Goal: Entertainment & Leisure: Consume media (video, audio)

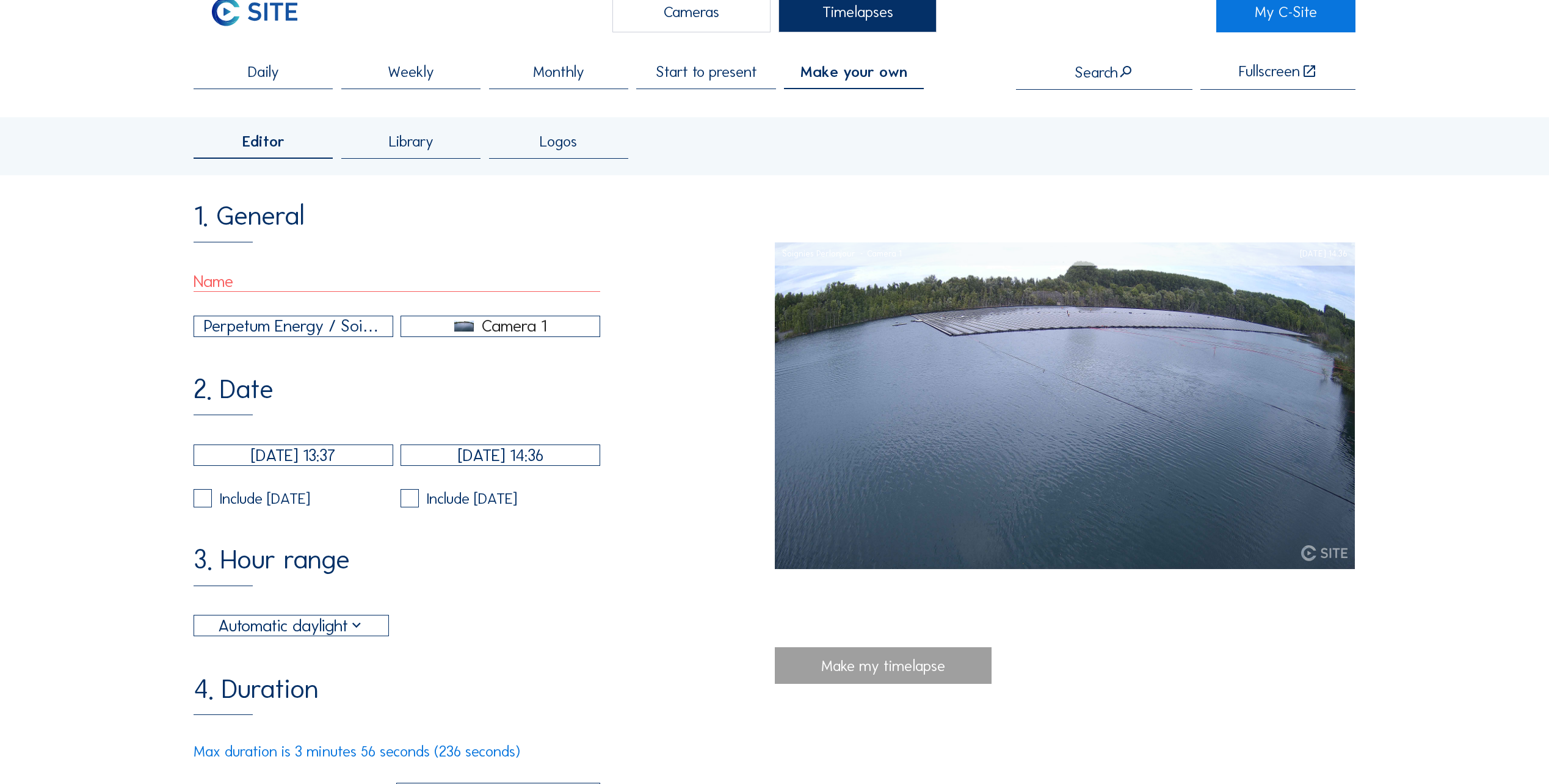
scroll to position [183, 0]
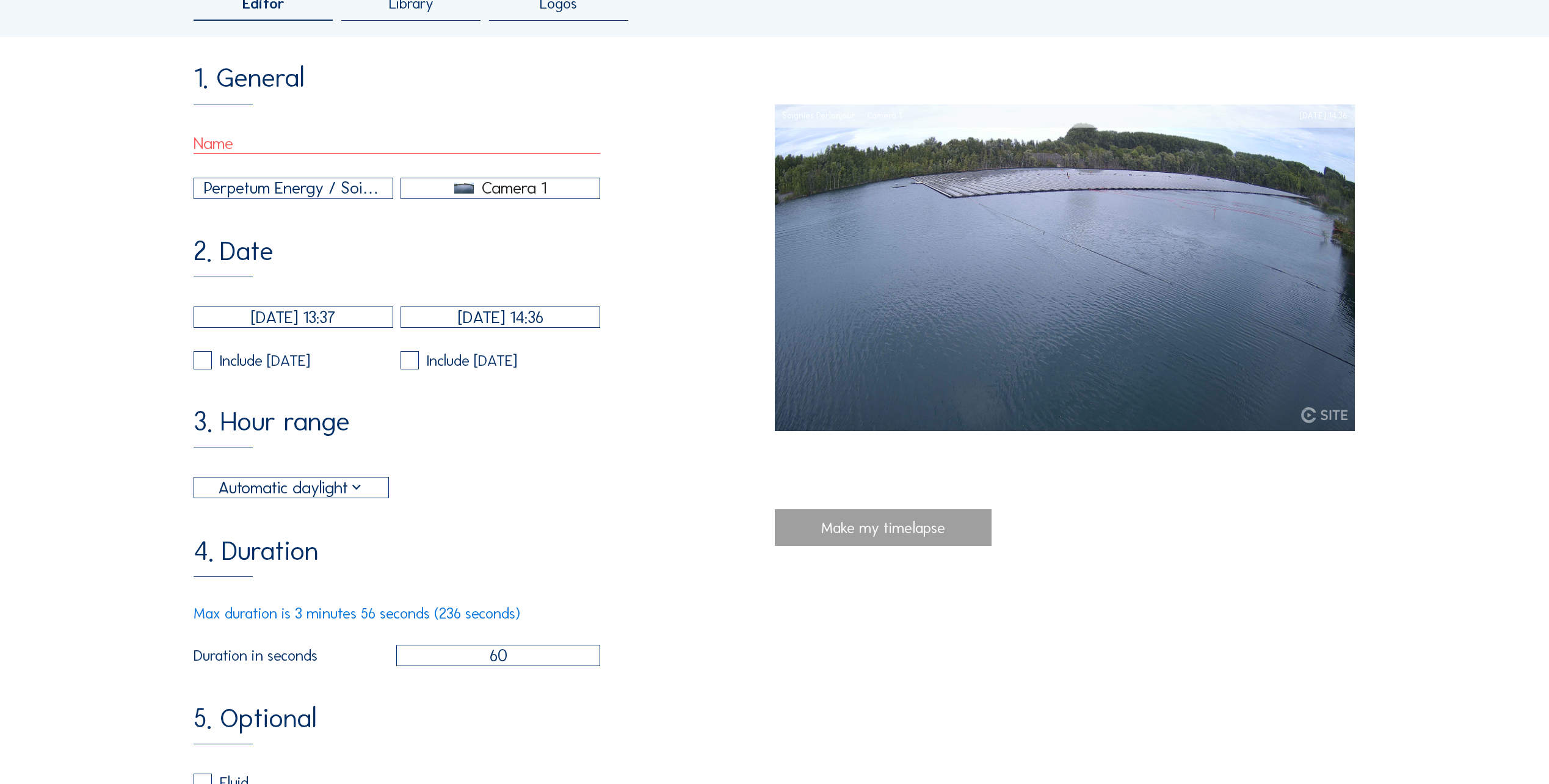
click at [365, 500] on div "Automatic daylight" at bounding box center [291, 487] width 147 height 25
click at [366, 505] on div "Automatic daylight" at bounding box center [292, 508] width 175 height 11
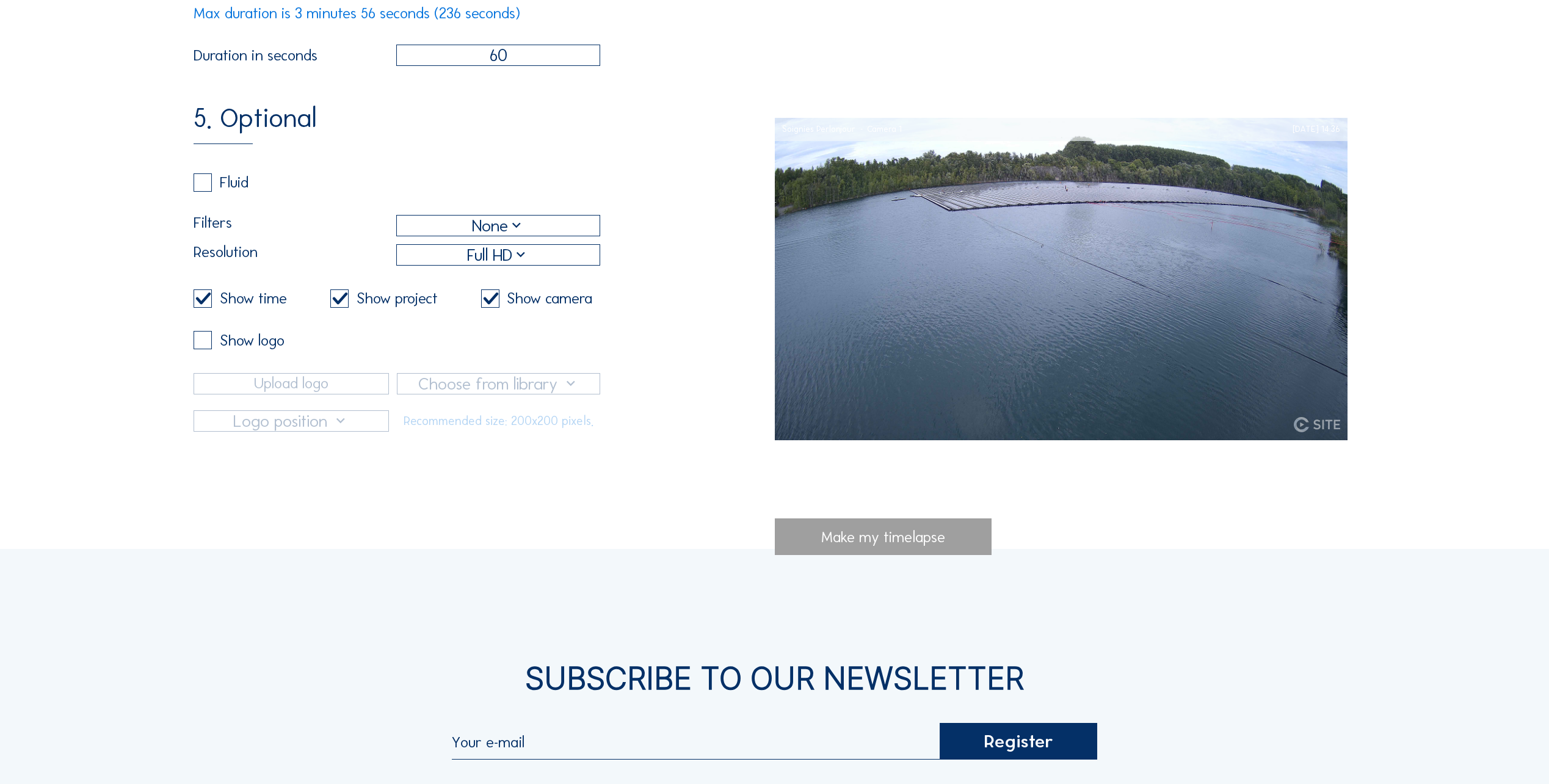
scroll to position [794, 0]
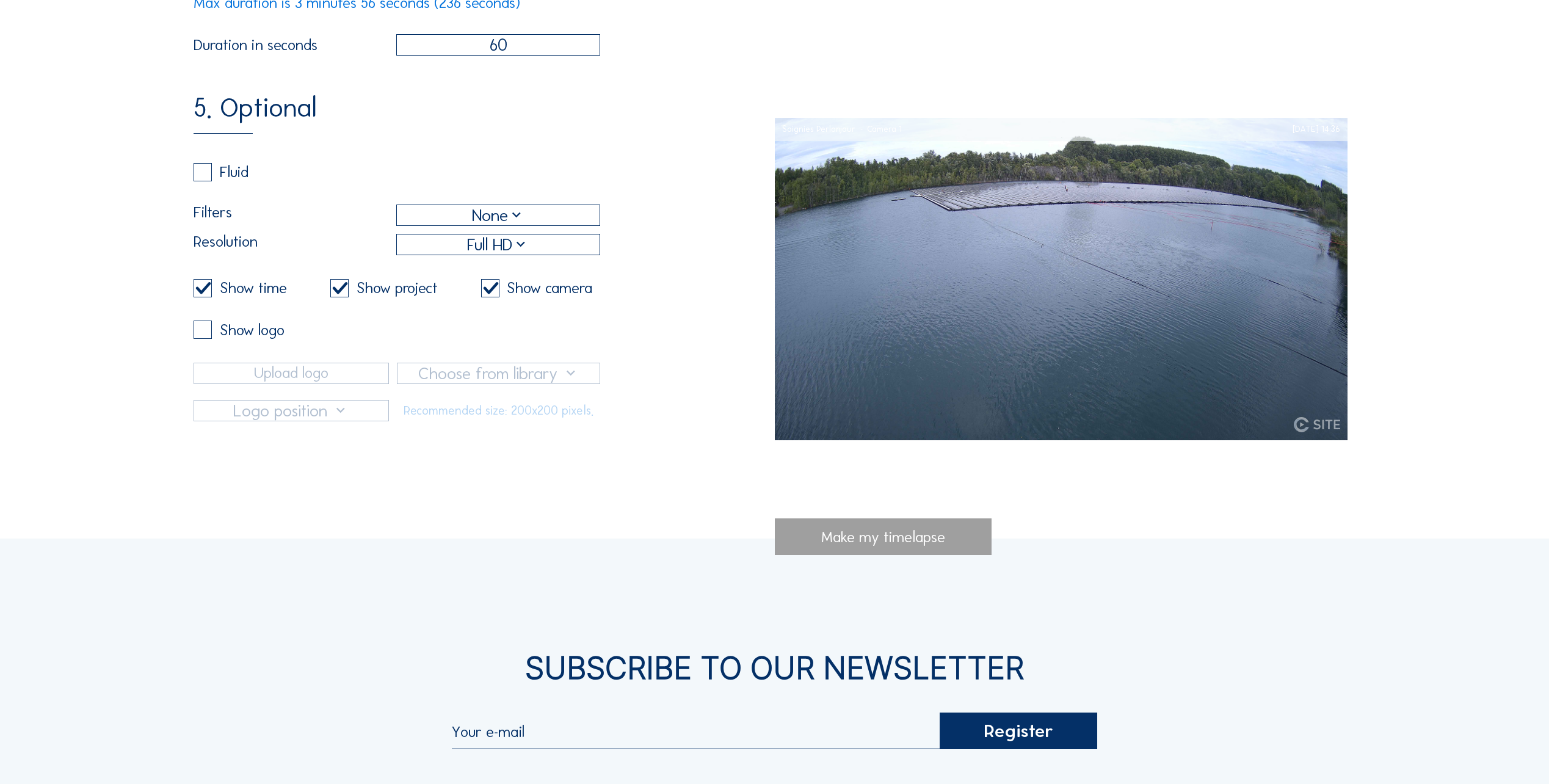
click at [204, 338] on label at bounding box center [202, 330] width 18 height 18
click at [201, 334] on input "checkbox" at bounding box center [197, 330] width 8 height 8
click at [204, 338] on label at bounding box center [202, 330] width 18 height 18
click at [201, 334] on input "checkbox" at bounding box center [197, 330] width 8 height 8
click at [204, 338] on label at bounding box center [202, 330] width 18 height 18
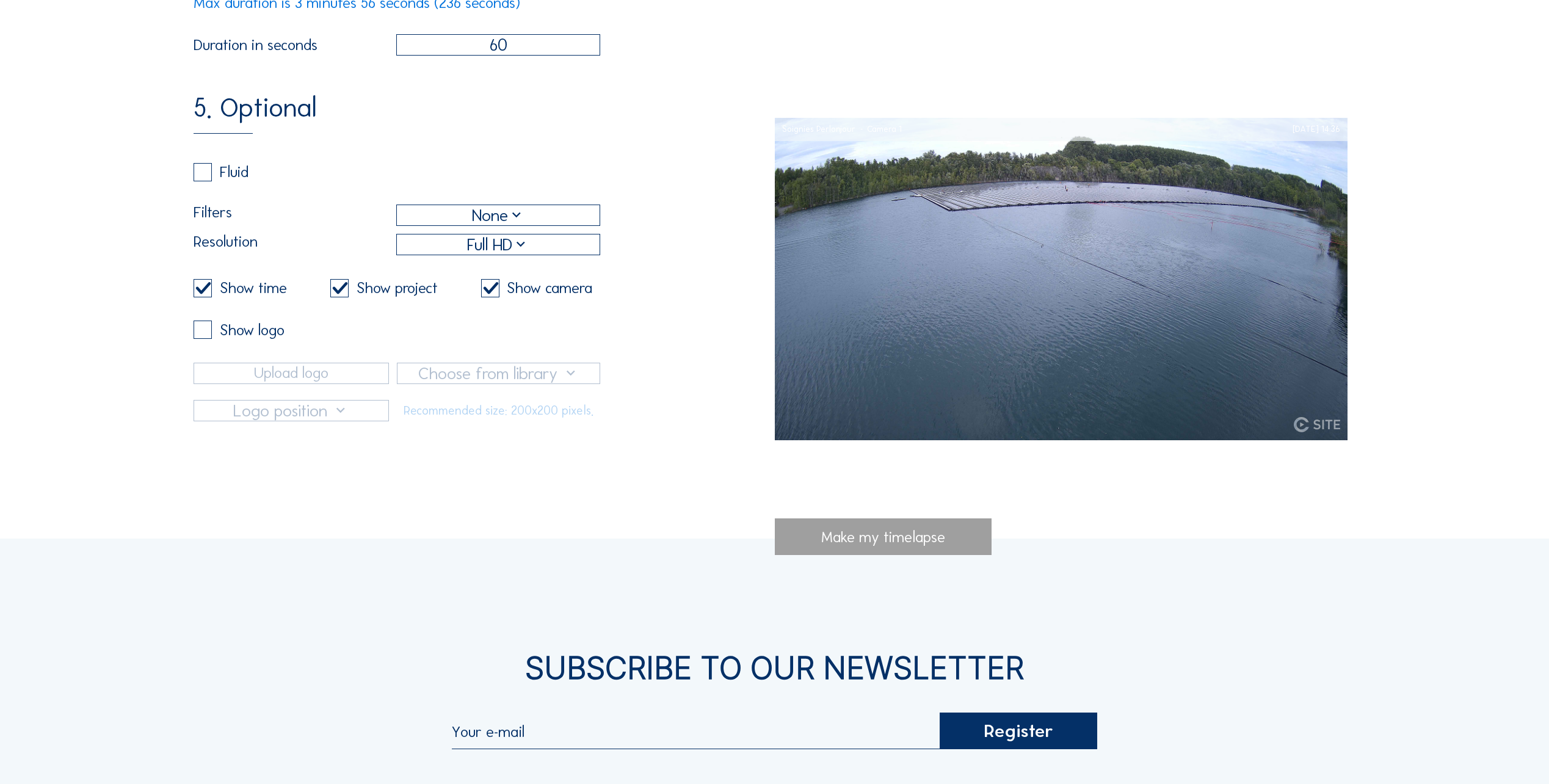
click at [201, 334] on input "checkbox" at bounding box center [197, 330] width 8 height 8
click at [204, 338] on label at bounding box center [202, 330] width 18 height 18
click at [201, 334] on input "checkbox" at bounding box center [197, 330] width 8 height 8
checkbox input "false"
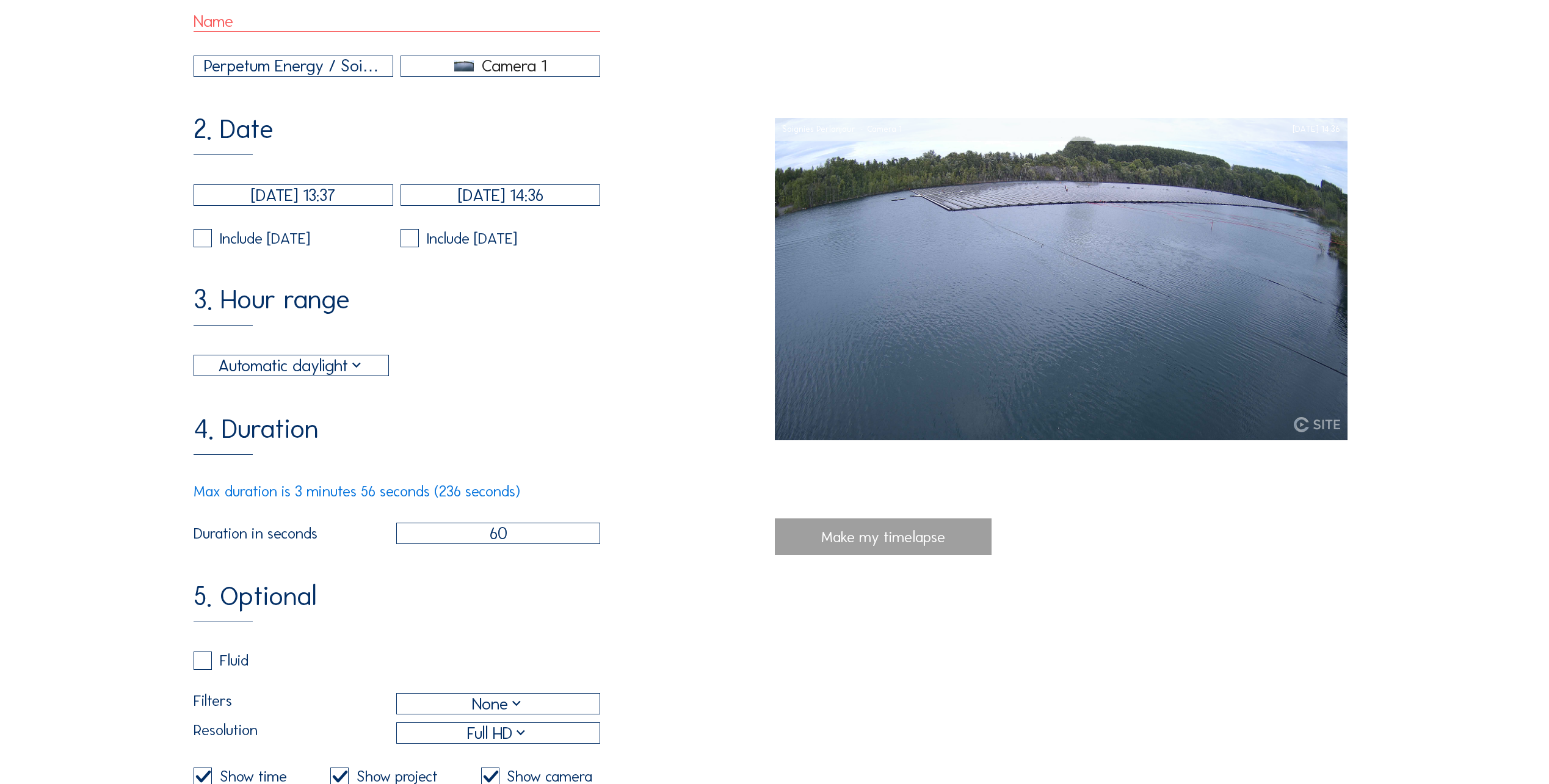
click at [860, 541] on div "Make my timelapse" at bounding box center [883, 537] width 217 height 37
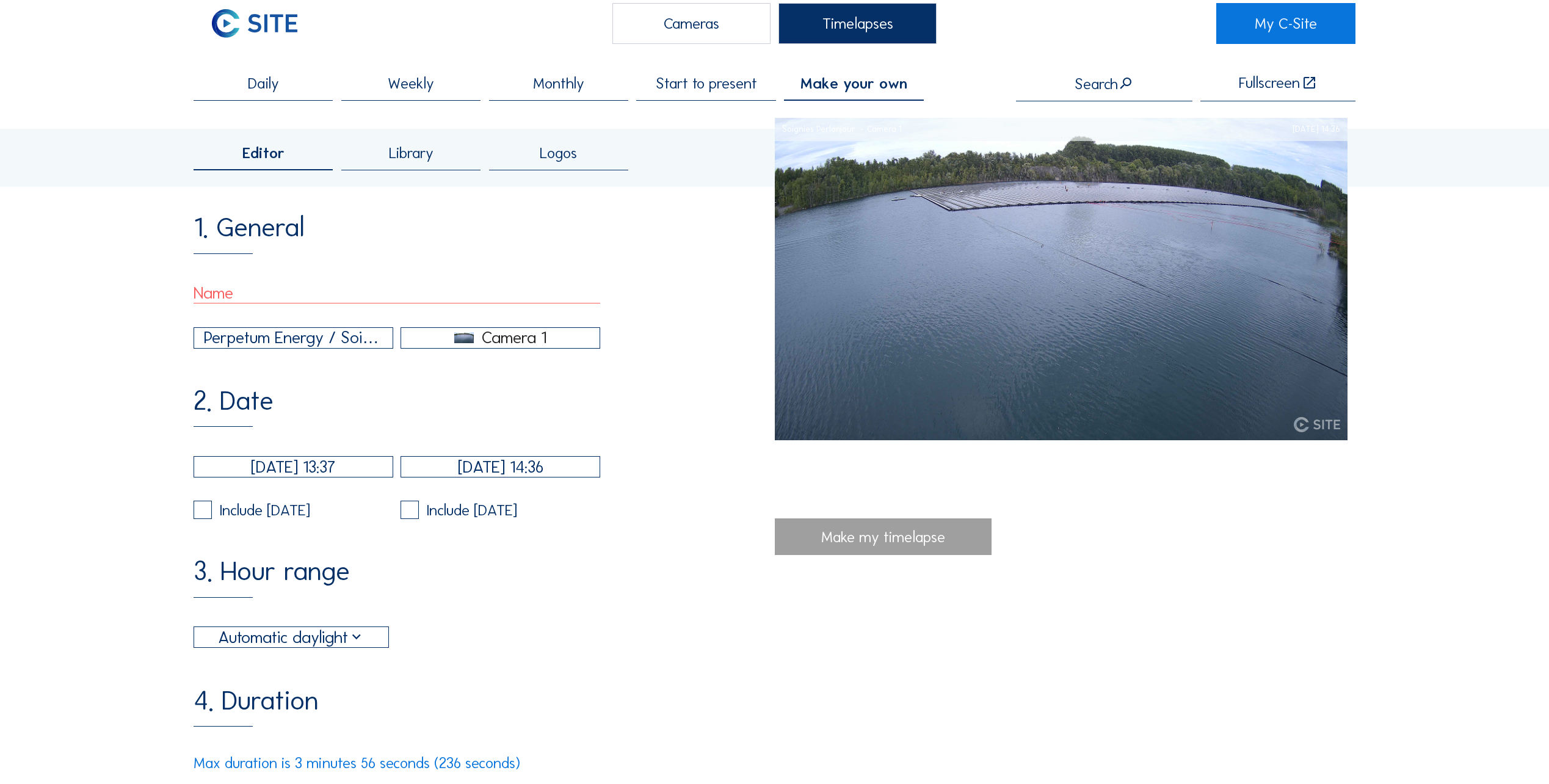
scroll to position [0, 0]
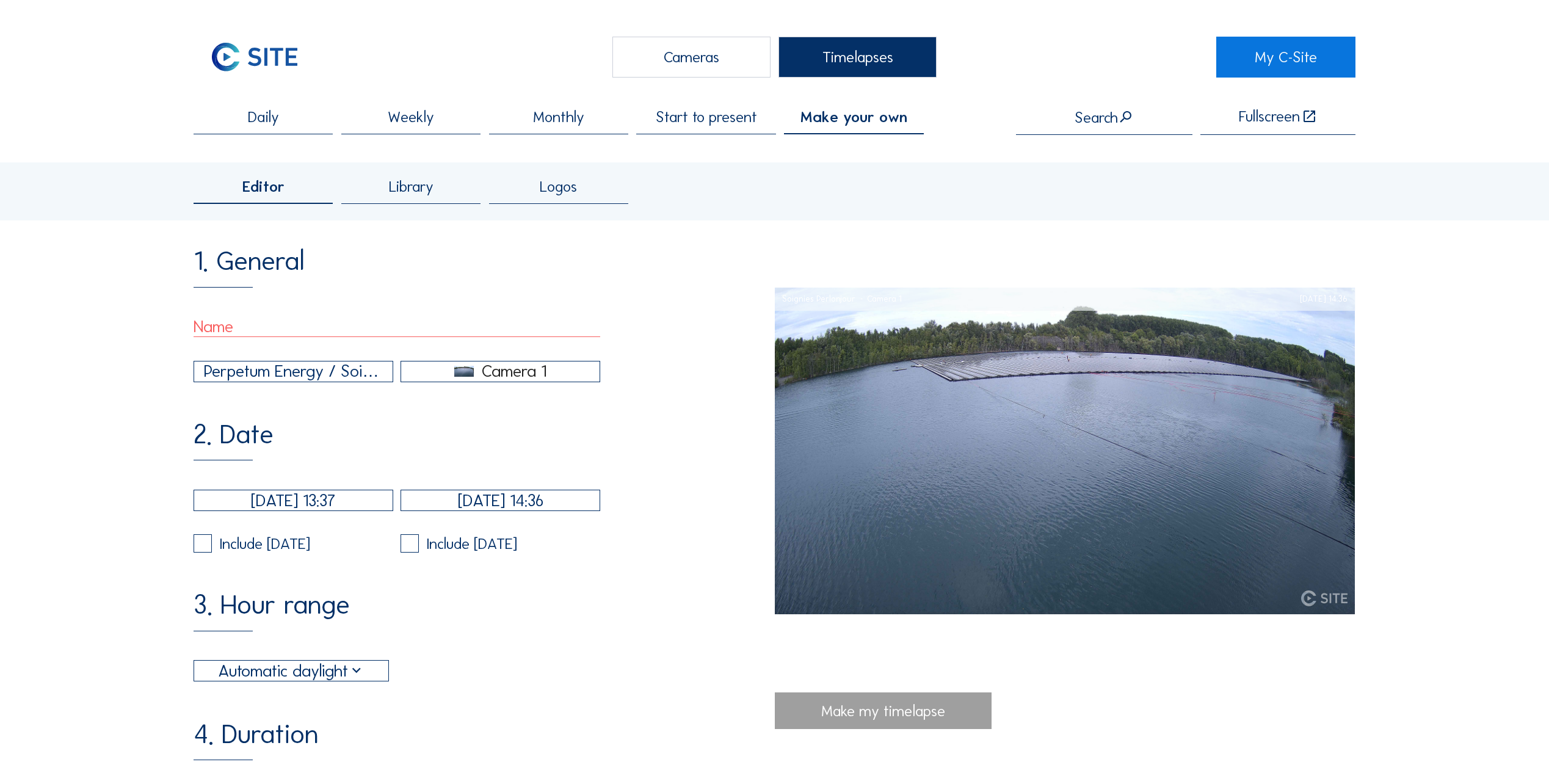
click at [338, 337] on input "text" at bounding box center [396, 327] width 407 height 21
type input "Verkorte timelapse"
click at [469, 377] on img at bounding box center [464, 371] width 19 height 11
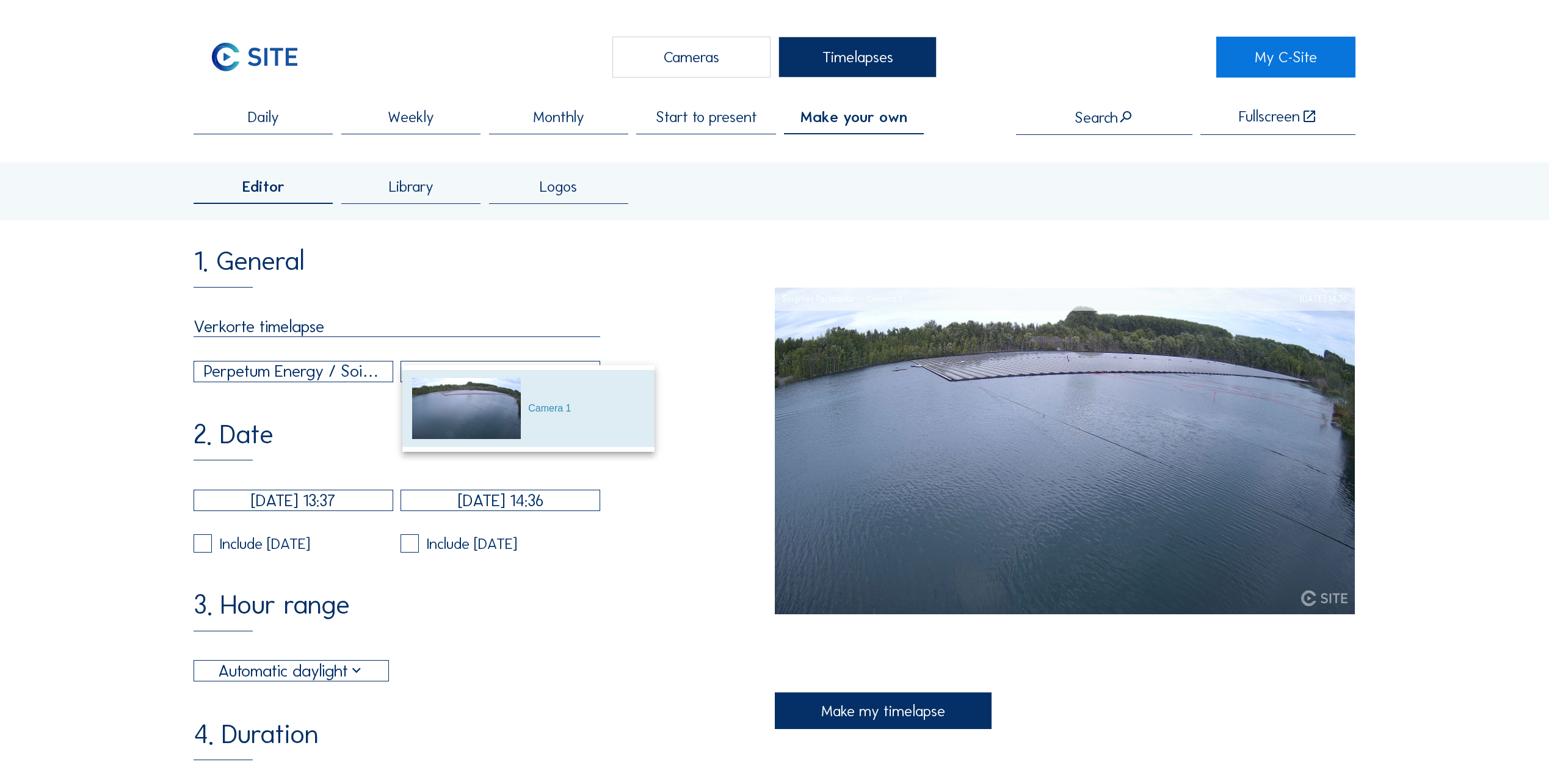
click at [470, 374] on picture at bounding box center [467, 409] width 109 height 77
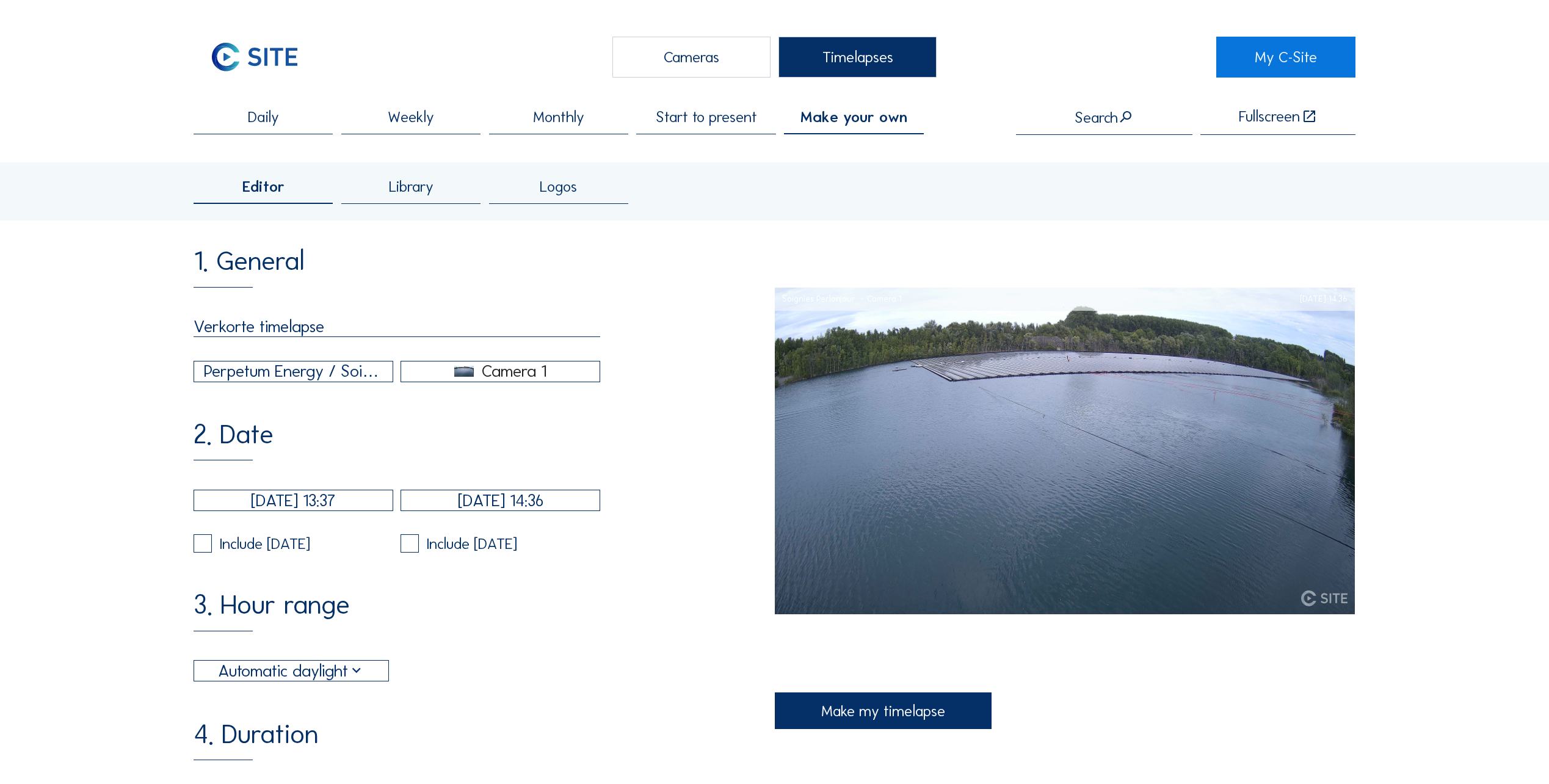
click at [353, 369] on div "Perpetum Energy / Soignies Perlonjour" at bounding box center [293, 371] width 178 height 25
click at [353, 369] on div "Perpetum Energy / Soignies Perlonjour" at bounding box center [294, 384] width 198 height 39
click at [564, 463] on div "2. Date [DATE] 13:37 [DATE] 14:36 Include [DATE] Include [DATE]" at bounding box center [484, 486] width 581 height 131
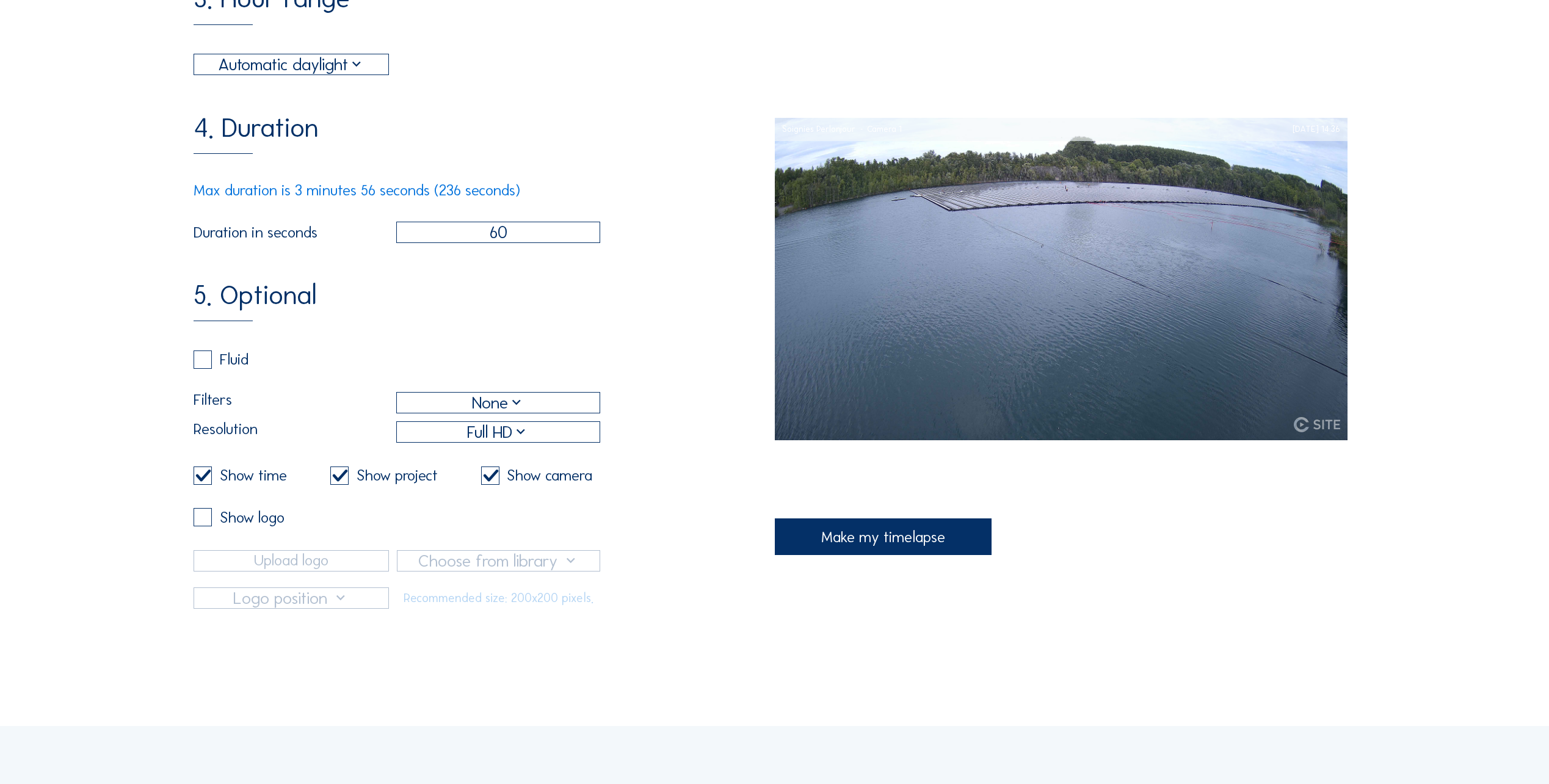
scroll to position [591, 0]
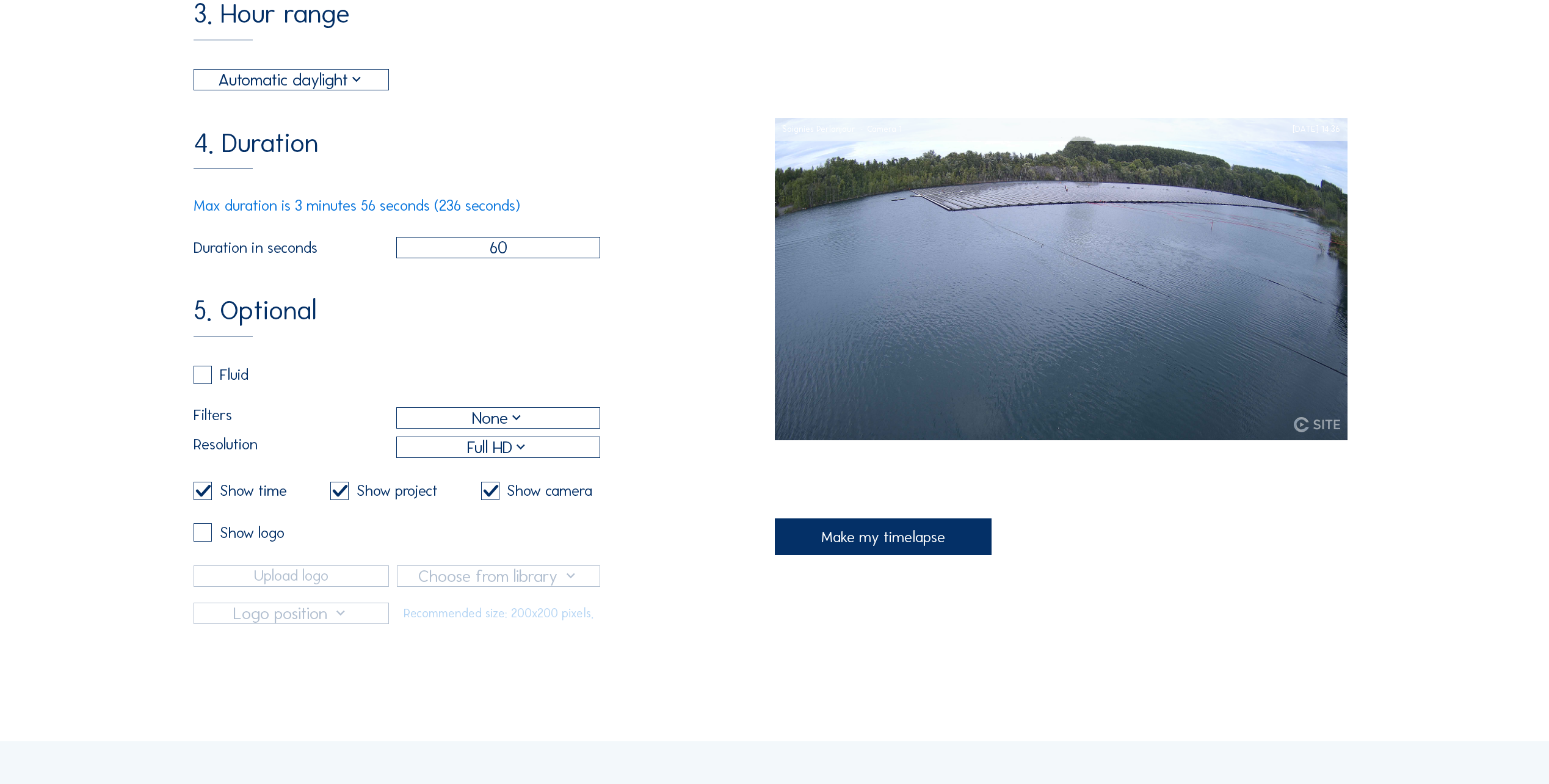
click at [205, 541] on label at bounding box center [202, 532] width 18 height 18
click at [201, 537] on input "checkbox" at bounding box center [197, 532] width 8 height 8
checkbox input "true"
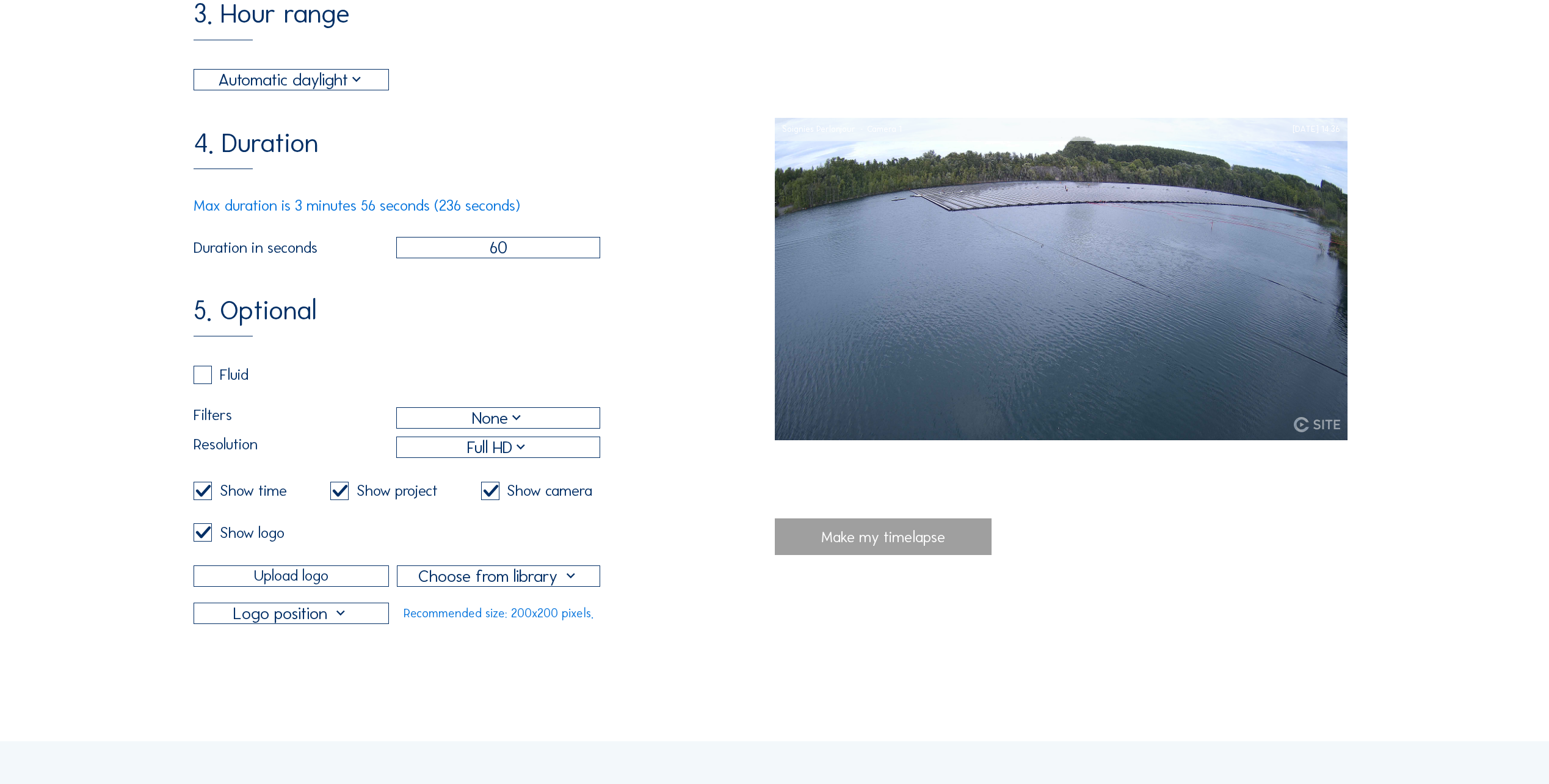
click at [521, 586] on div at bounding box center [498, 576] width 202 height 20
click at [309, 586] on input "Upload logo" at bounding box center [291, 576] width 195 height 21
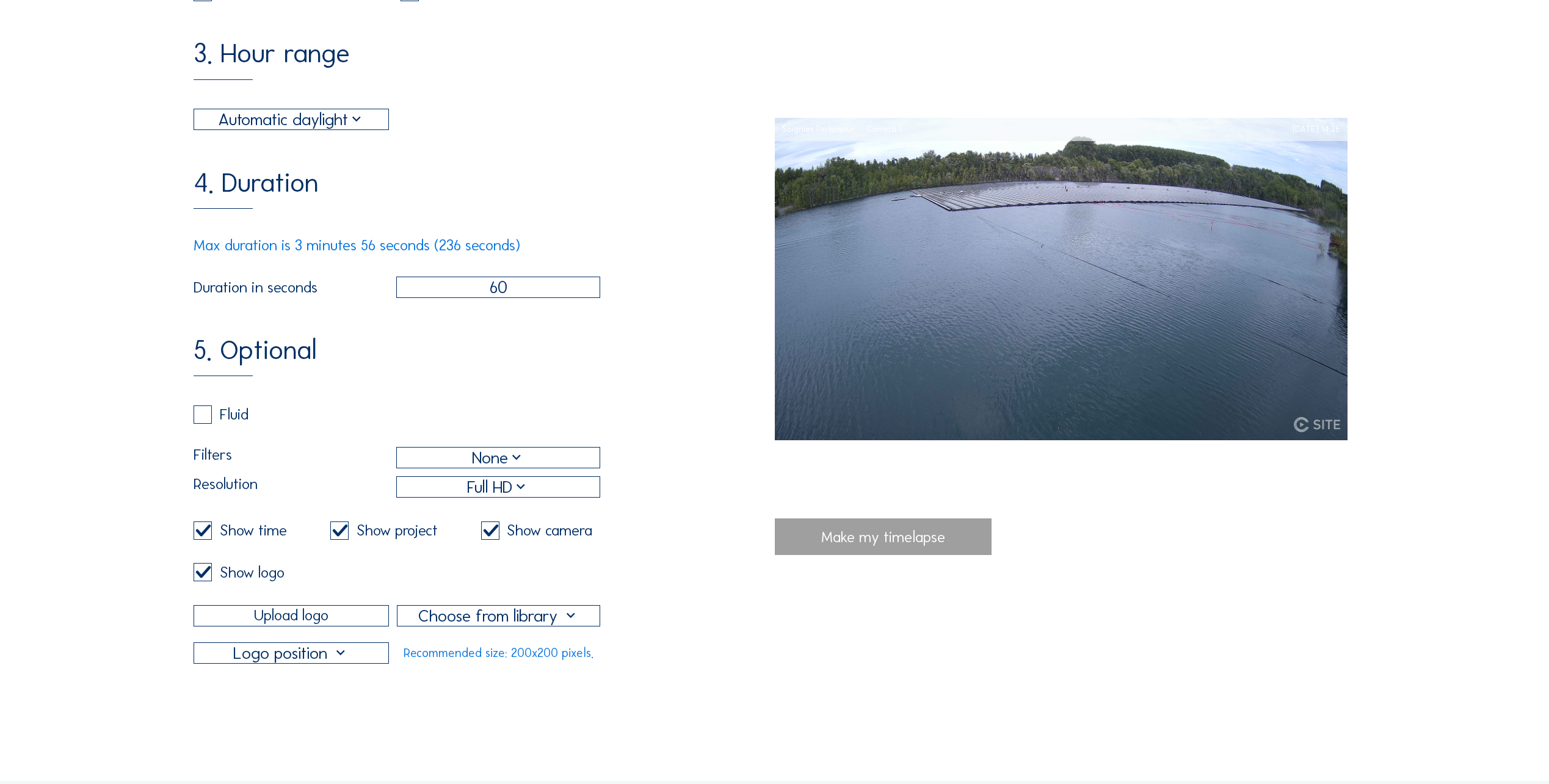
scroll to position [530, 0]
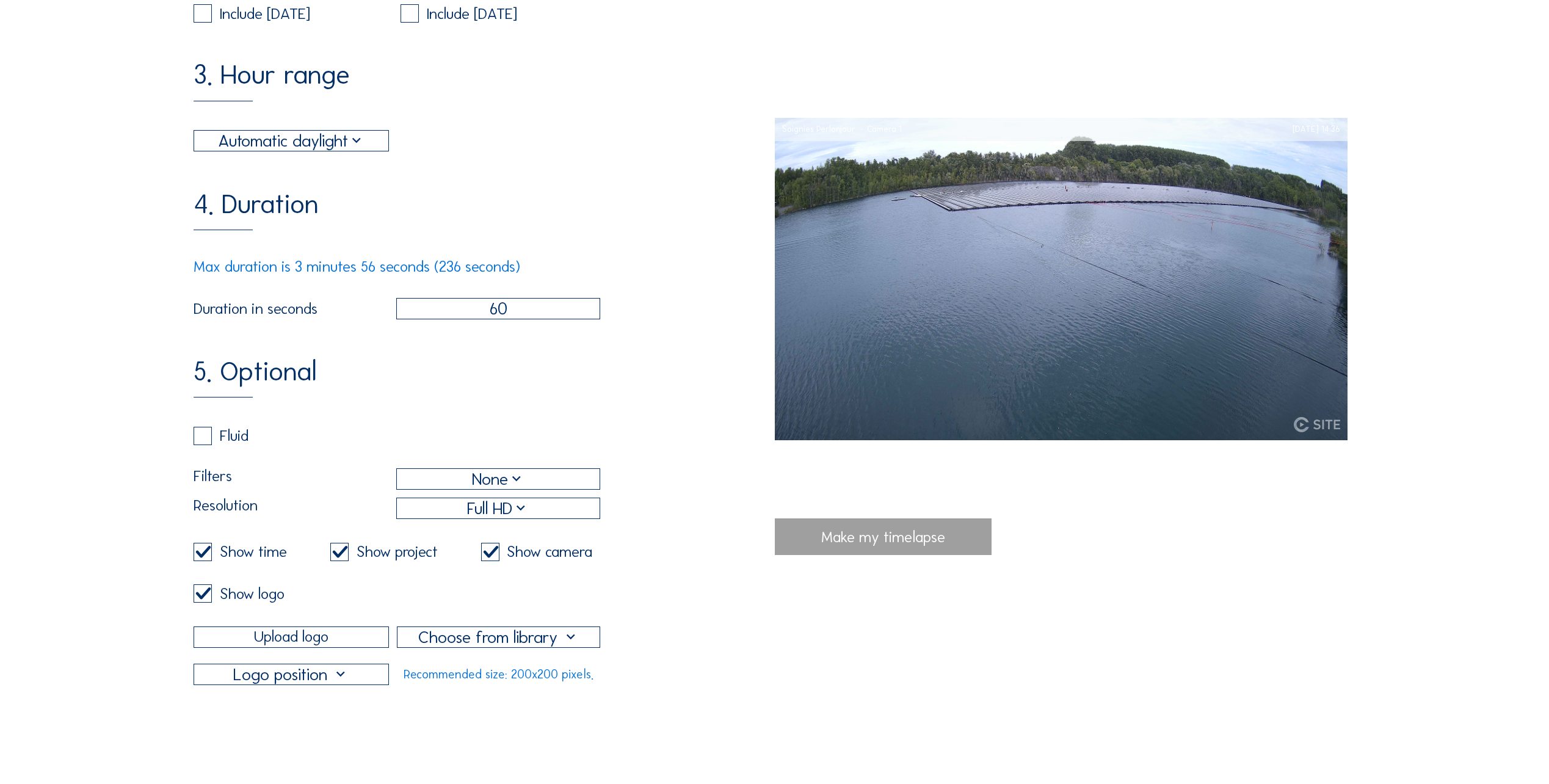
click at [351, 648] on input "Upload logo" at bounding box center [291, 637] width 195 height 21
click at [267, 648] on input "Upload logo" at bounding box center [291, 637] width 195 height 21
click at [361, 685] on div at bounding box center [291, 674] width 194 height 20
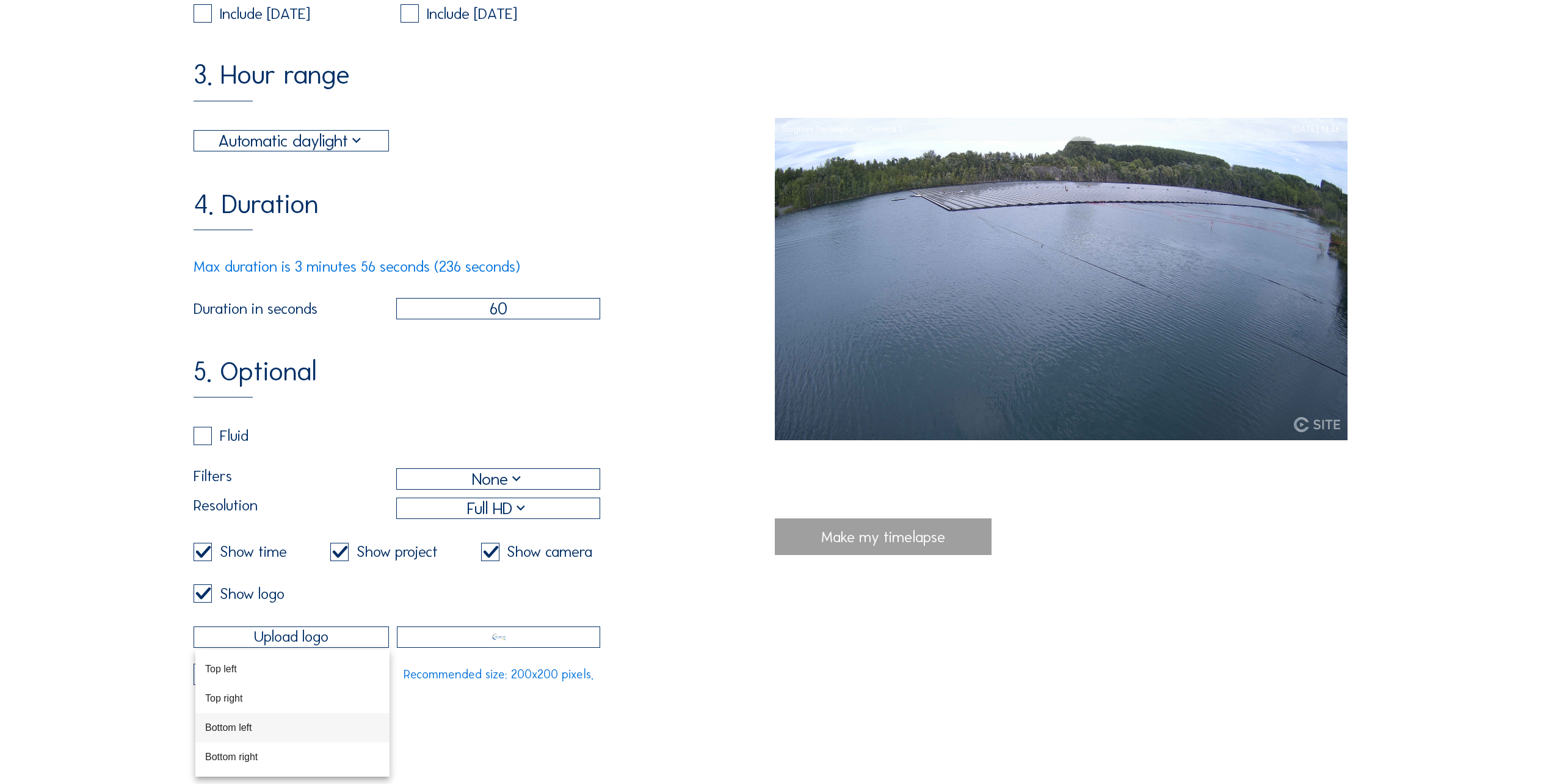
click at [262, 728] on div "Bottom left" at bounding box center [292, 727] width 175 height 11
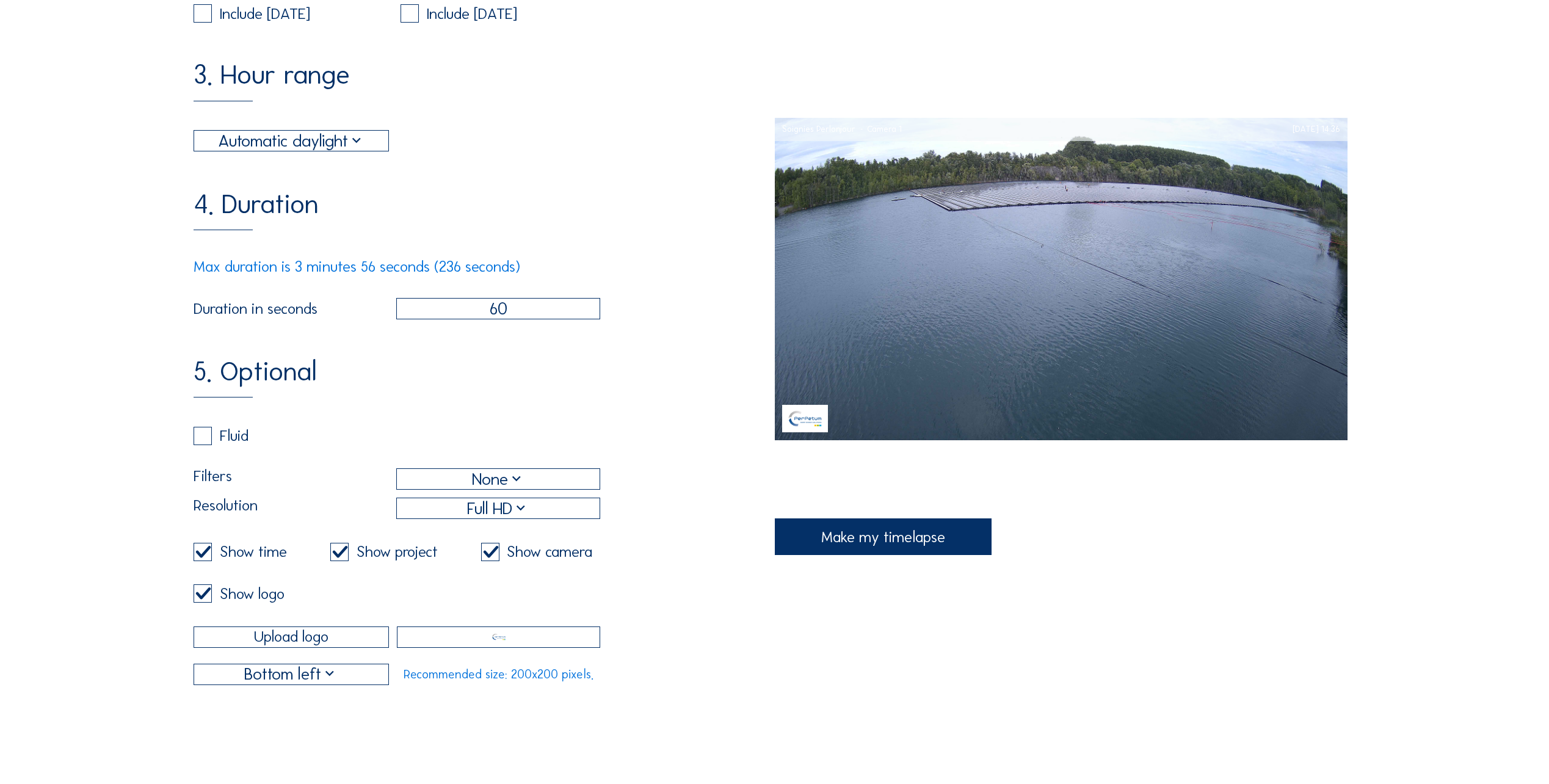
click at [811, 425] on img at bounding box center [805, 417] width 46 height 27
click at [903, 548] on div "Make my timelapse" at bounding box center [883, 537] width 217 height 37
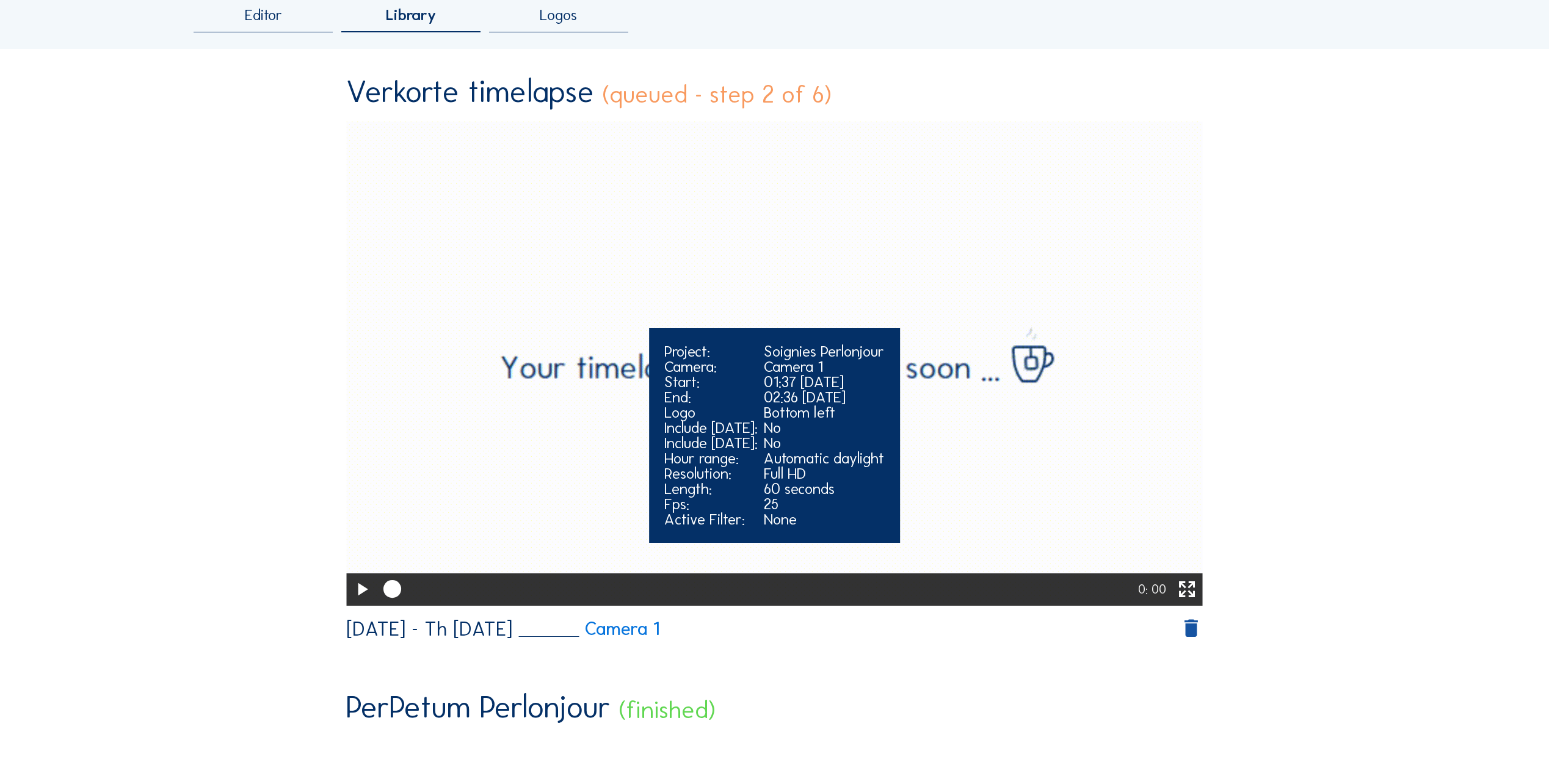
scroll to position [183, 0]
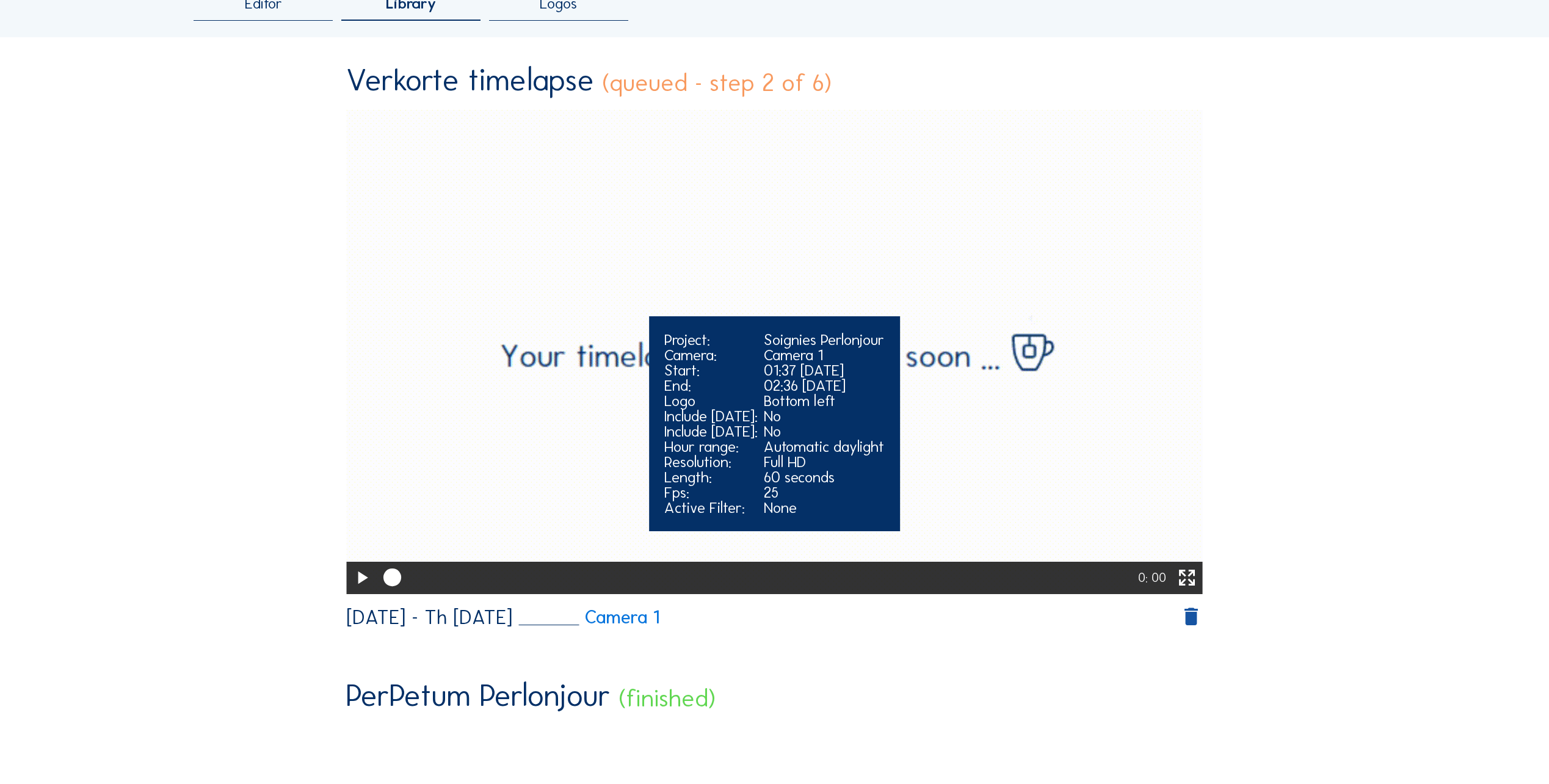
click at [537, 413] on video "Your browser does not support the video tag." at bounding box center [774, 351] width 856 height 482
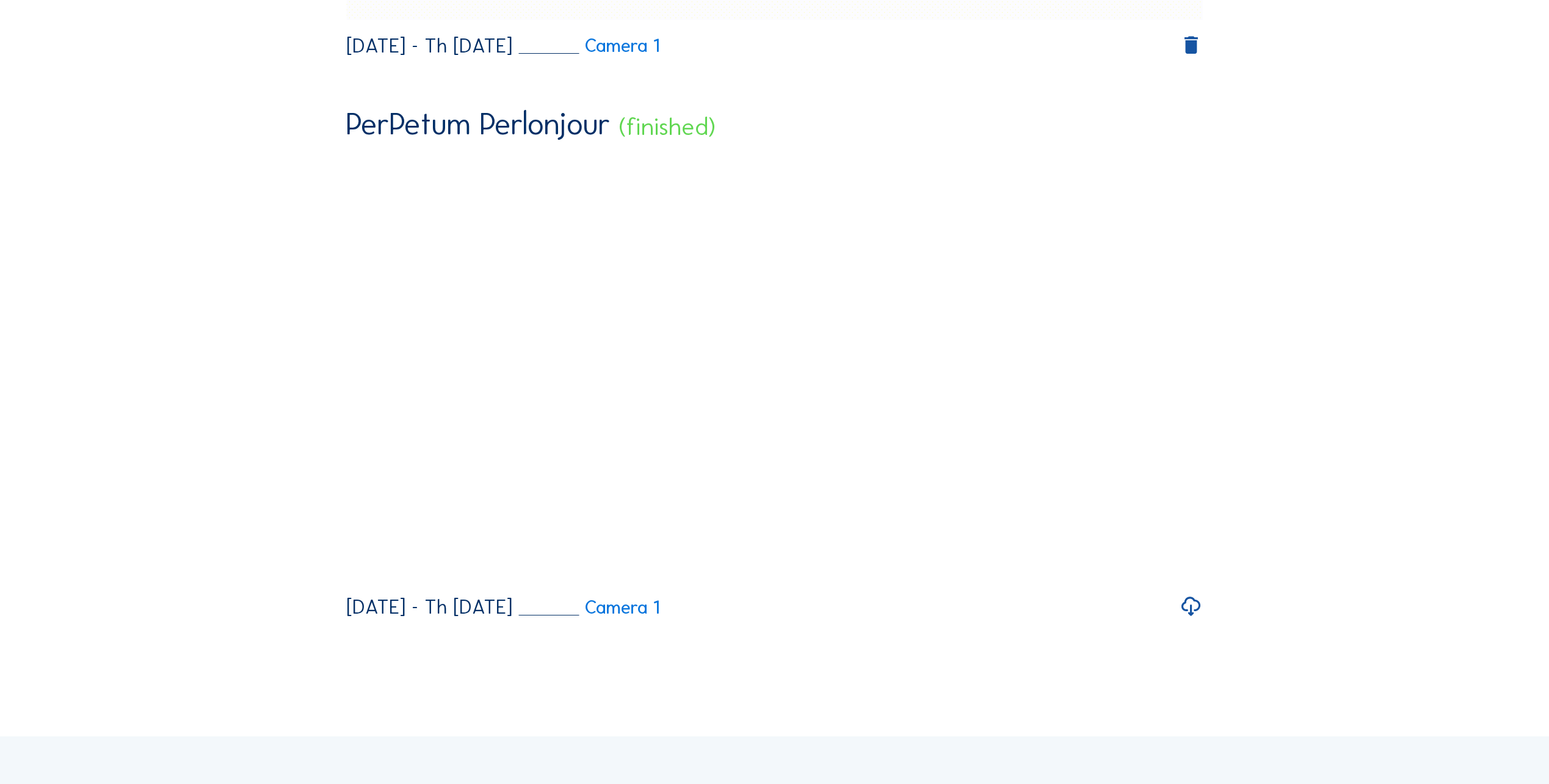
scroll to position [732, 0]
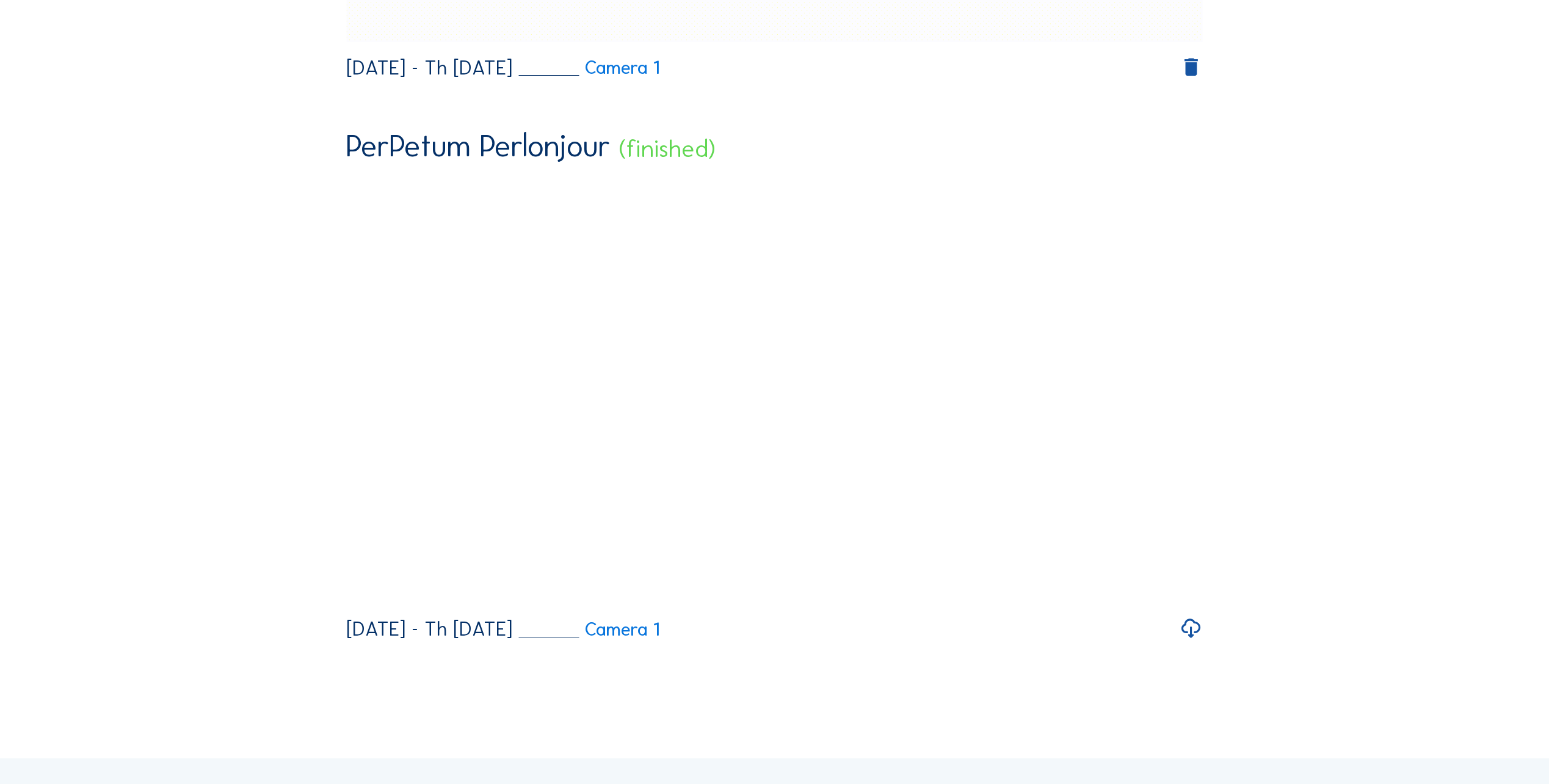
click at [547, 437] on video "Your browser does not support the video tag." at bounding box center [774, 388] width 856 height 428
click at [1291, 393] on div "Editor Library Logos Verkorte timelapse (configuring - step 3 of 6) Your browse…" at bounding box center [774, 35] width 1162 height 1211
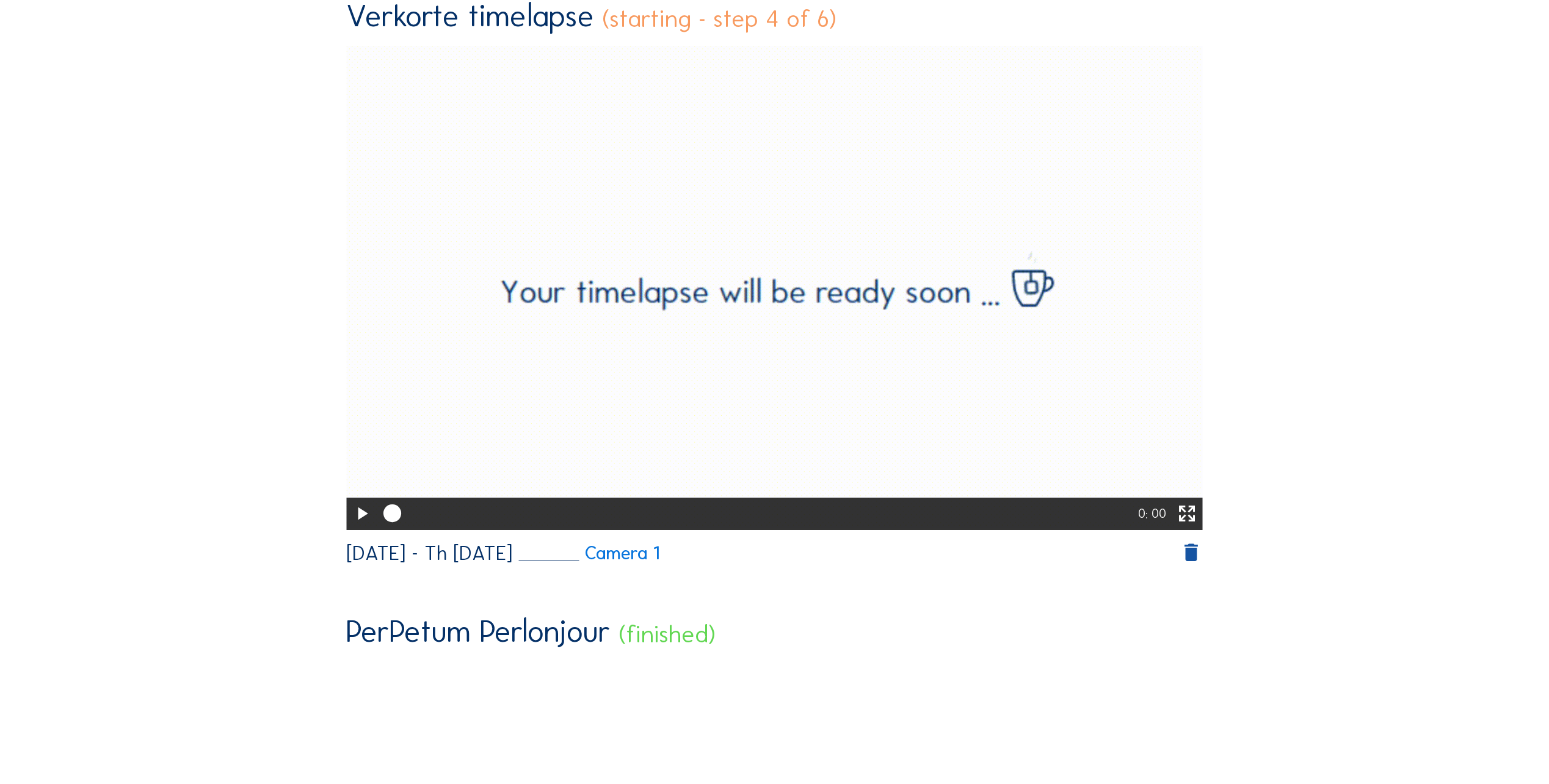
scroll to position [0, 0]
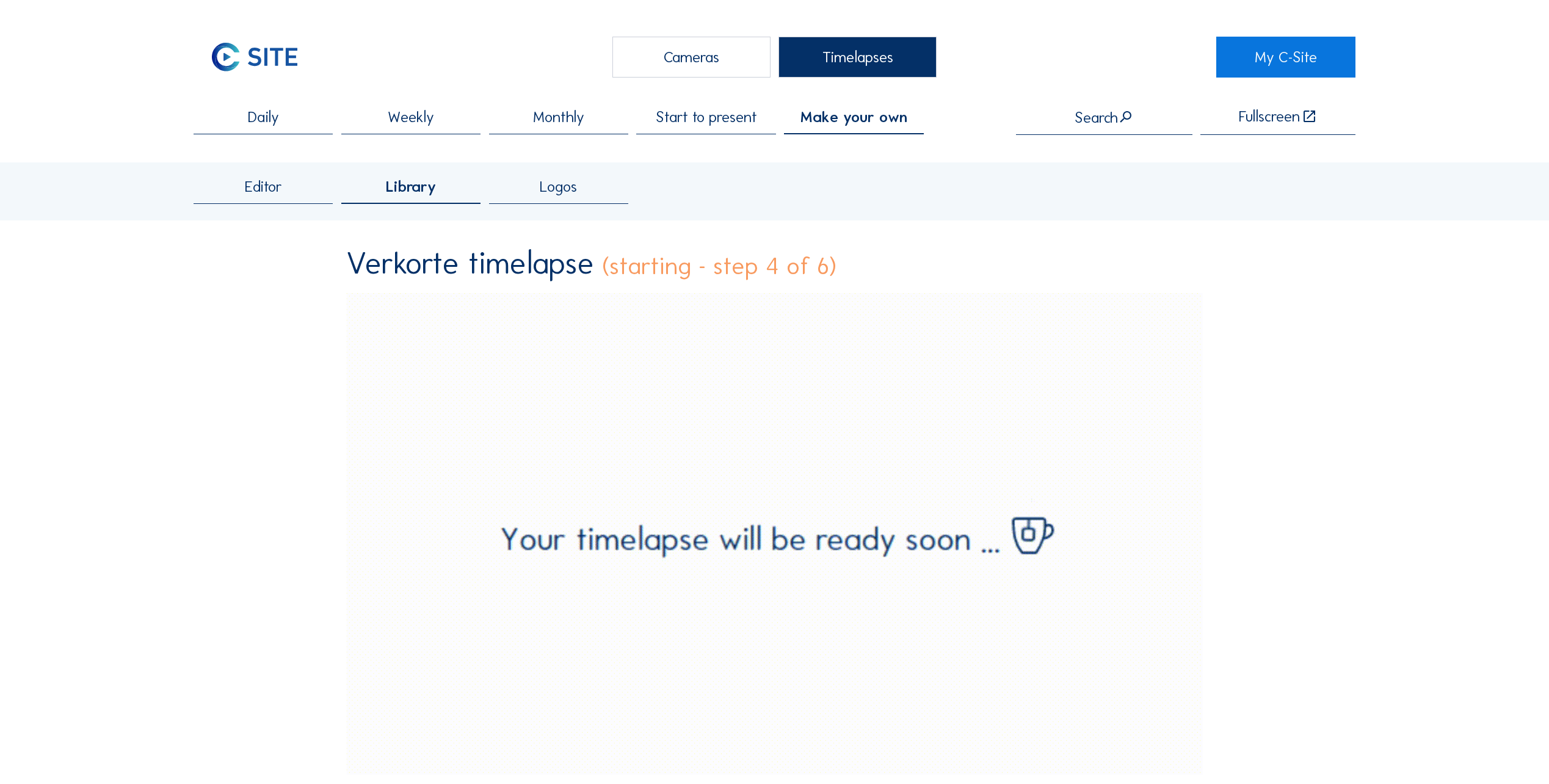
click at [283, 200] on div "Editor" at bounding box center [263, 192] width 139 height 25
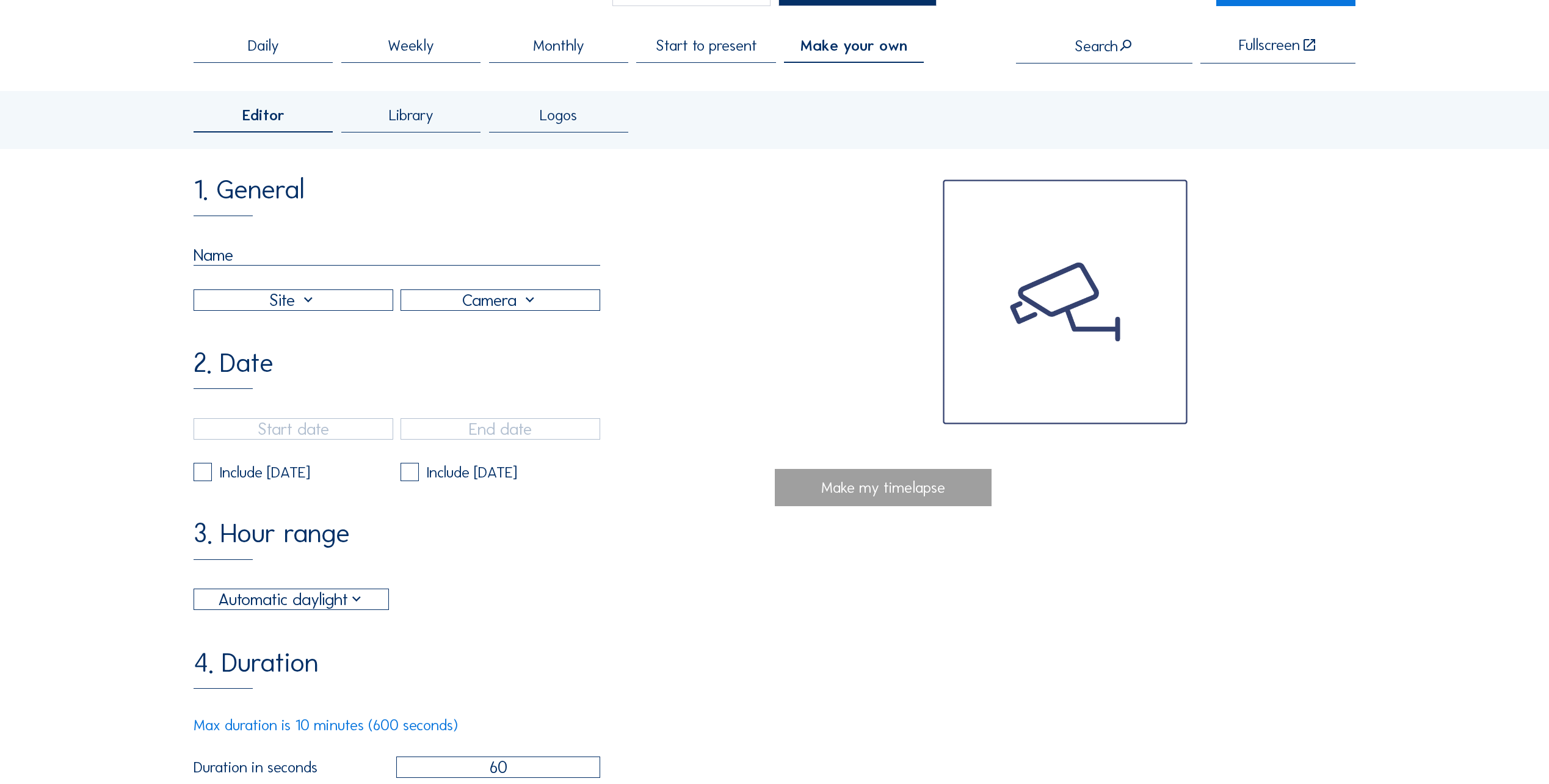
scroll to position [61, 0]
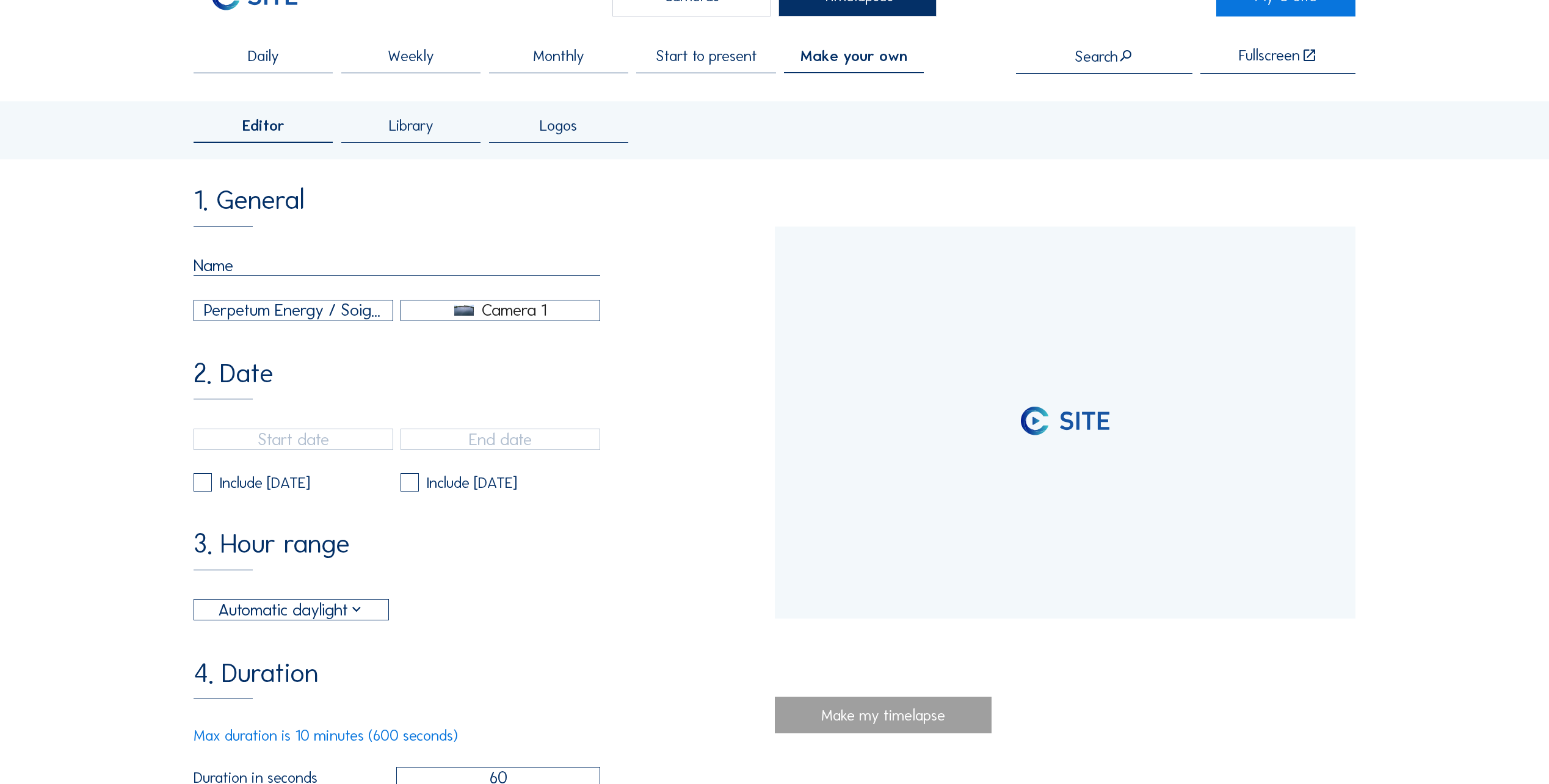
type input "[DATE] 13:37"
type input "[DATE] 14:36"
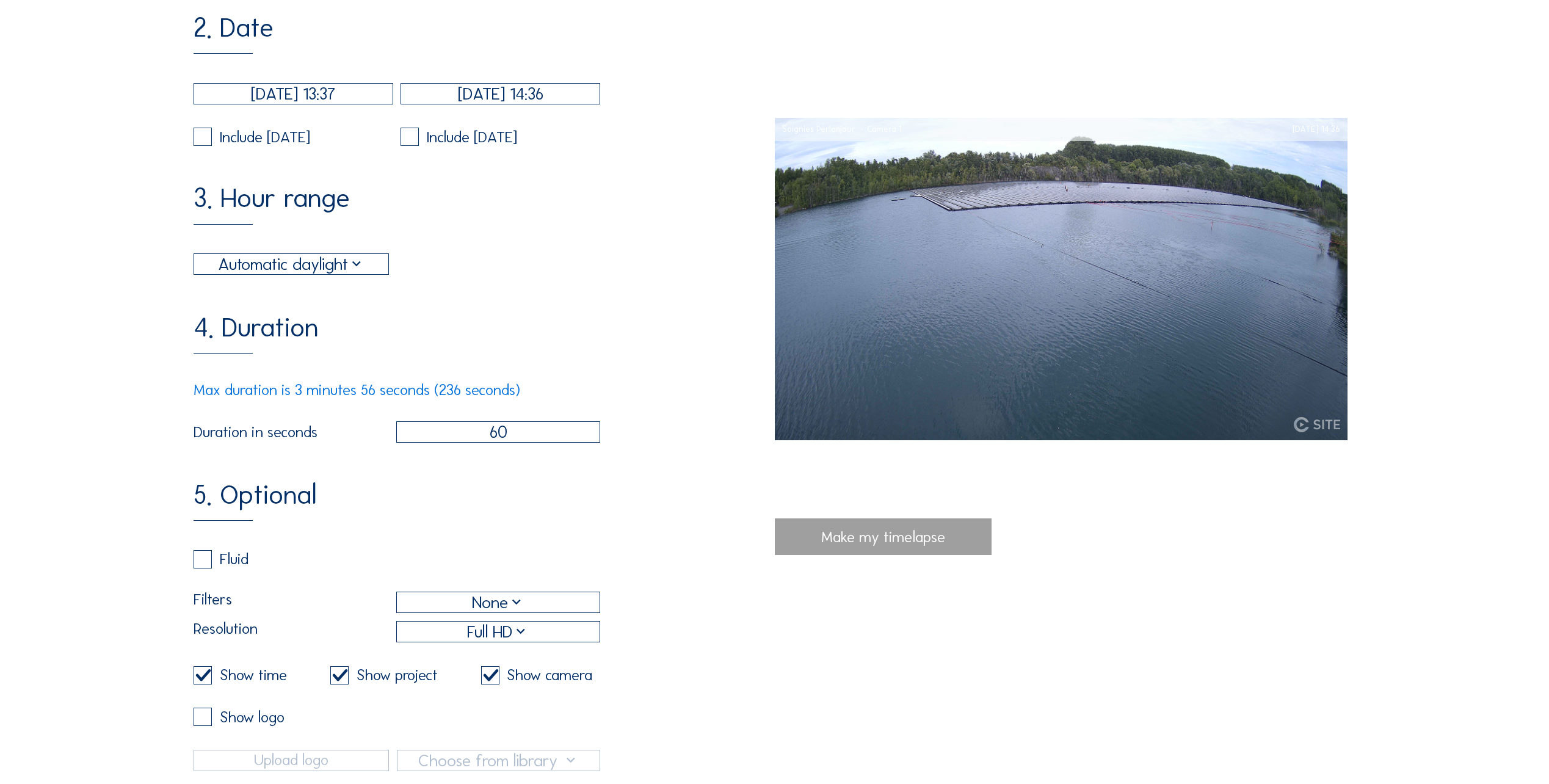
scroll to position [427, 0]
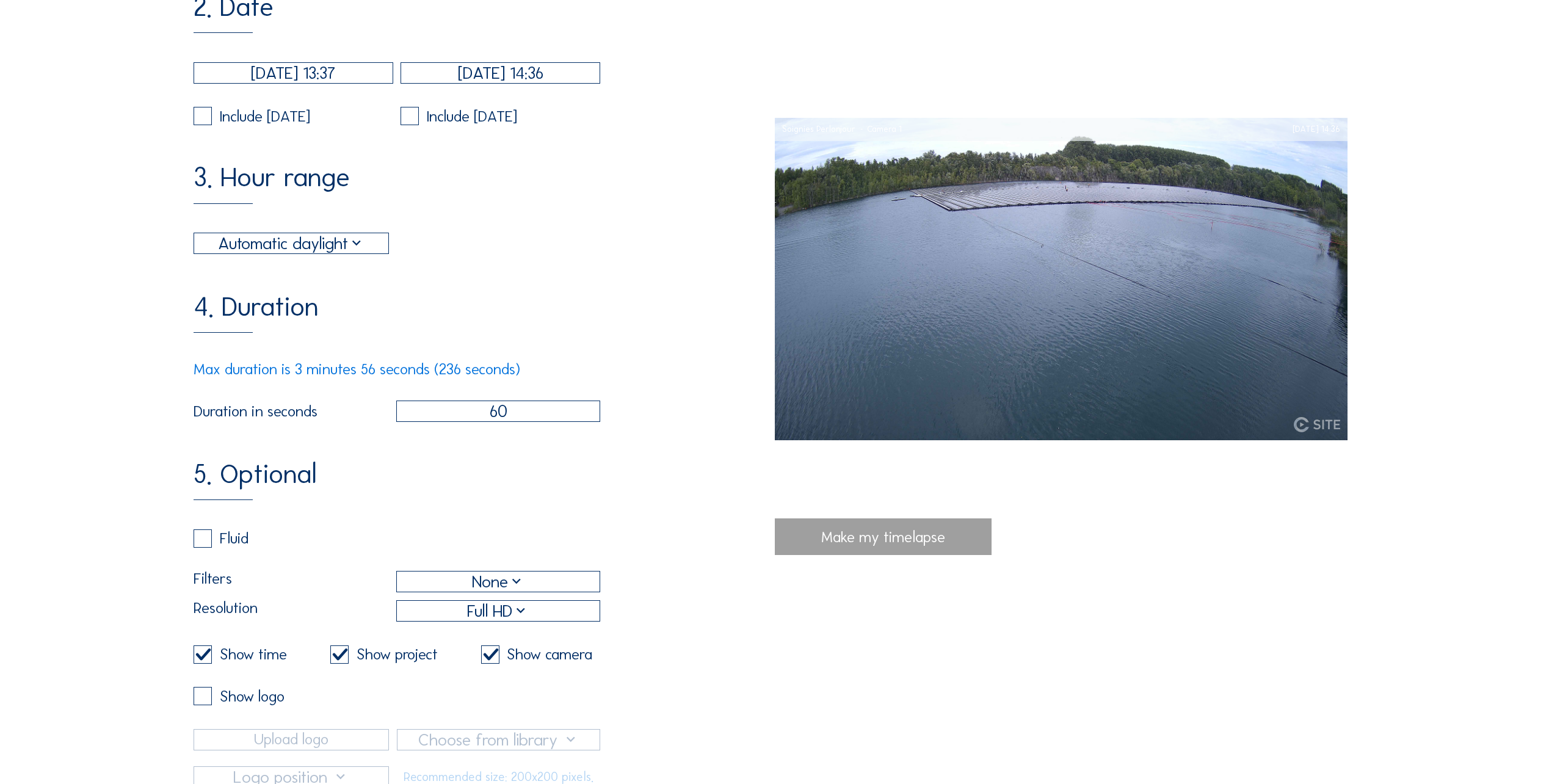
click at [213, 563] on div "Fluid" at bounding box center [396, 546] width 407 height 34
click at [206, 548] on label at bounding box center [202, 538] width 18 height 18
click at [201, 542] on input "checkbox" at bounding box center [197, 538] width 8 height 8
checkbox input "true"
checkbox input "false"
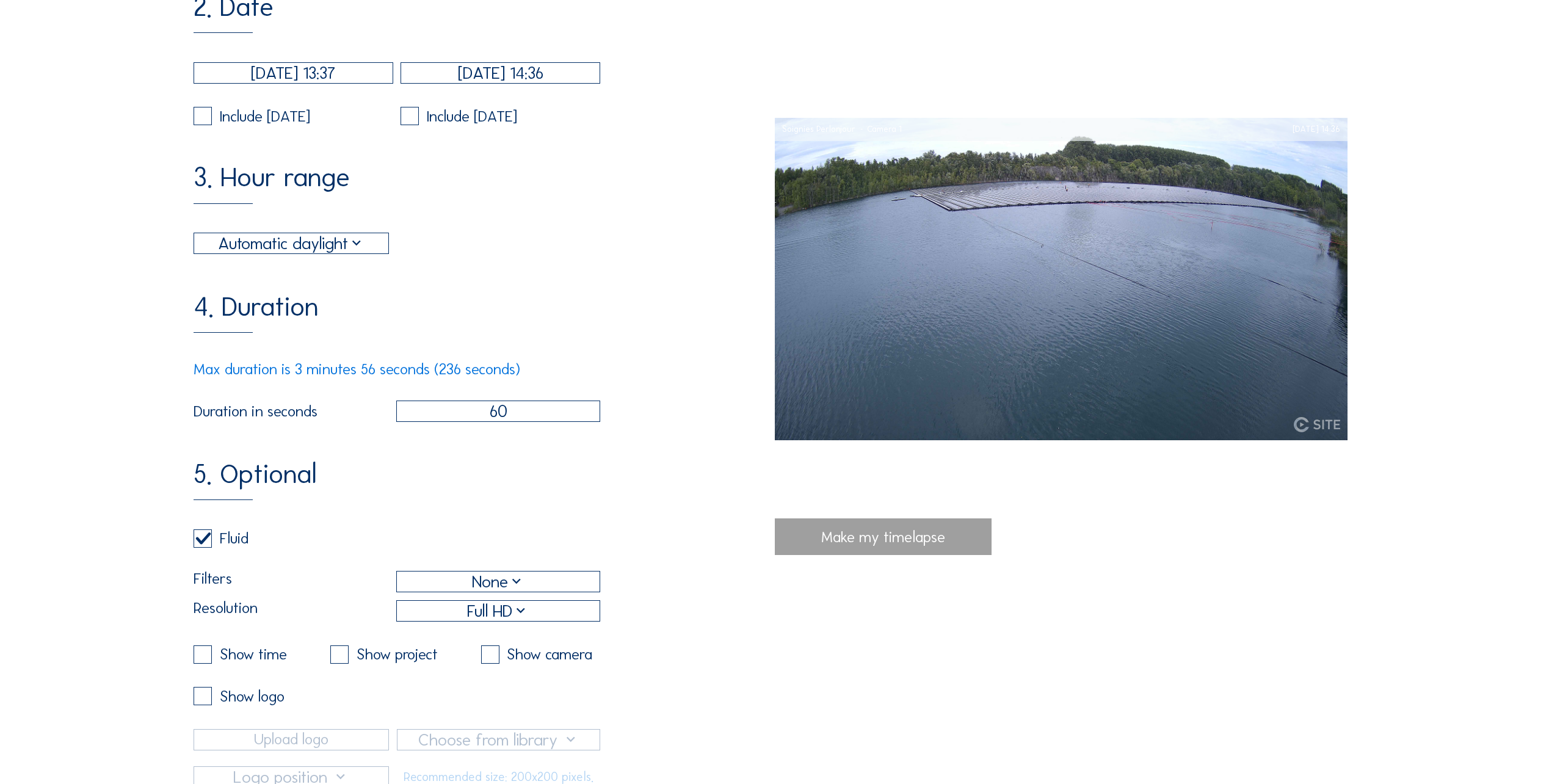
checkbox input "false"
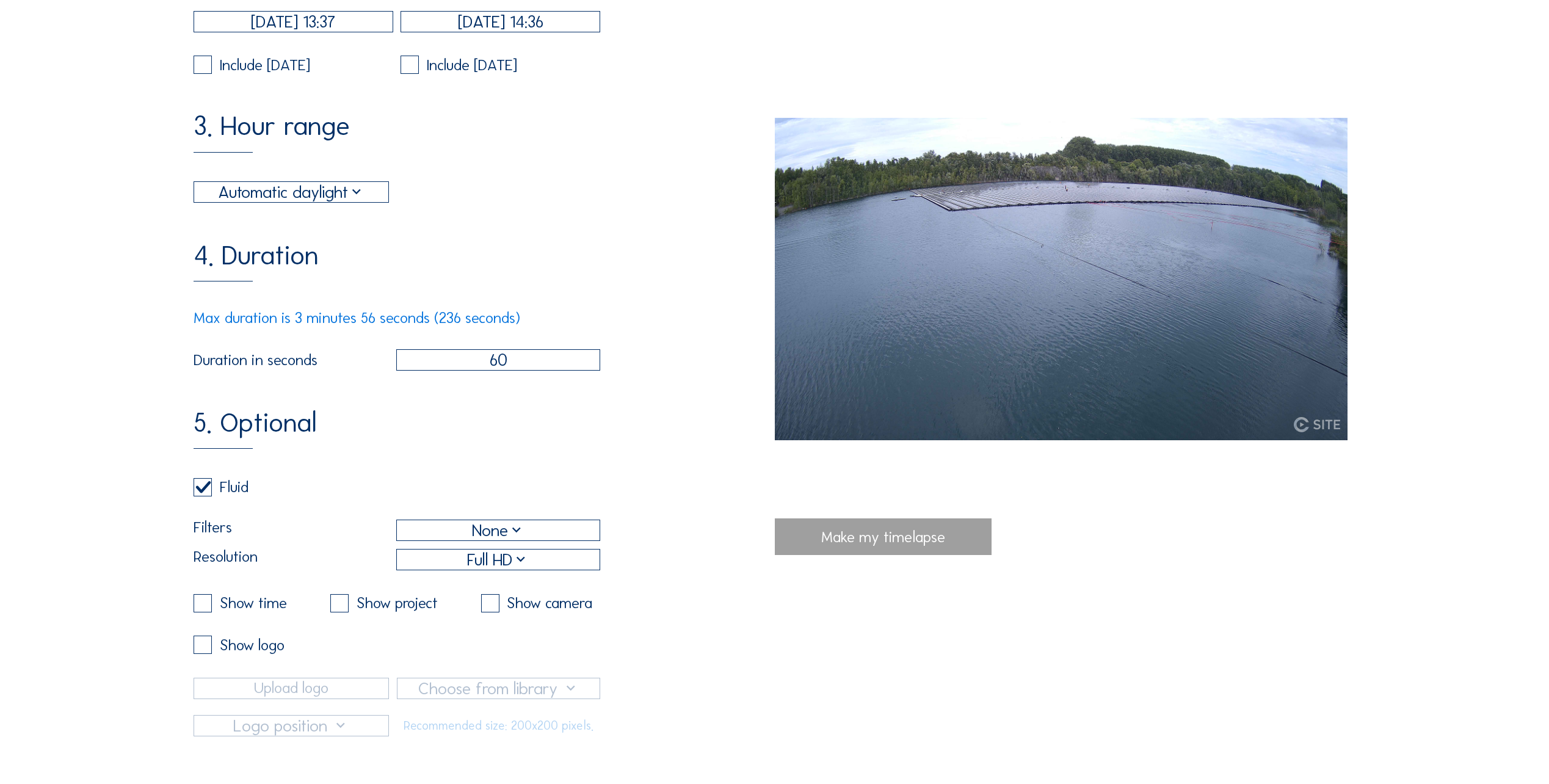
scroll to position [611, 0]
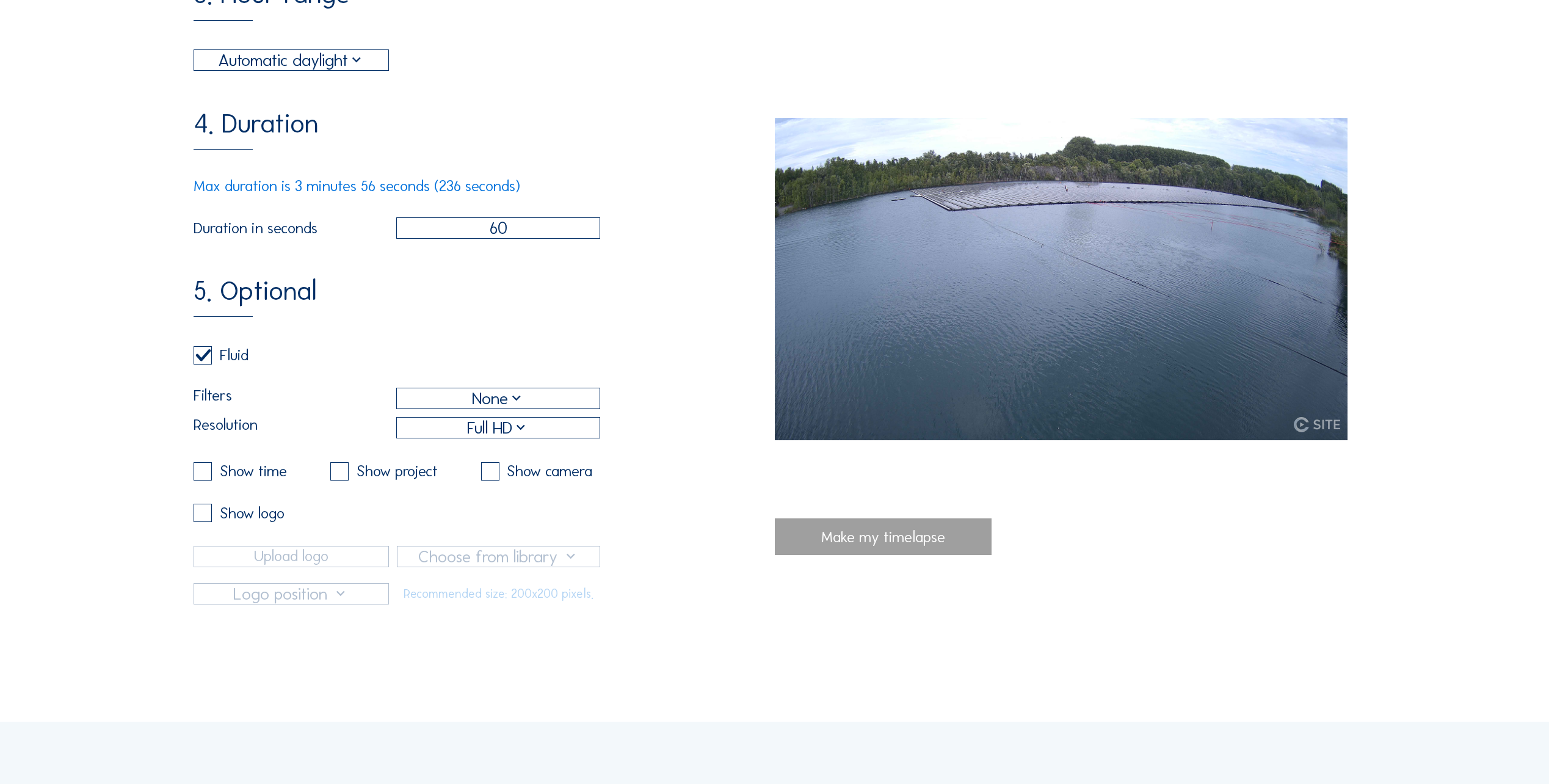
click at [211, 522] on label at bounding box center [202, 512] width 18 height 18
click at [201, 359] on input "checkbox" at bounding box center [197, 354] width 8 height 8
checkbox input "false"
checkbox input "true"
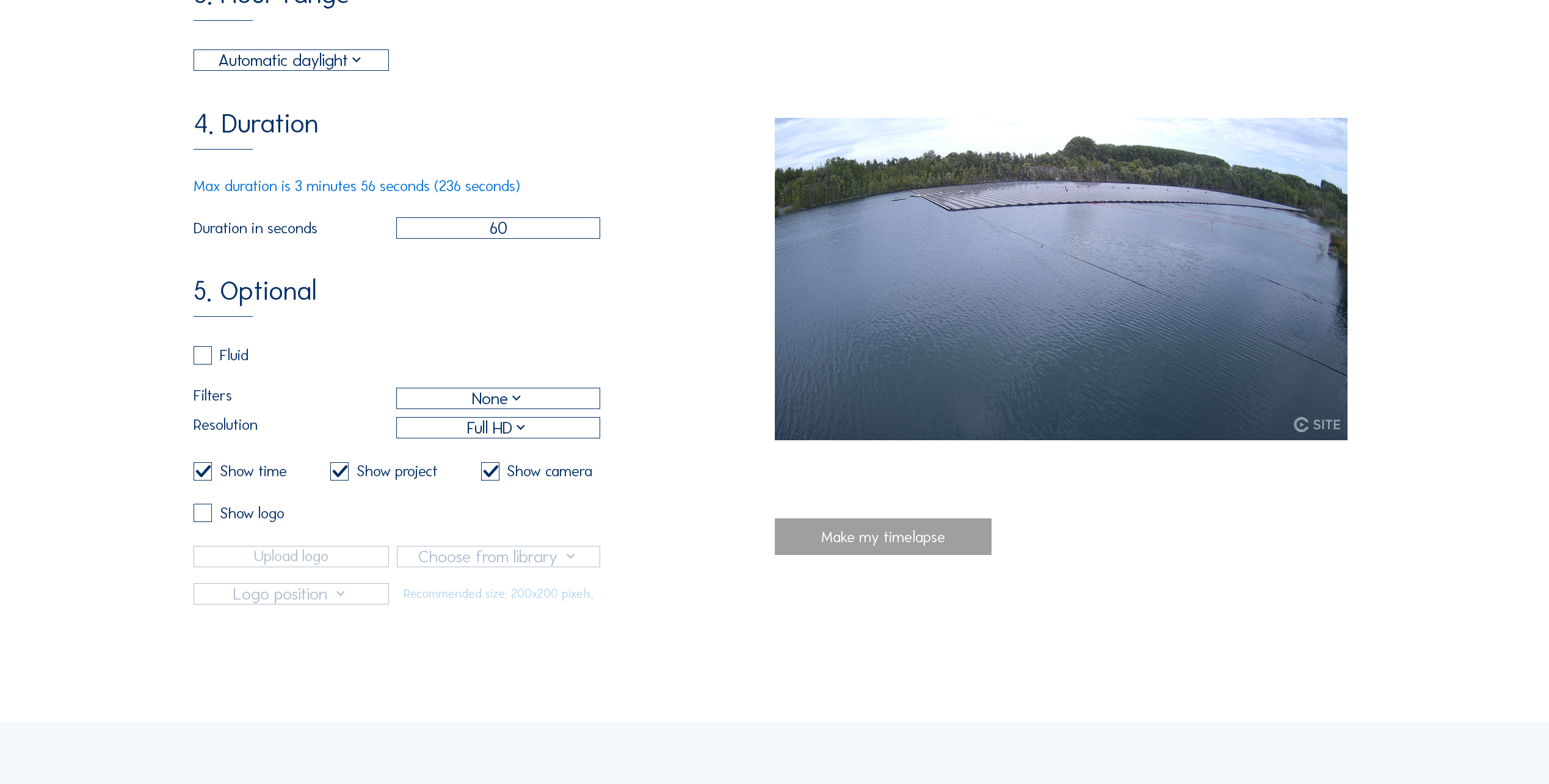
checkbox input "true"
click at [211, 522] on label at bounding box center [202, 512] width 18 height 18
click at [201, 517] on input "checkbox" at bounding box center [197, 512] width 8 height 8
checkbox input "true"
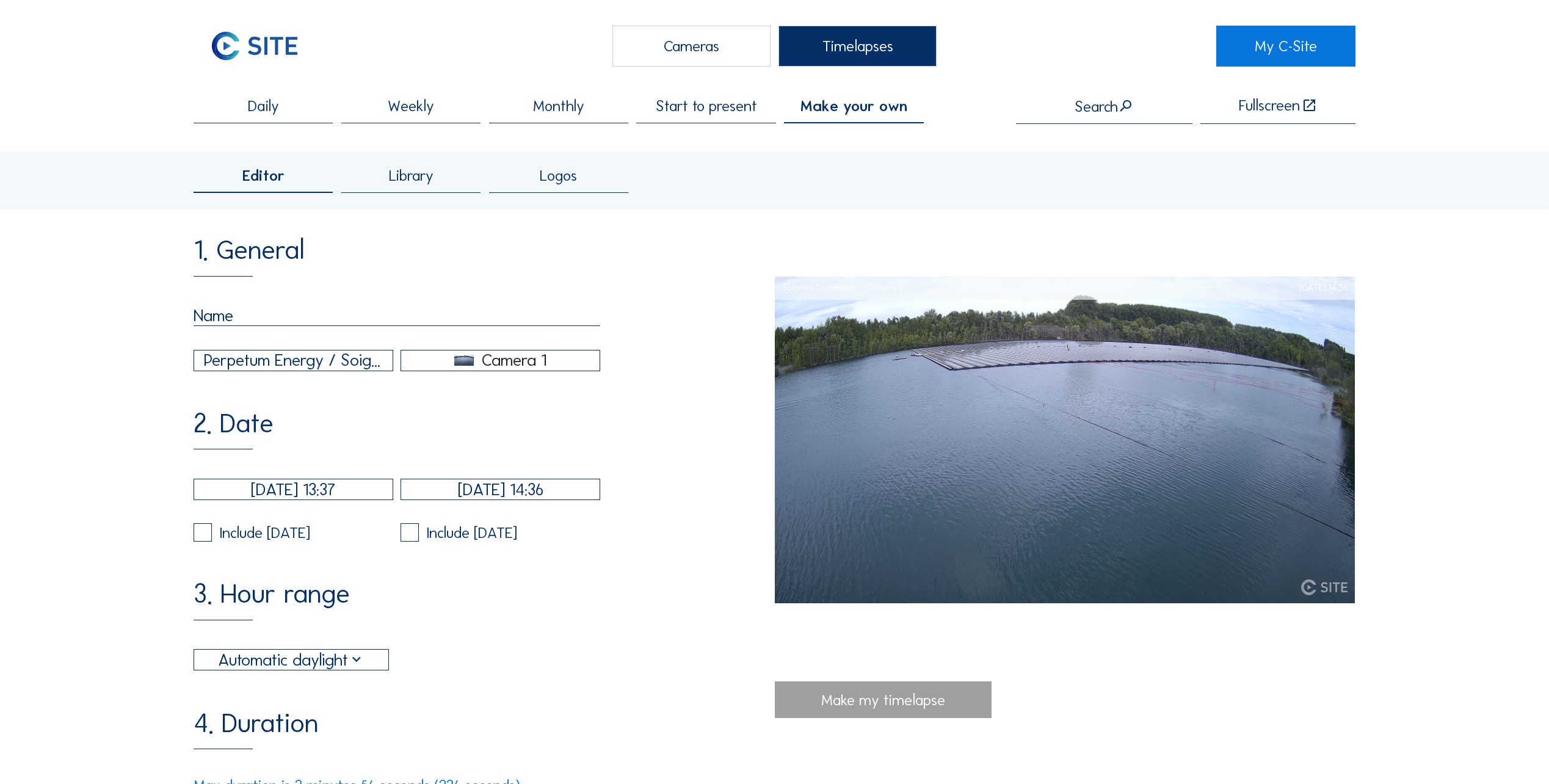
scroll to position [0, 0]
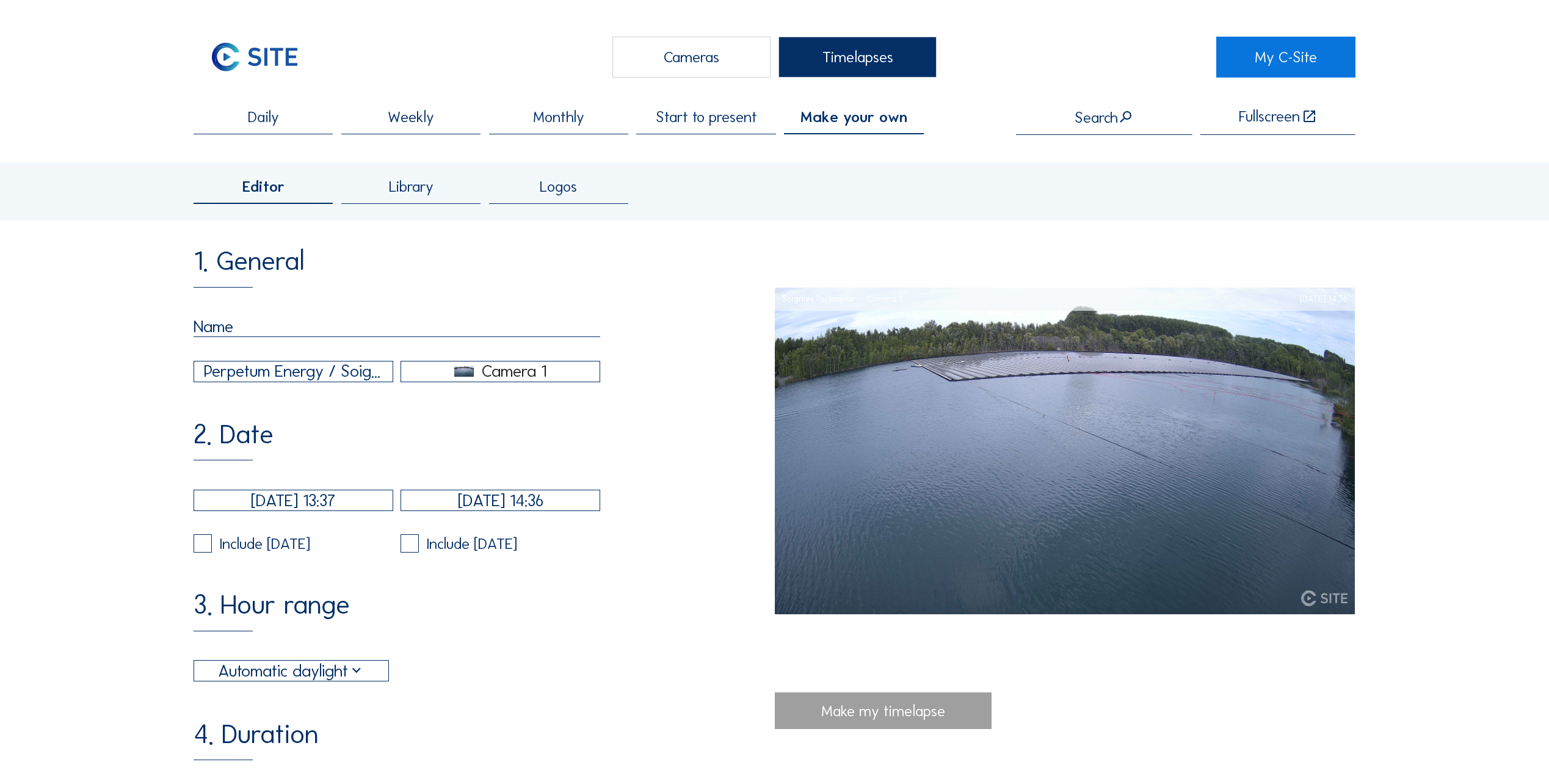
click at [423, 198] on div "Library" at bounding box center [411, 192] width 139 height 25
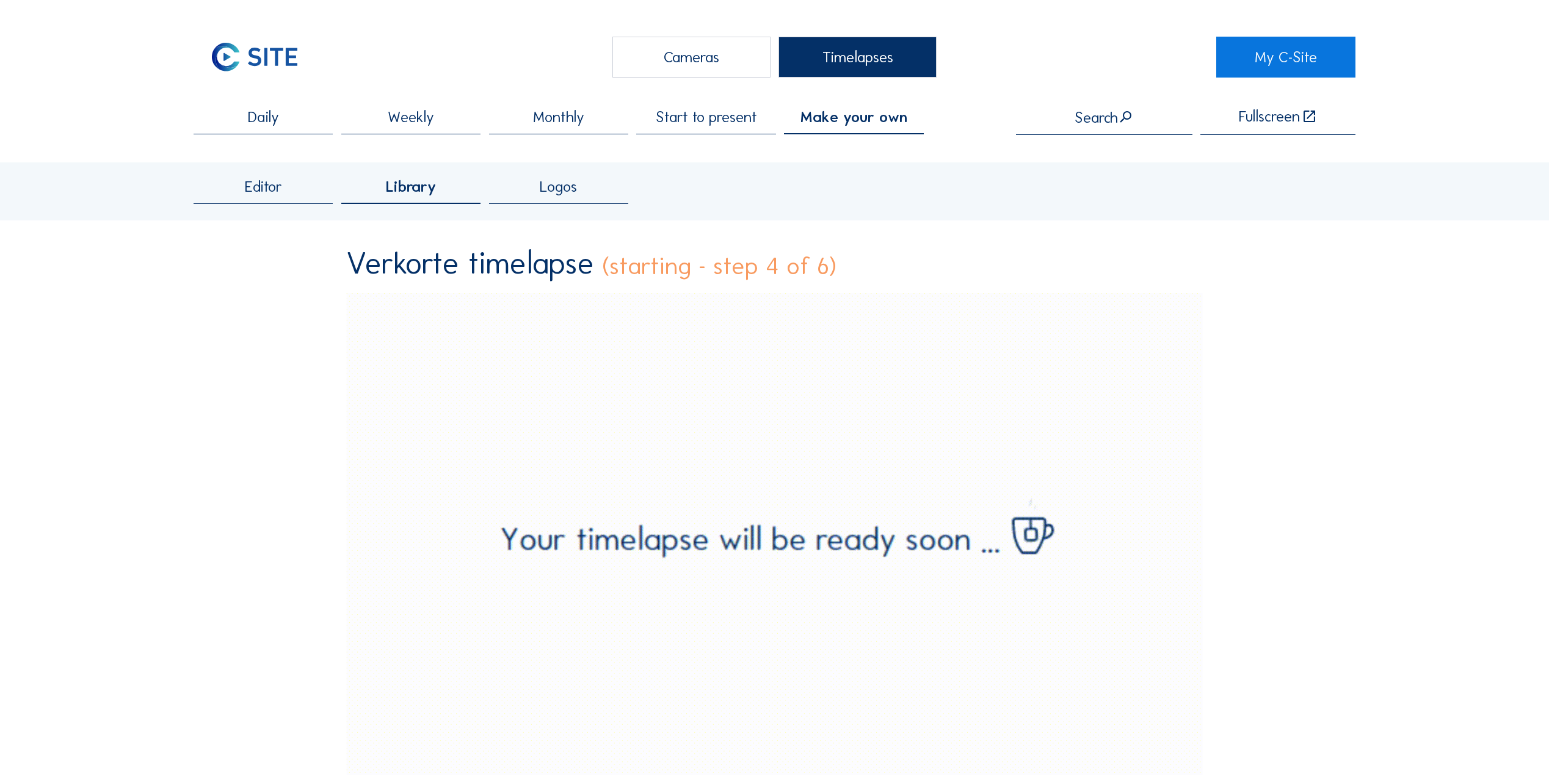
click at [600, 196] on div "Logos" at bounding box center [558, 192] width 139 height 25
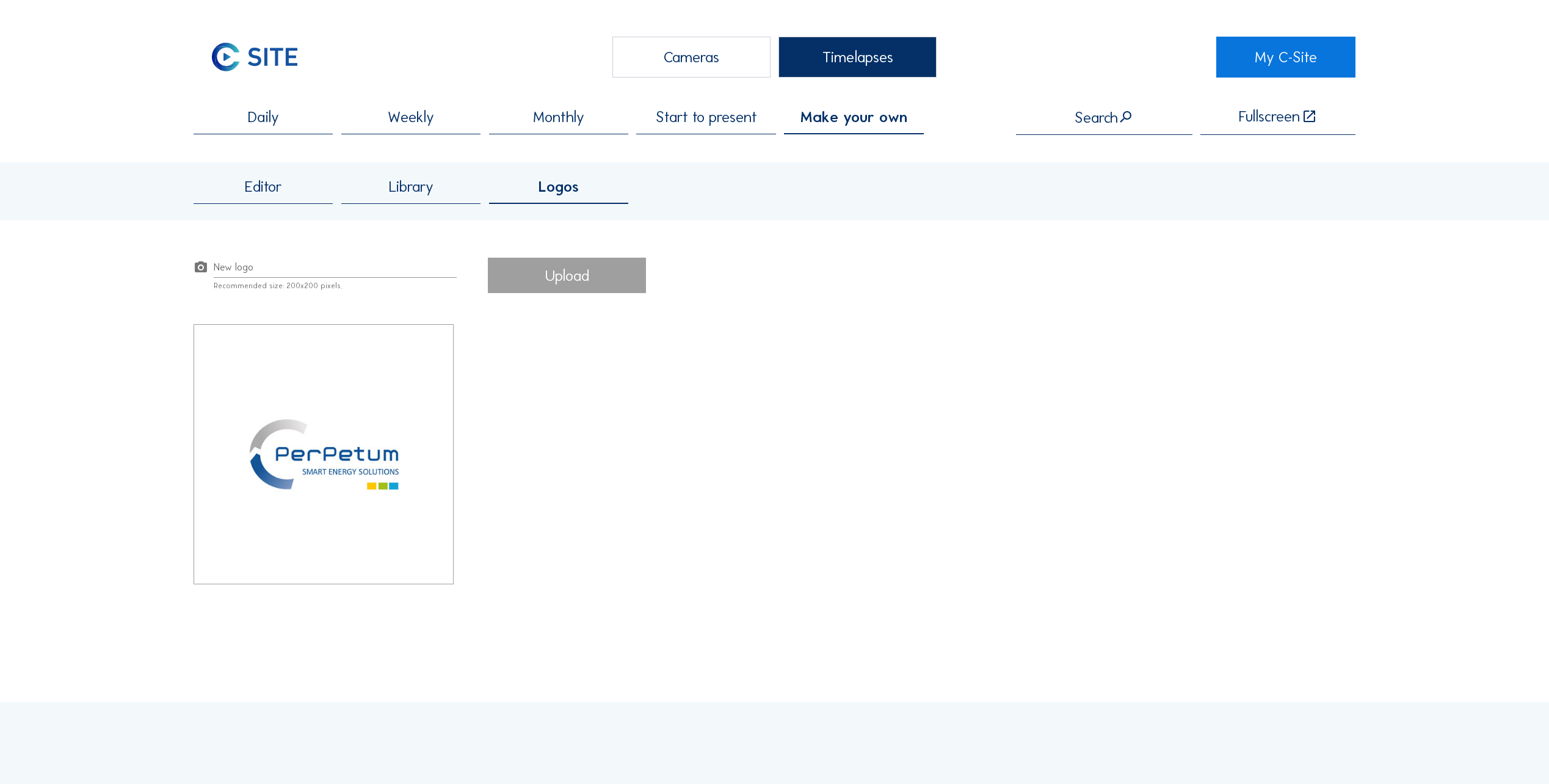
click at [445, 198] on div "Library" at bounding box center [411, 192] width 139 height 25
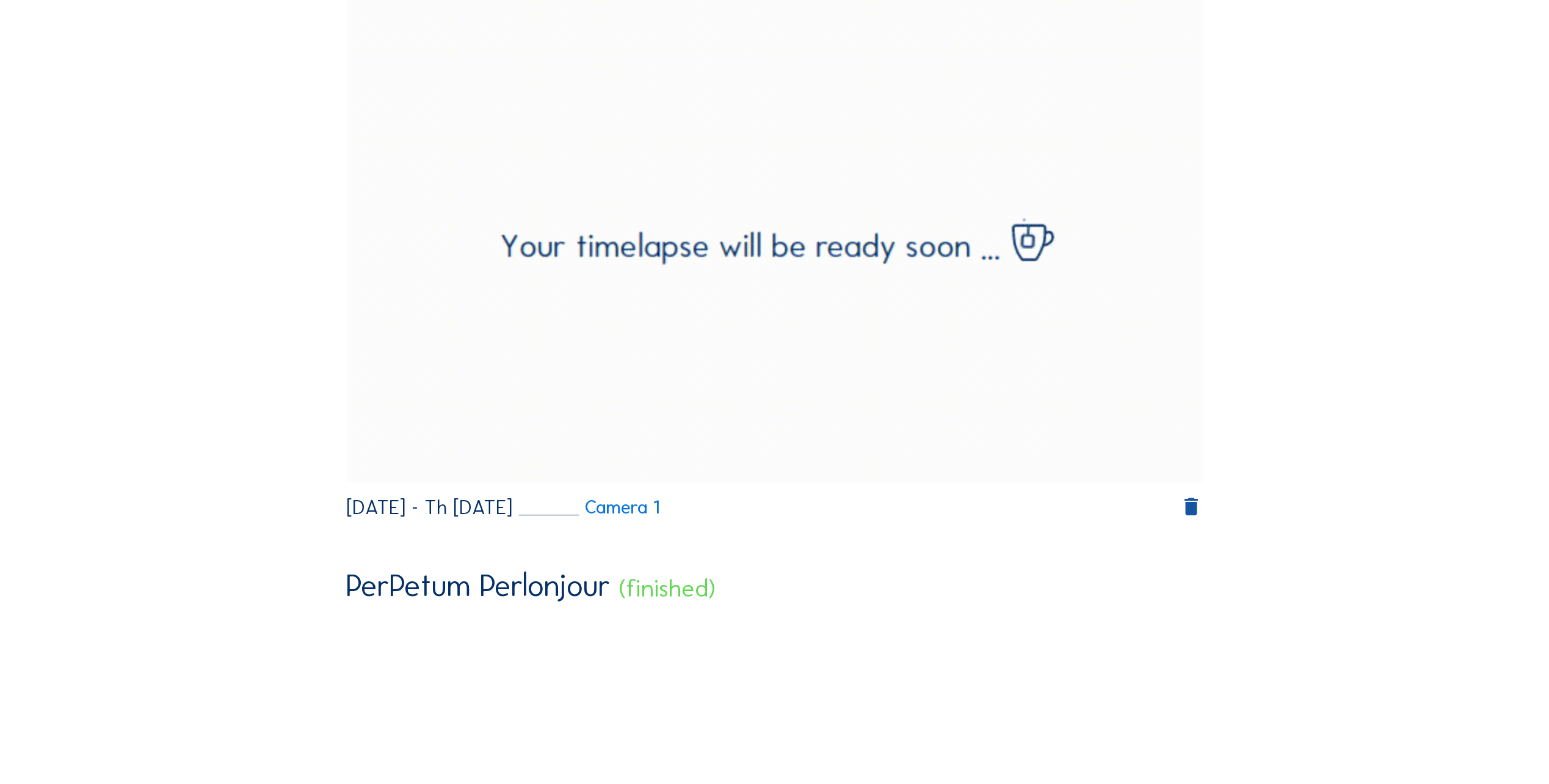
scroll to position [183, 0]
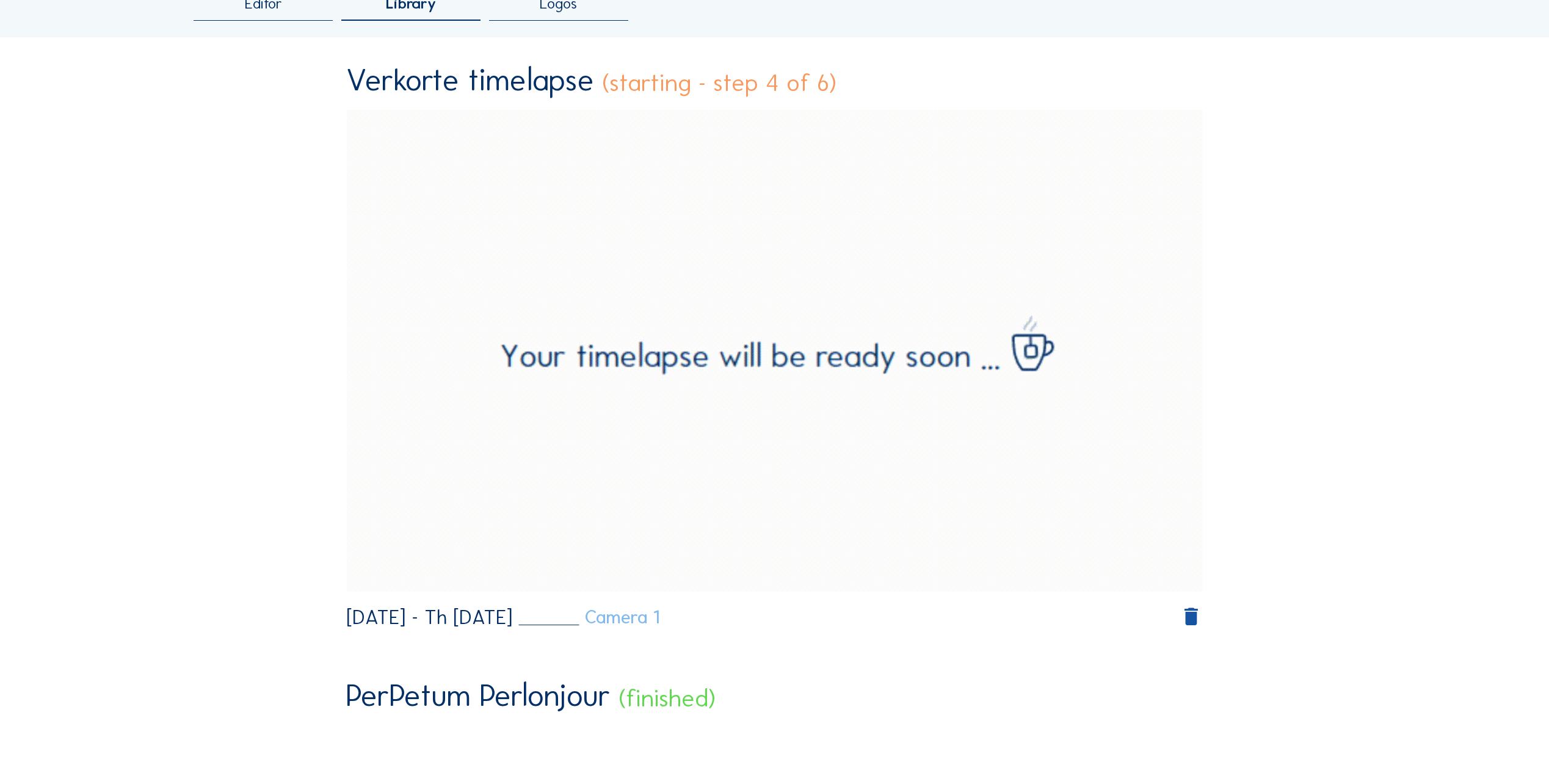
click at [659, 619] on link "Camera 1" at bounding box center [589, 617] width 141 height 18
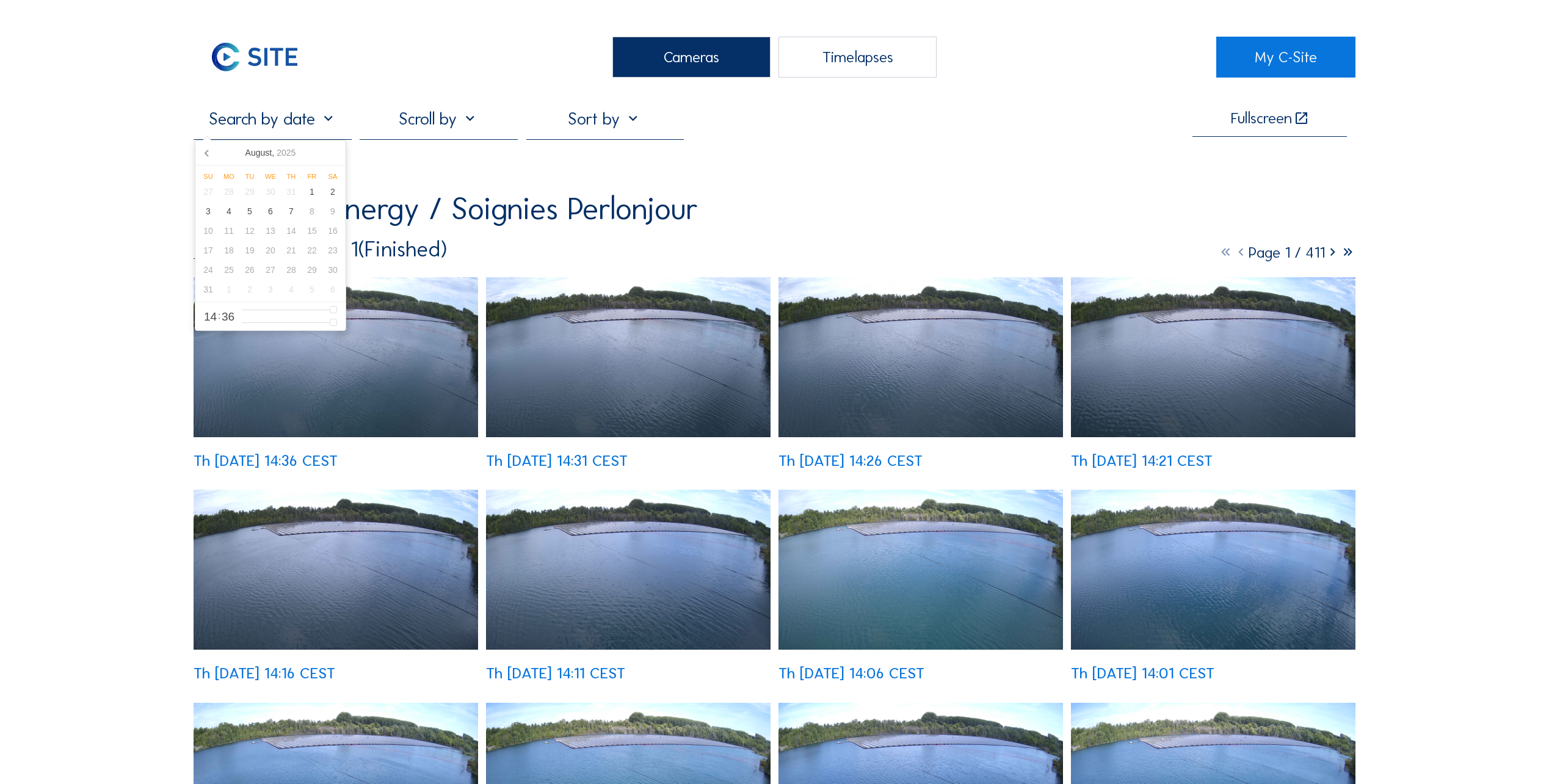
click at [293, 129] on input "text" at bounding box center [273, 119] width 158 height 20
click at [864, 60] on div "Timelapses" at bounding box center [858, 57] width 158 height 41
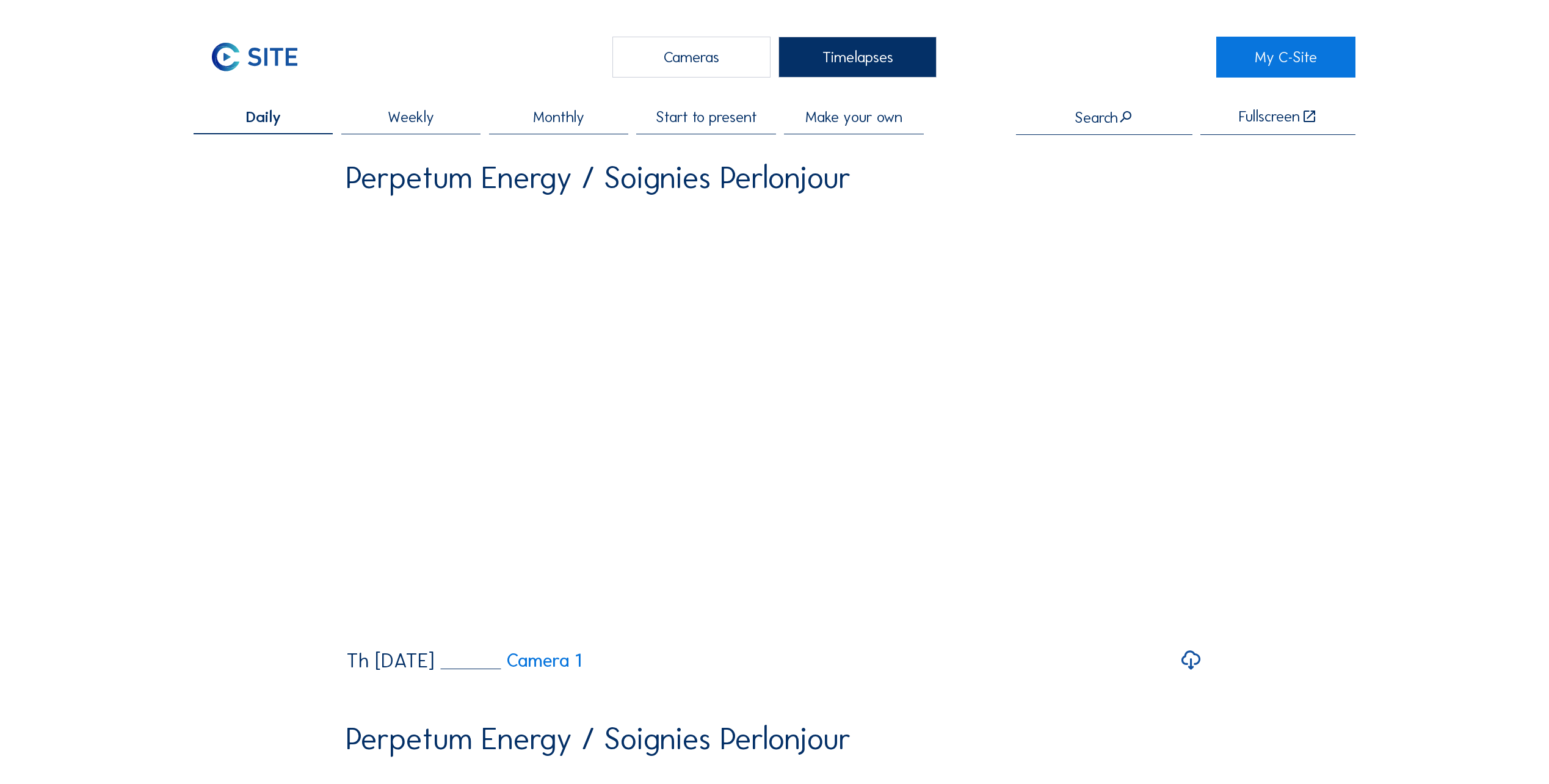
click at [869, 119] on span "Make your own" at bounding box center [854, 116] width 97 height 15
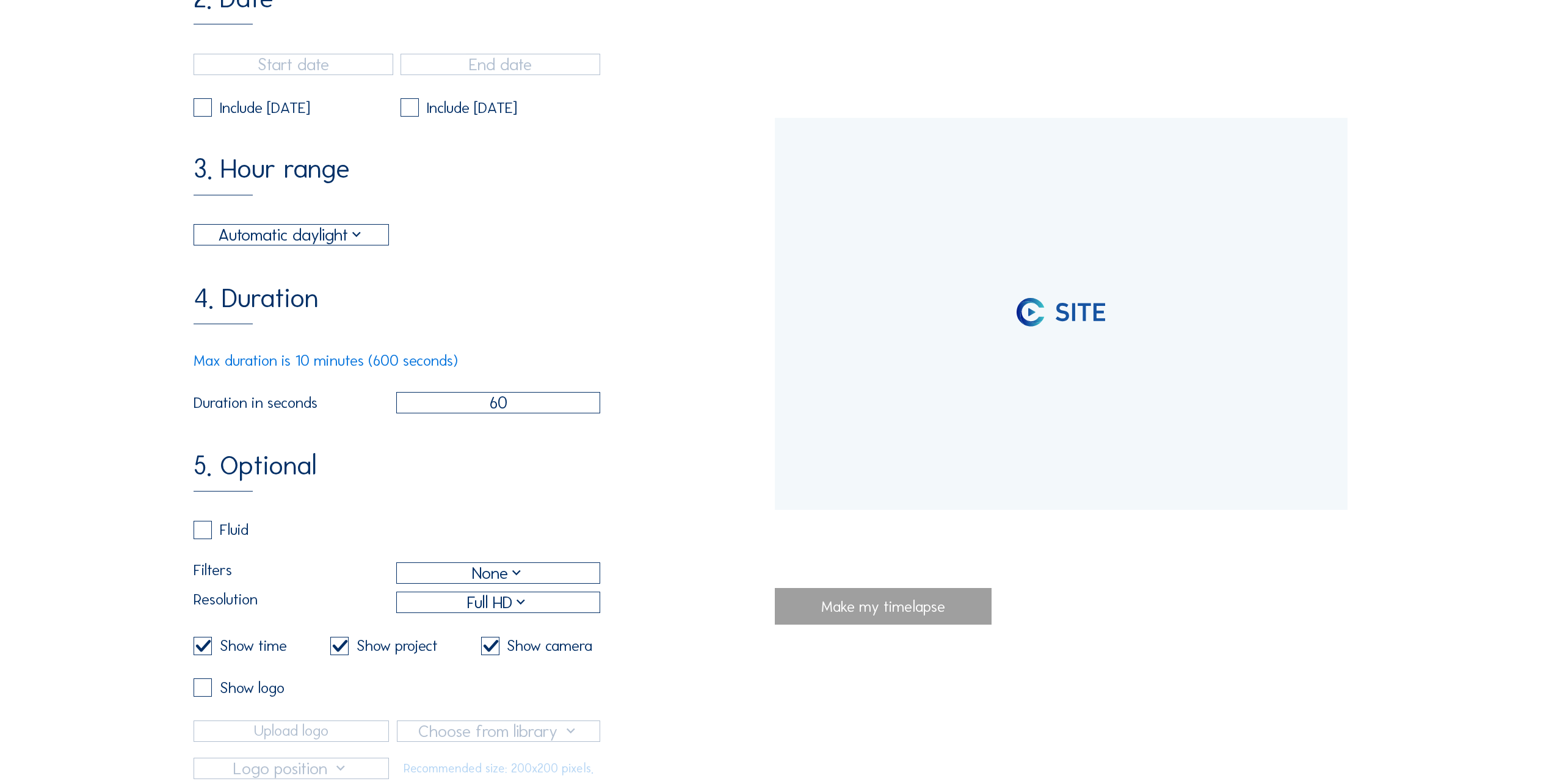
type input "[DATE] 13:37"
type input "[DATE] 14:36"
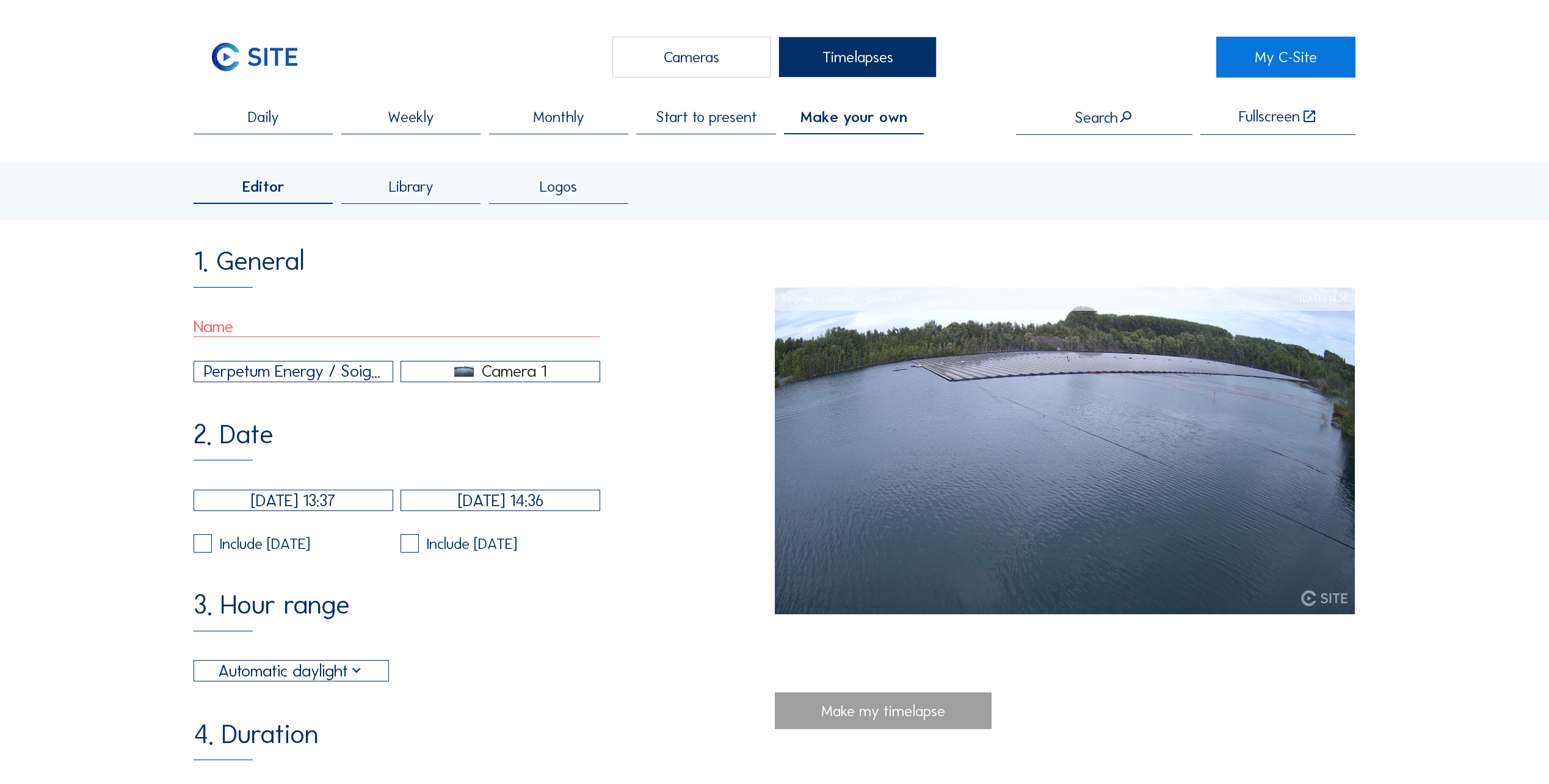
click at [750, 123] on span "Start to present" at bounding box center [706, 116] width 101 height 15
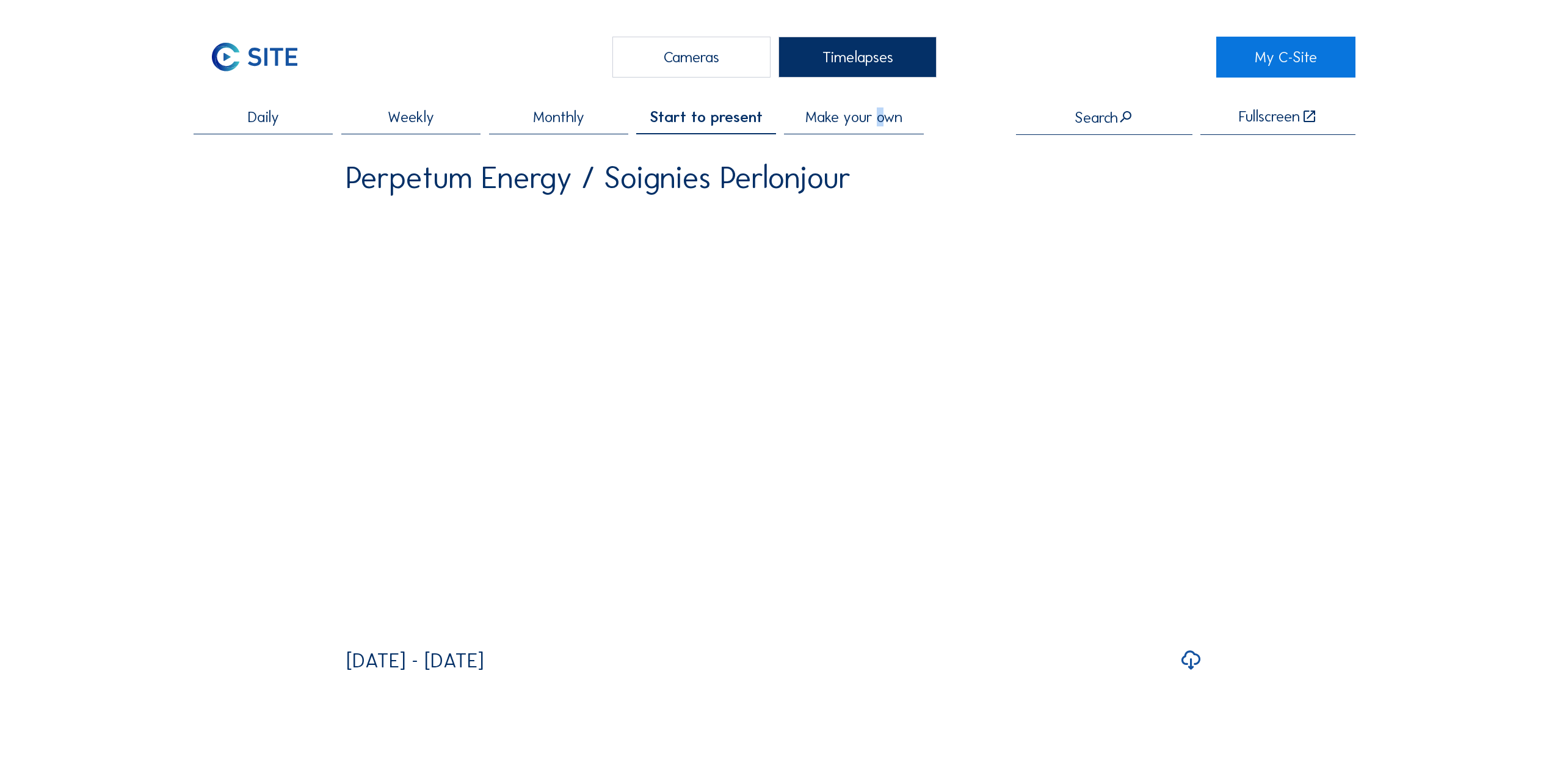
click at [885, 119] on span "Make your own" at bounding box center [854, 116] width 97 height 15
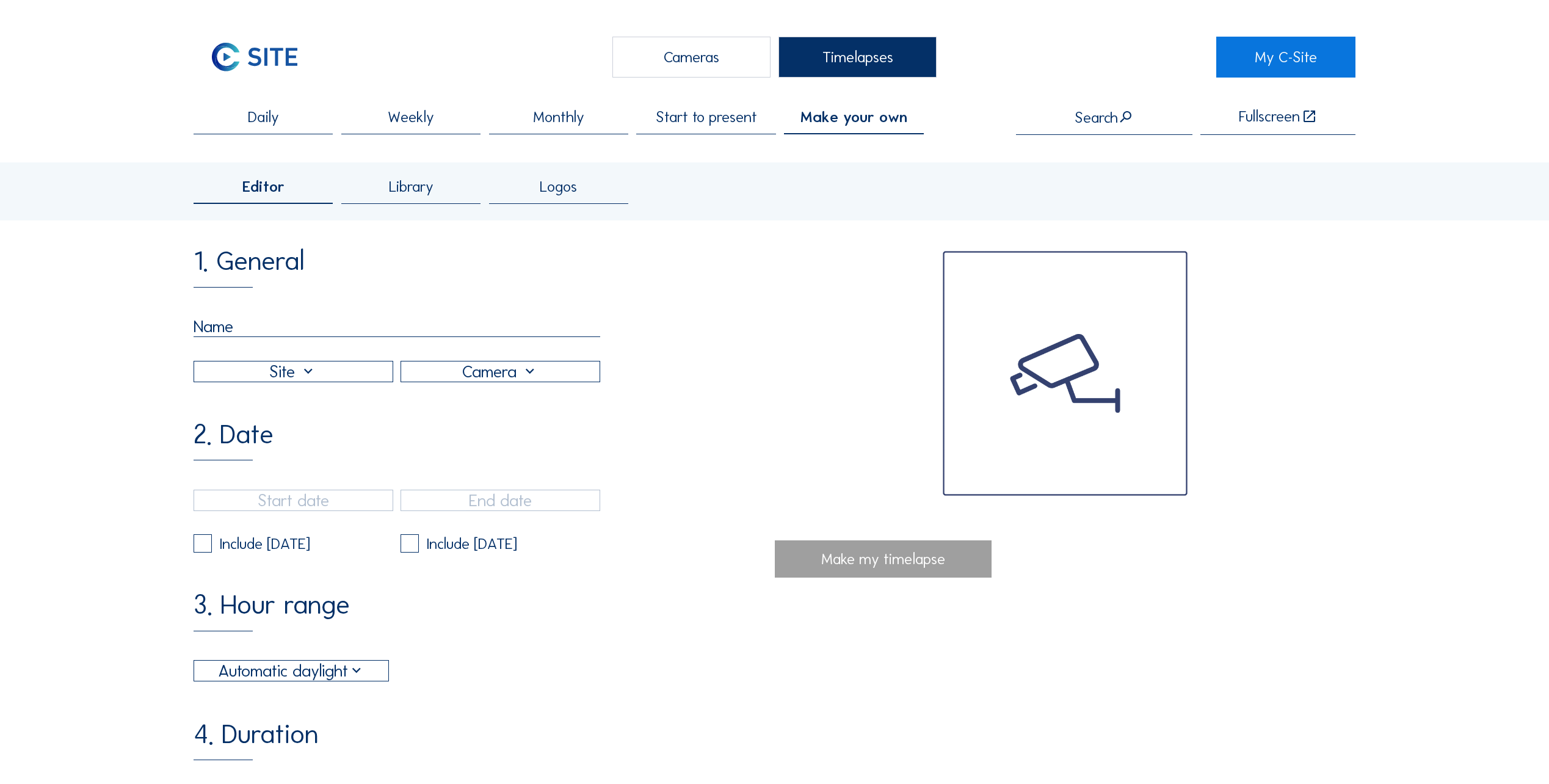
click at [577, 183] on span "Logos" at bounding box center [558, 186] width 37 height 15
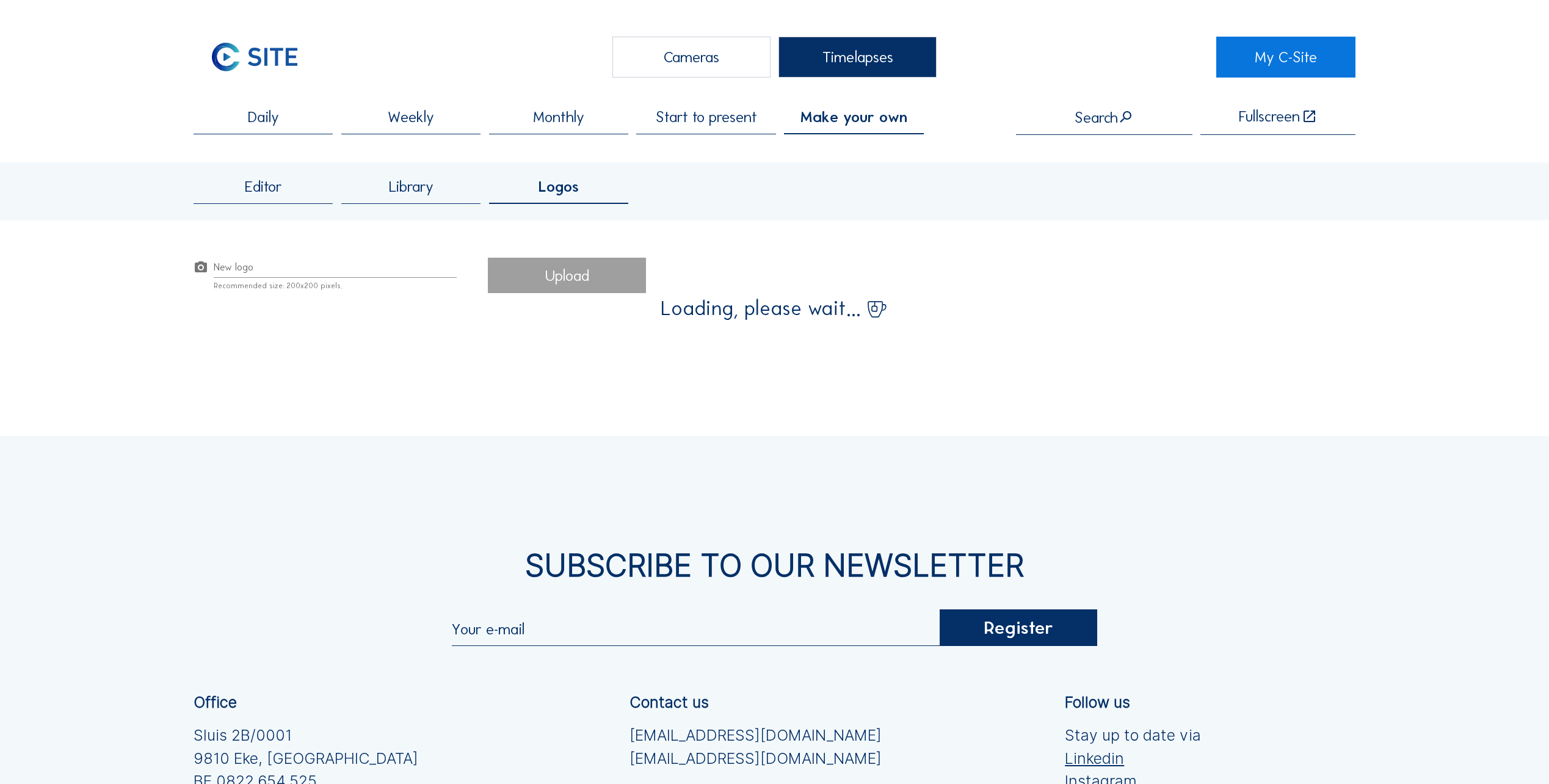
click at [440, 187] on div "Library" at bounding box center [411, 192] width 139 height 25
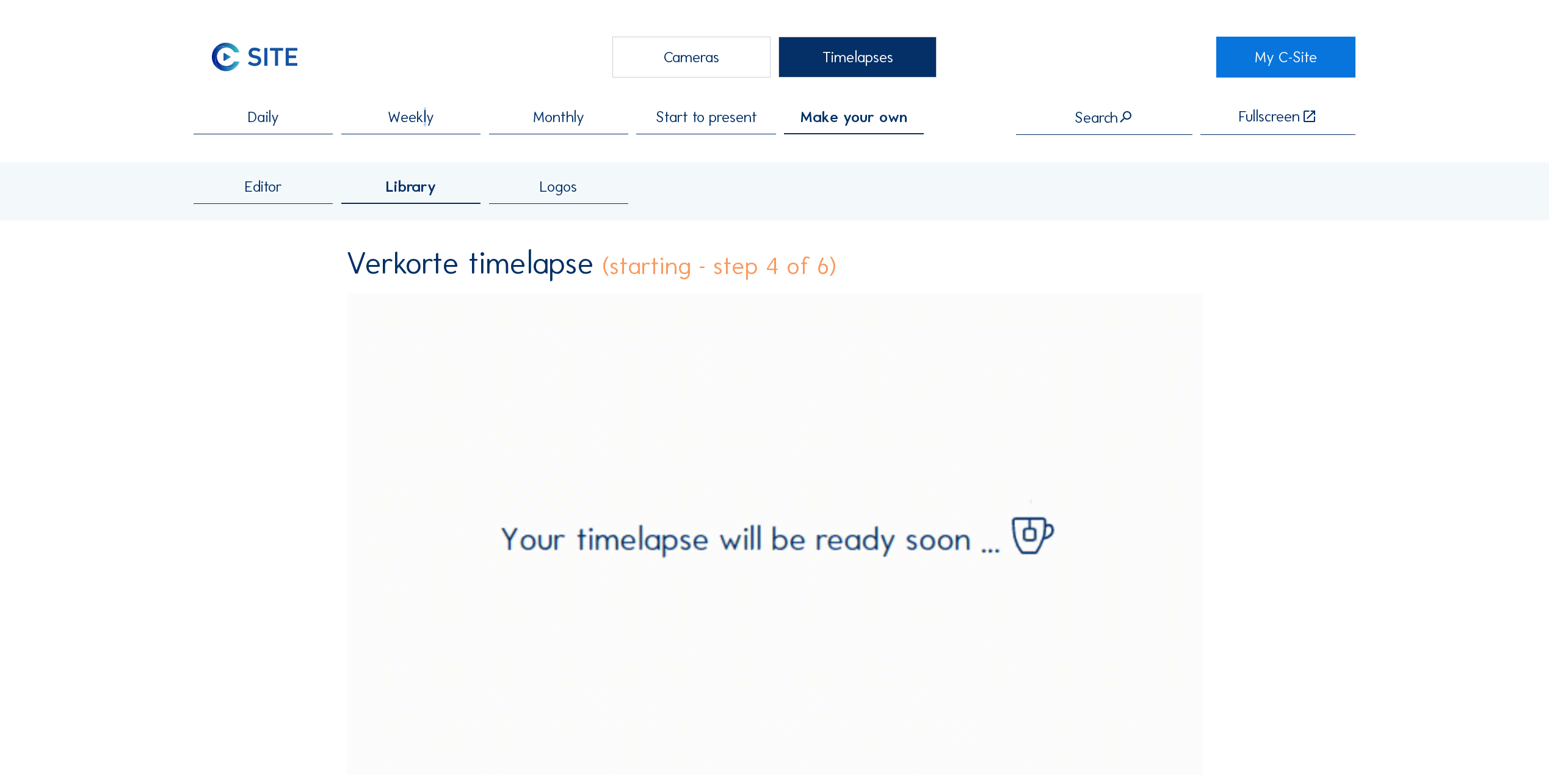
click at [426, 120] on span "Weekly" at bounding box center [411, 116] width 47 height 15
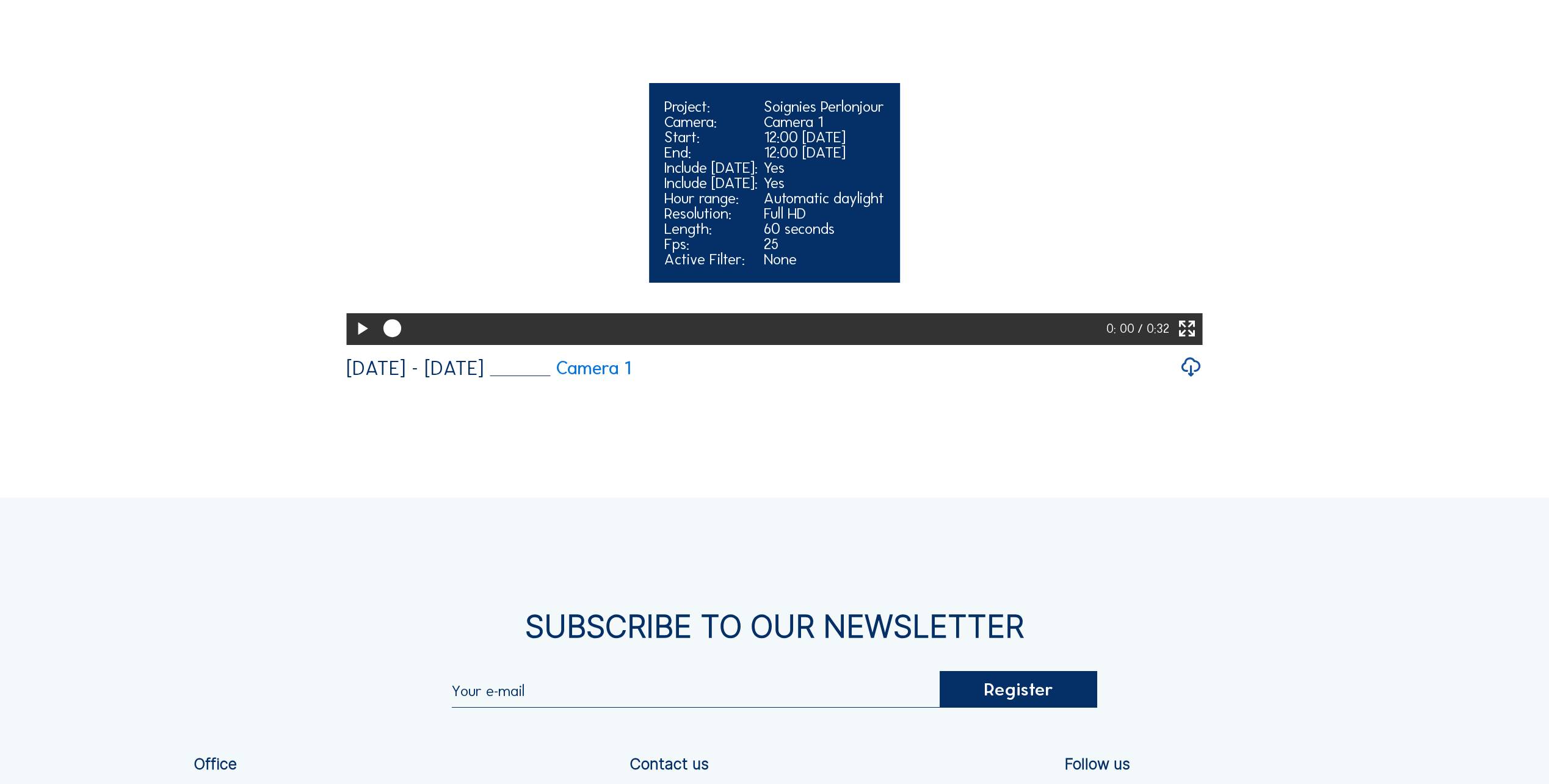
scroll to position [3167, 0]
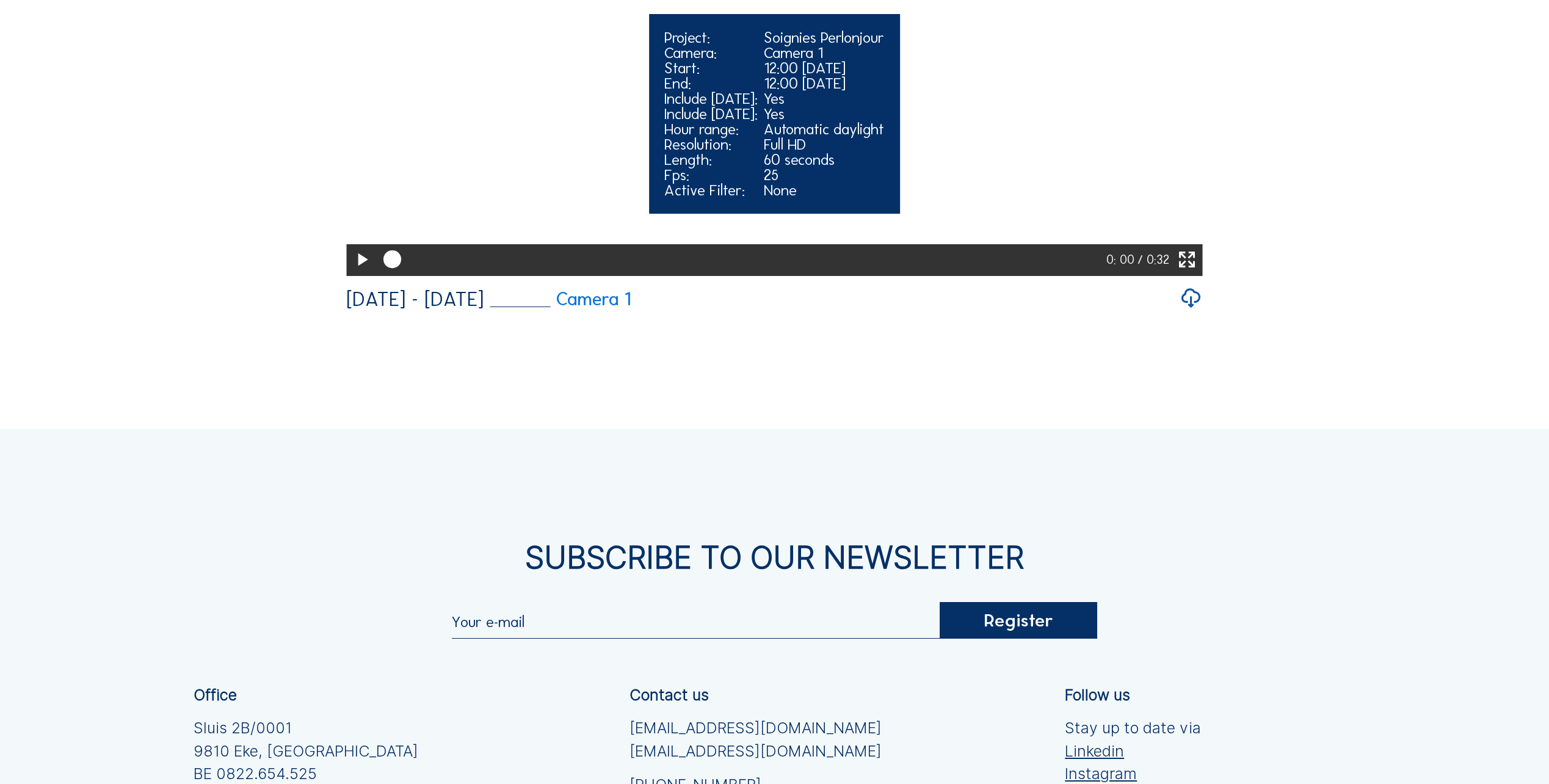
click at [531, 273] on video "Your browser does not support the video tag." at bounding box center [774, 59] width 856 height 428
drag, startPoint x: 441, startPoint y: 607, endPoint x: 387, endPoint y: 604, distance: 54.1
click at [387, 276] on div at bounding box center [742, 260] width 731 height 32
click at [363, 272] on icon at bounding box center [361, 259] width 21 height 25
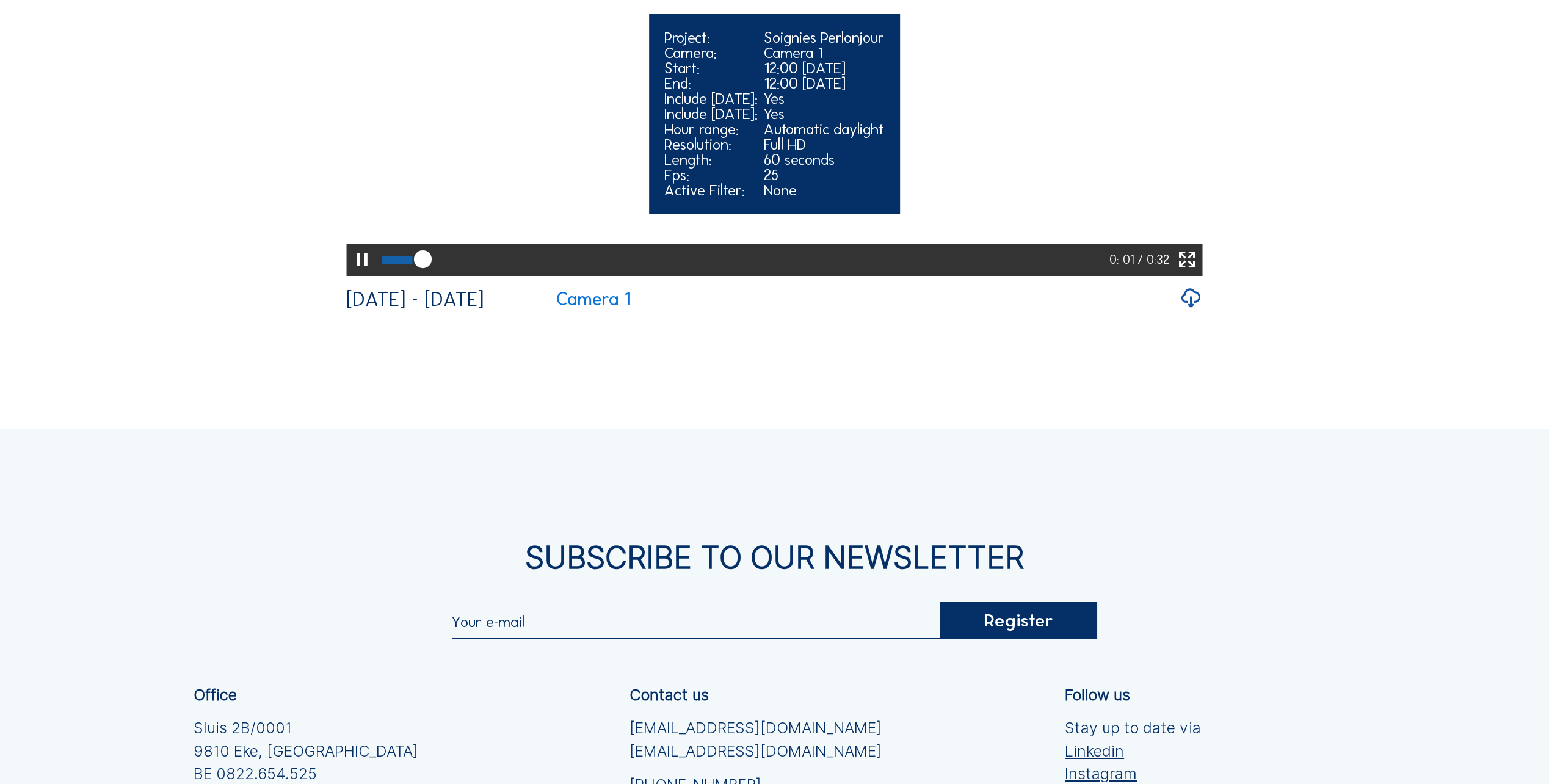
click at [619, 273] on video "Your browser does not support the video tag." at bounding box center [774, 59] width 856 height 428
click at [617, 273] on video "Your browser does not support the video tag." at bounding box center [774, 59] width 856 height 428
click at [777, 61] on div "Camera 1" at bounding box center [824, 52] width 120 height 15
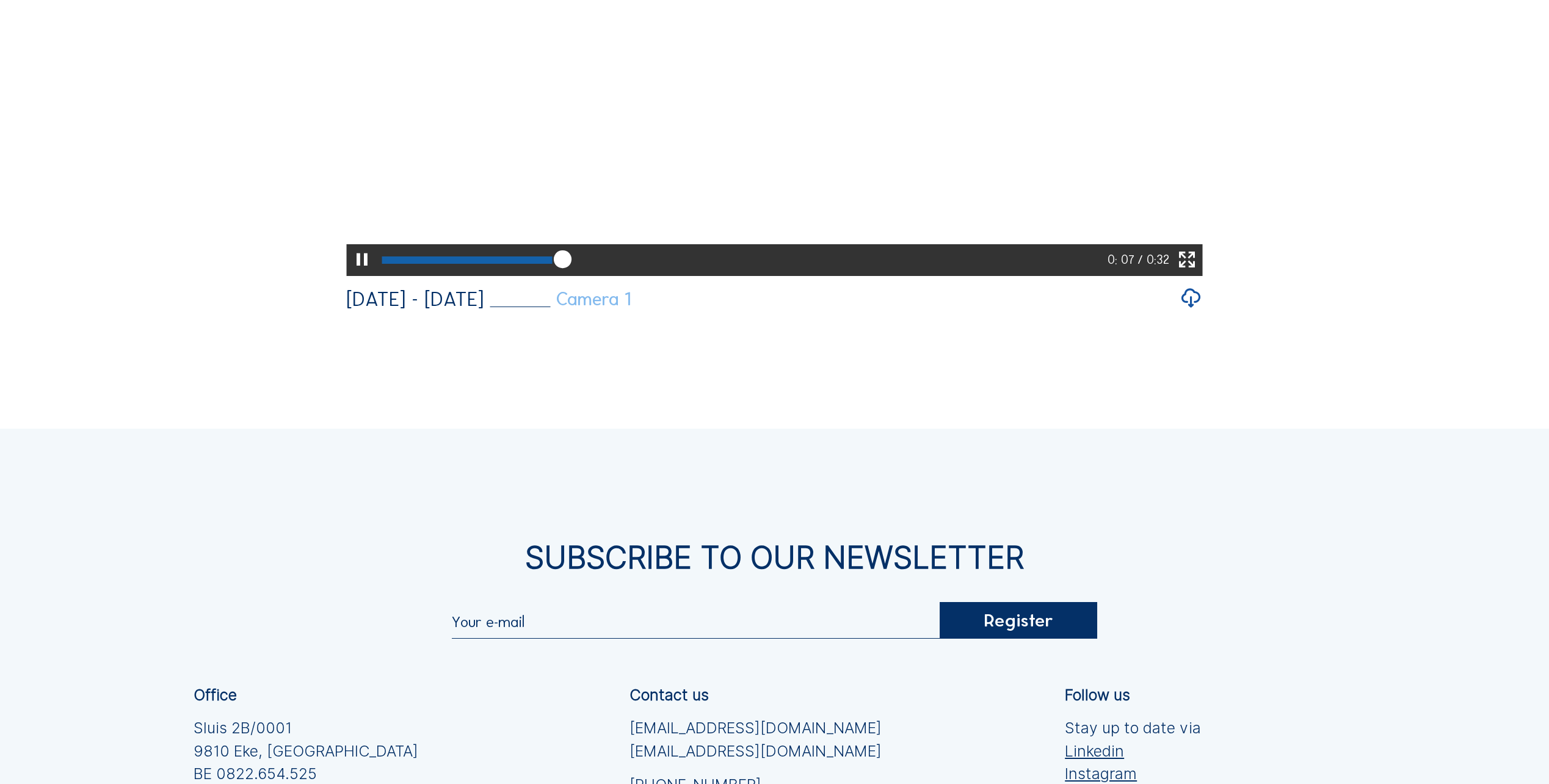
click at [630, 309] on link "Camera 1" at bounding box center [560, 299] width 141 height 18
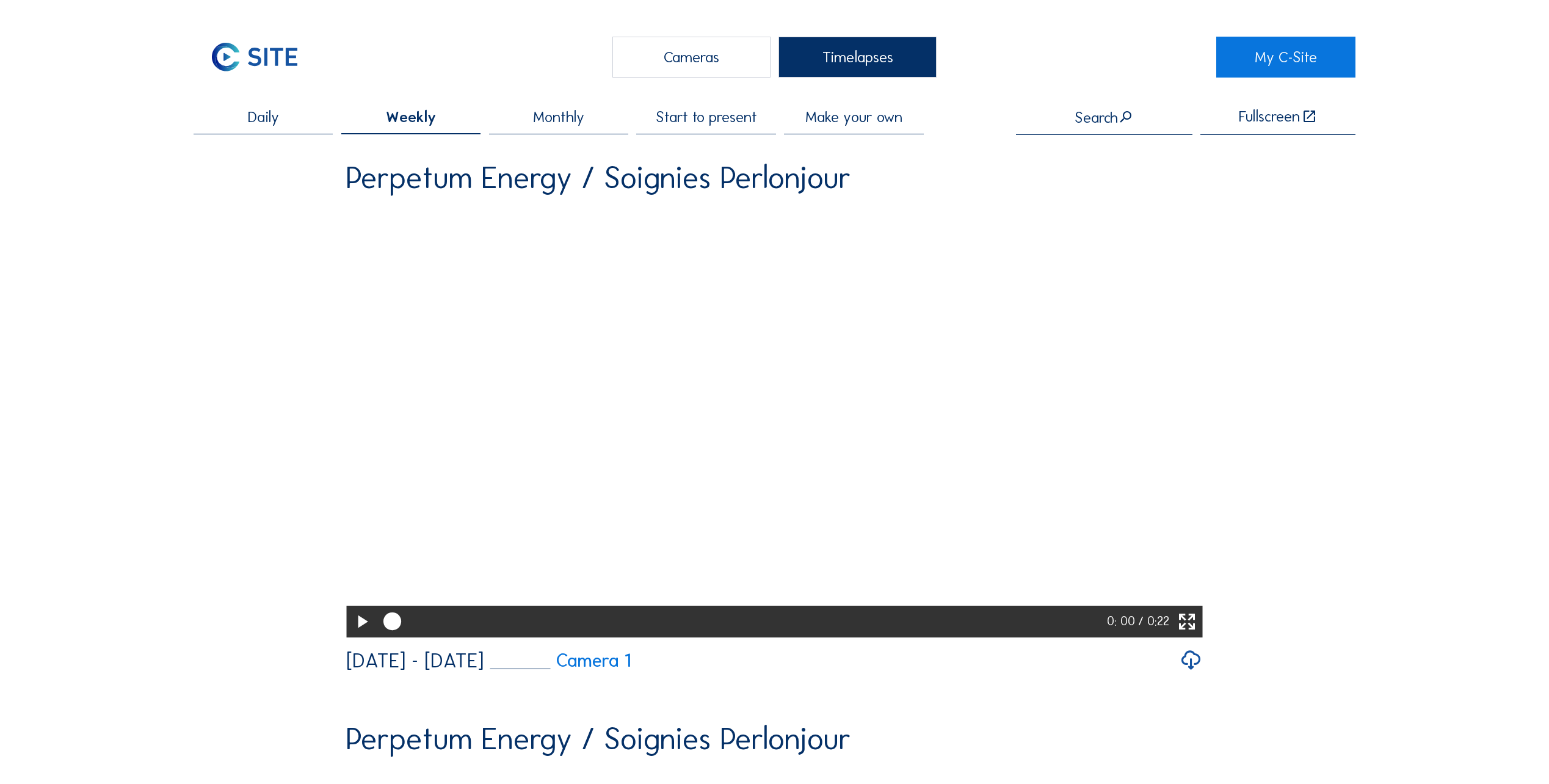
click at [848, 120] on span "Make your own" at bounding box center [854, 116] width 97 height 15
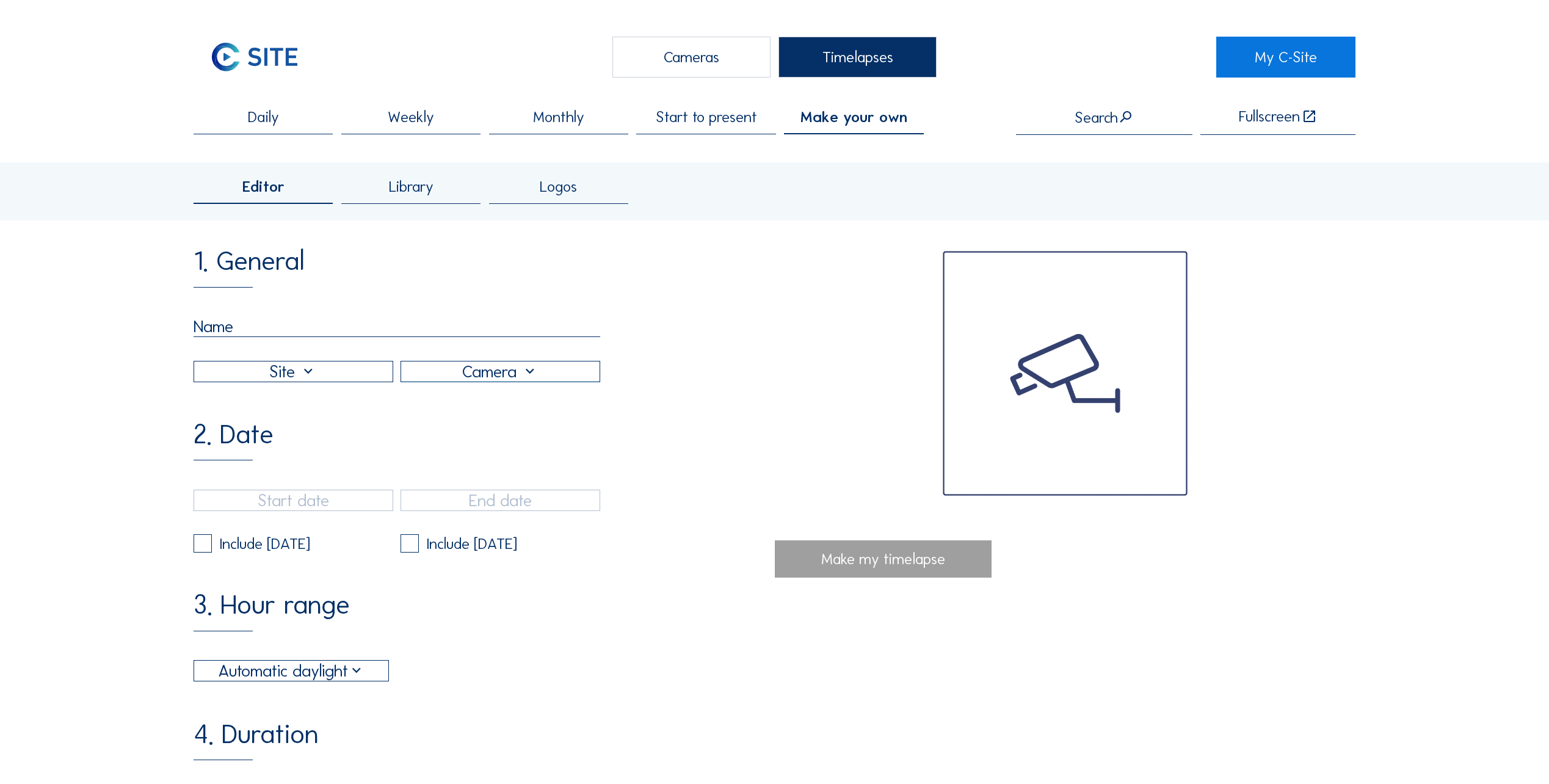
click at [415, 203] on div "Library" at bounding box center [411, 192] width 139 height 25
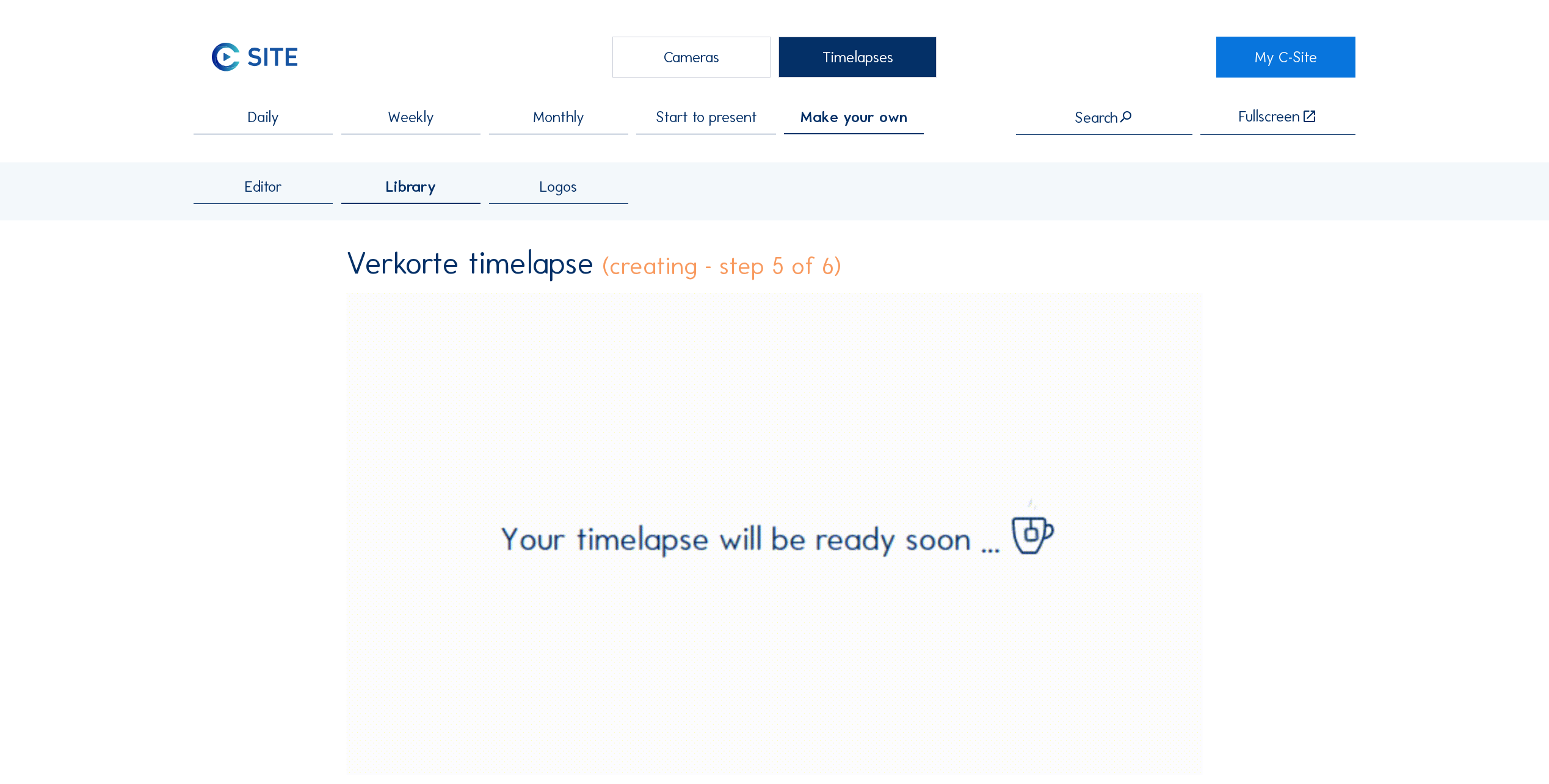
click at [309, 201] on div "Editor" at bounding box center [263, 192] width 139 height 25
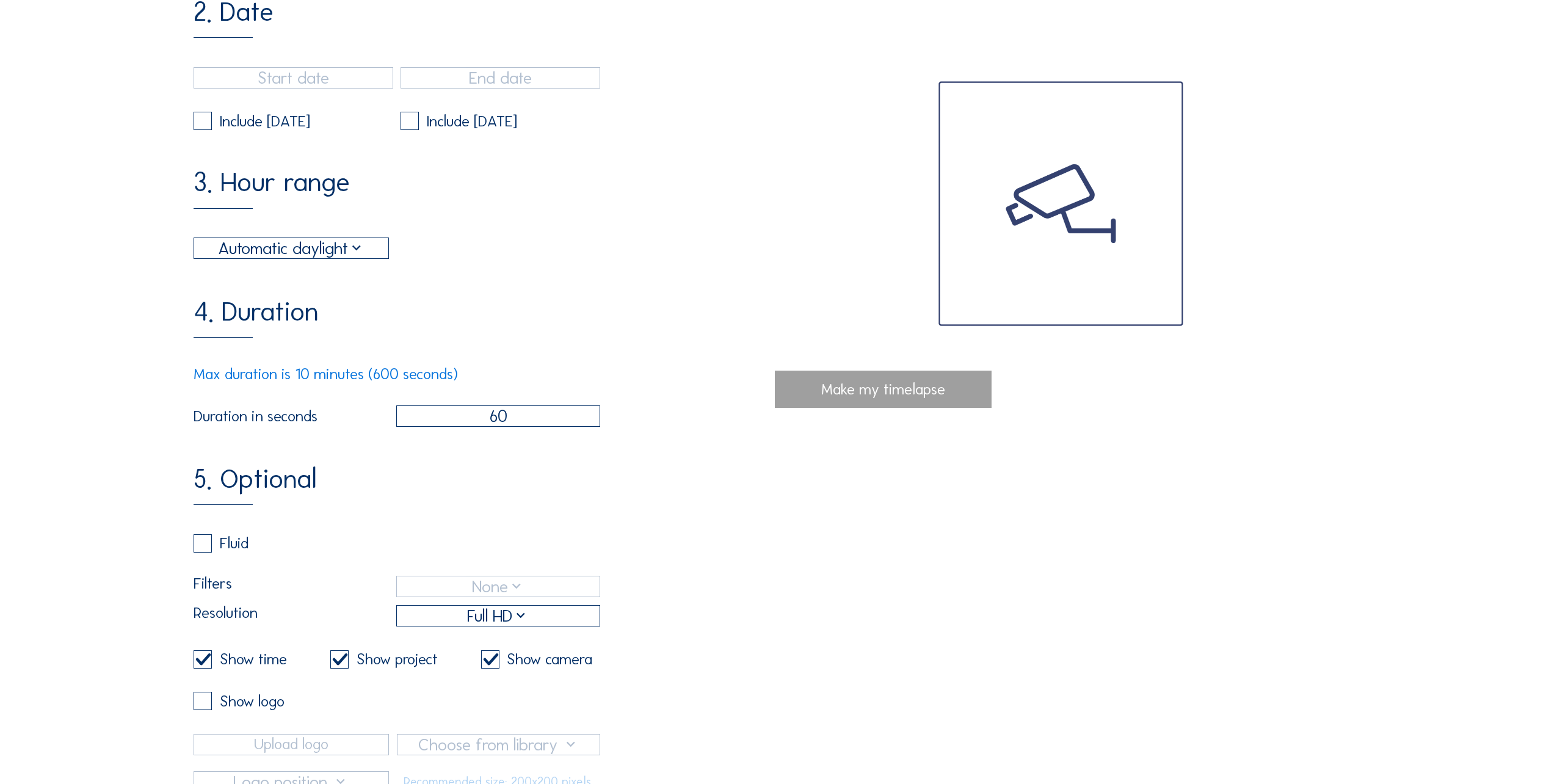
scroll to position [489, 0]
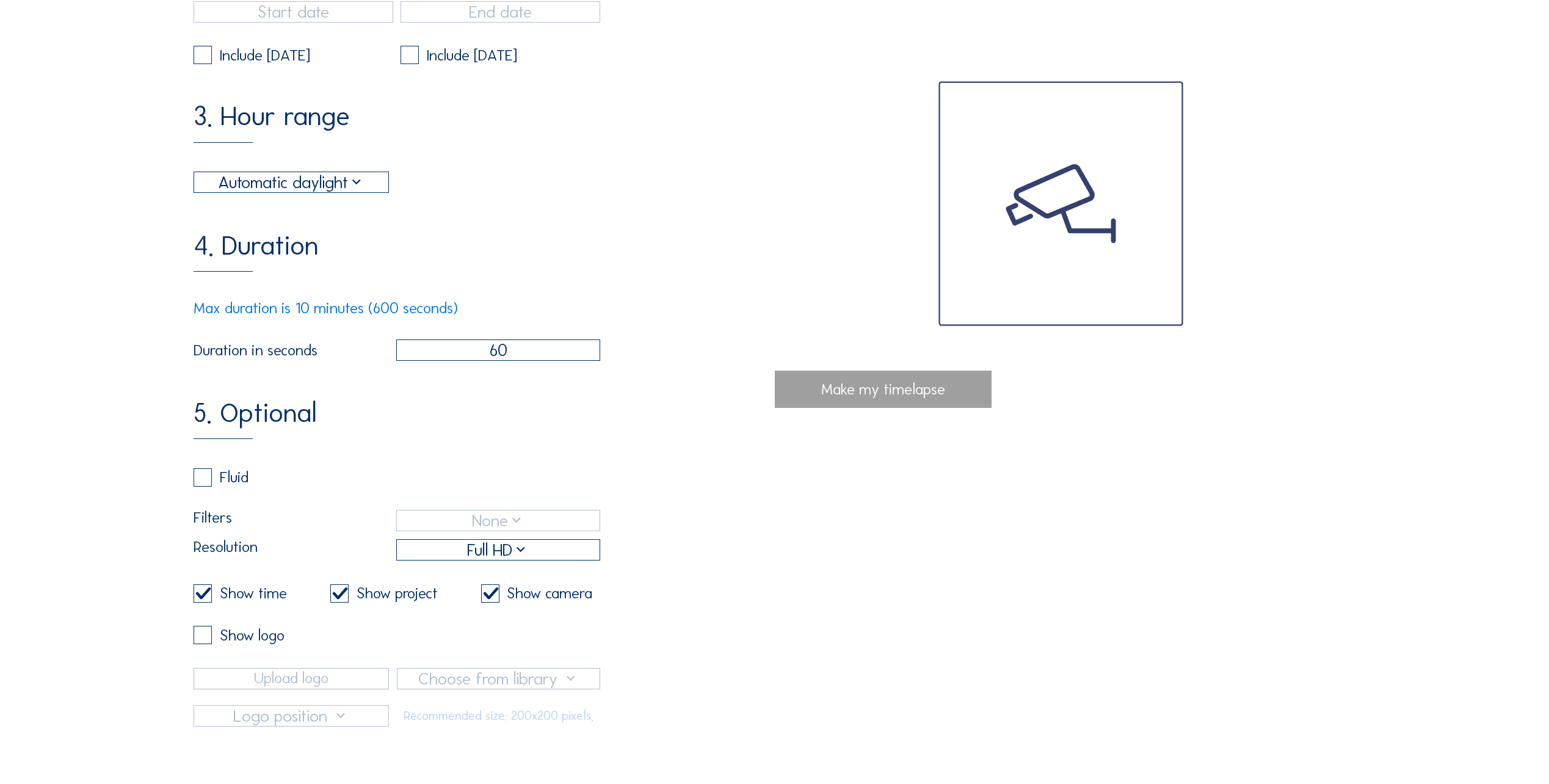
click at [210, 503] on div "Fluid" at bounding box center [396, 485] width 407 height 34
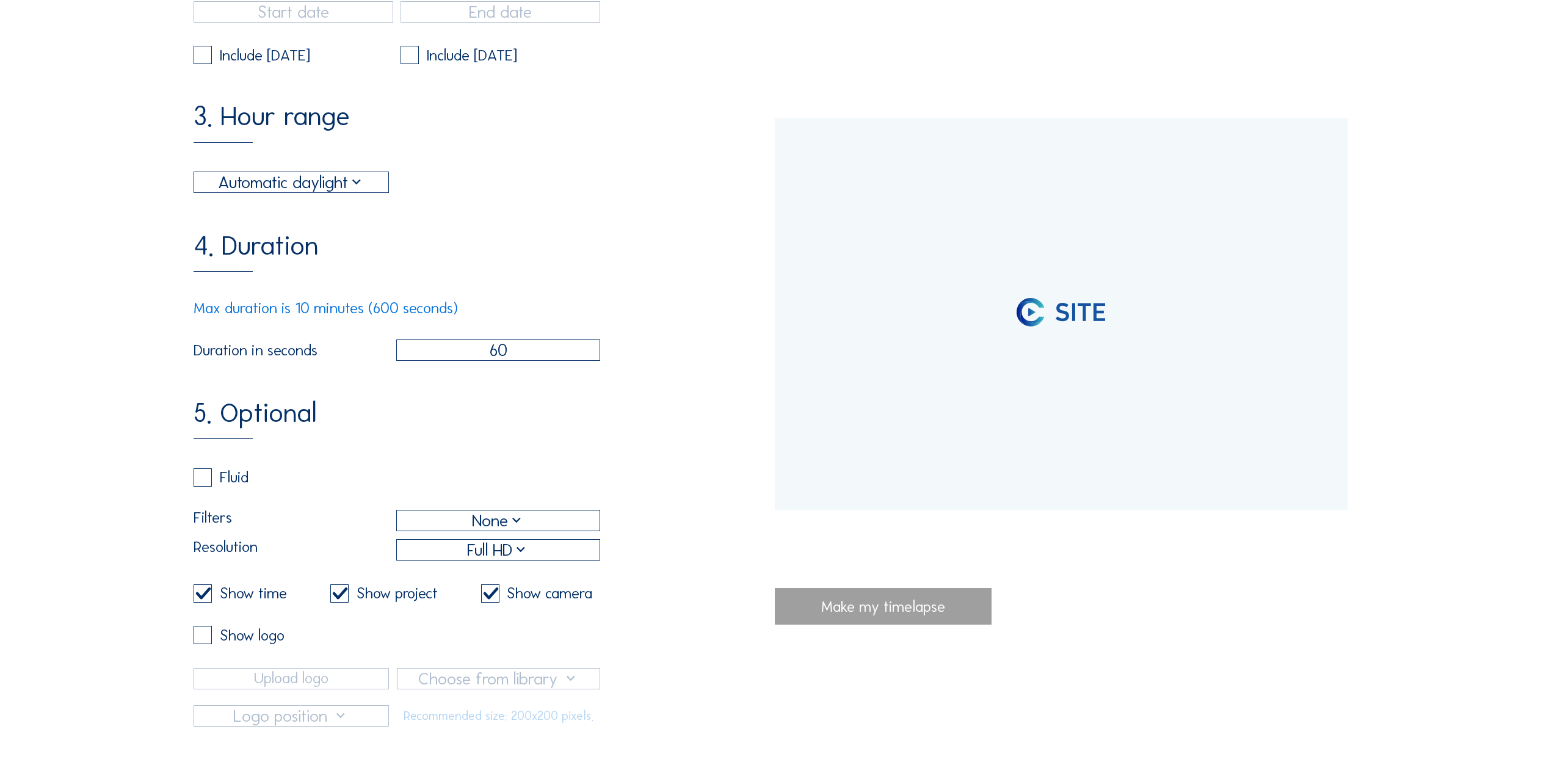
click at [209, 487] on label at bounding box center [202, 477] width 18 height 18
click at [201, 481] on input "checkbox" at bounding box center [197, 476] width 8 height 8
checkbox input "true"
checkbox input "false"
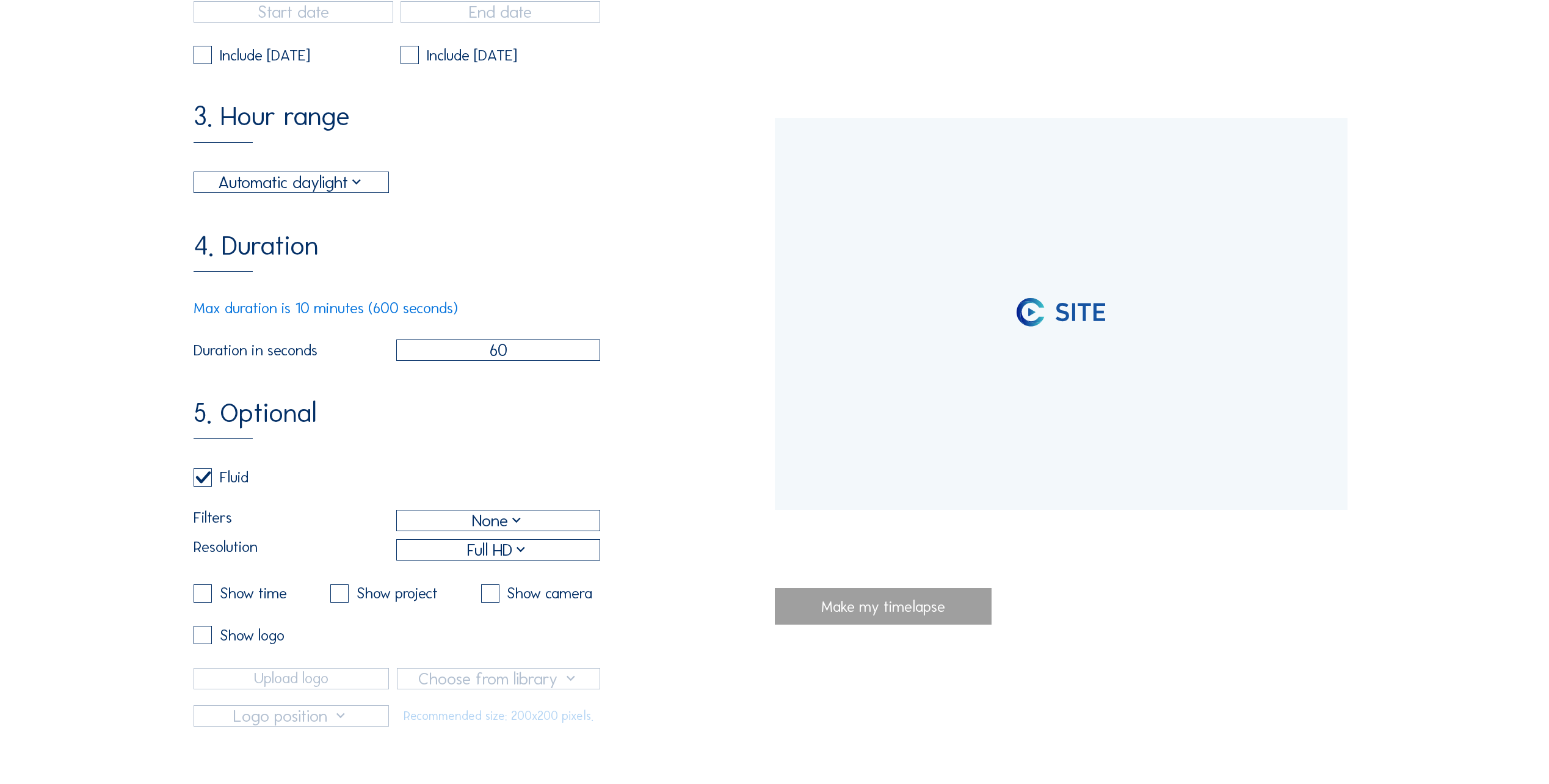
checkbox input "false"
type input "[DATE] 13:37"
type input "[DATE] 14:36"
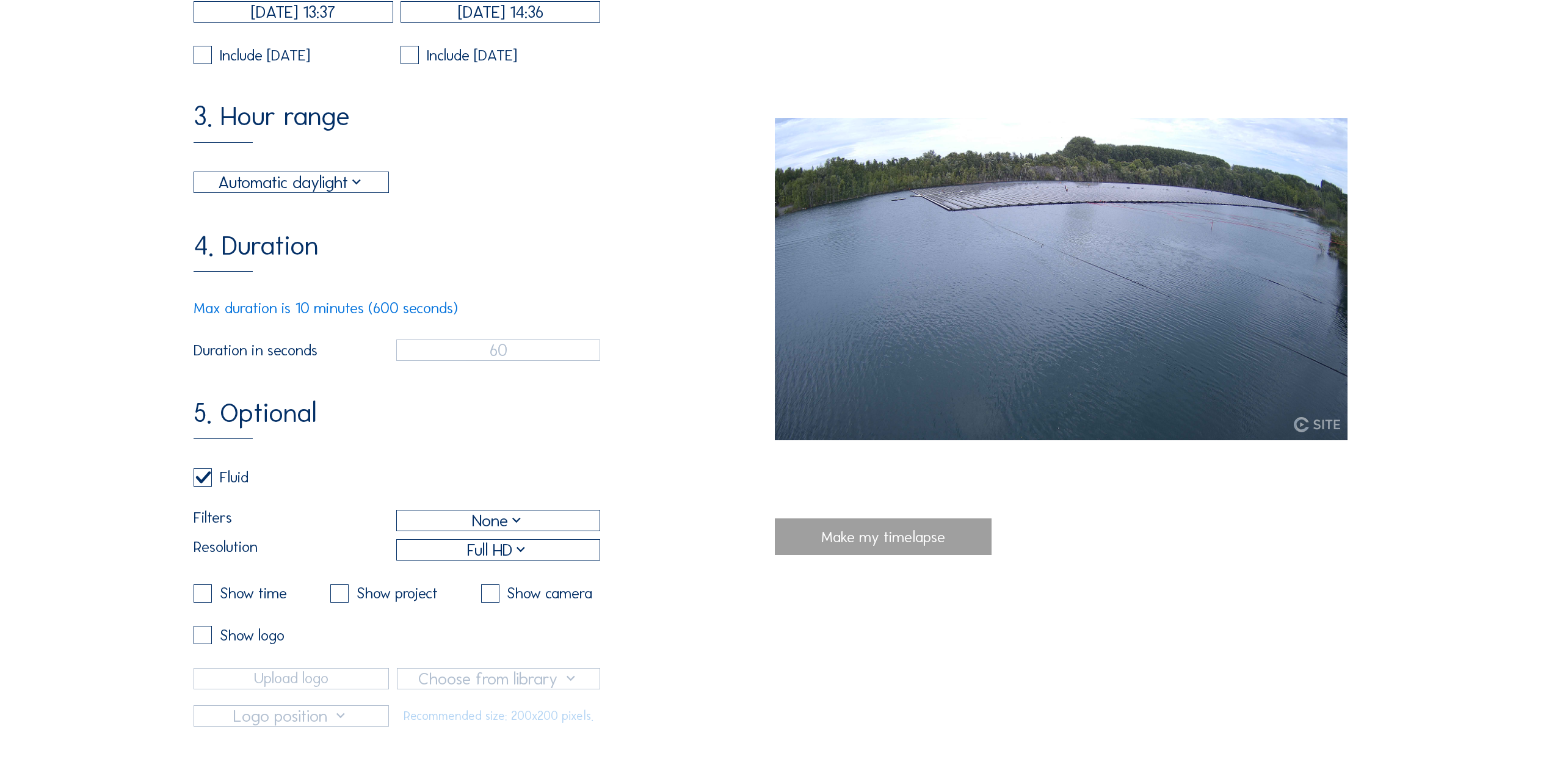
click at [205, 644] on label at bounding box center [202, 635] width 18 height 18
click at [206, 644] on label at bounding box center [202, 635] width 18 height 18
click at [211, 644] on label at bounding box center [202, 635] width 18 height 18
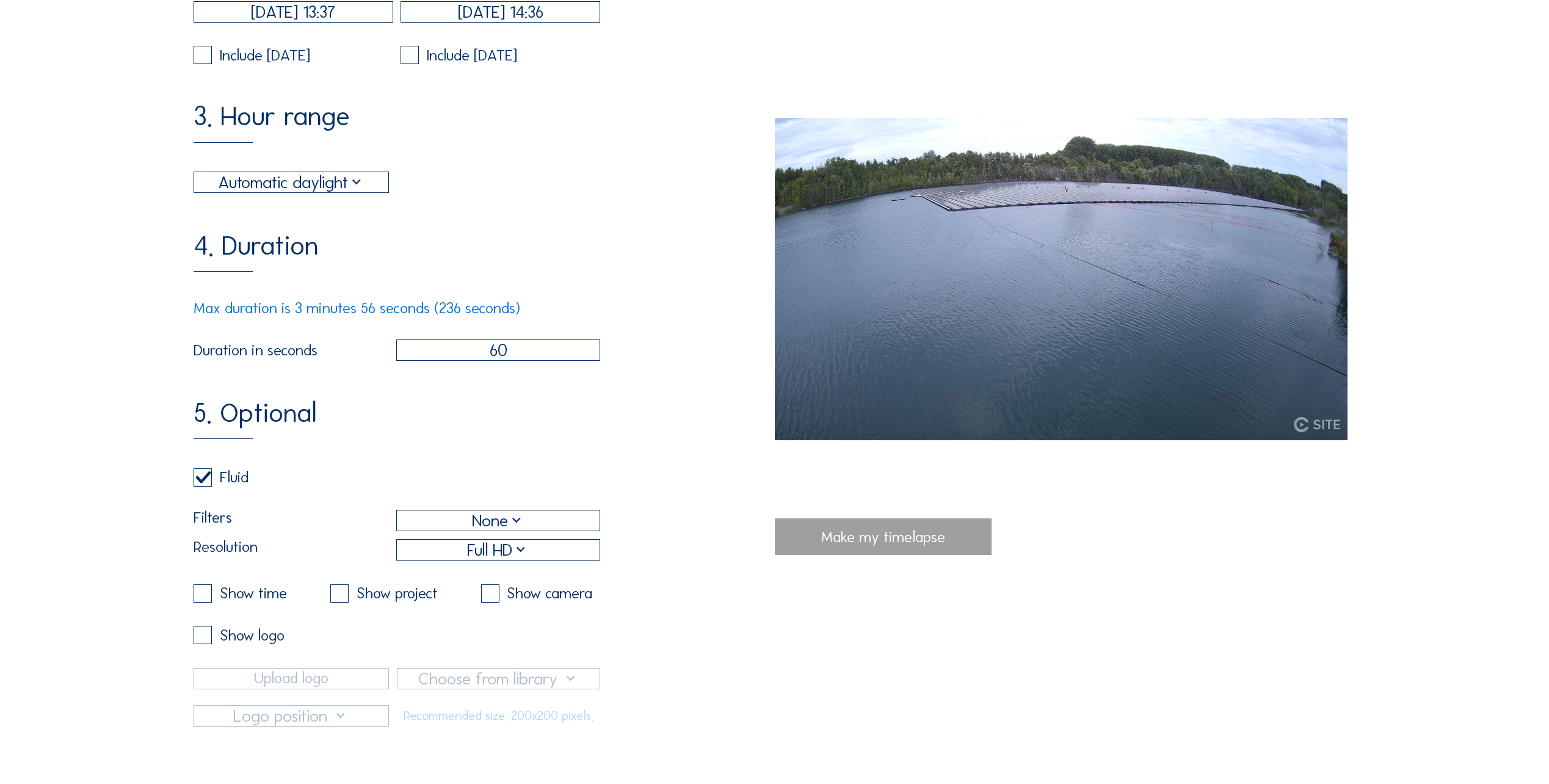
click at [206, 487] on label at bounding box center [202, 477] width 18 height 18
click at [201, 481] on input "checkbox" at bounding box center [197, 476] width 8 height 8
checkbox input "false"
checkbox input "true"
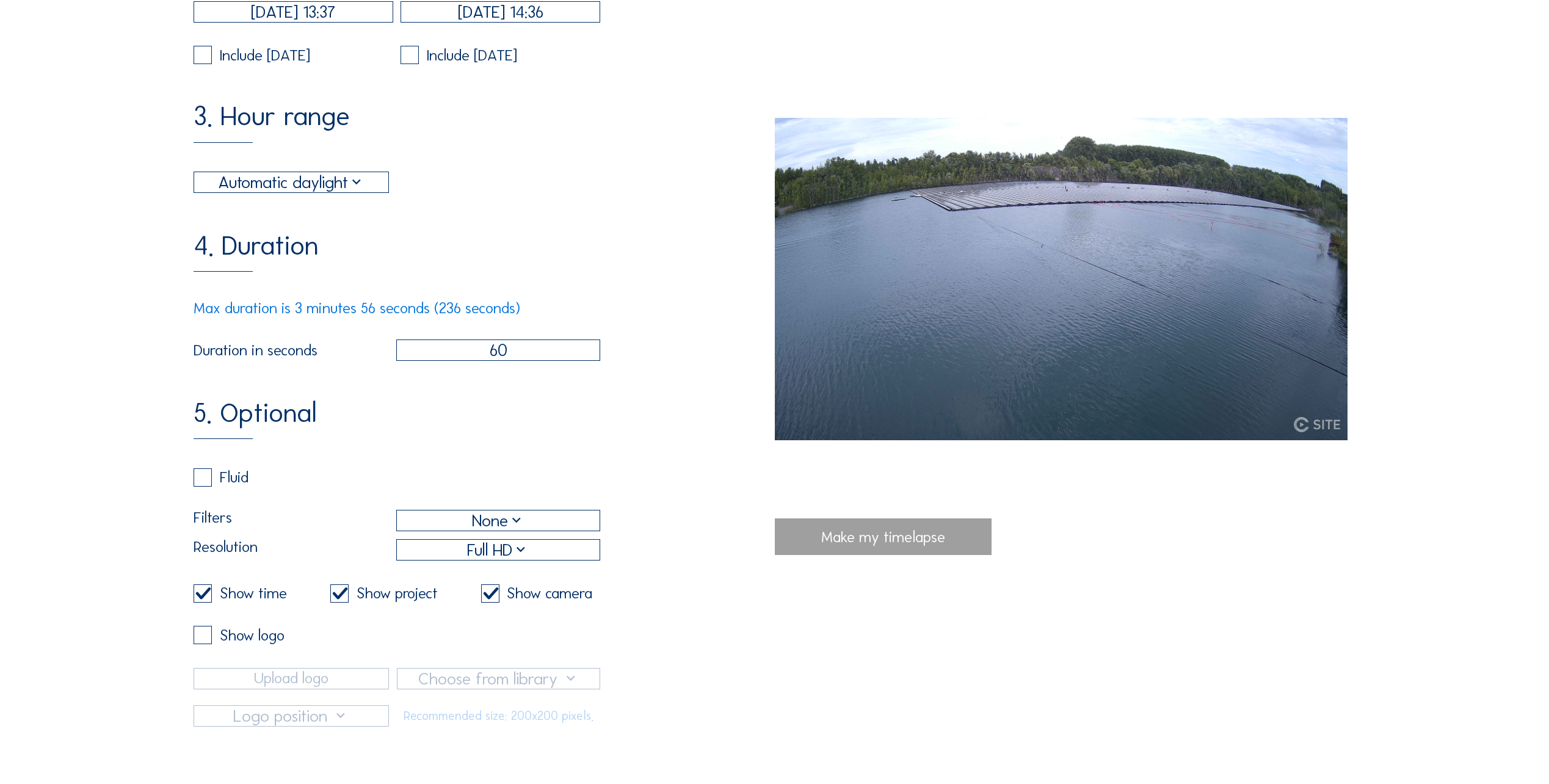
checkbox input "true"
click at [207, 603] on label at bounding box center [202, 593] width 18 height 18
click at [201, 597] on input "checkbox" at bounding box center [197, 592] width 8 height 8
checkbox input "false"
click at [343, 603] on label at bounding box center [339, 593] width 18 height 18
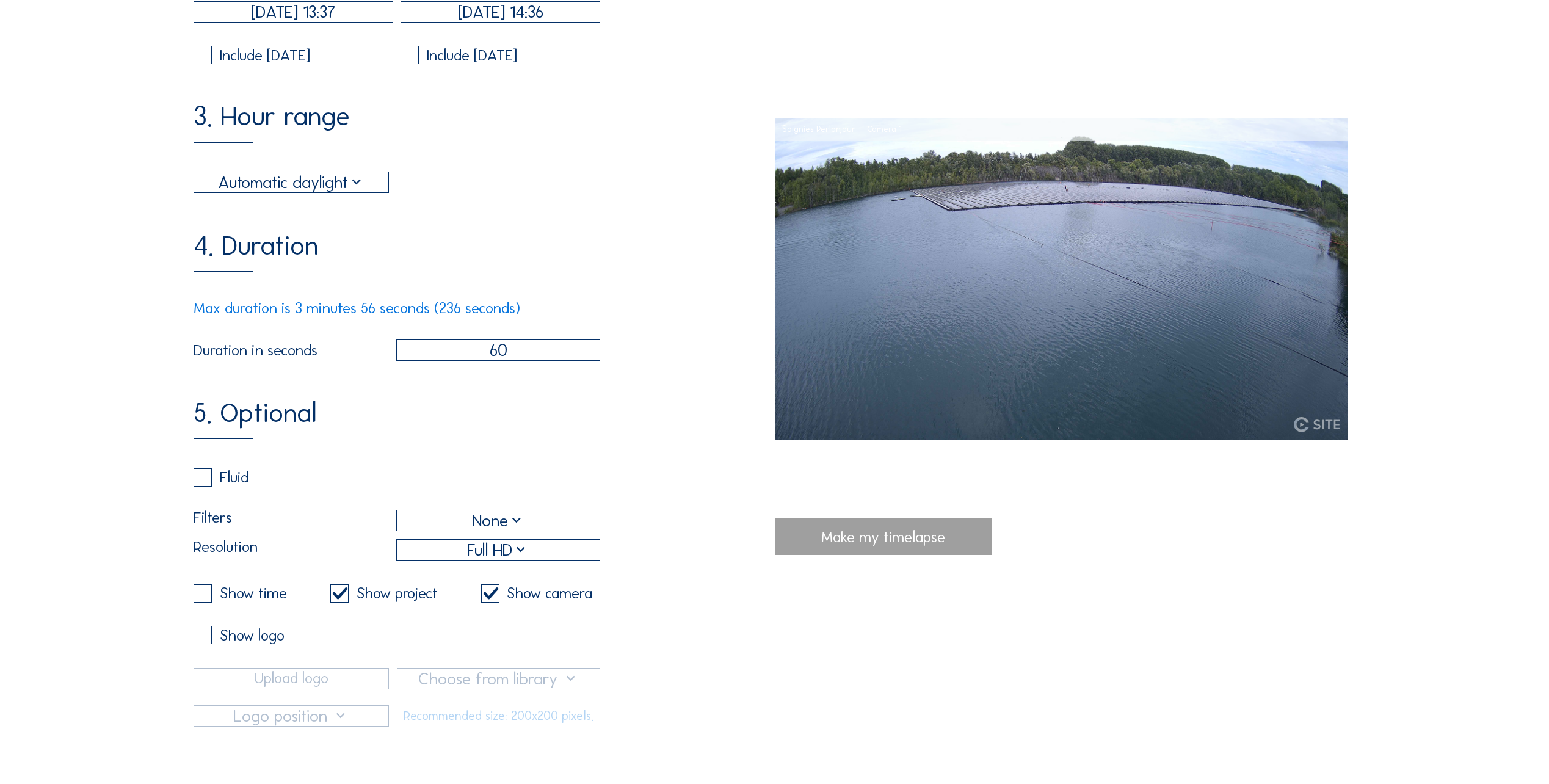
click at [338, 597] on input "checkbox" at bounding box center [334, 592] width 8 height 8
checkbox input "false"
click at [489, 603] on label at bounding box center [490, 593] width 18 height 18
click at [489, 597] on input "checkbox" at bounding box center [484, 592] width 8 height 8
click at [491, 603] on label at bounding box center [490, 593] width 18 height 18
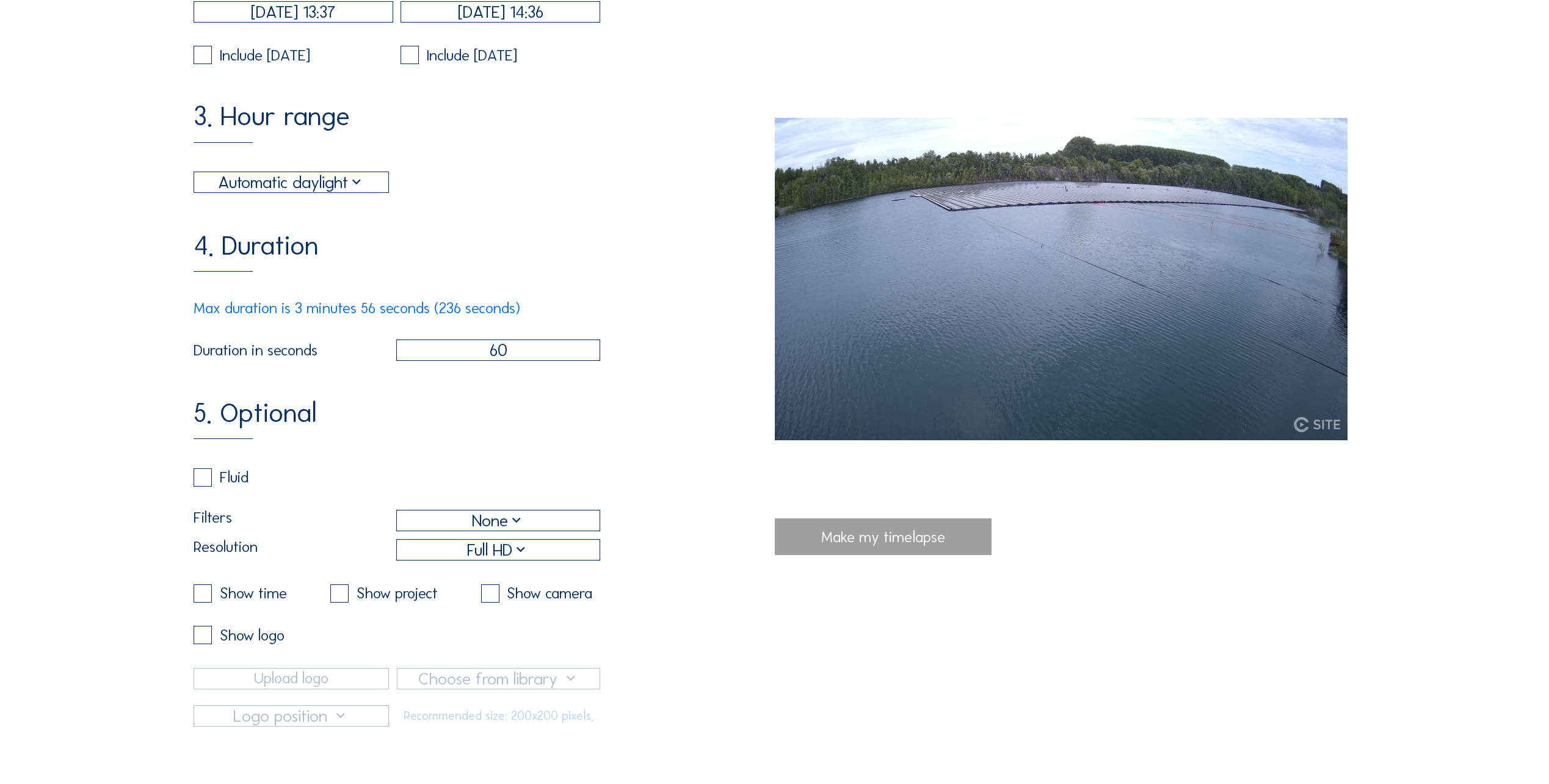
click at [489, 597] on input "checkbox" at bounding box center [484, 592] width 8 height 8
click at [491, 603] on label at bounding box center [490, 593] width 18 height 18
click at [489, 597] on input "checkbox" at bounding box center [484, 592] width 8 height 8
click at [491, 603] on label at bounding box center [490, 593] width 18 height 18
click at [489, 597] on input "checkbox" at bounding box center [484, 592] width 8 height 8
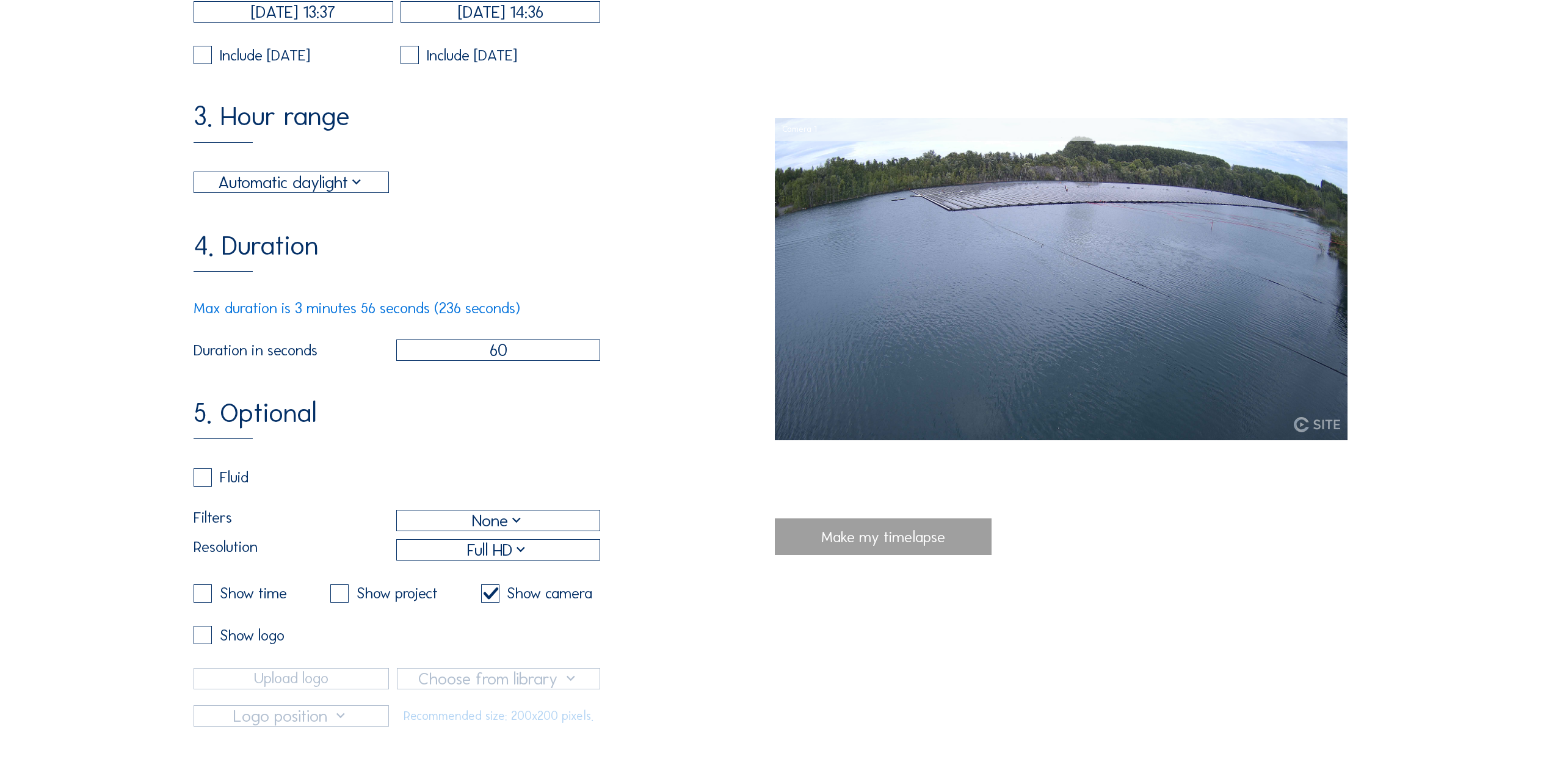
click at [491, 603] on label at bounding box center [490, 593] width 18 height 18
click at [489, 597] on input "checkbox" at bounding box center [484, 592] width 8 height 8
checkbox input "false"
click at [346, 603] on div "Show project" at bounding box center [384, 593] width 107 height 18
click at [338, 603] on label at bounding box center [339, 593] width 18 height 18
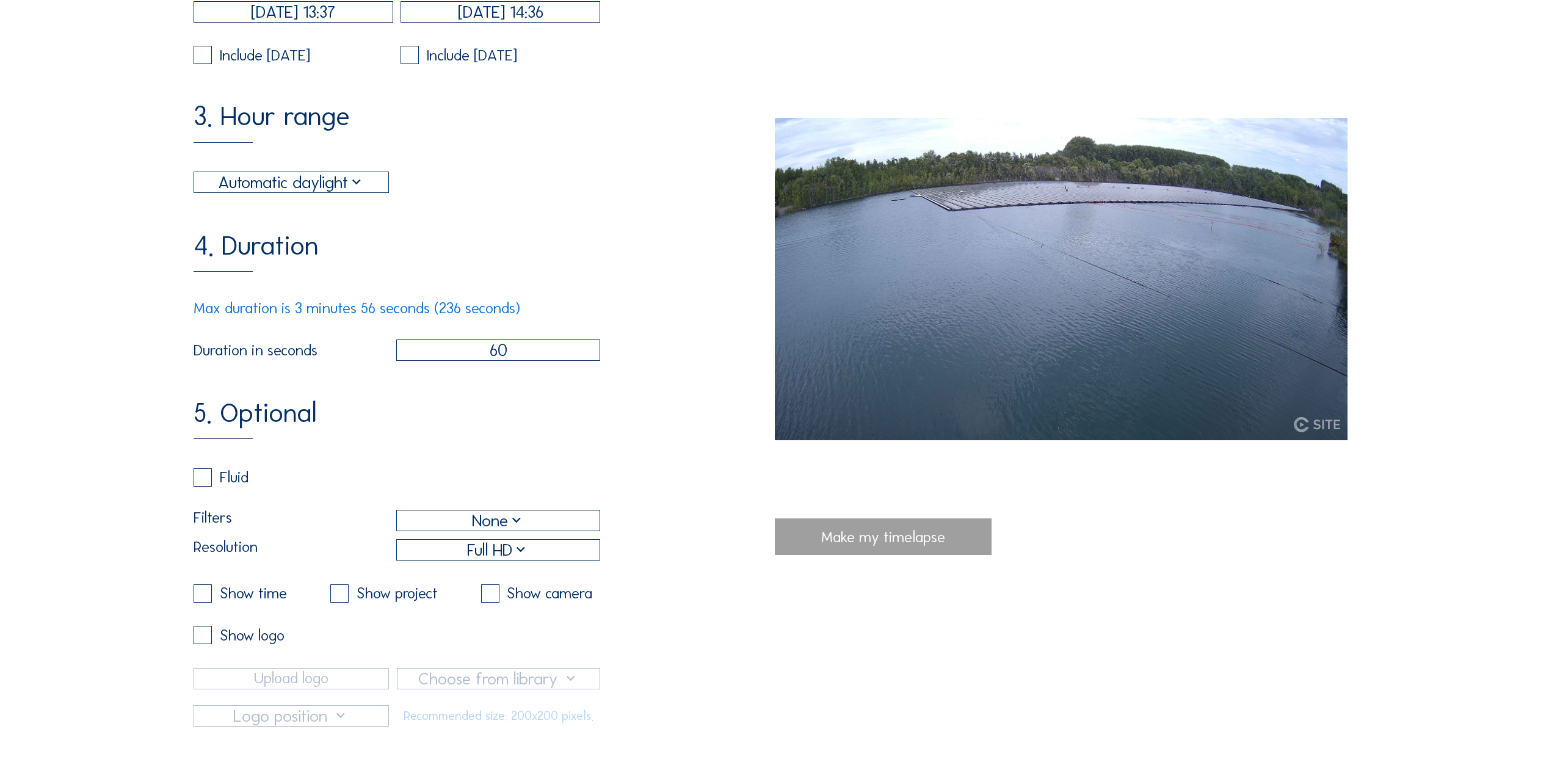
click at [338, 597] on input "checkbox" at bounding box center [334, 592] width 8 height 8
click at [338, 603] on label at bounding box center [339, 593] width 18 height 18
click at [338, 597] on input "checkbox" at bounding box center [334, 592] width 8 height 8
click at [338, 603] on label at bounding box center [339, 593] width 18 height 18
click at [338, 597] on input "checkbox" at bounding box center [334, 592] width 8 height 8
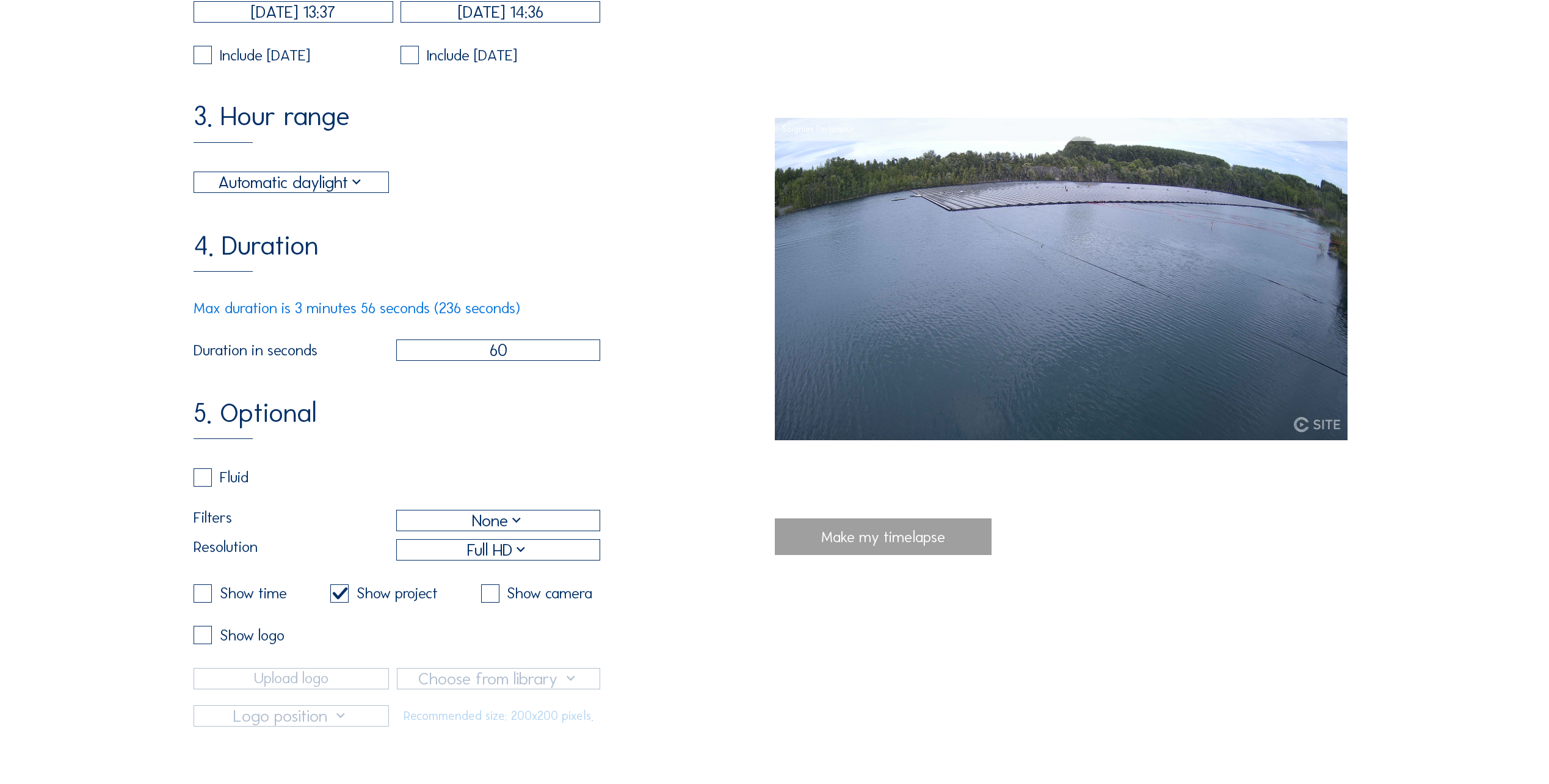
click at [338, 603] on label at bounding box center [339, 593] width 18 height 18
click at [338, 597] on input "checkbox" at bounding box center [334, 592] width 8 height 8
checkbox input "false"
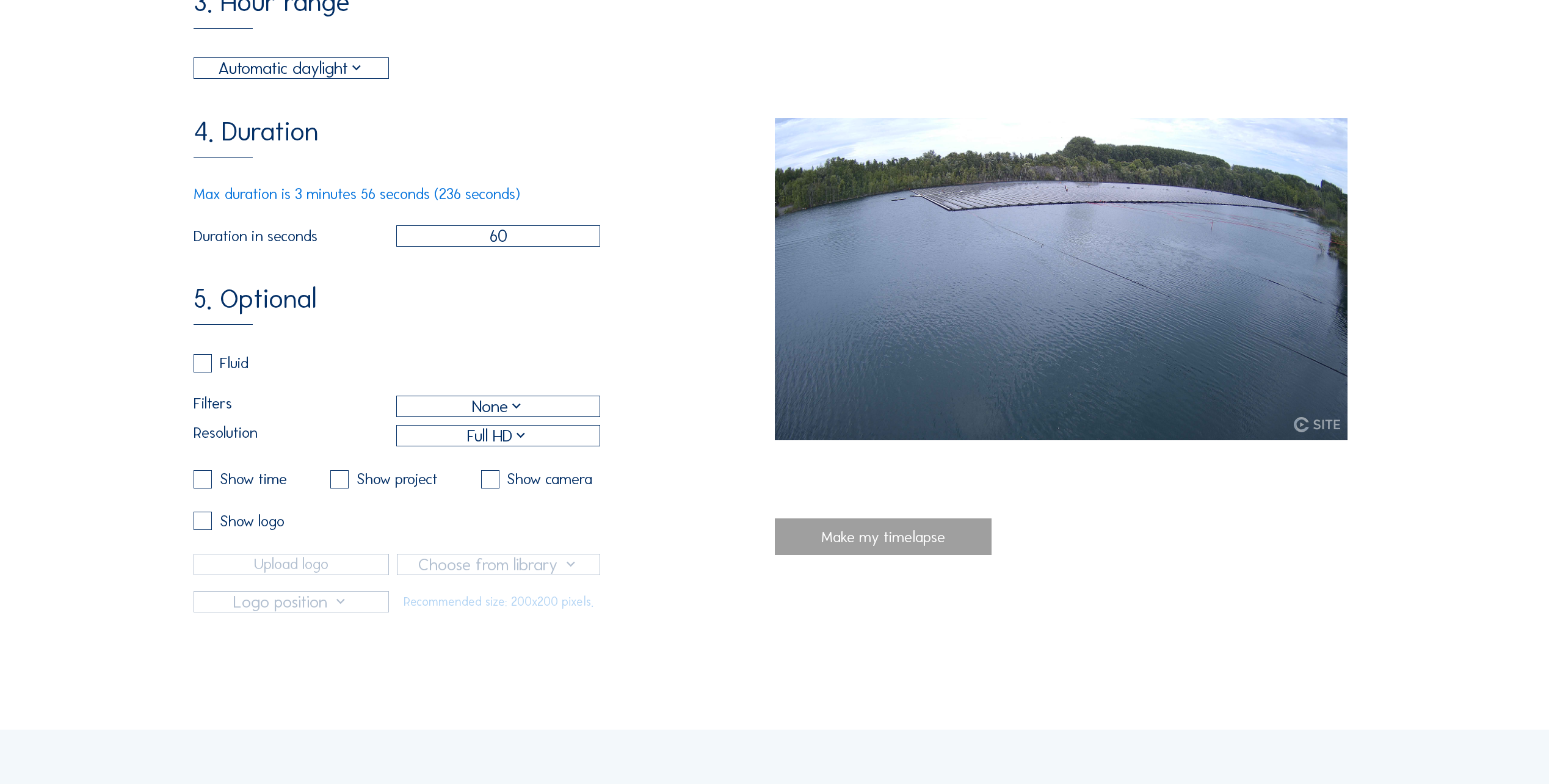
scroll to position [611, 0]
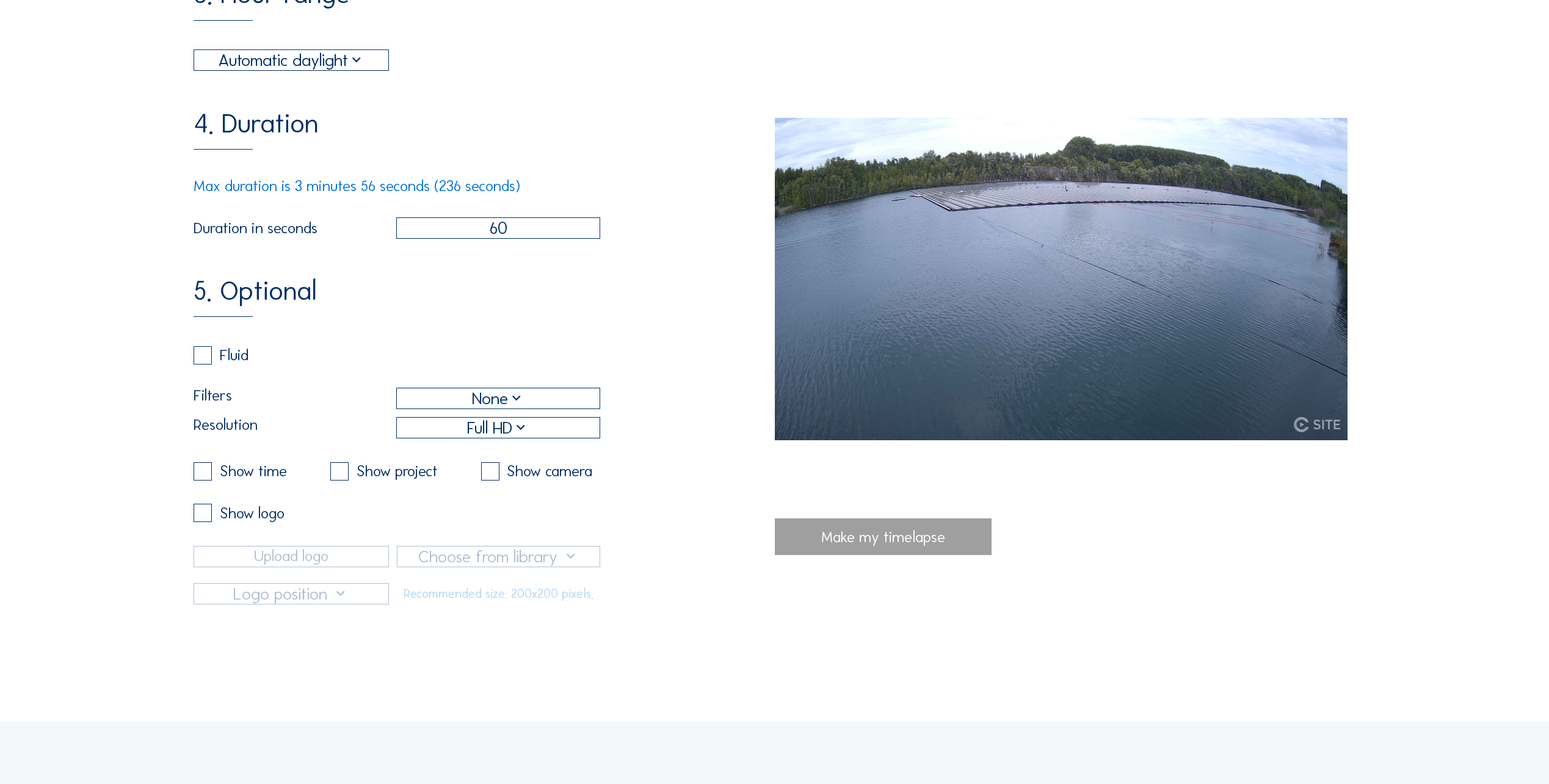
click at [219, 522] on div "Show logo" at bounding box center [238, 512] width 91 height 18
click at [203, 522] on label at bounding box center [202, 512] width 18 height 18
click at [201, 517] on input "checkbox" at bounding box center [197, 512] width 8 height 8
checkbox input "true"
click at [473, 567] on div at bounding box center [498, 556] width 202 height 20
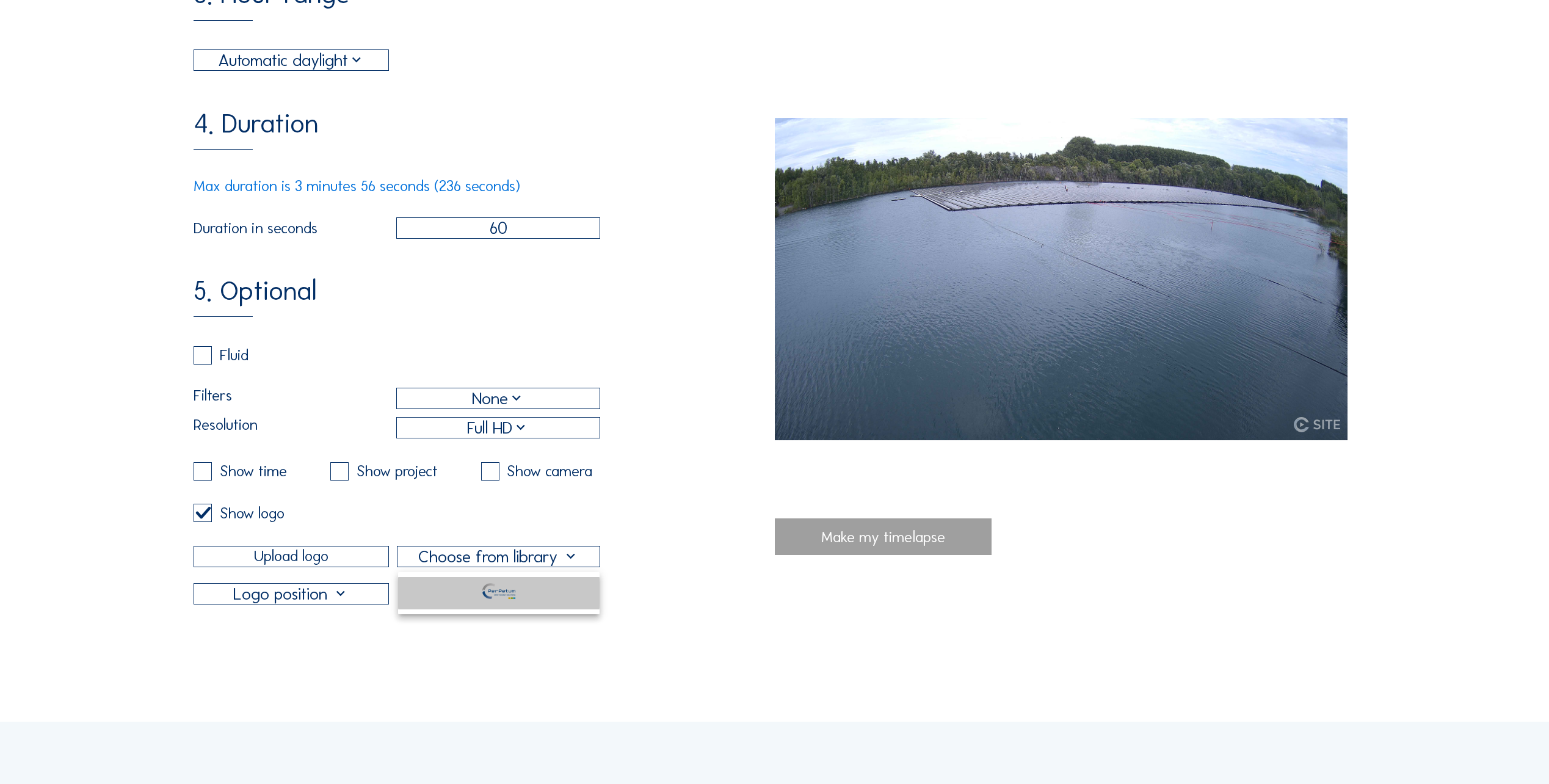
click at [516, 593] on img at bounding box center [498, 591] width 47 height 28
click at [307, 604] on div at bounding box center [291, 593] width 194 height 20
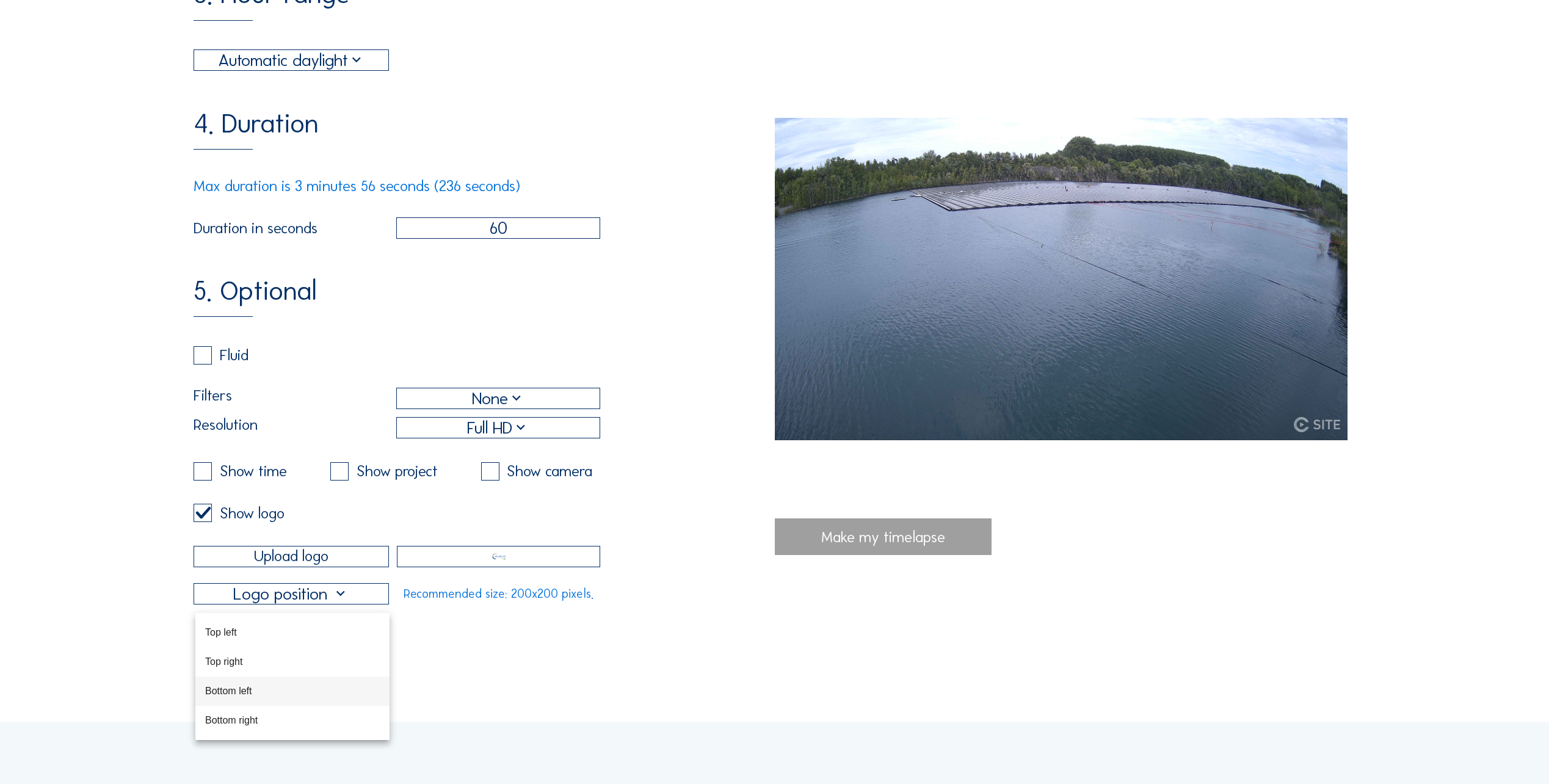
click at [255, 692] on div "Bottom left" at bounding box center [292, 690] width 175 height 11
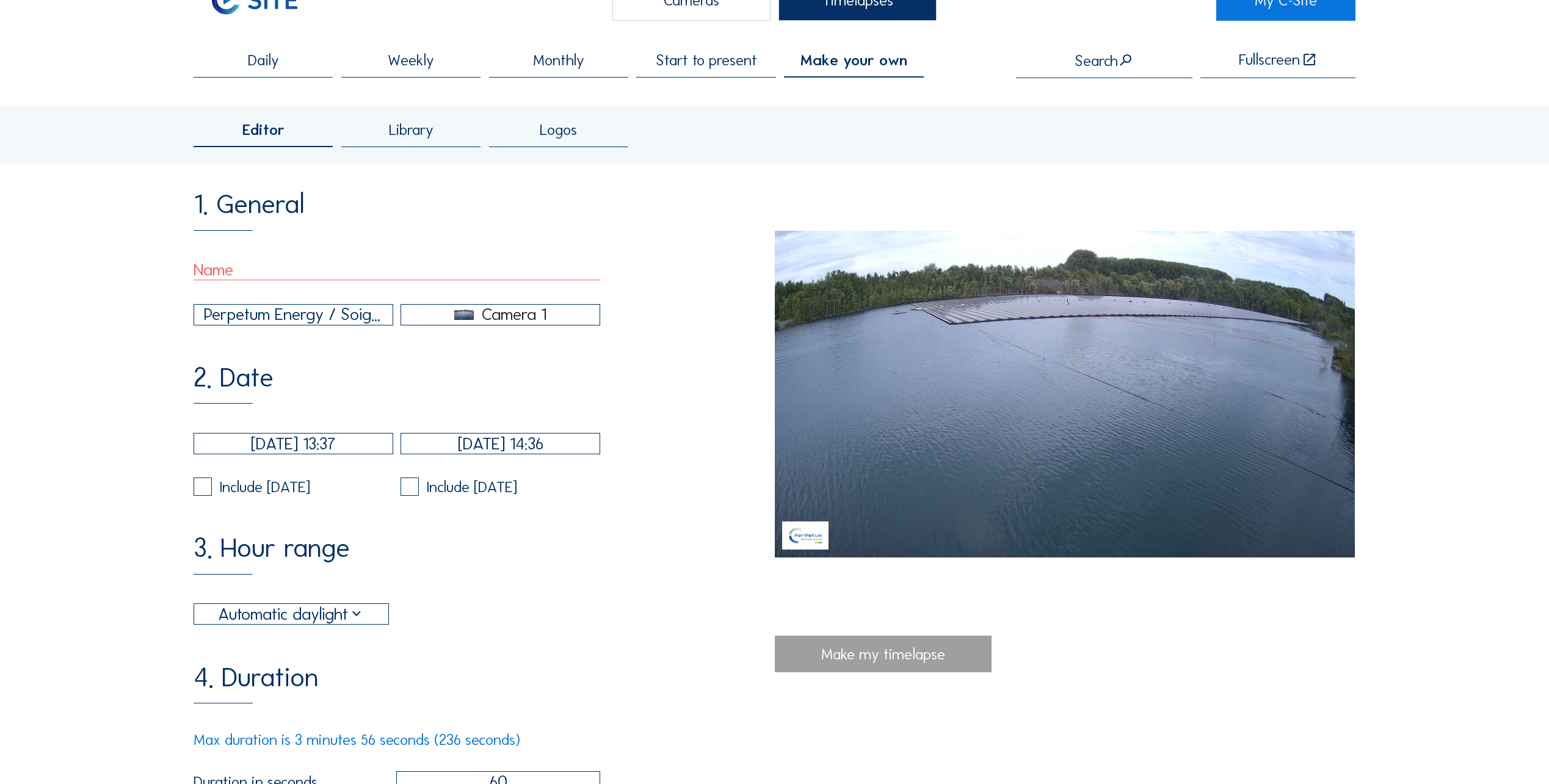
scroll to position [0, 0]
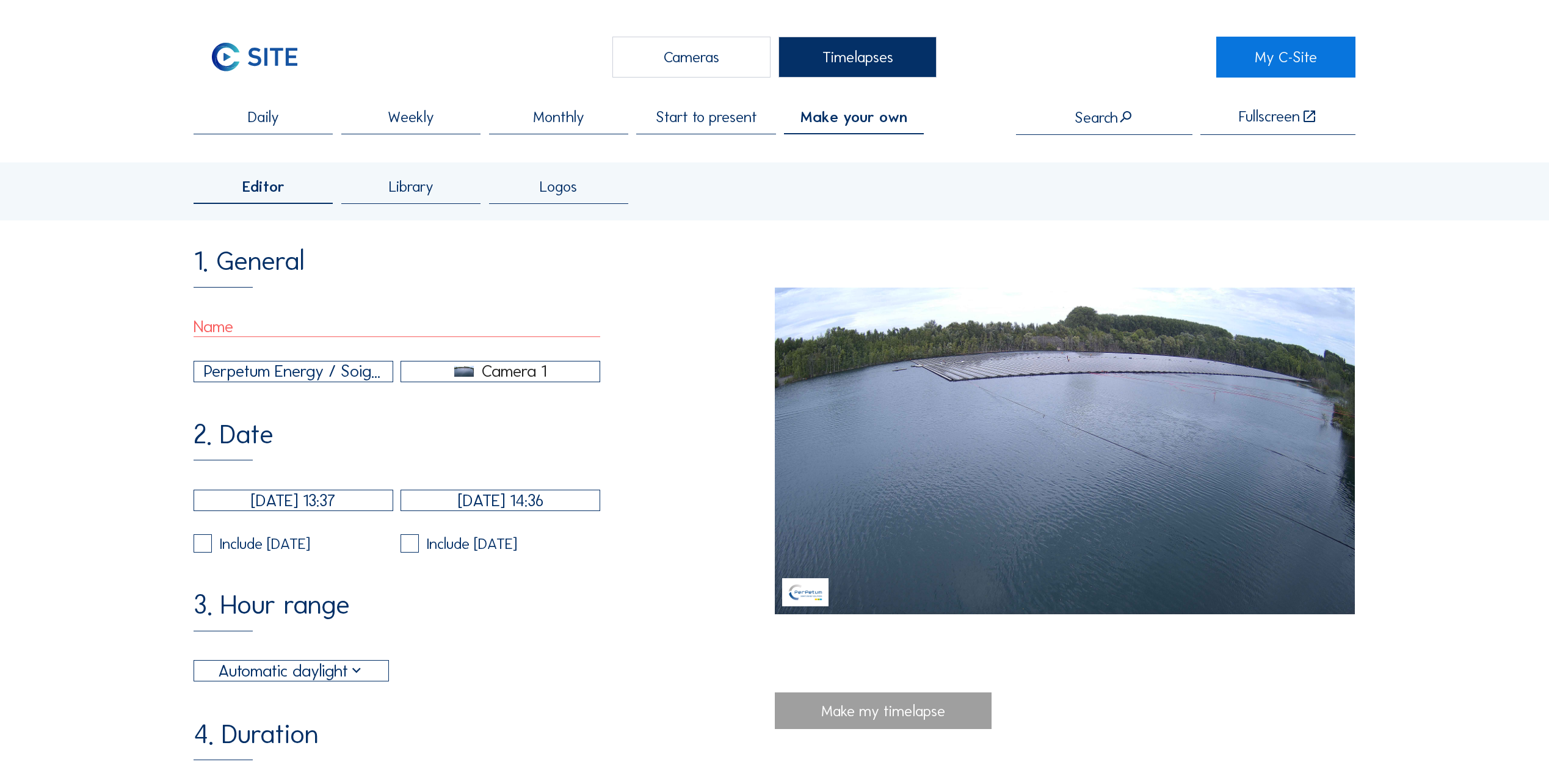
click at [419, 203] on div "Library" at bounding box center [411, 192] width 139 height 25
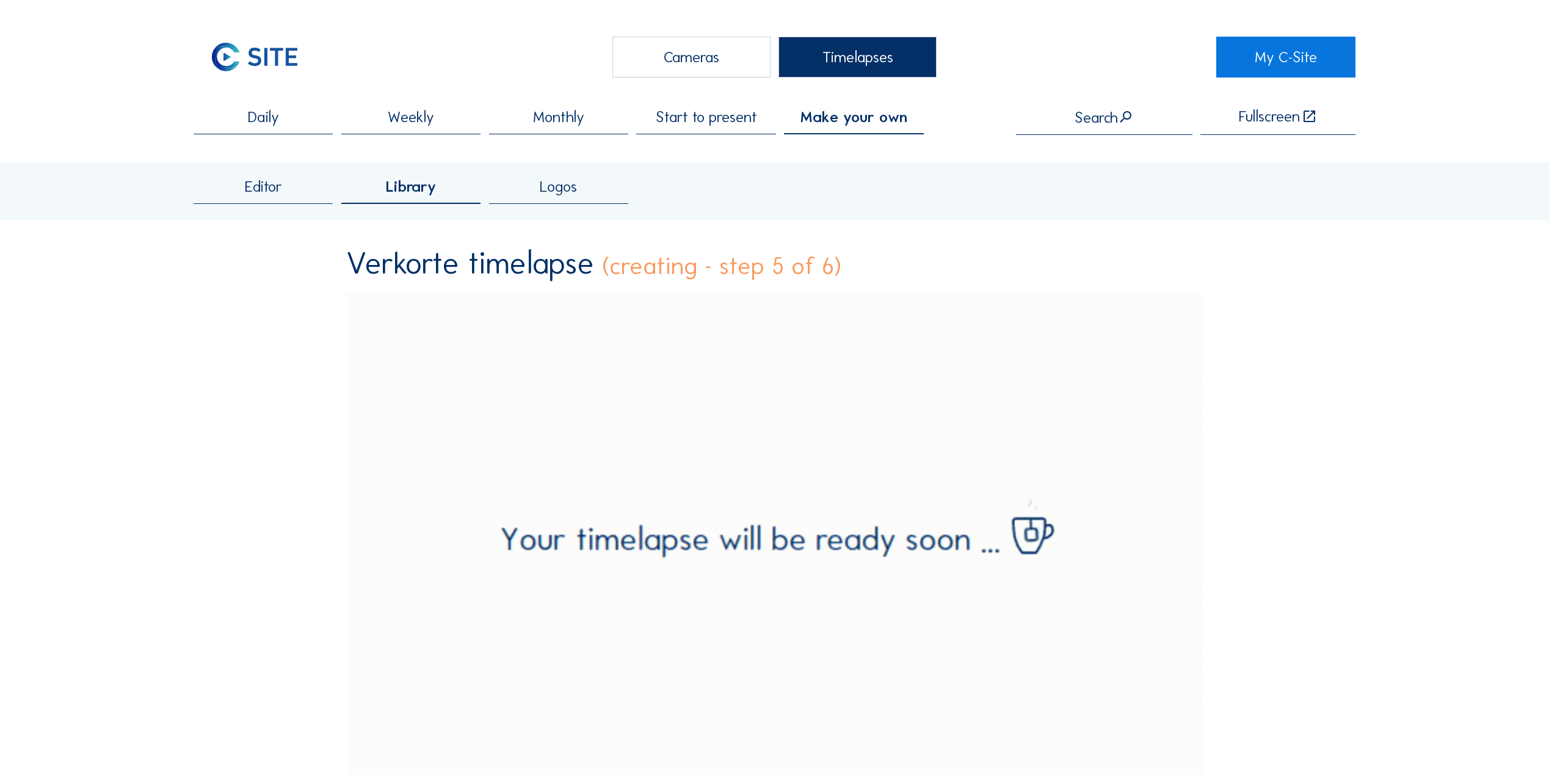
click at [333, 129] on div "Daily" at bounding box center [263, 121] width 139 height 25
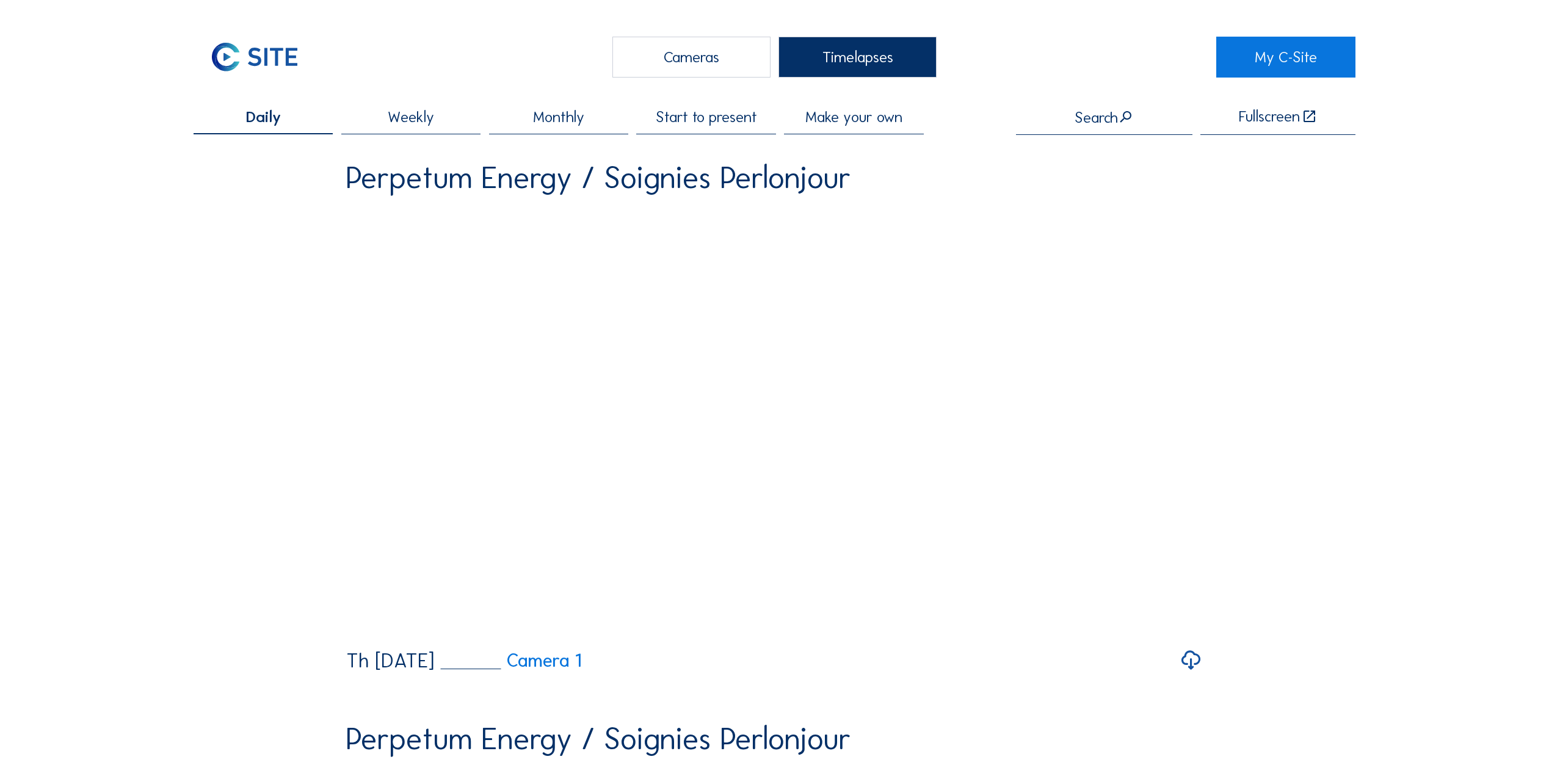
click at [396, 124] on span "Weekly" at bounding box center [411, 116] width 47 height 15
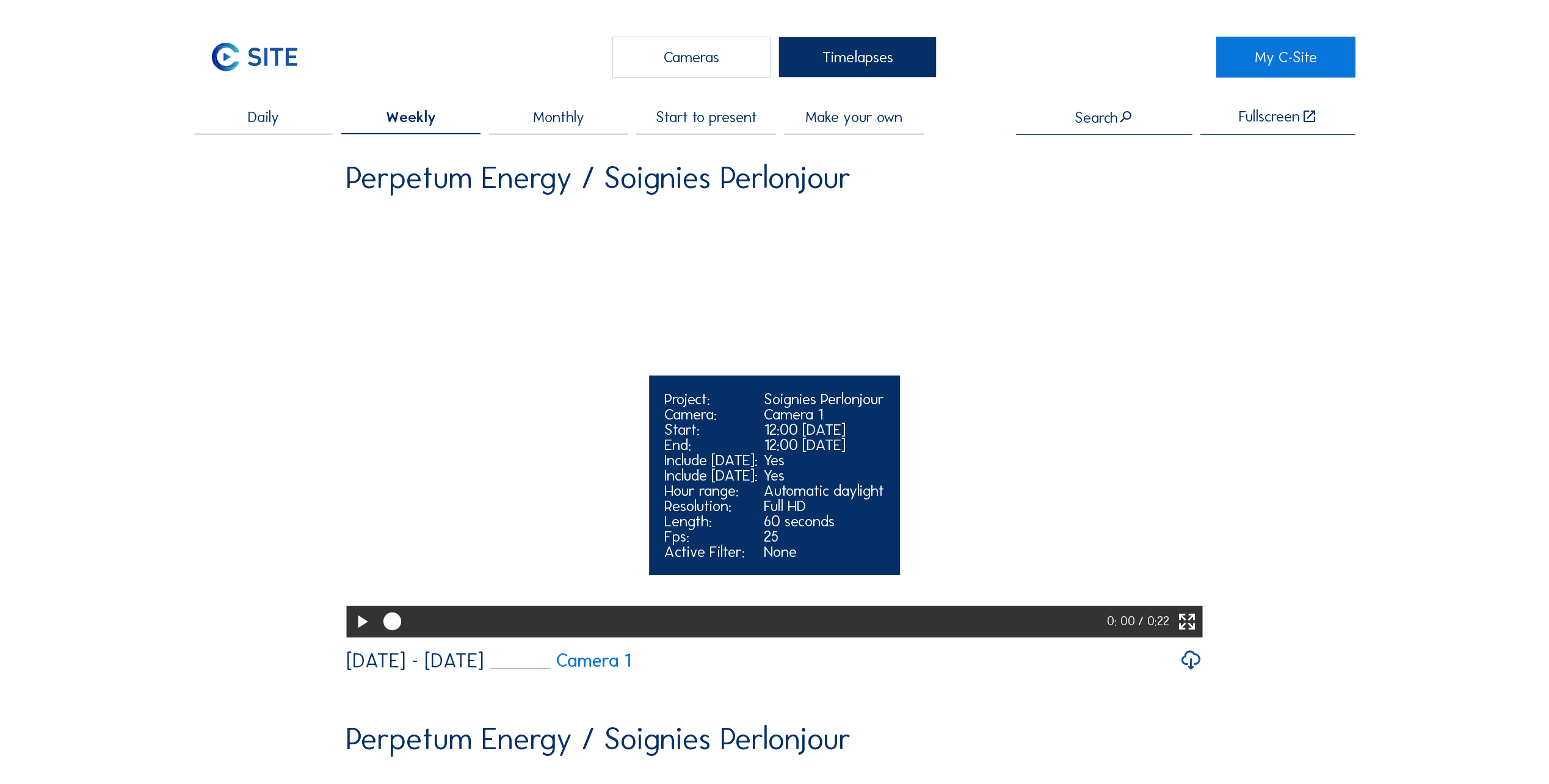
click at [573, 381] on video "Your browser does not support the video tag." at bounding box center [774, 420] width 856 height 428
drag, startPoint x: 857, startPoint y: 676, endPoint x: 972, endPoint y: 671, distance: 115.1
click at [972, 637] on div at bounding box center [744, 621] width 734 height 32
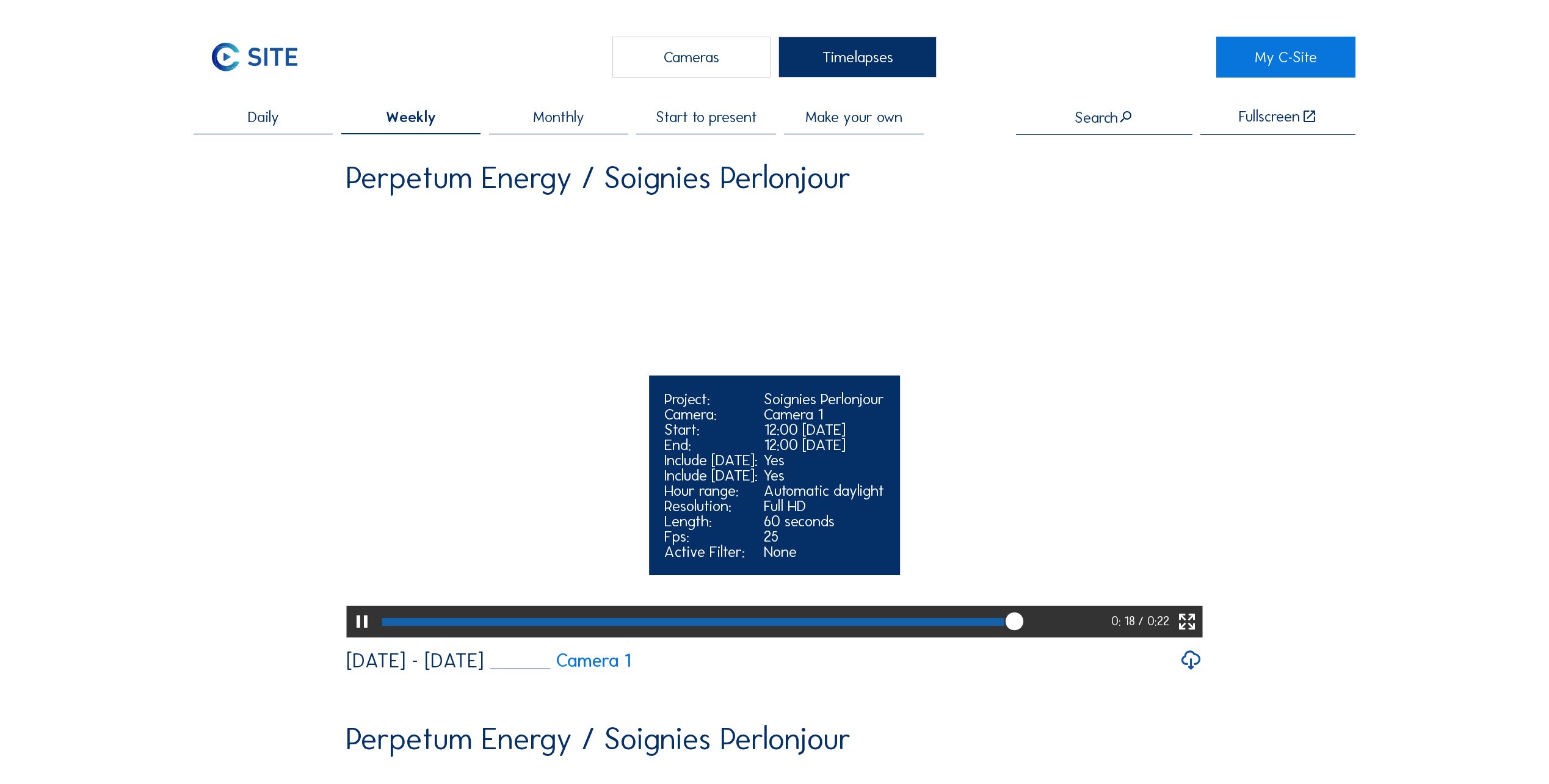
click at [700, 346] on video "Your browser does not support the video tag." at bounding box center [774, 420] width 856 height 428
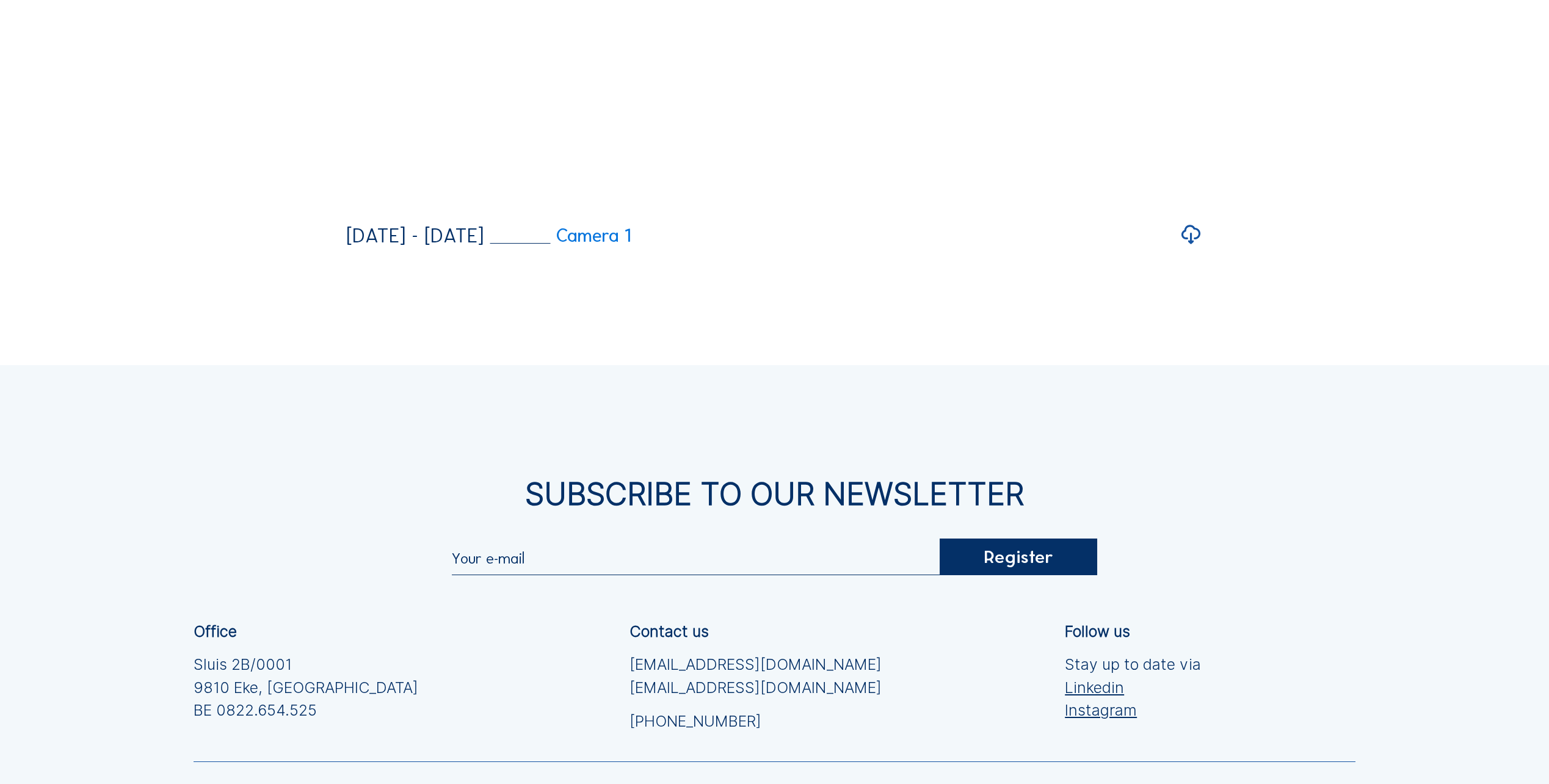
scroll to position [3227, 0]
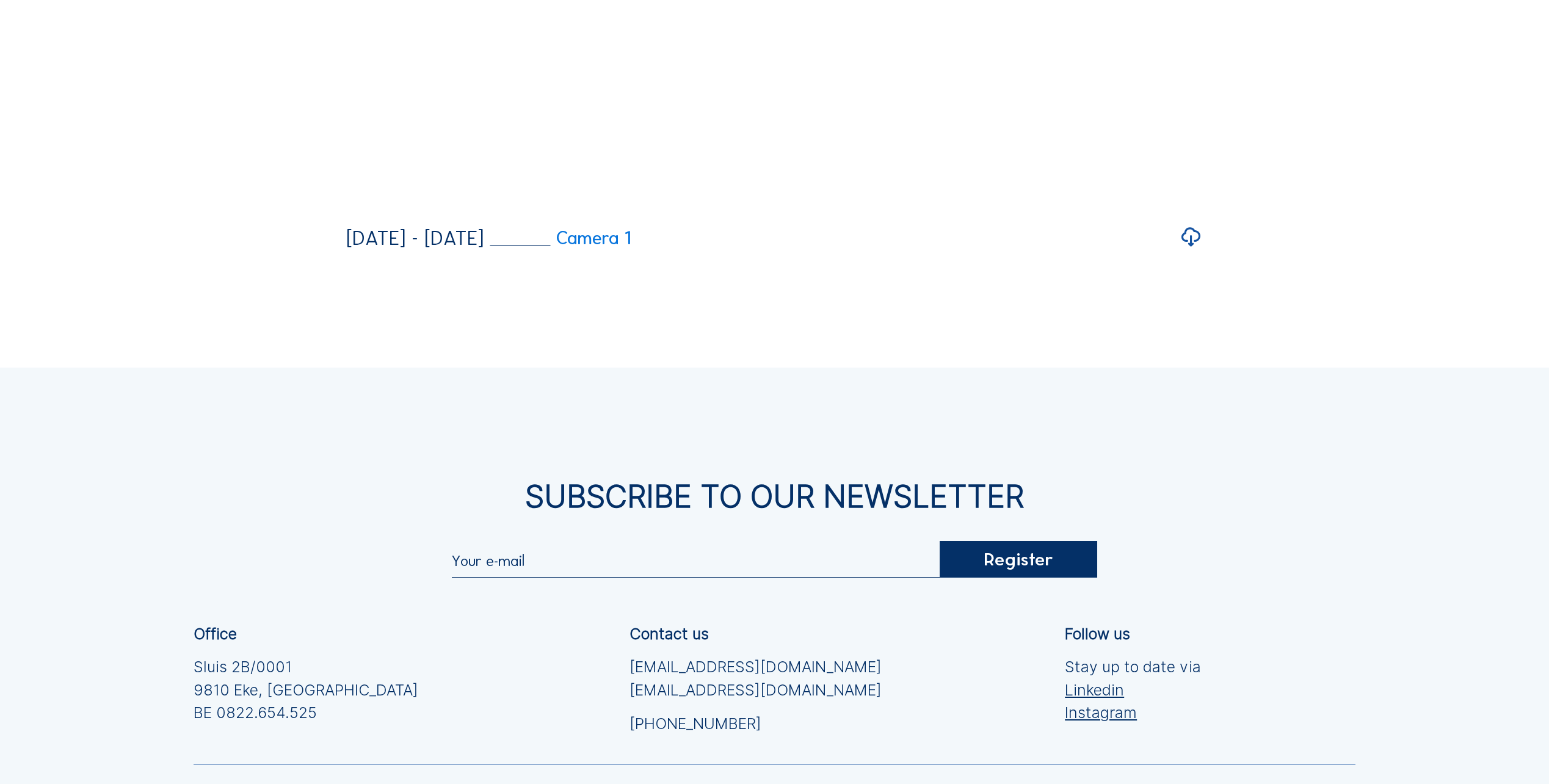
drag, startPoint x: 467, startPoint y: 536, endPoint x: 306, endPoint y: 548, distance: 161.4
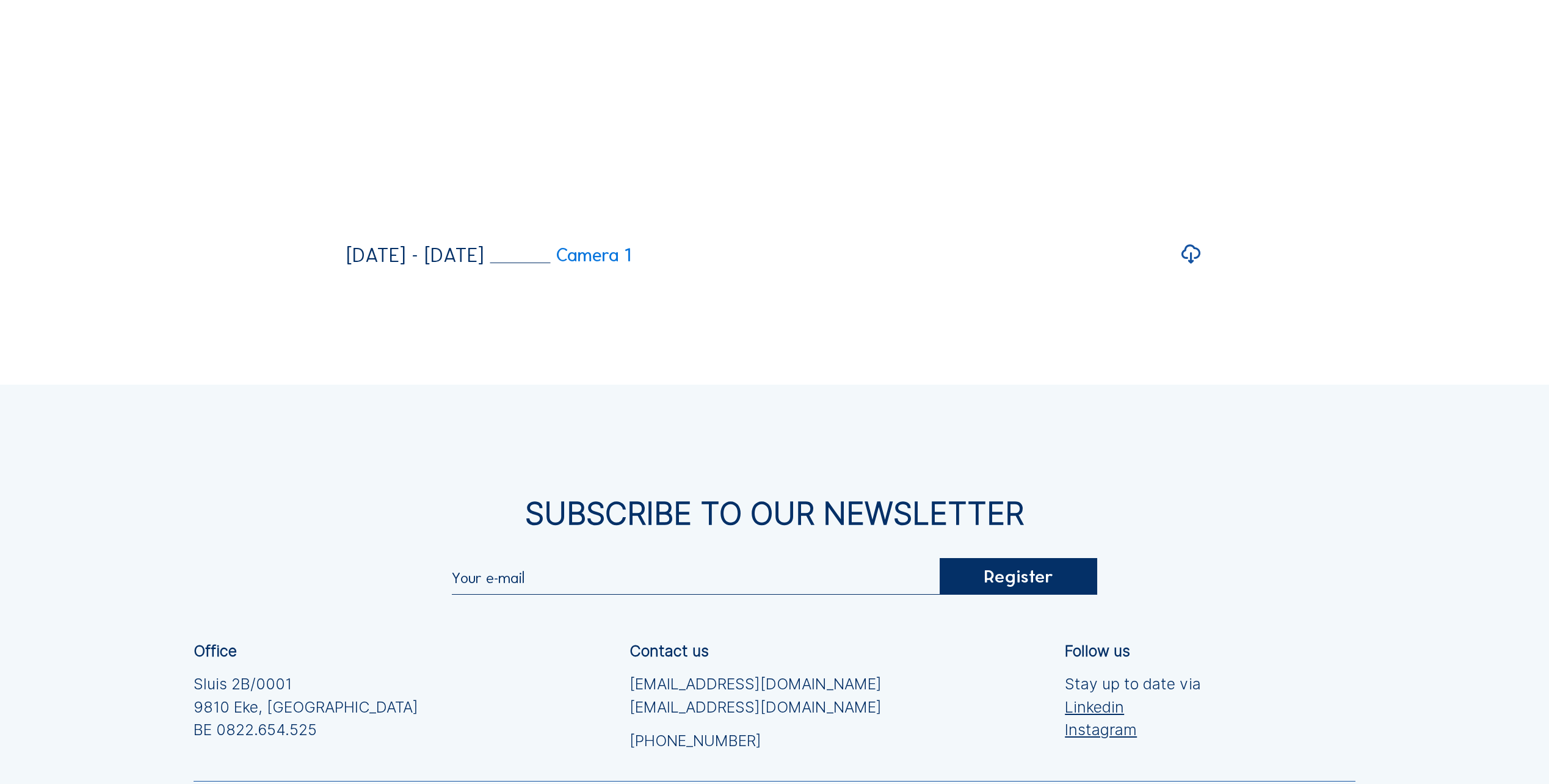
scroll to position [3350, 0]
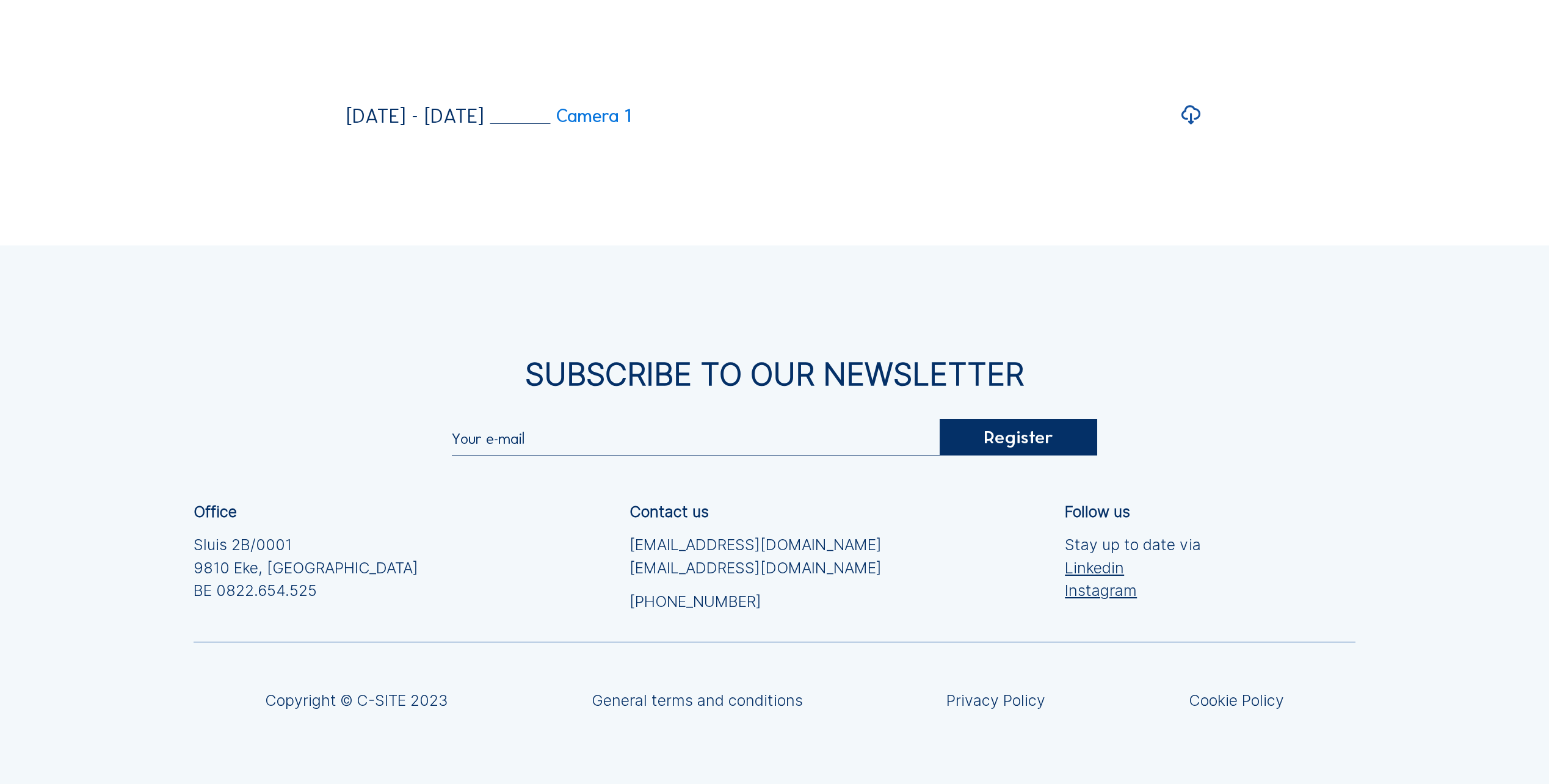
click at [1195, 129] on icon at bounding box center [1191, 115] width 23 height 28
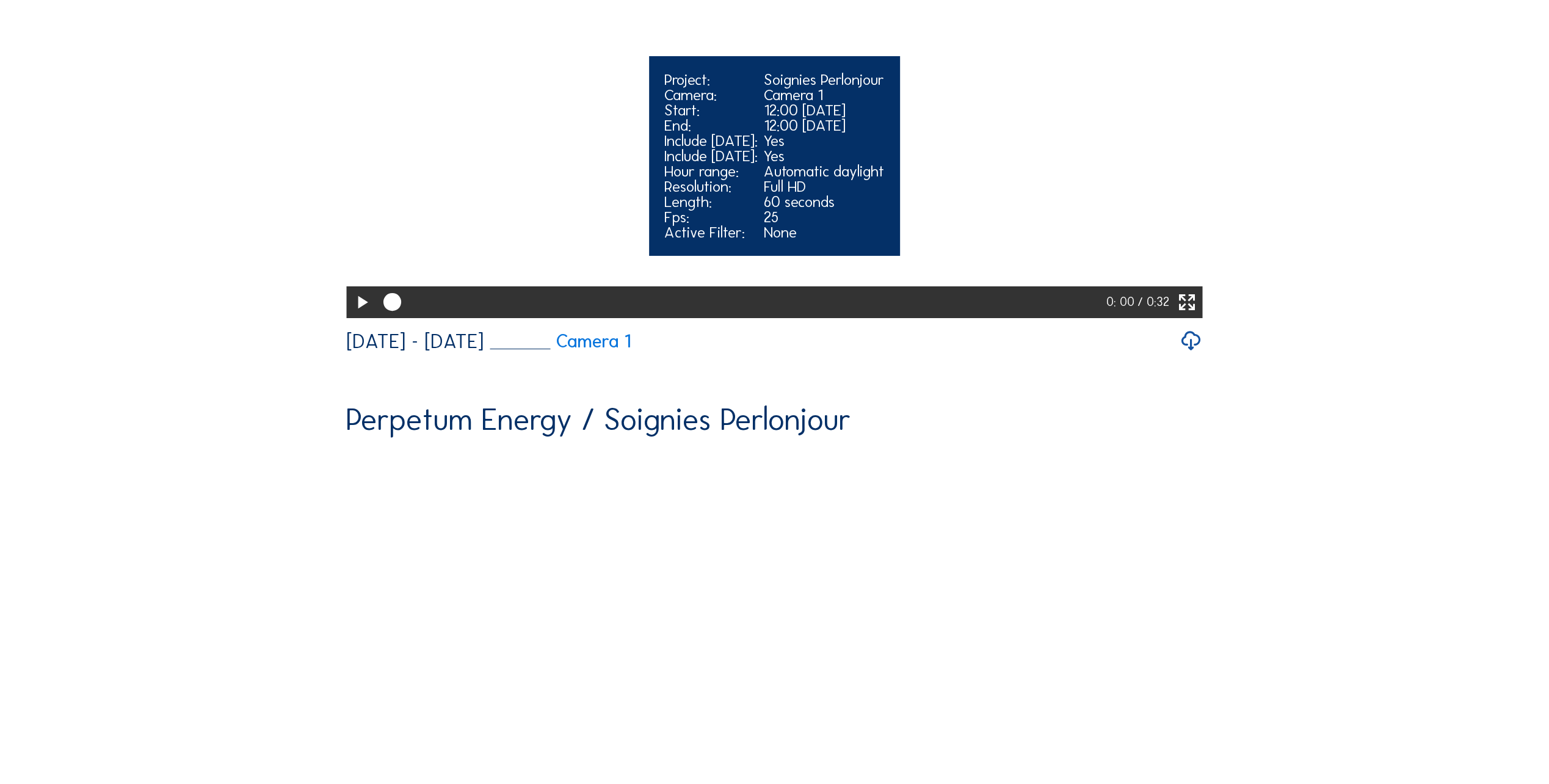
scroll to position [2556, 0]
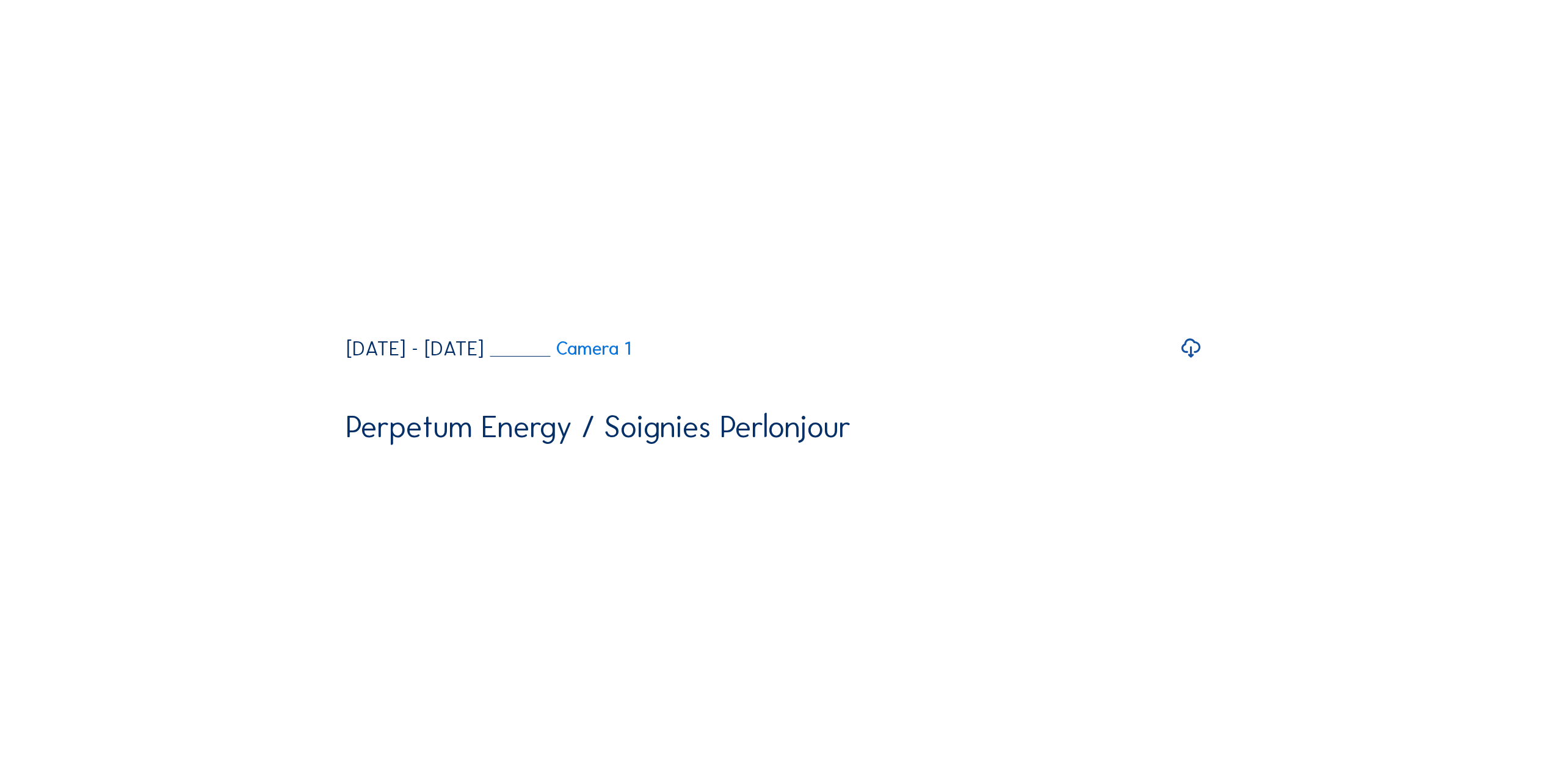
click at [1189, 363] on icon at bounding box center [1191, 349] width 23 height 28
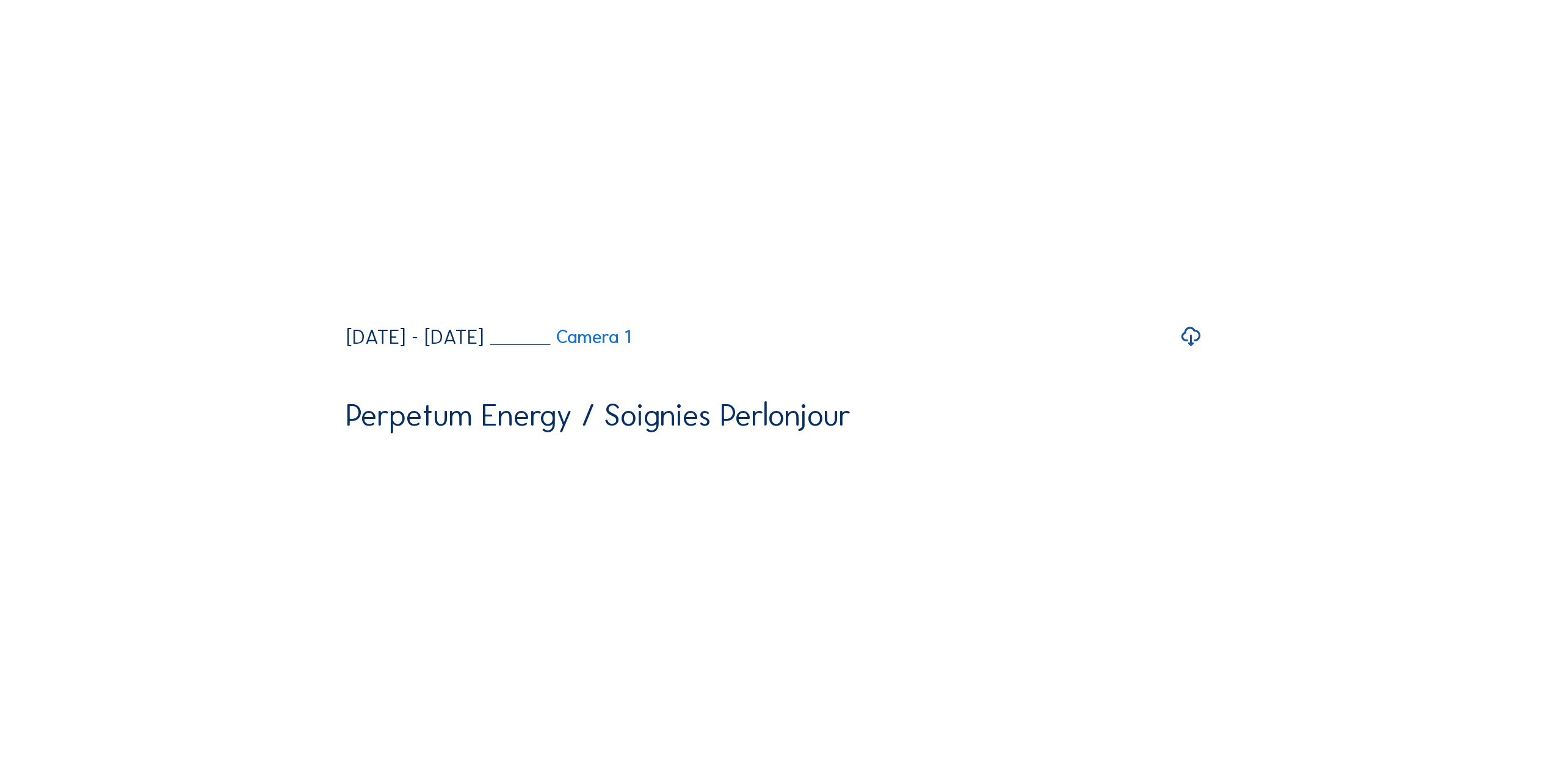
click at [1192, 351] on icon at bounding box center [1191, 337] width 23 height 28
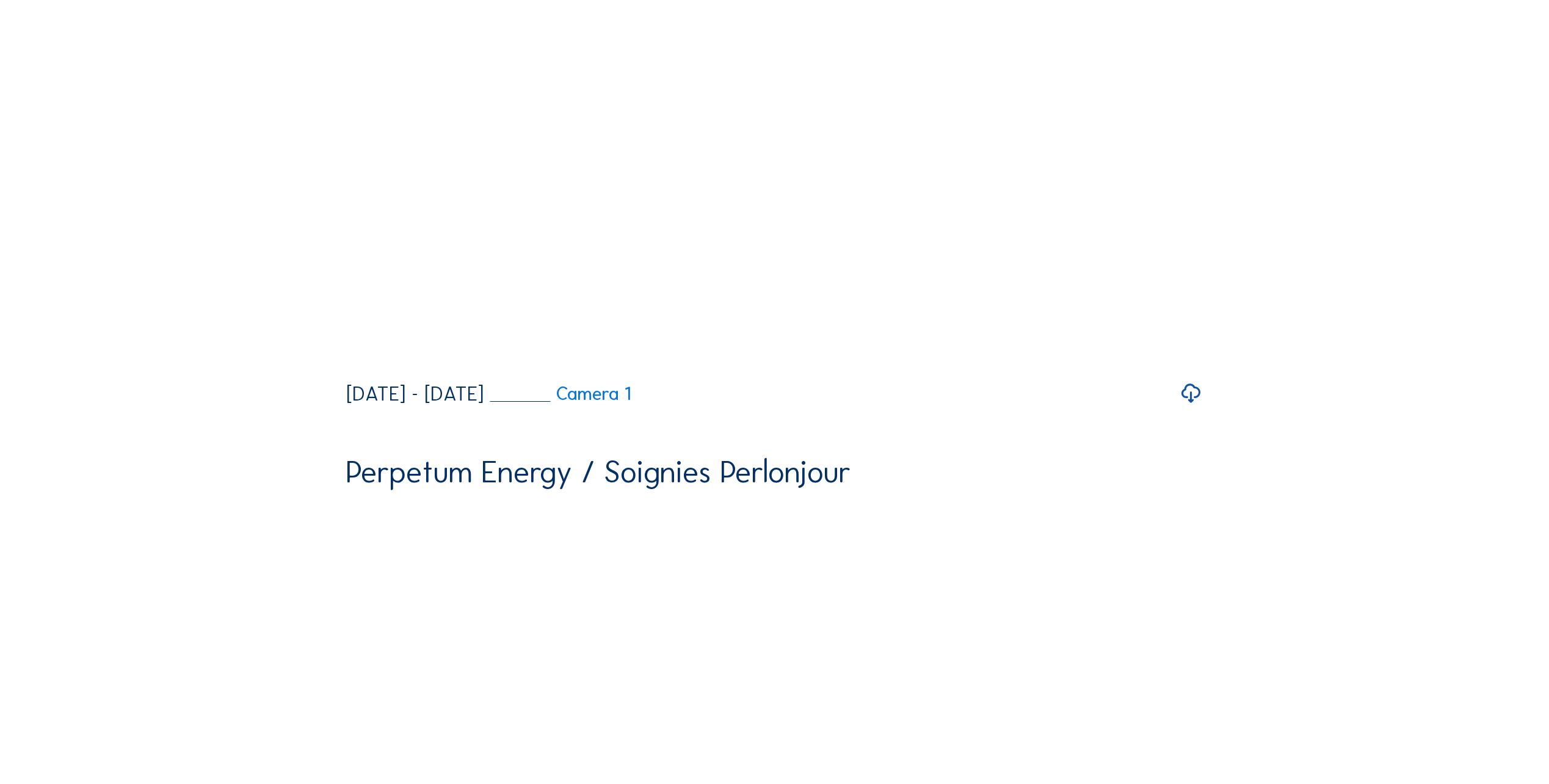
scroll to position [1396, 0]
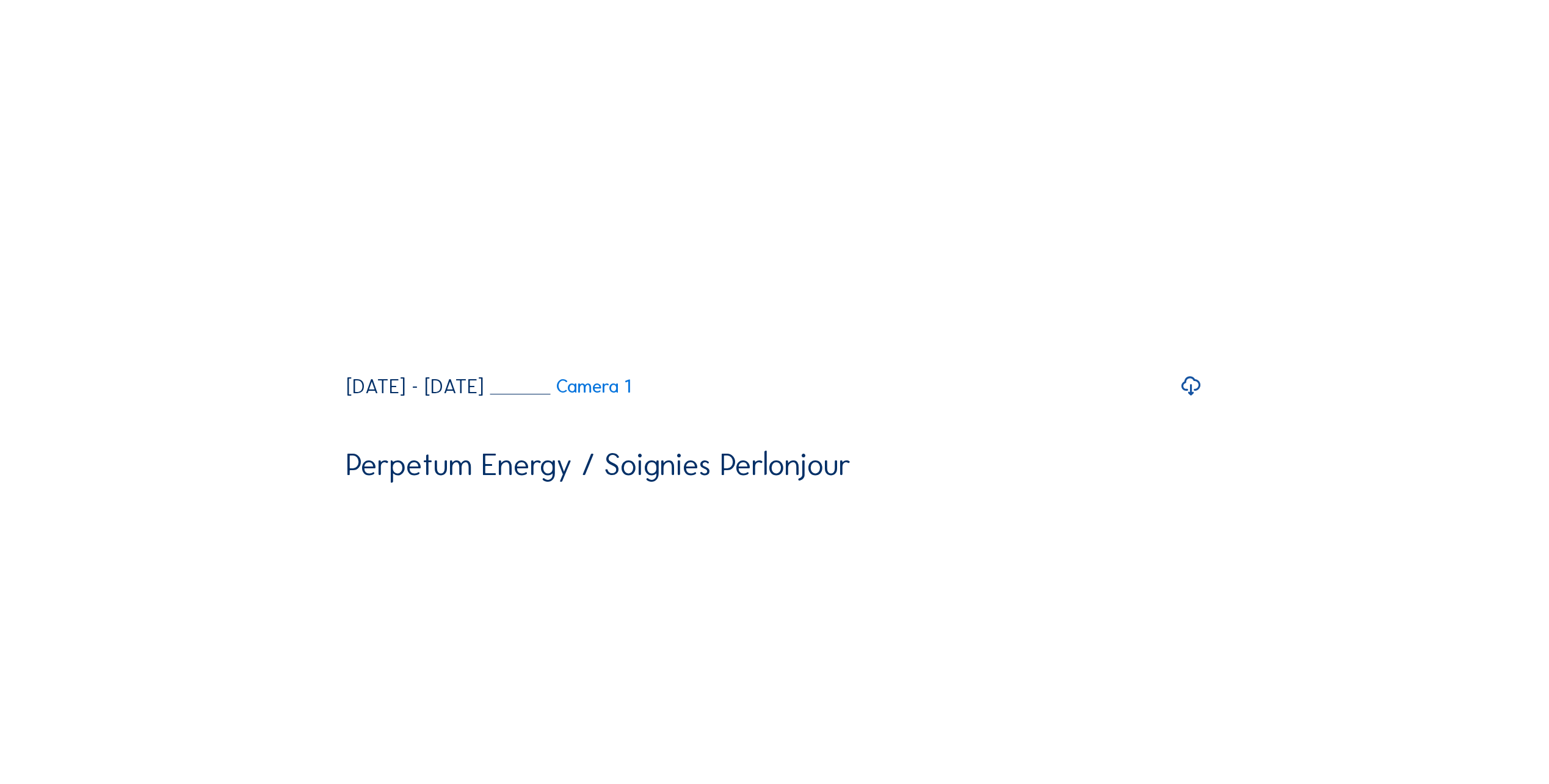
click at [1194, 401] on icon at bounding box center [1191, 387] width 23 height 28
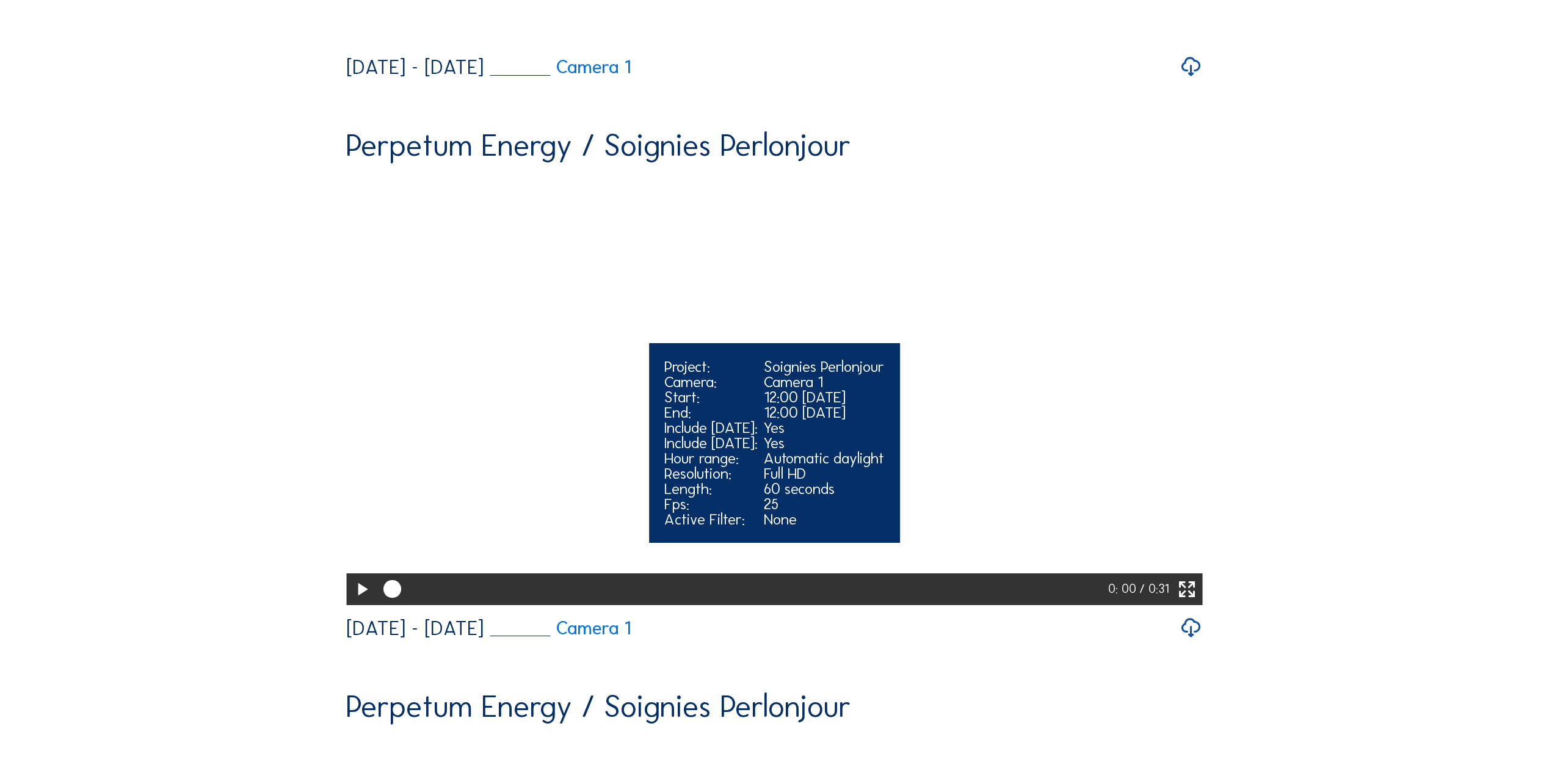
scroll to position [603, 0]
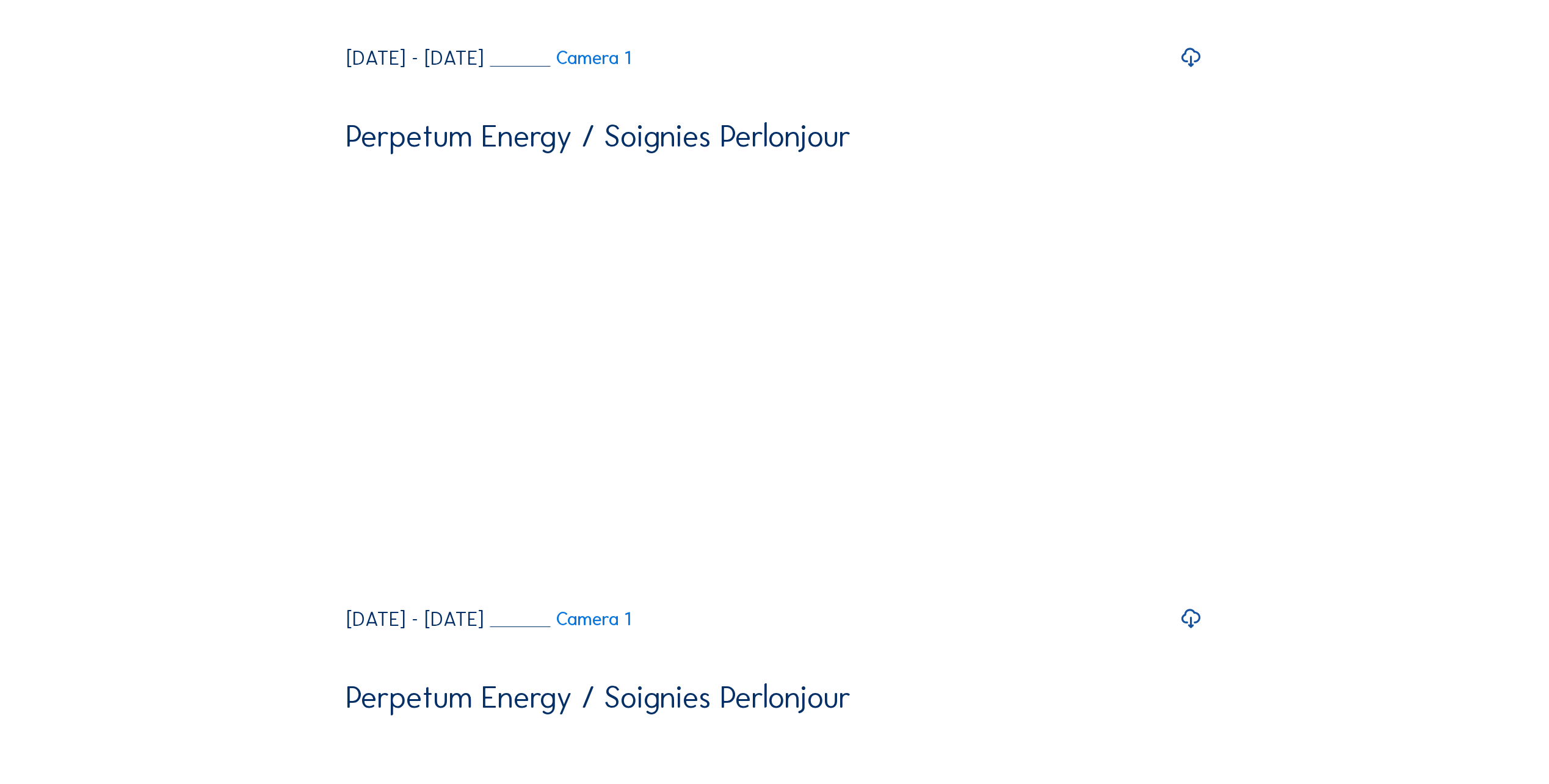
click at [1198, 633] on icon at bounding box center [1191, 619] width 23 height 28
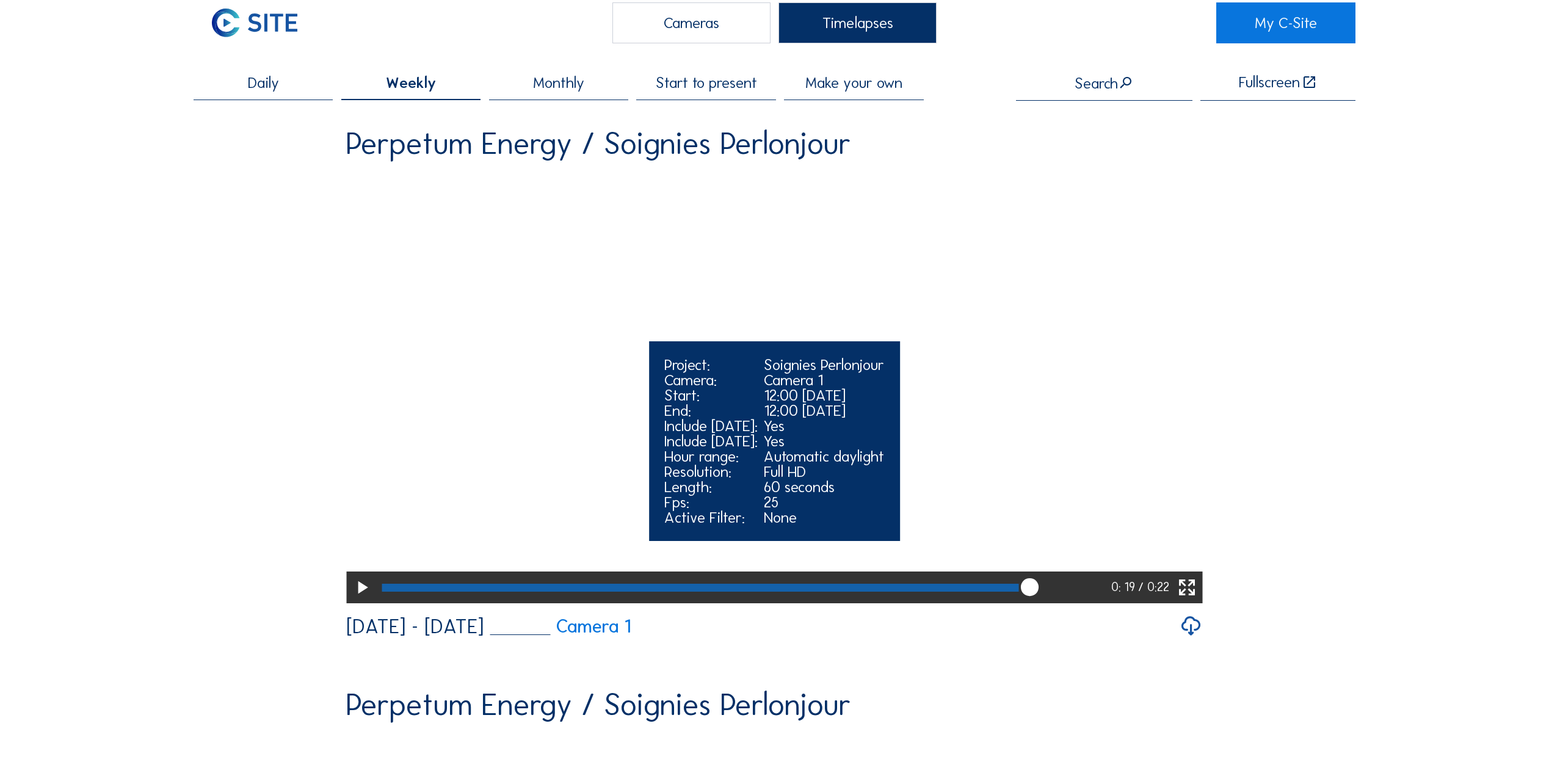
scroll to position [0, 0]
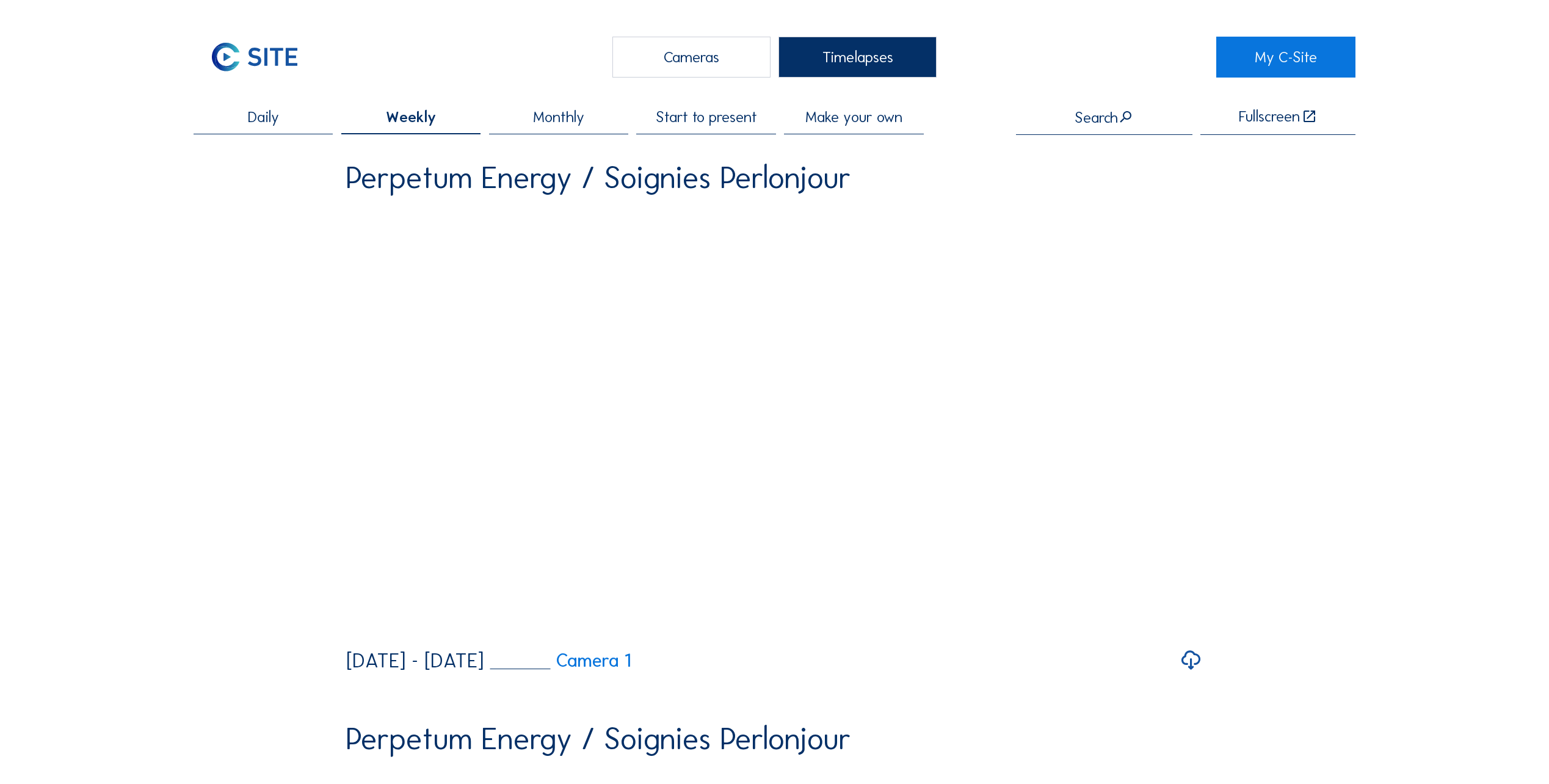
click at [574, 125] on span "Monthly" at bounding box center [558, 116] width 51 height 15
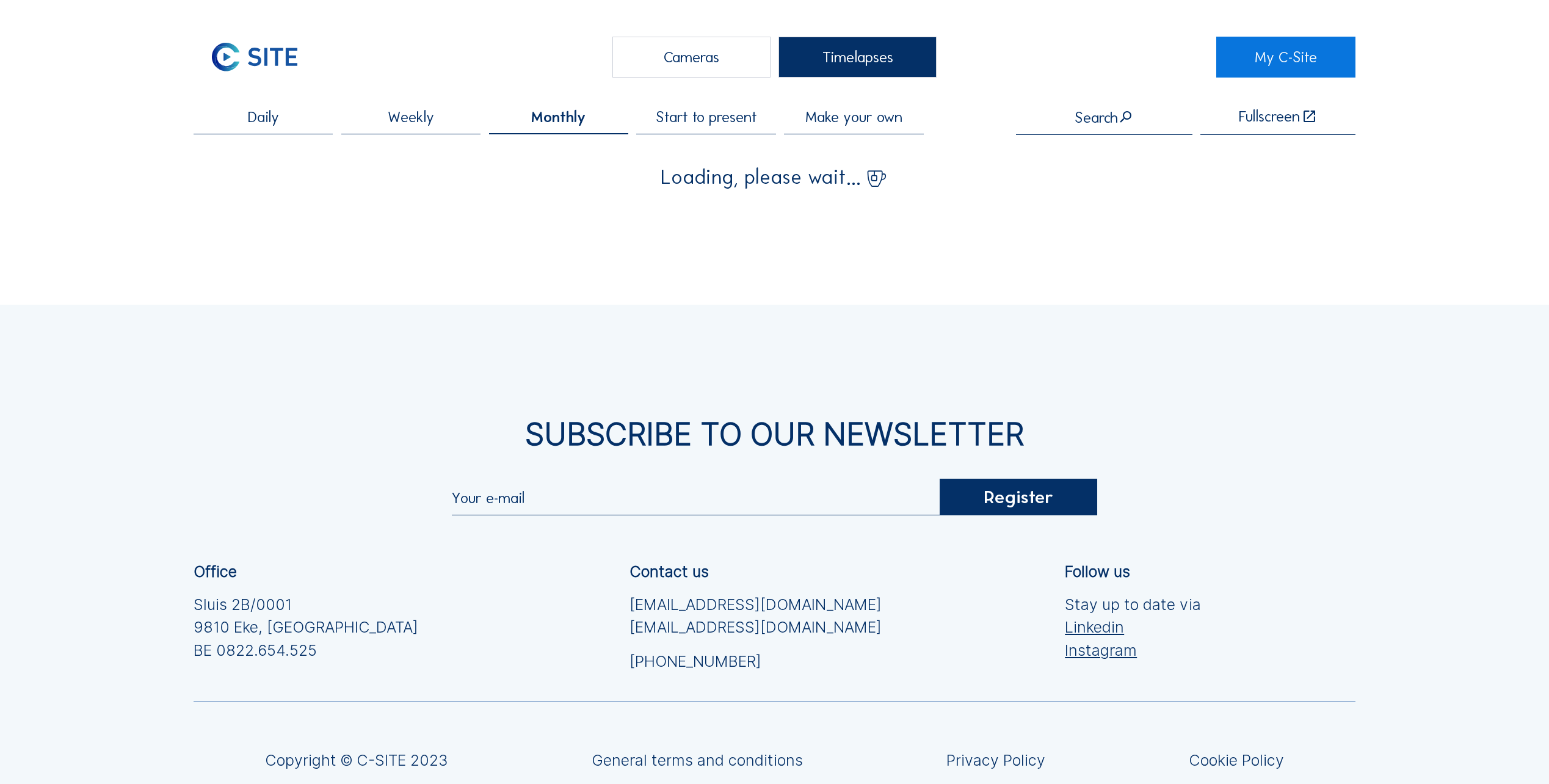
click at [253, 124] on span "Daily" at bounding box center [263, 116] width 31 height 15
click at [698, 128] on div "Start to present" at bounding box center [706, 121] width 139 height 25
click at [845, 123] on span "Make your own" at bounding box center [854, 116] width 97 height 15
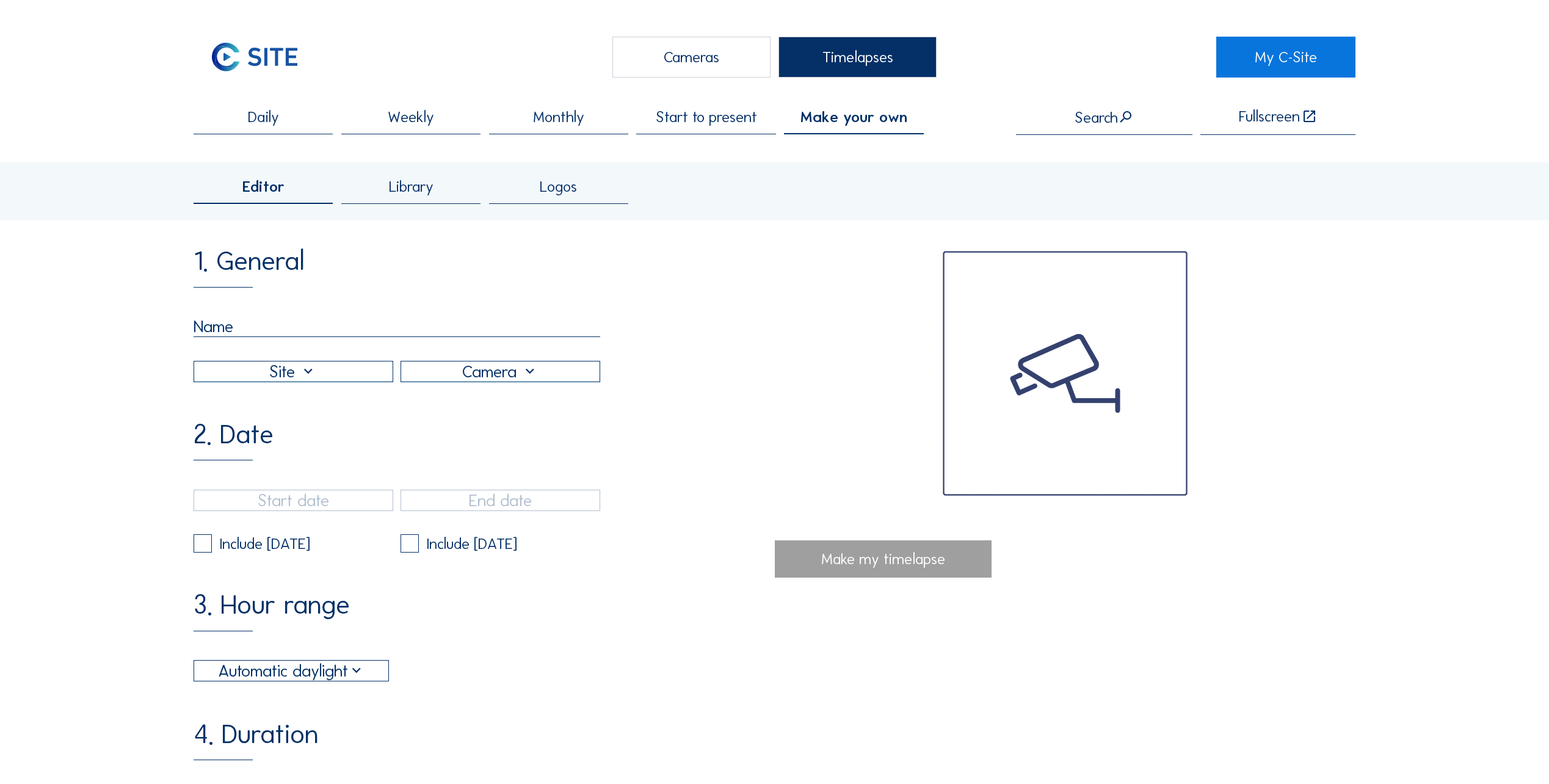
click at [443, 195] on div "Library" at bounding box center [411, 192] width 139 height 25
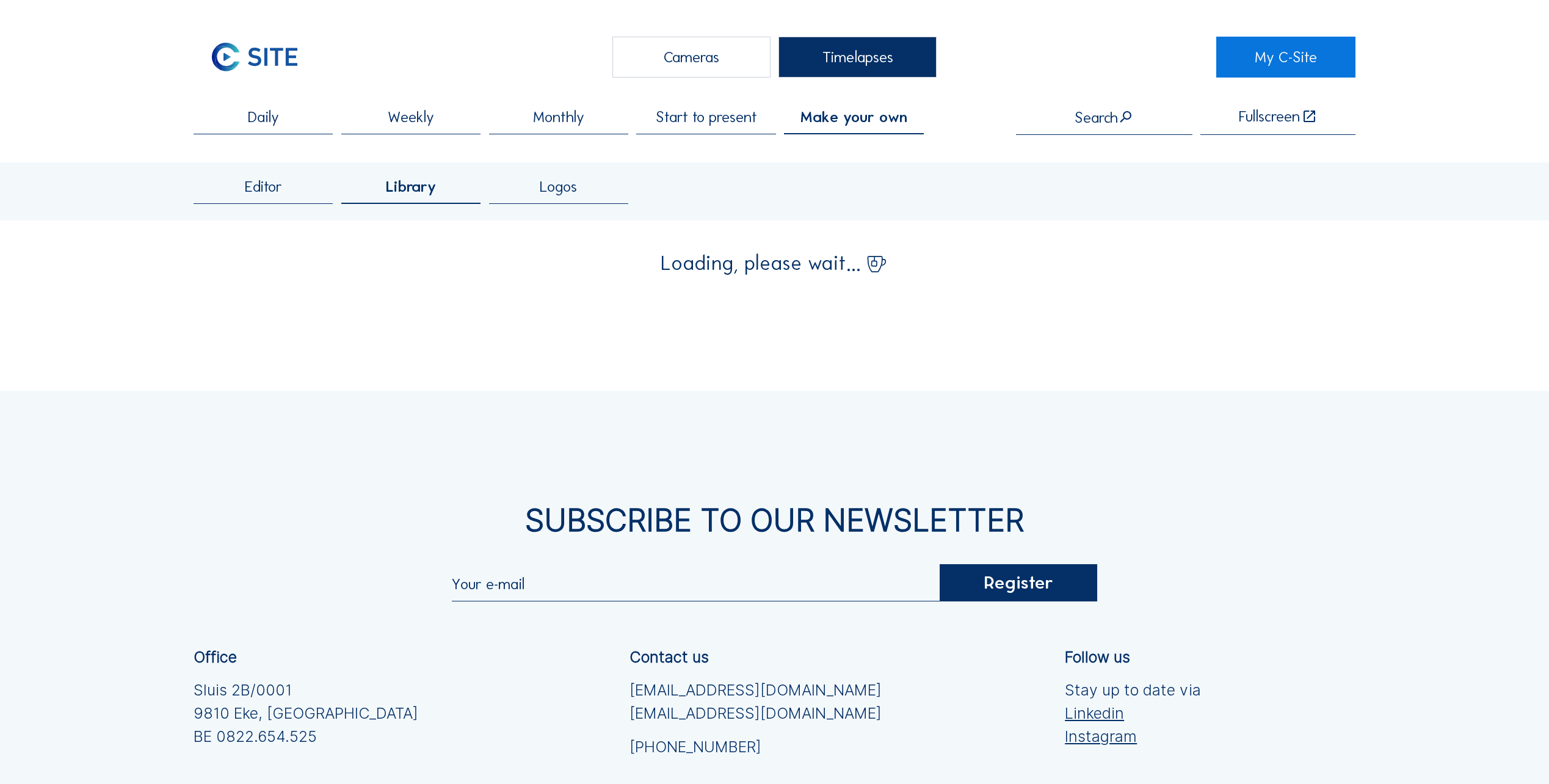
click at [453, 189] on div "Library" at bounding box center [411, 192] width 139 height 25
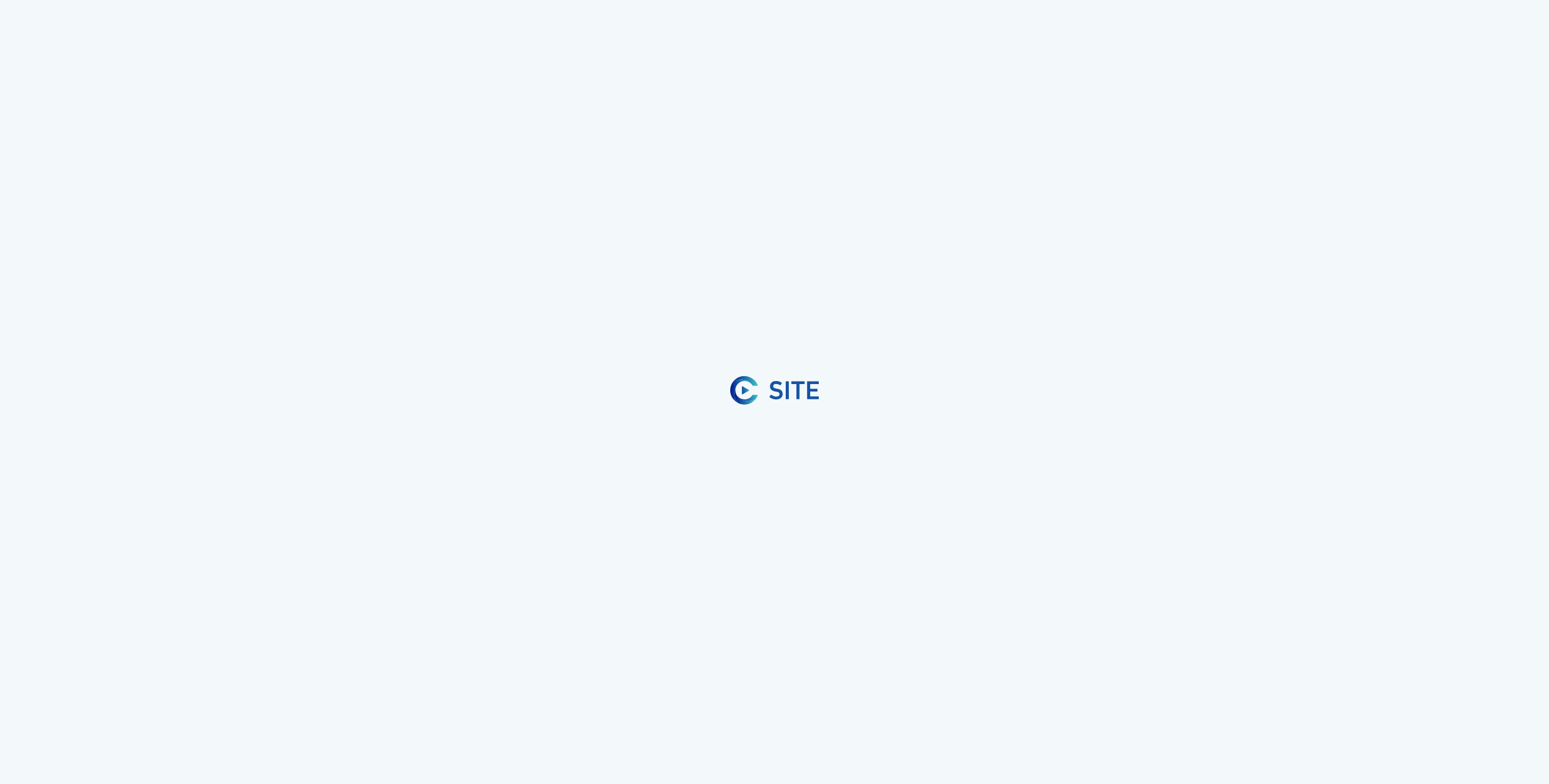
click at [483, 47] on div at bounding box center [774, 392] width 1549 height 784
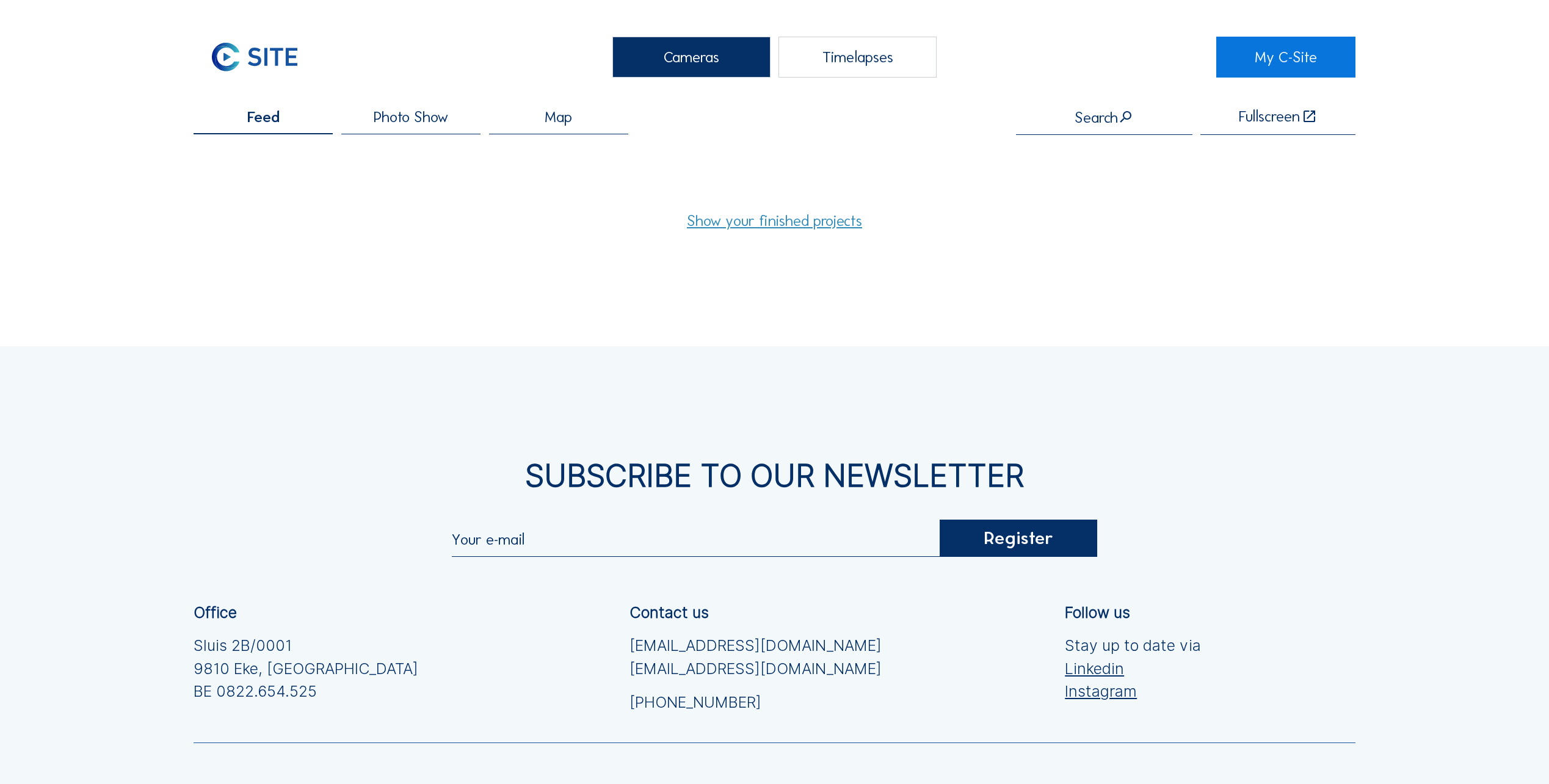
click at [434, 123] on span "Photo Show" at bounding box center [411, 116] width 75 height 15
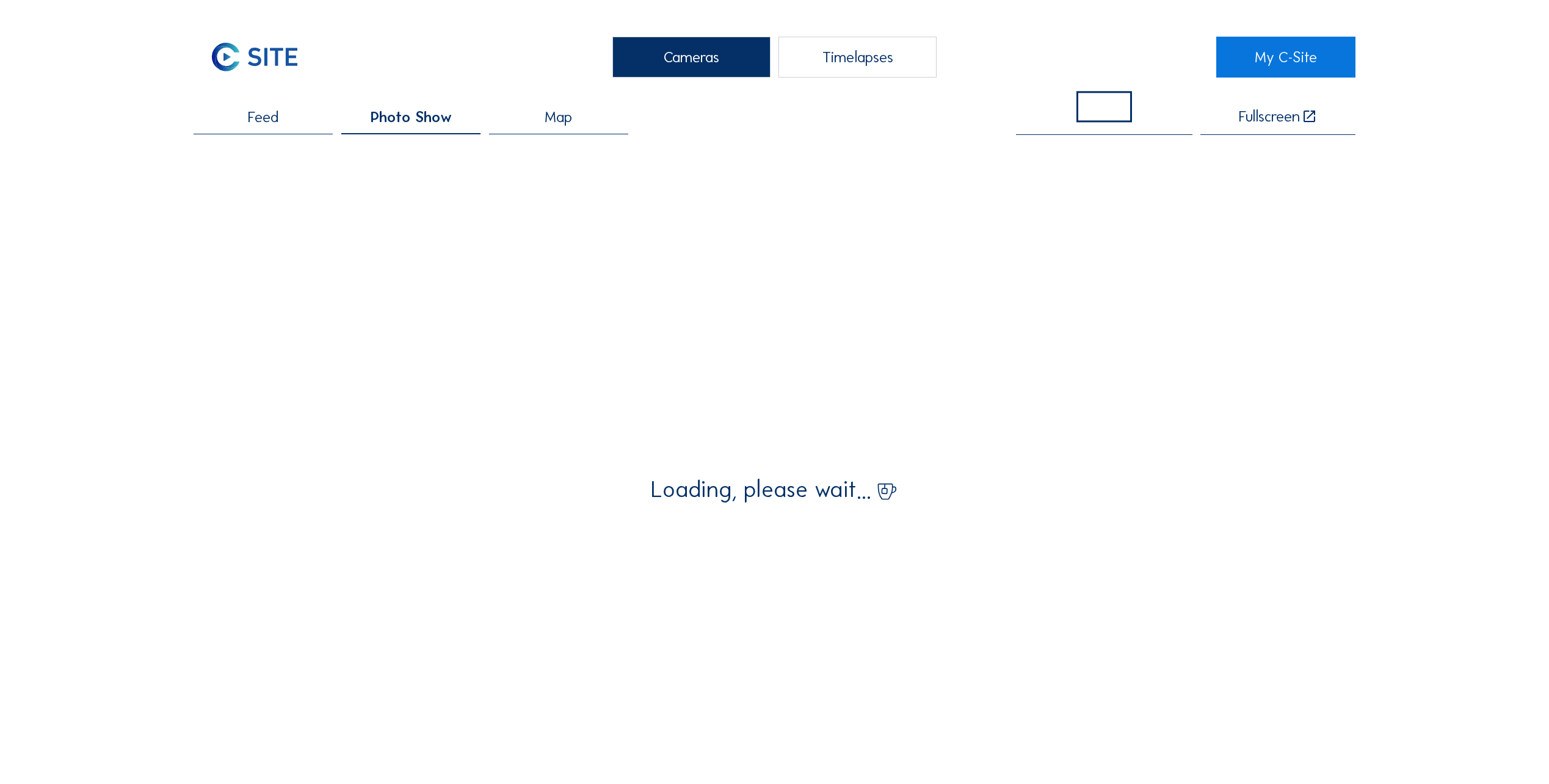
click at [280, 119] on div "Feed" at bounding box center [263, 121] width 139 height 25
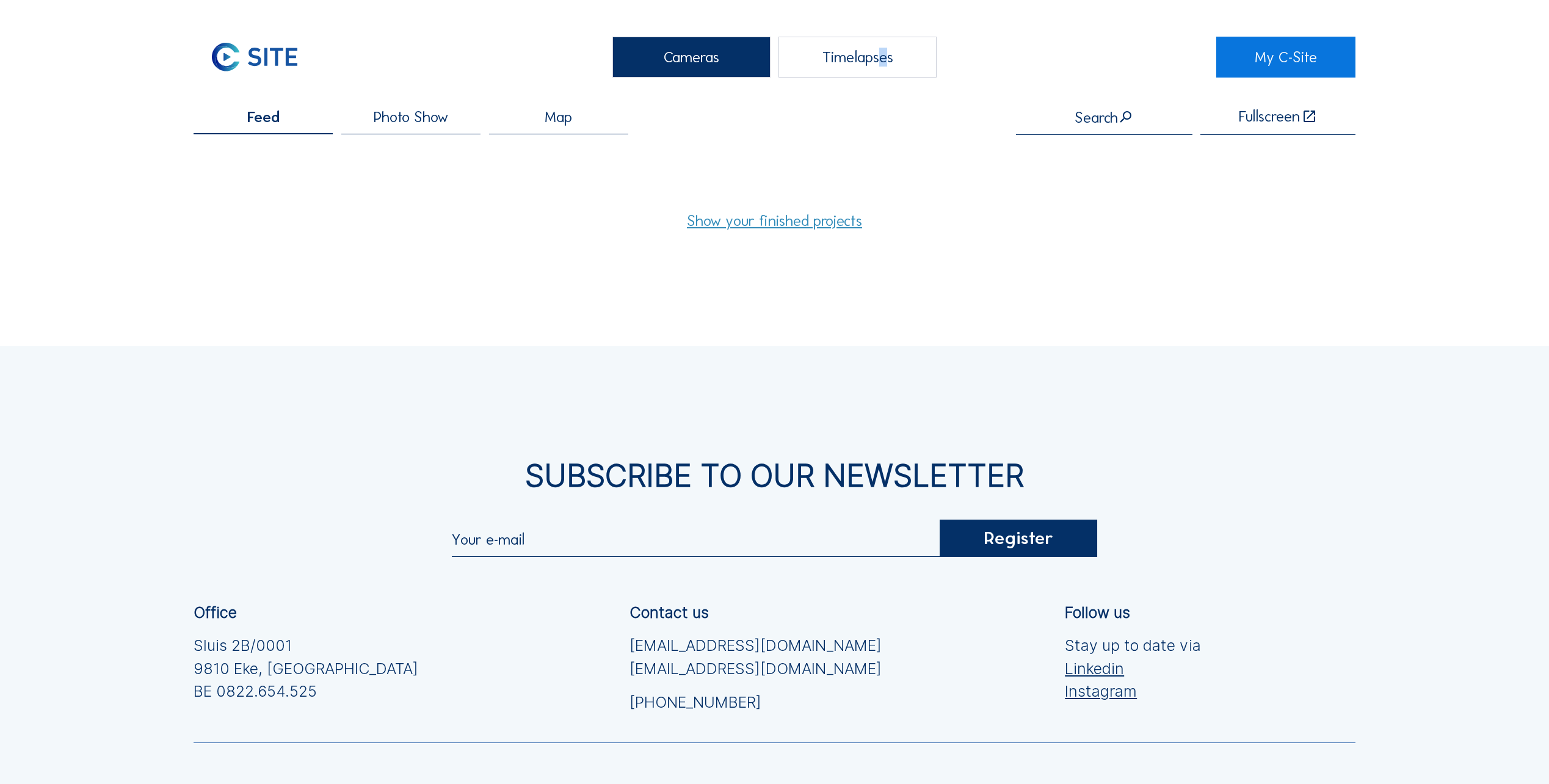
click at [876, 40] on div "Timelapses" at bounding box center [858, 57] width 158 height 41
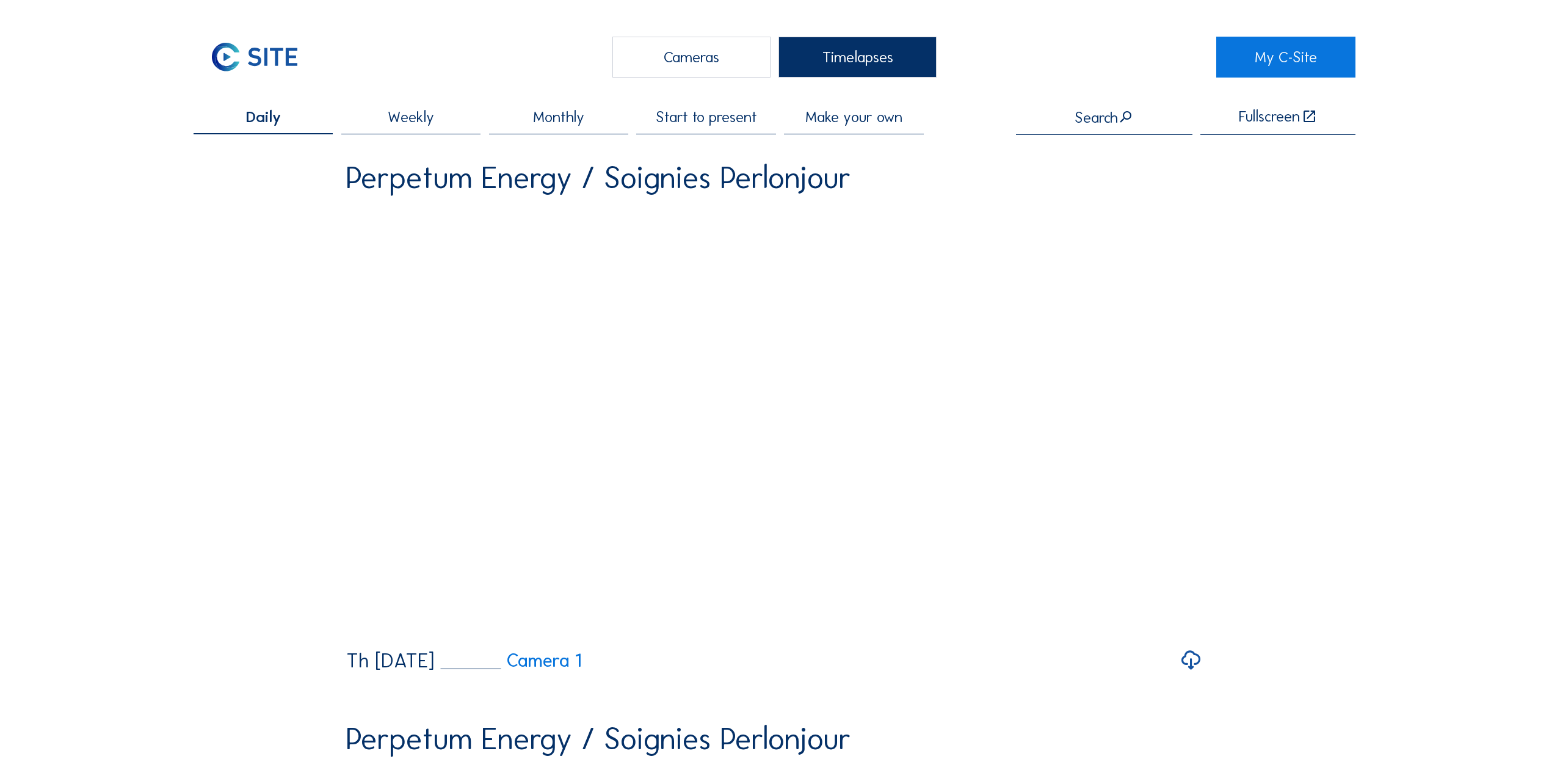
click at [840, 114] on span "Make your own" at bounding box center [854, 116] width 97 height 15
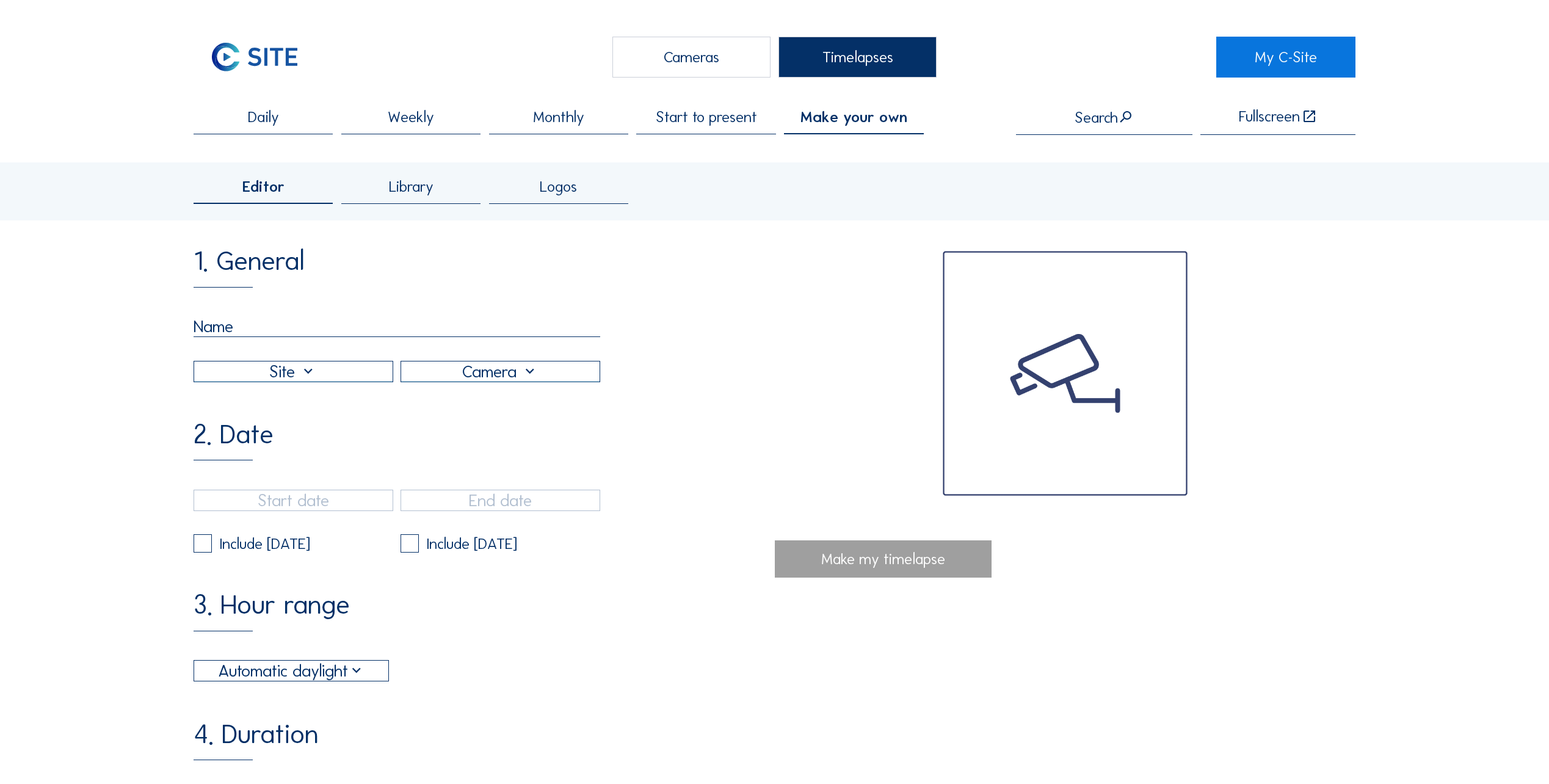
click at [727, 125] on span "Start to present" at bounding box center [706, 116] width 101 height 15
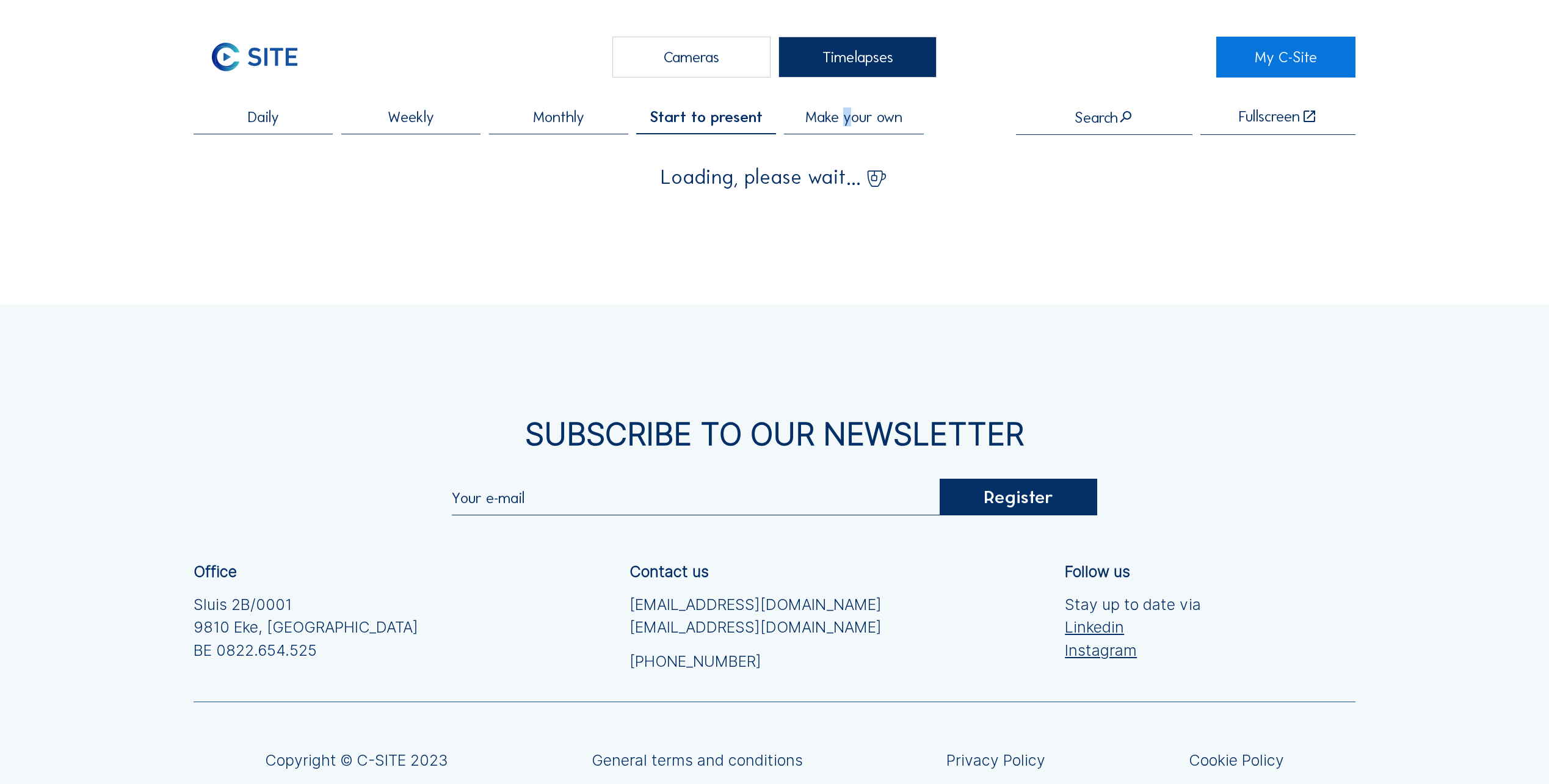
click at [850, 121] on span "Make your own" at bounding box center [854, 116] width 97 height 15
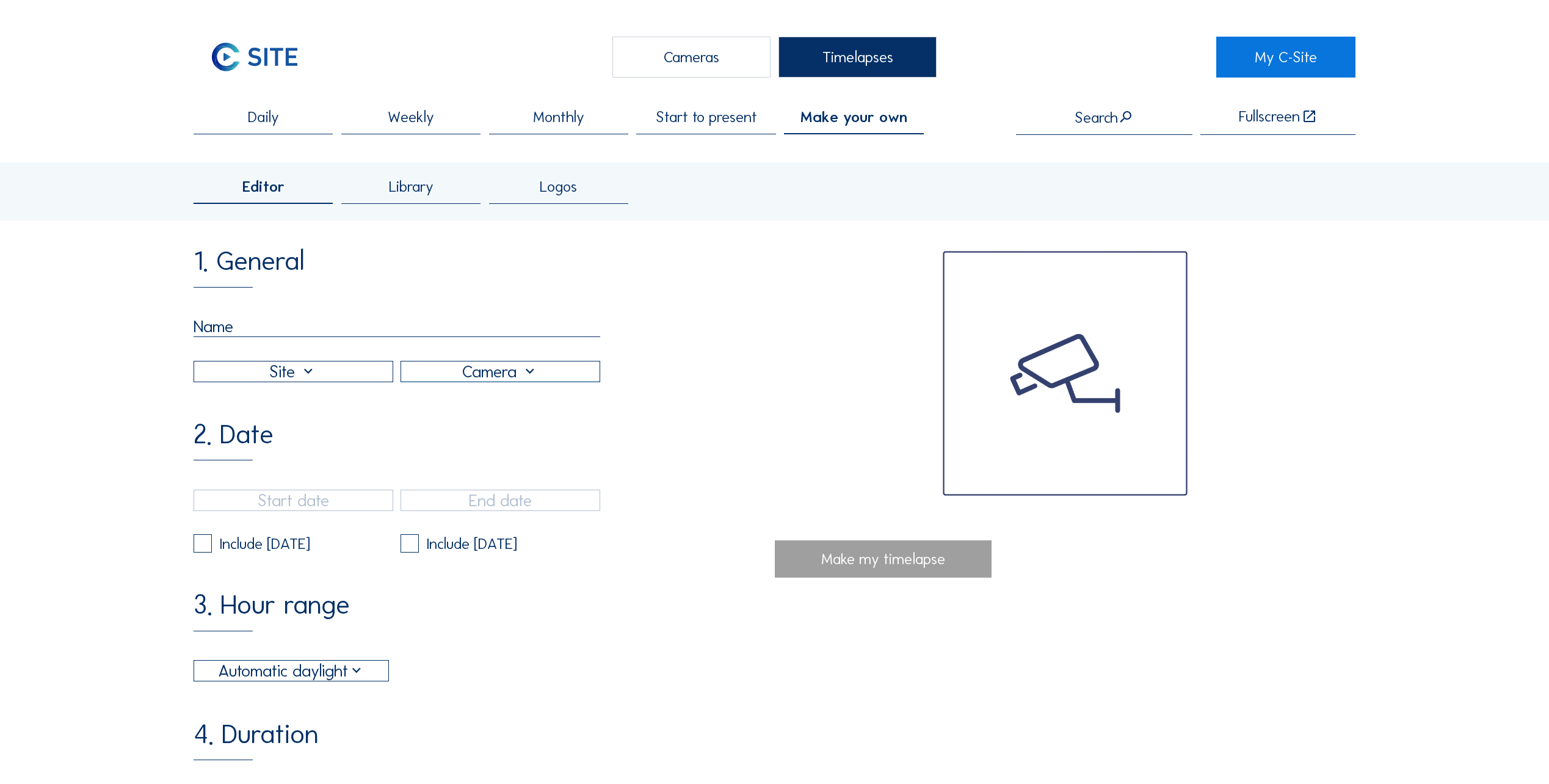
click at [409, 193] on span "Library" at bounding box center [411, 186] width 45 height 15
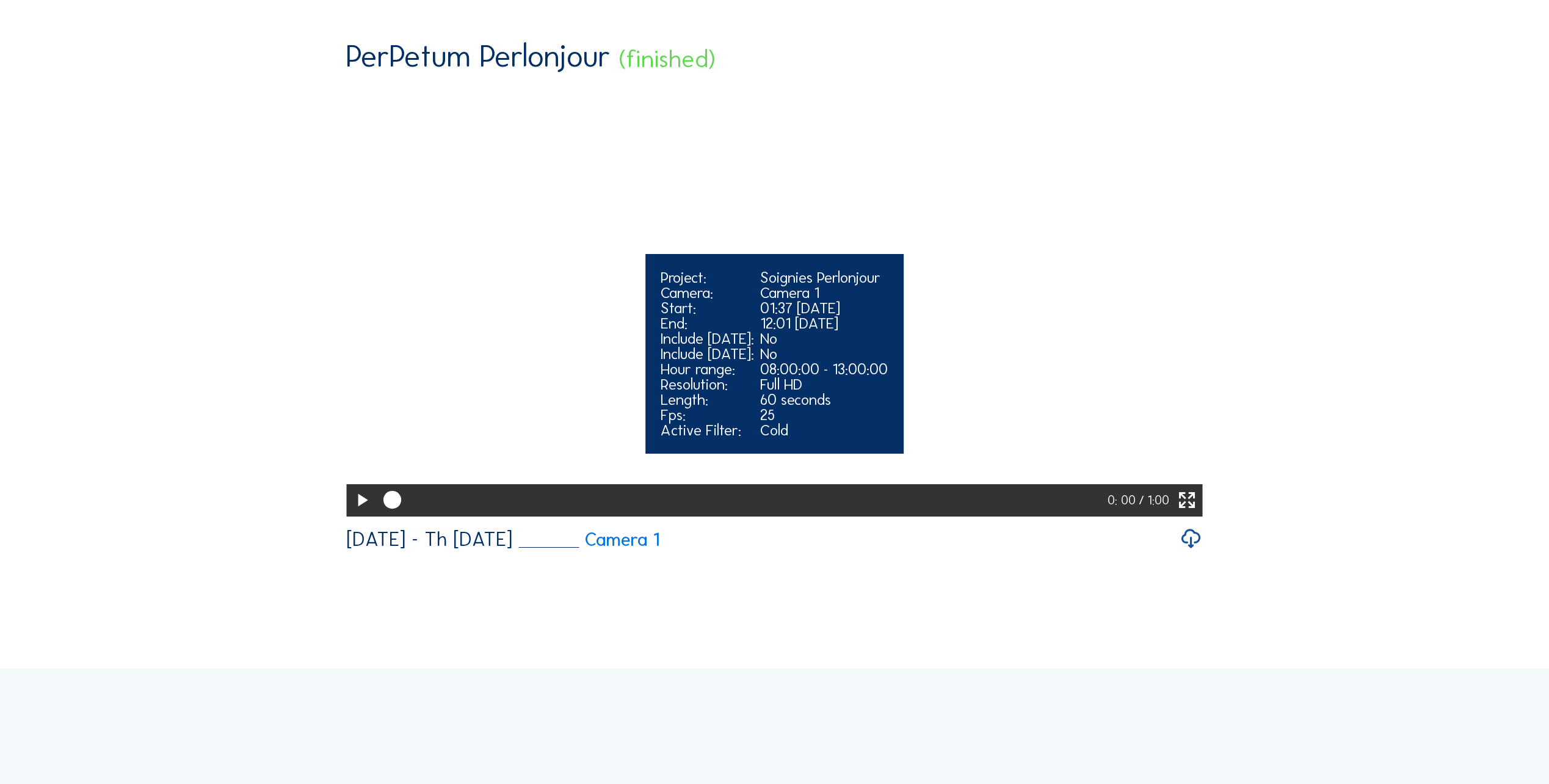
scroll to position [794, 0]
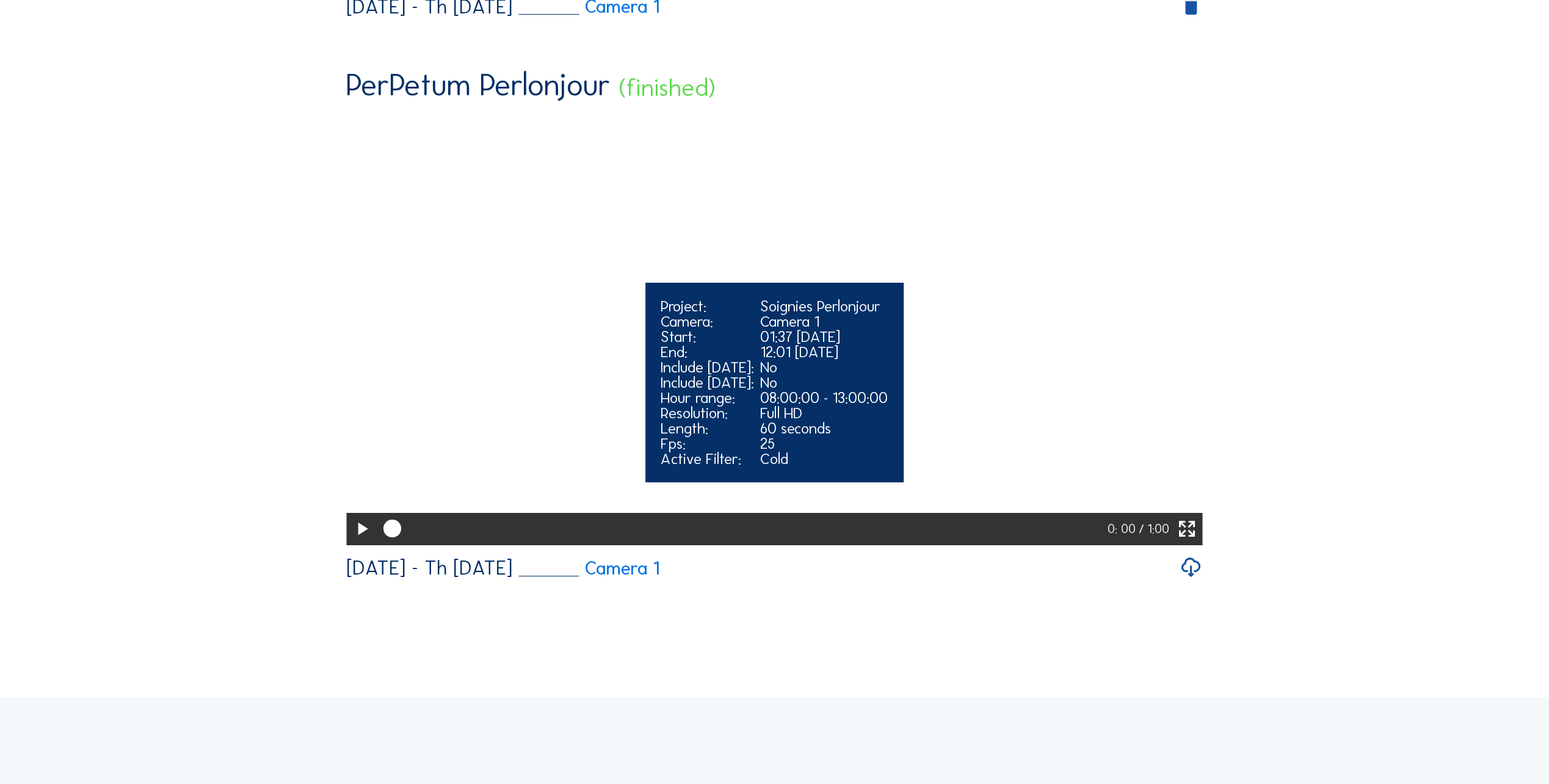
click at [559, 289] on video "Your browser does not support the video tag." at bounding box center [774, 328] width 856 height 428
click at [561, 287] on video "Your browser does not support the video tag." at bounding box center [774, 328] width 856 height 428
click at [561, 287] on video "Your browser does not support the video tag." at bounding box center [774, 328] width 856 height 428
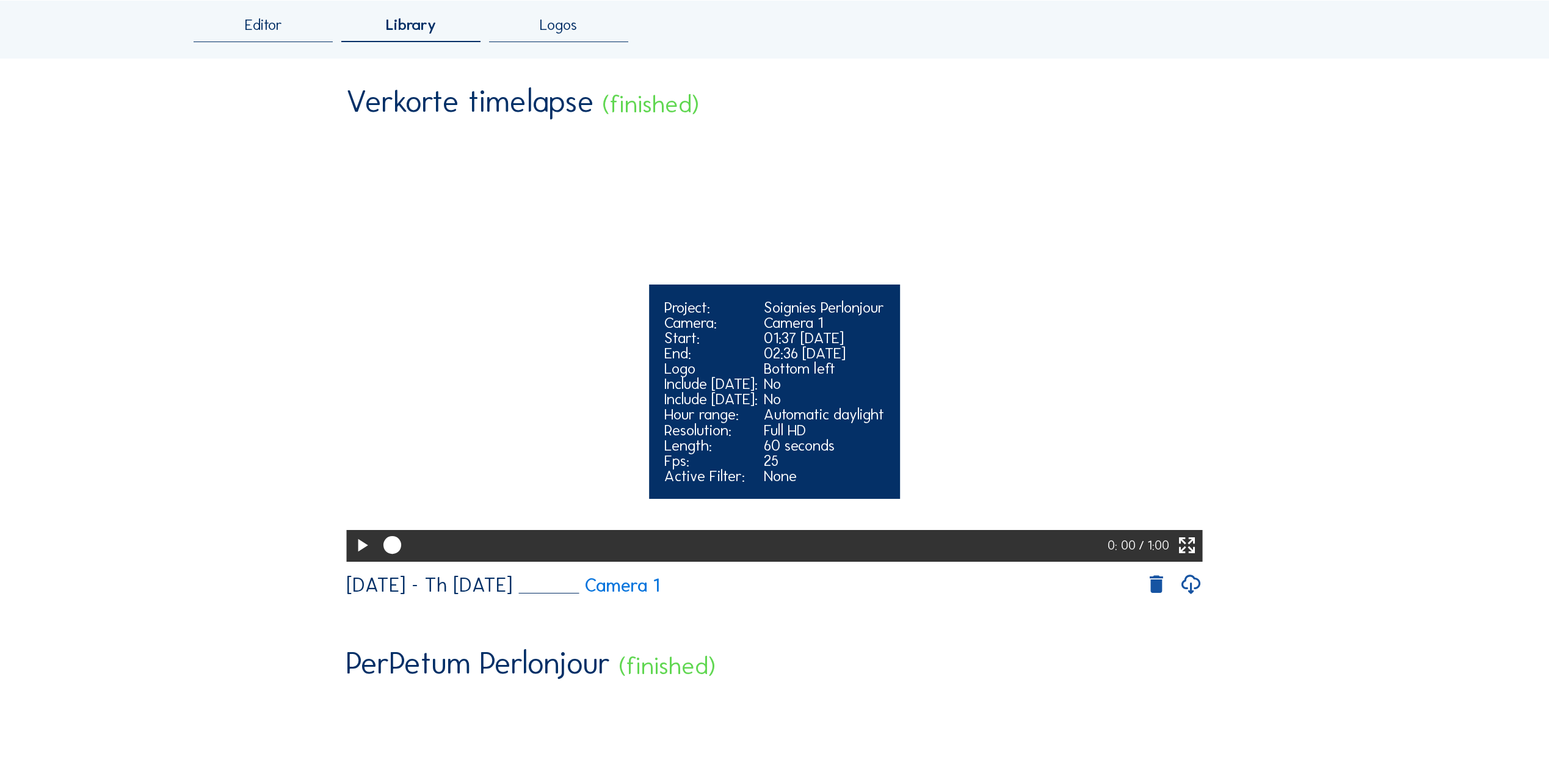
scroll to position [183, 0]
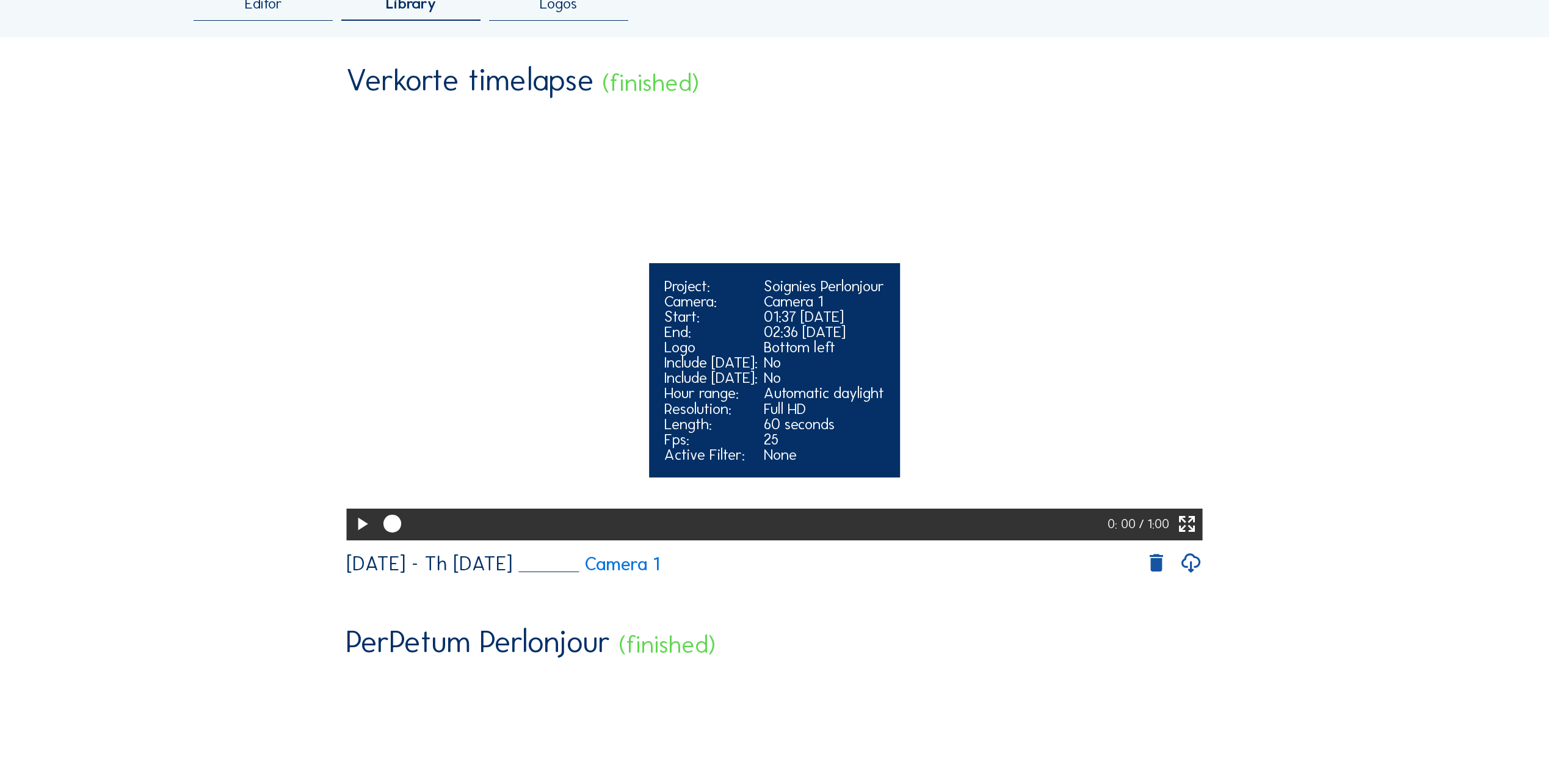
click at [530, 334] on video "Your browser does not support the video tag." at bounding box center [774, 323] width 856 height 428
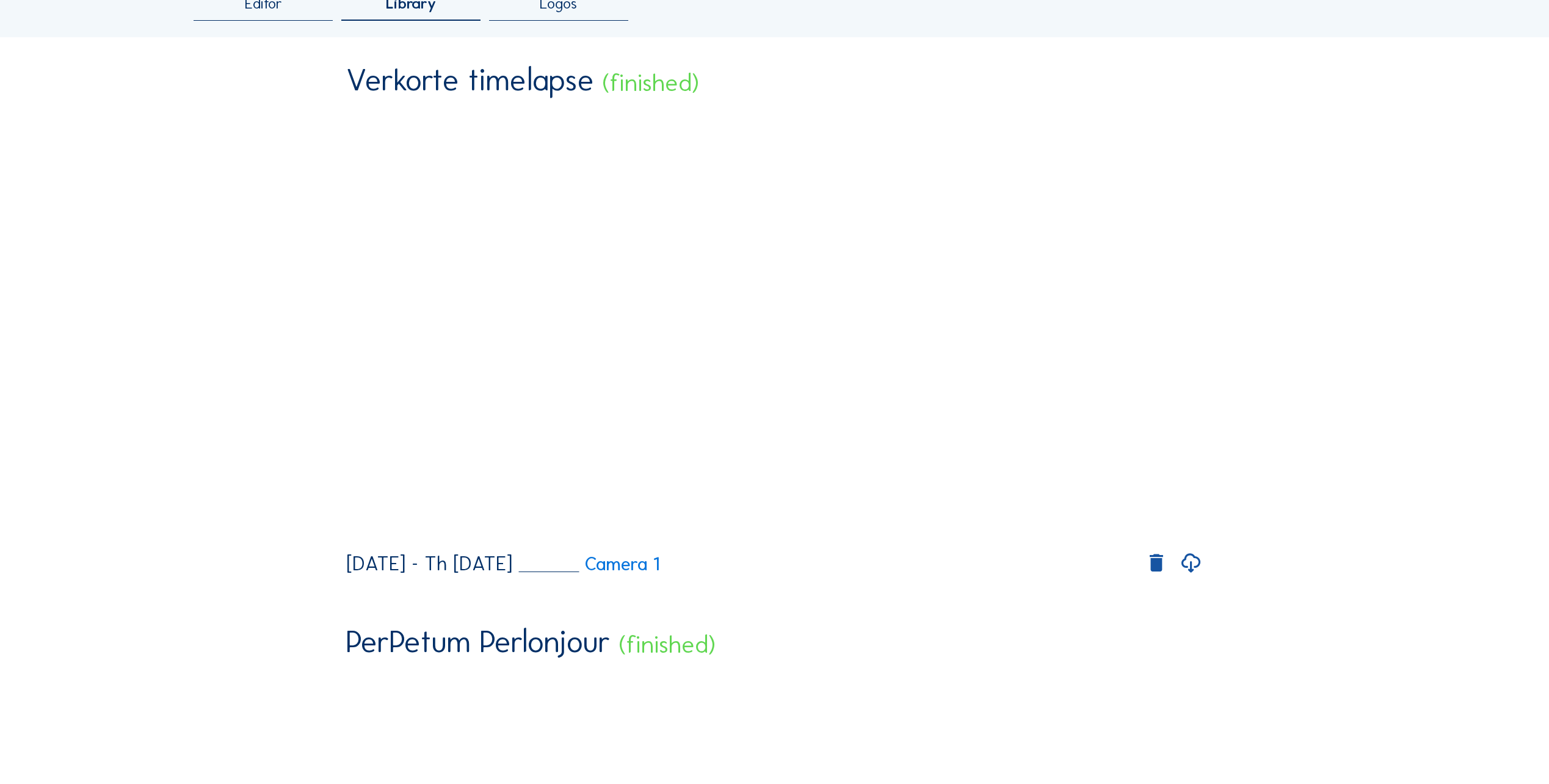
click at [1198, 577] on icon at bounding box center [1191, 563] width 23 height 28
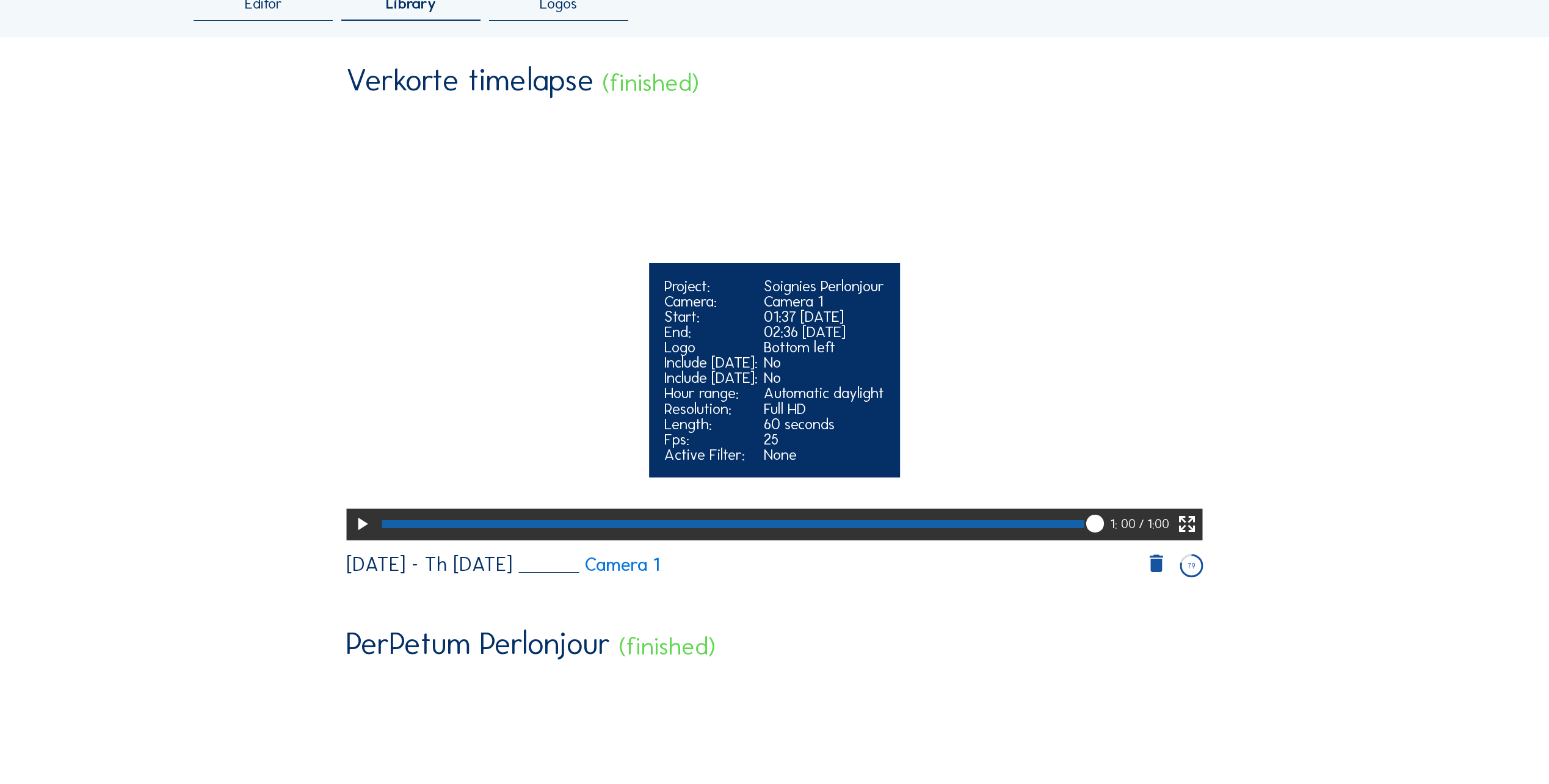
click at [1087, 533] on video "Your browser does not support the video tag." at bounding box center [774, 323] width 856 height 428
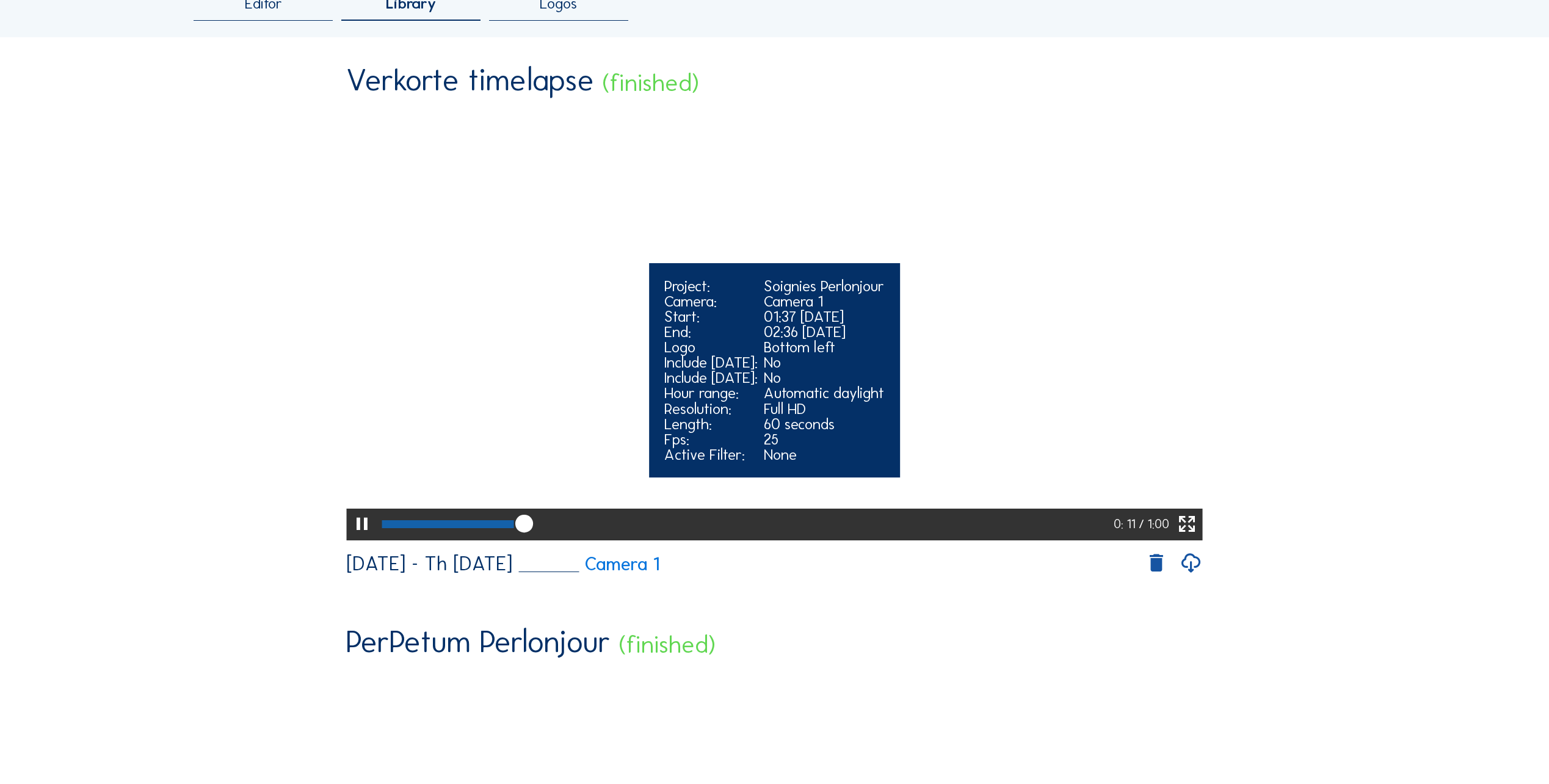
click at [1047, 287] on video "Your browser does not support the video tag." at bounding box center [774, 323] width 856 height 428
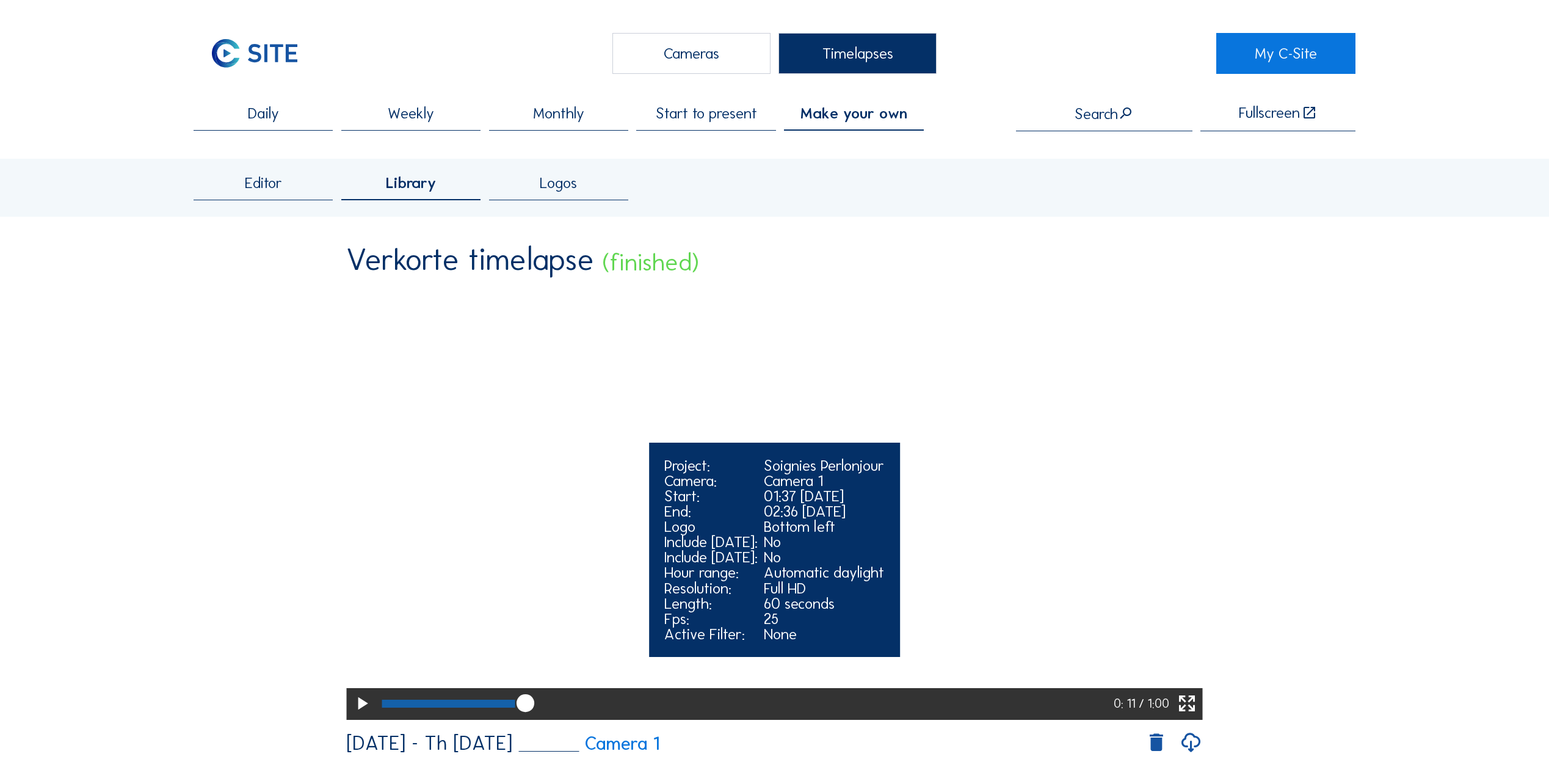
scroll to position [0, 0]
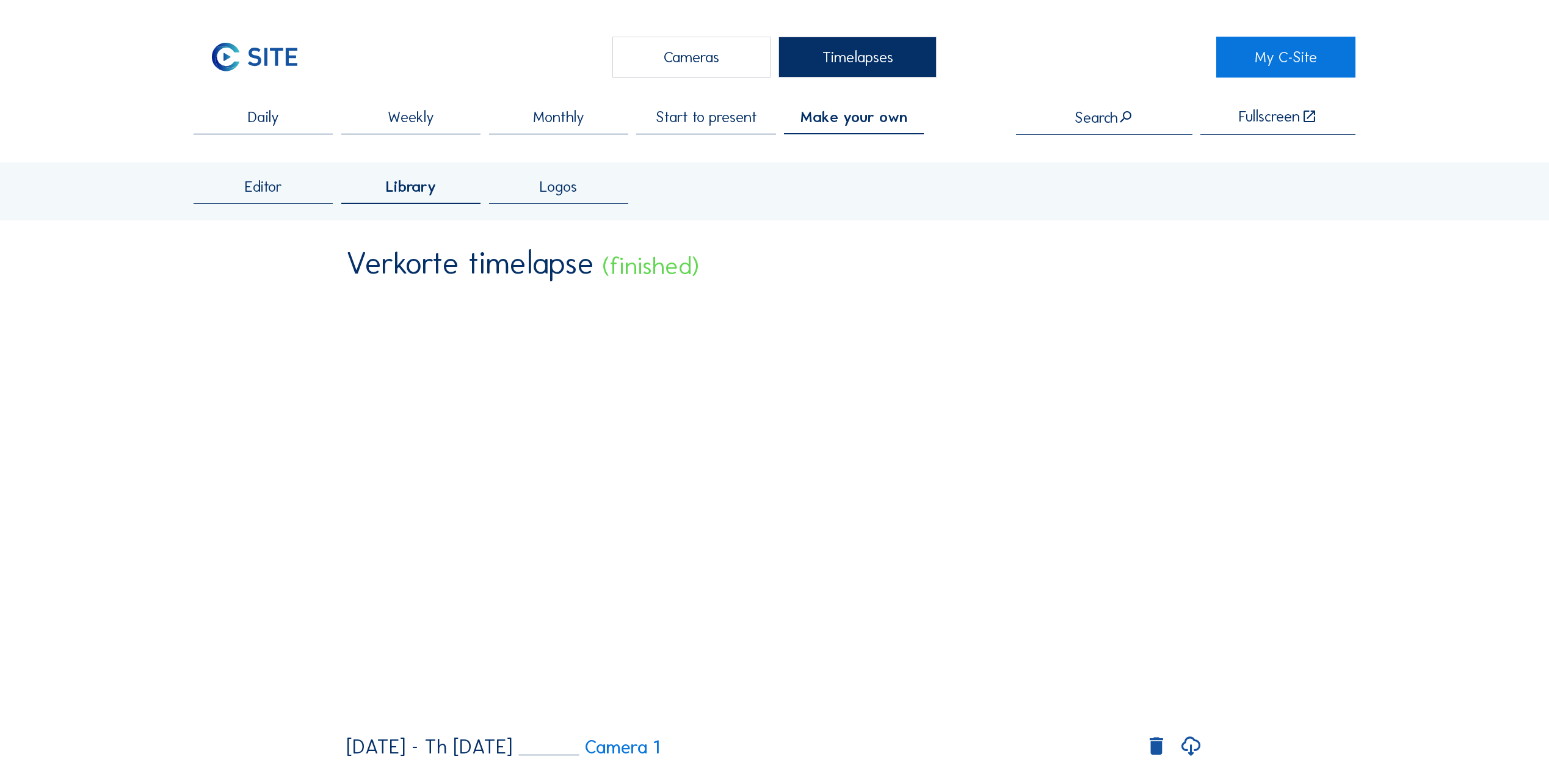
click at [605, 125] on div "Monthly" at bounding box center [558, 121] width 139 height 25
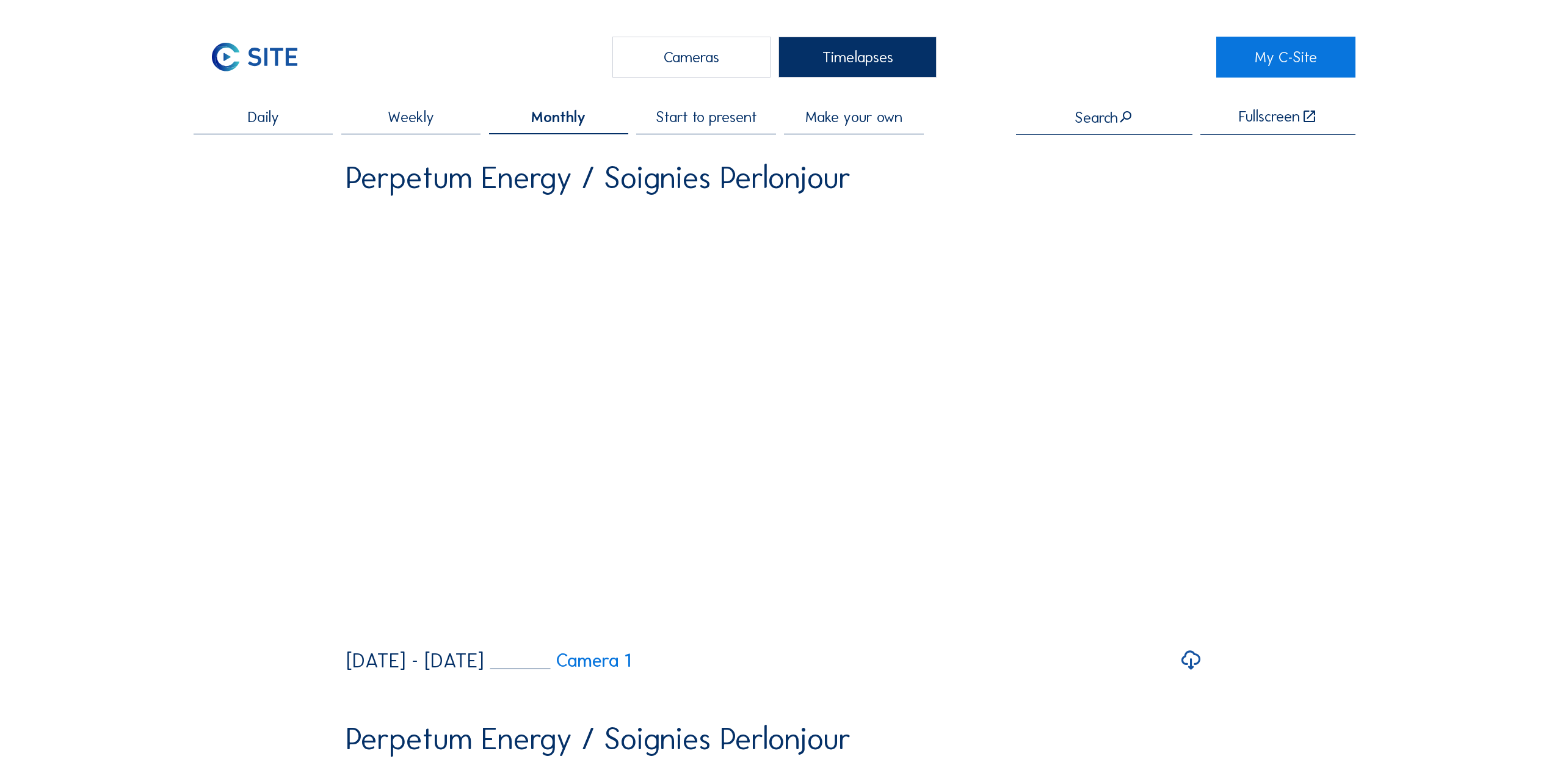
click at [467, 114] on div "Weekly" at bounding box center [411, 121] width 139 height 25
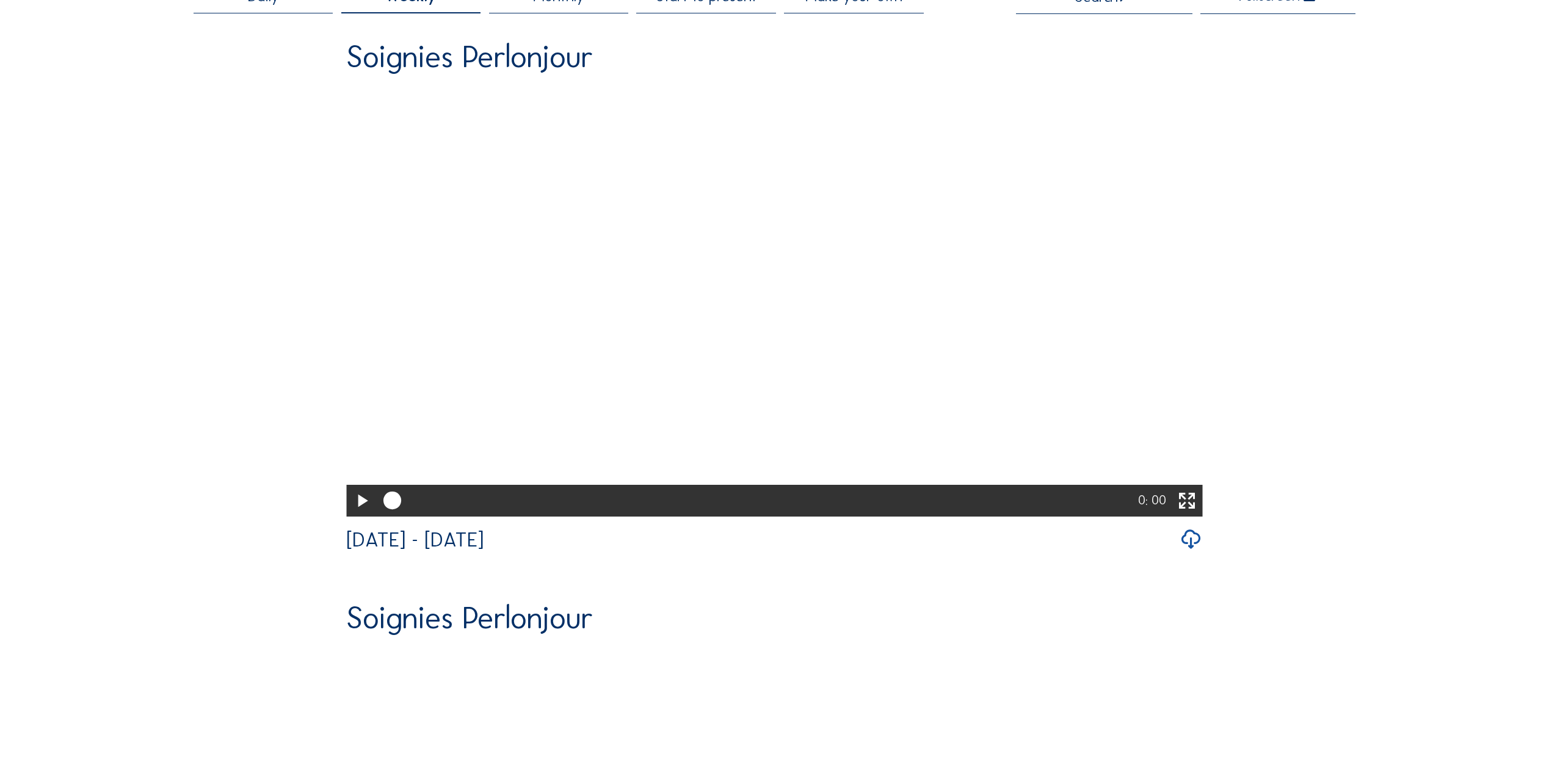
scroll to position [122, 0]
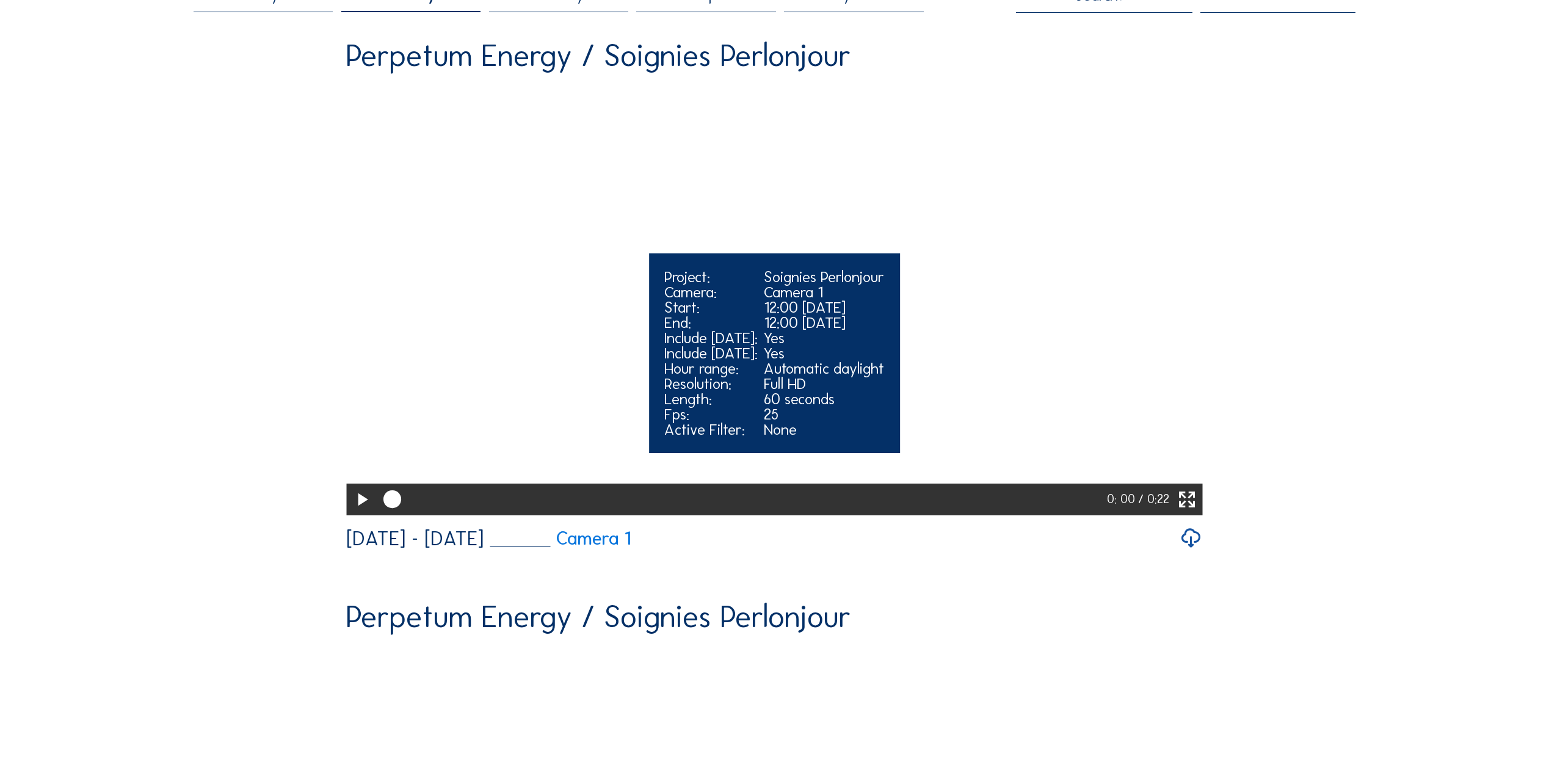
click at [469, 394] on video "Your browser does not support the video tag." at bounding box center [774, 299] width 856 height 428
click at [469, 395] on video "Your browser does not support the video tag." at bounding box center [774, 299] width 856 height 428
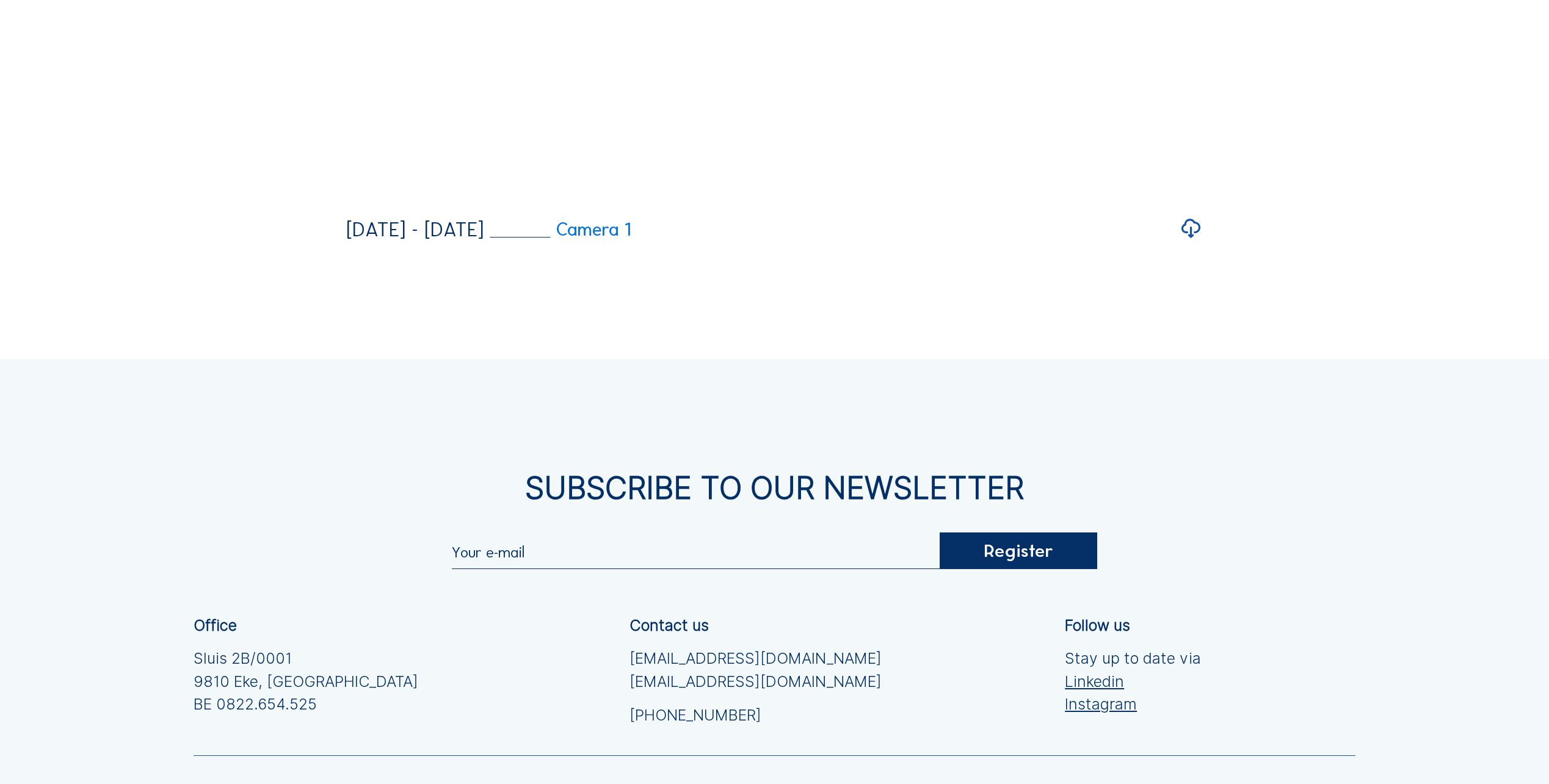
scroll to position [3167, 0]
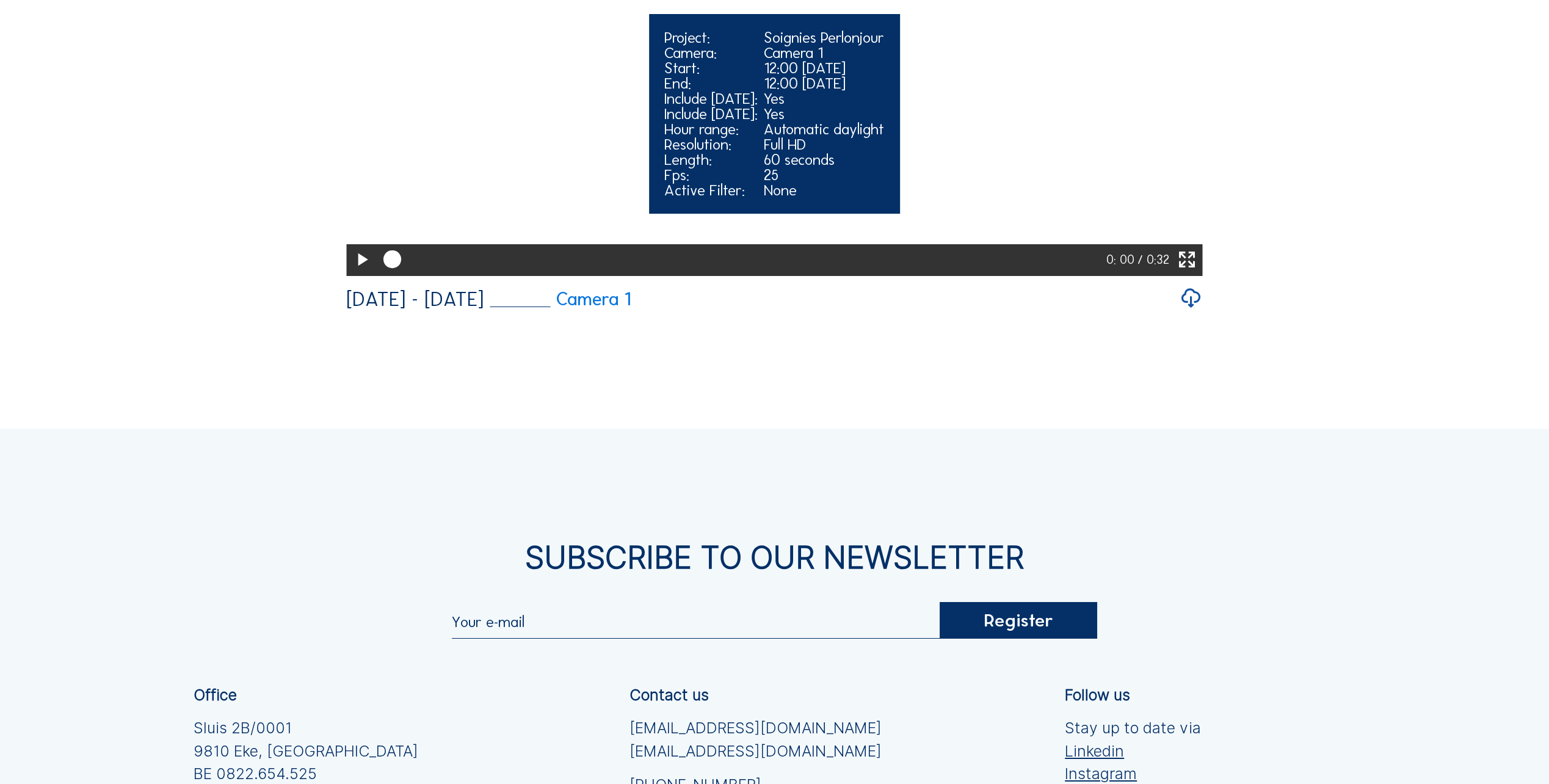
click at [484, 273] on video "Your browser does not support the video tag." at bounding box center [774, 59] width 856 height 428
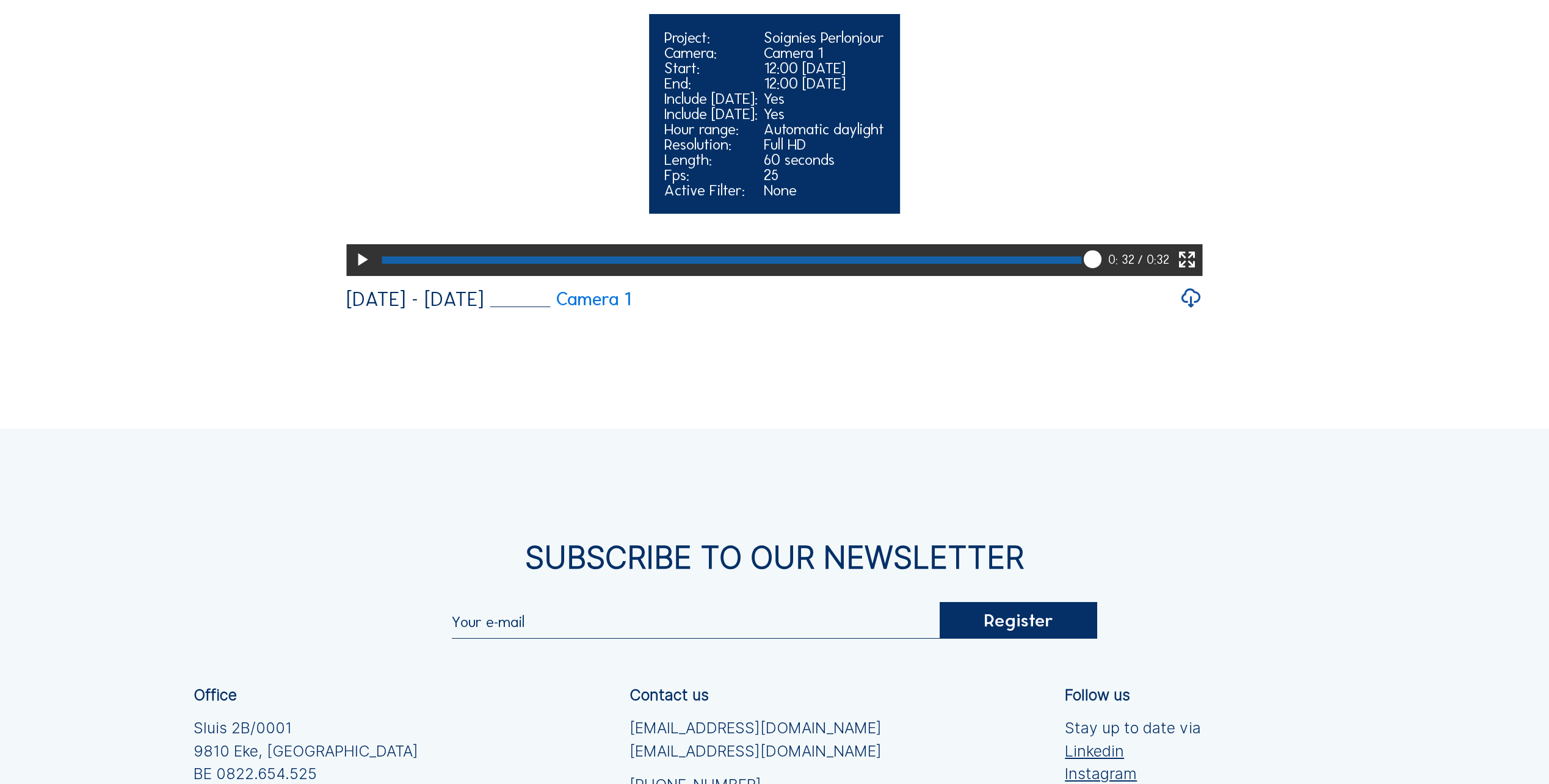
click at [414, 273] on video "Your browser does not support the video tag." at bounding box center [774, 59] width 856 height 428
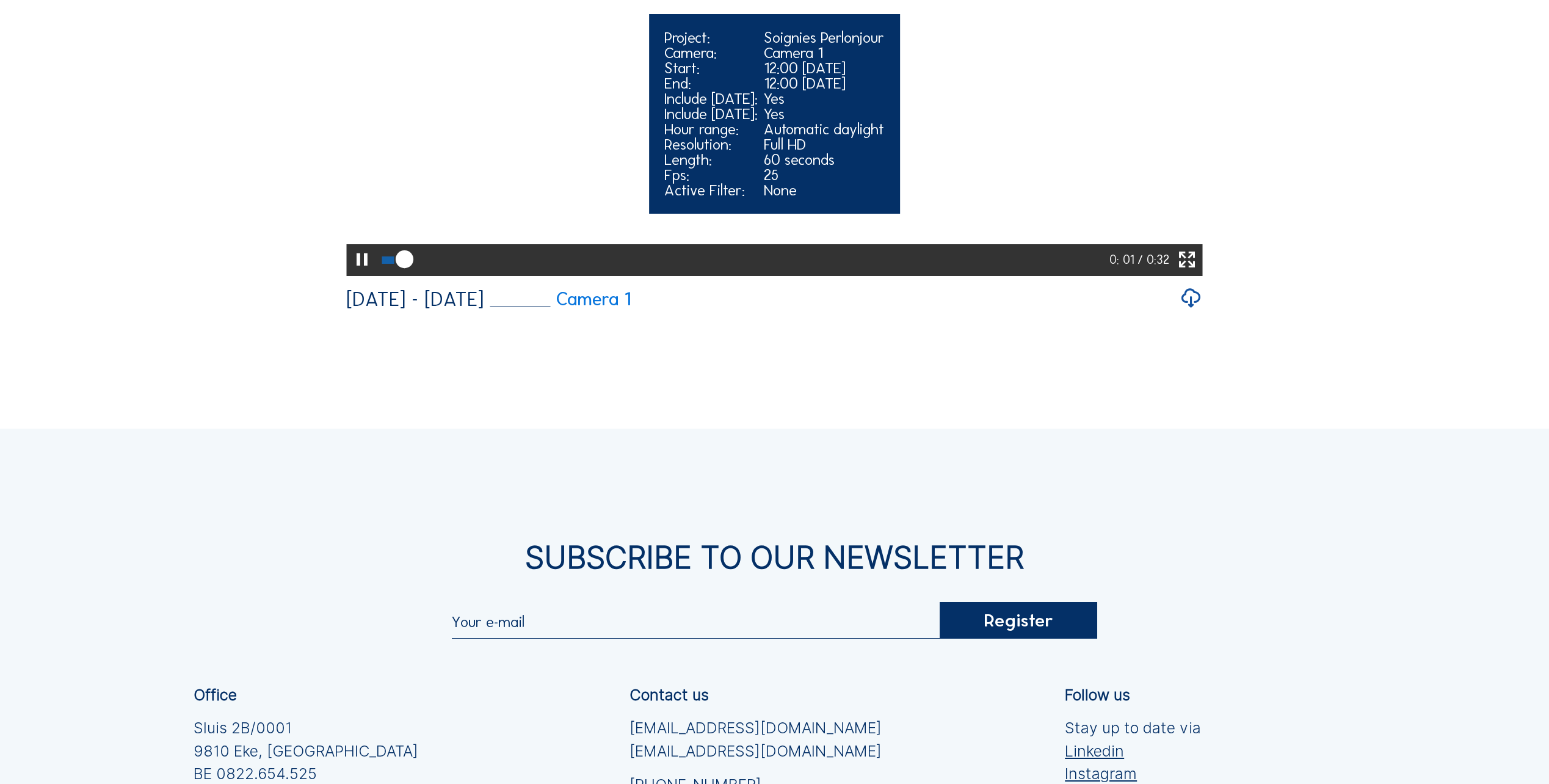
click at [411, 273] on video "Your browser does not support the video tag." at bounding box center [774, 59] width 856 height 428
click at [490, 273] on video "Your browser does not support the video tag." at bounding box center [774, 59] width 856 height 428
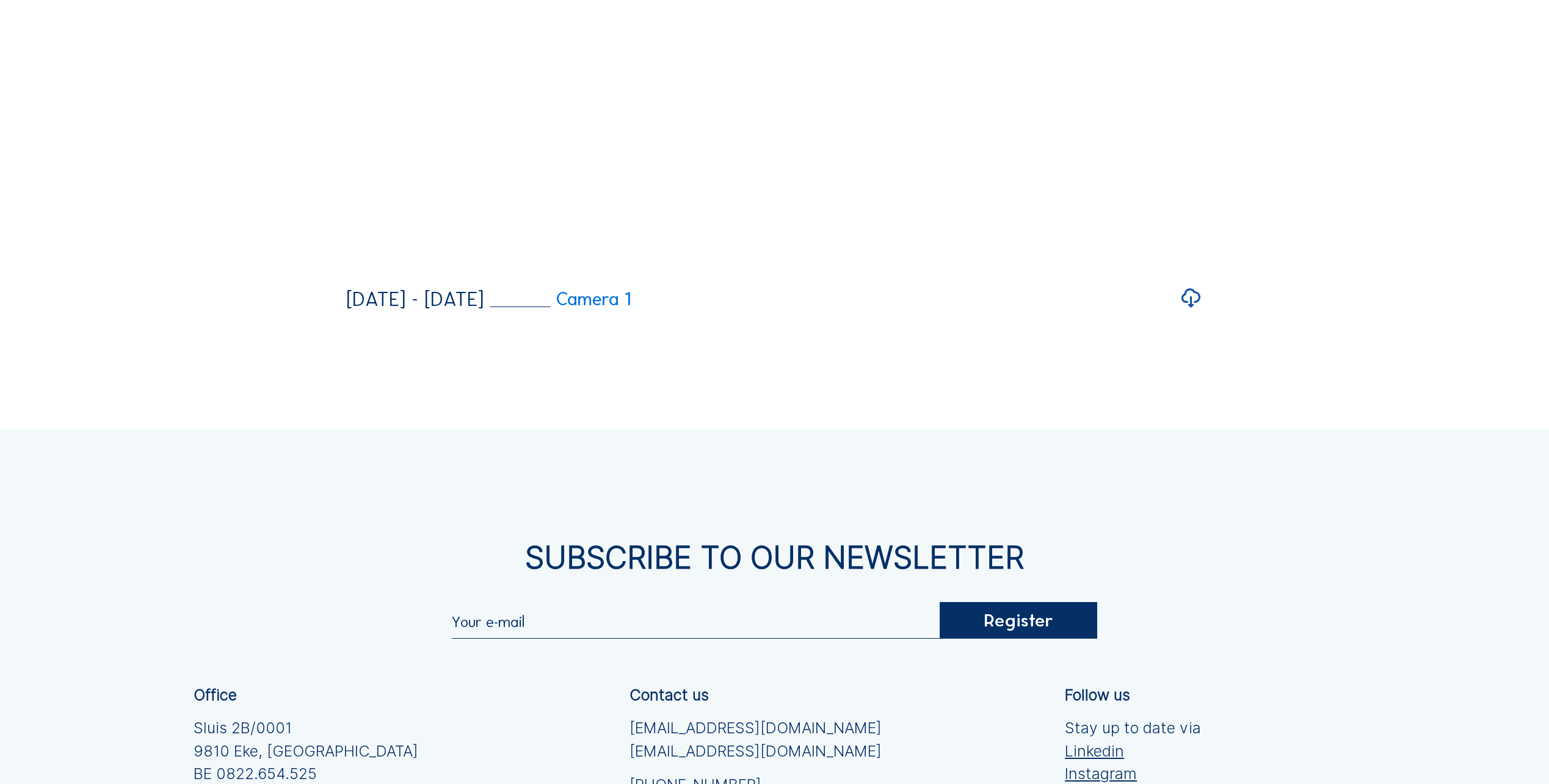
drag, startPoint x: 457, startPoint y: 600, endPoint x: 314, endPoint y: 594, distance: 143.1
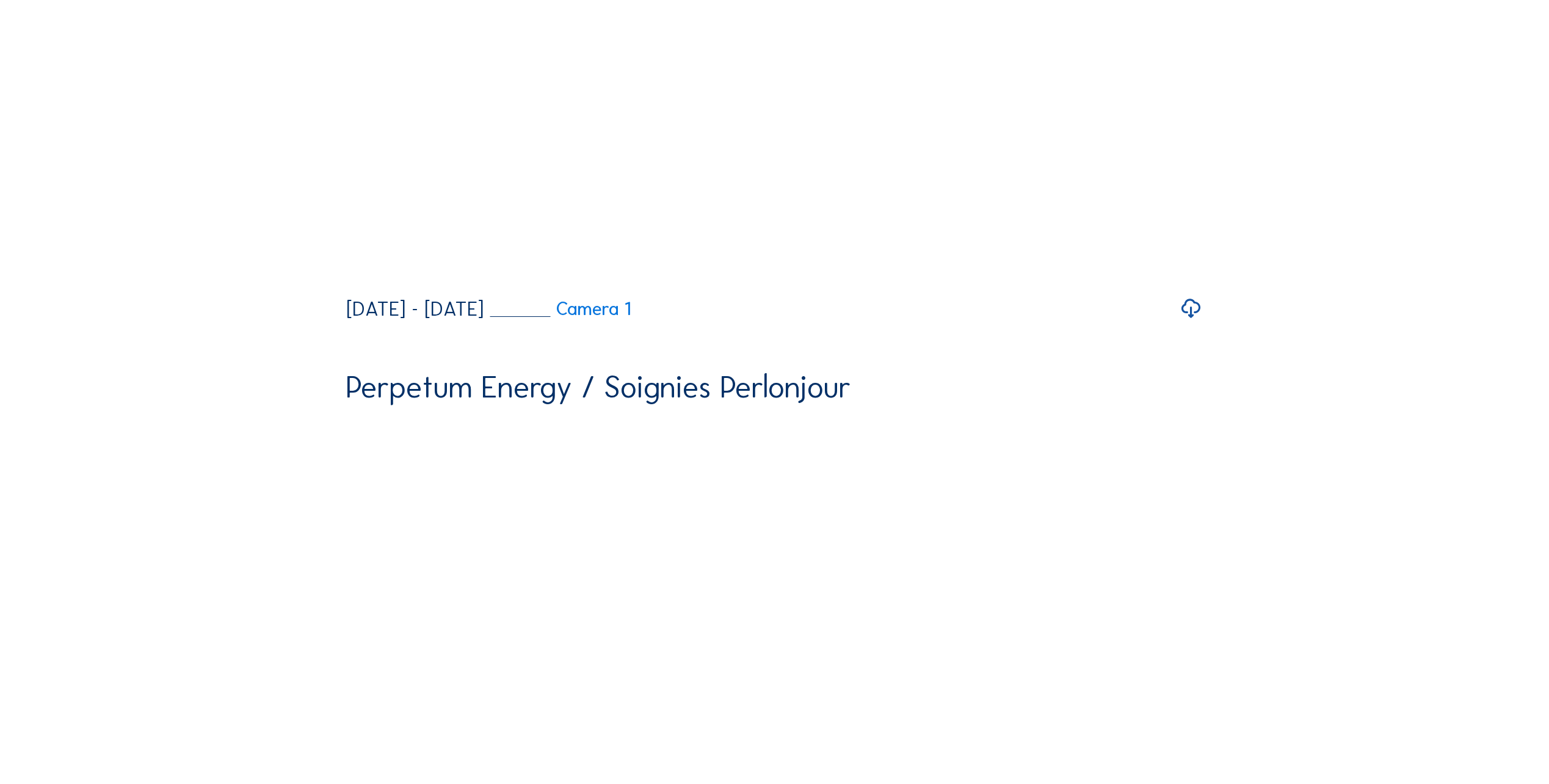
scroll to position [2434, 0]
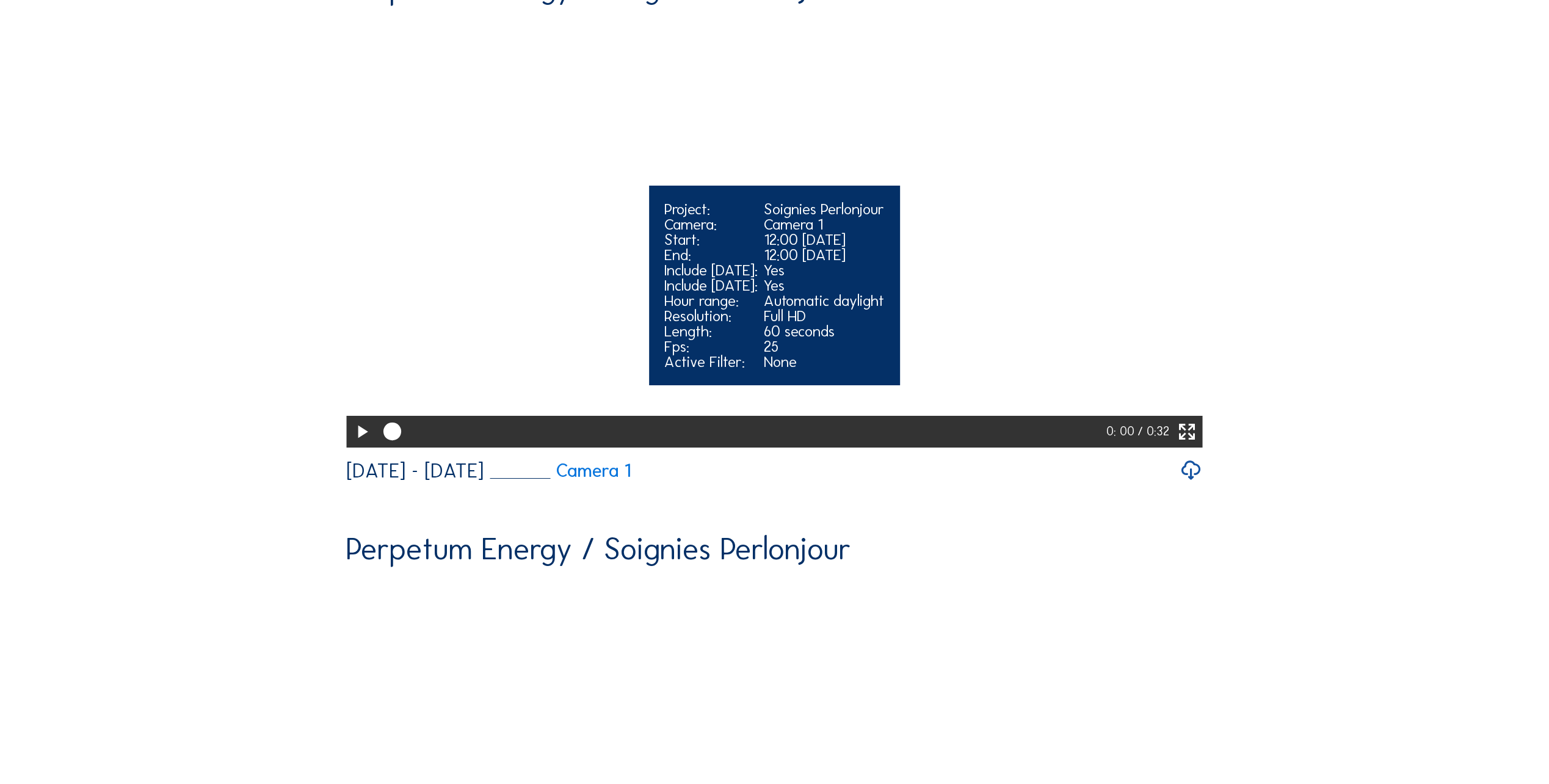
click at [364, 445] on icon at bounding box center [361, 432] width 21 height 25
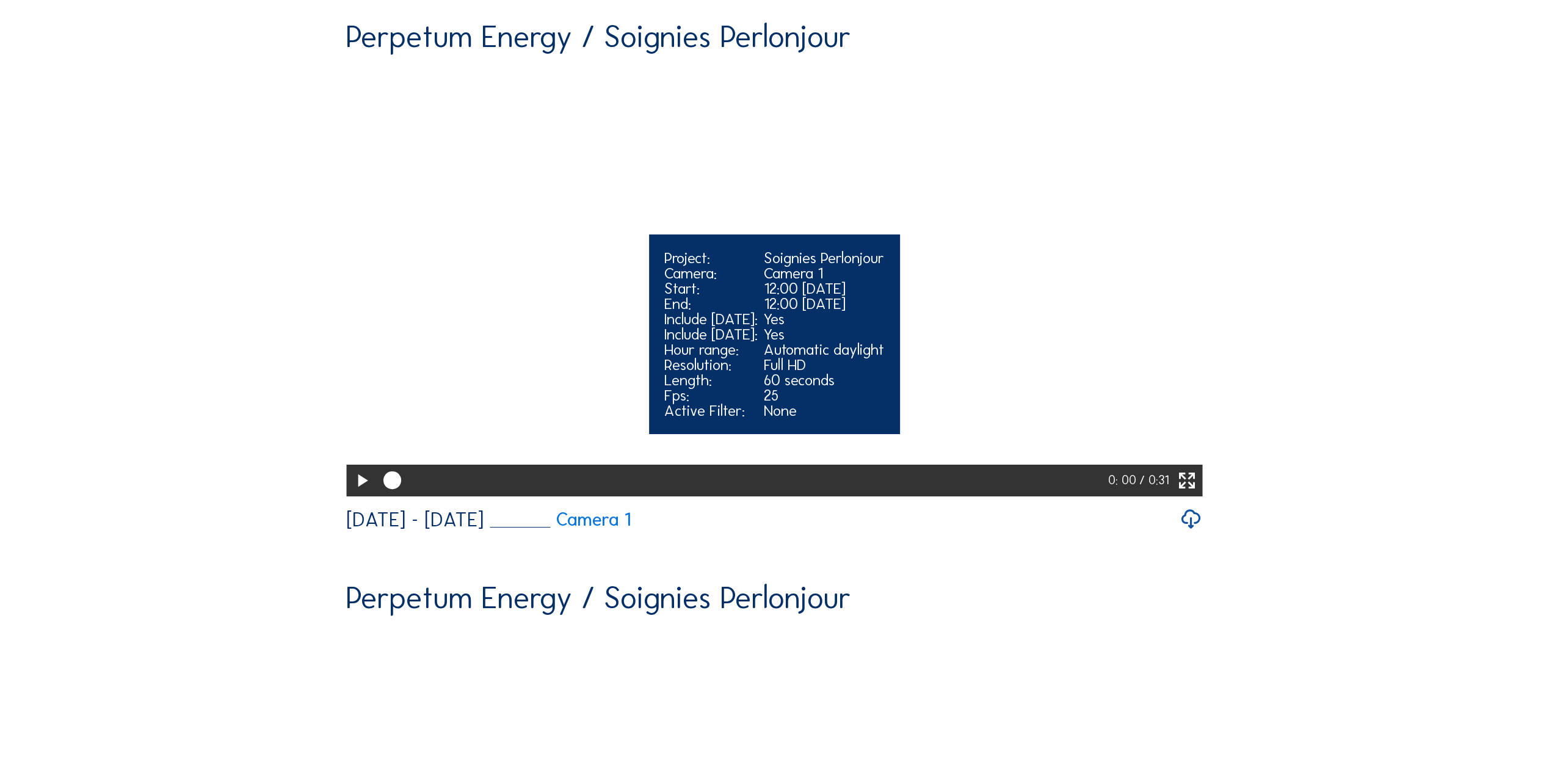
scroll to position [1824, 0]
click at [601, 484] on video "Your browser does not support the video tag." at bounding box center [774, 280] width 856 height 428
click at [603, 487] on video "Your browser does not support the video tag." at bounding box center [774, 280] width 856 height 428
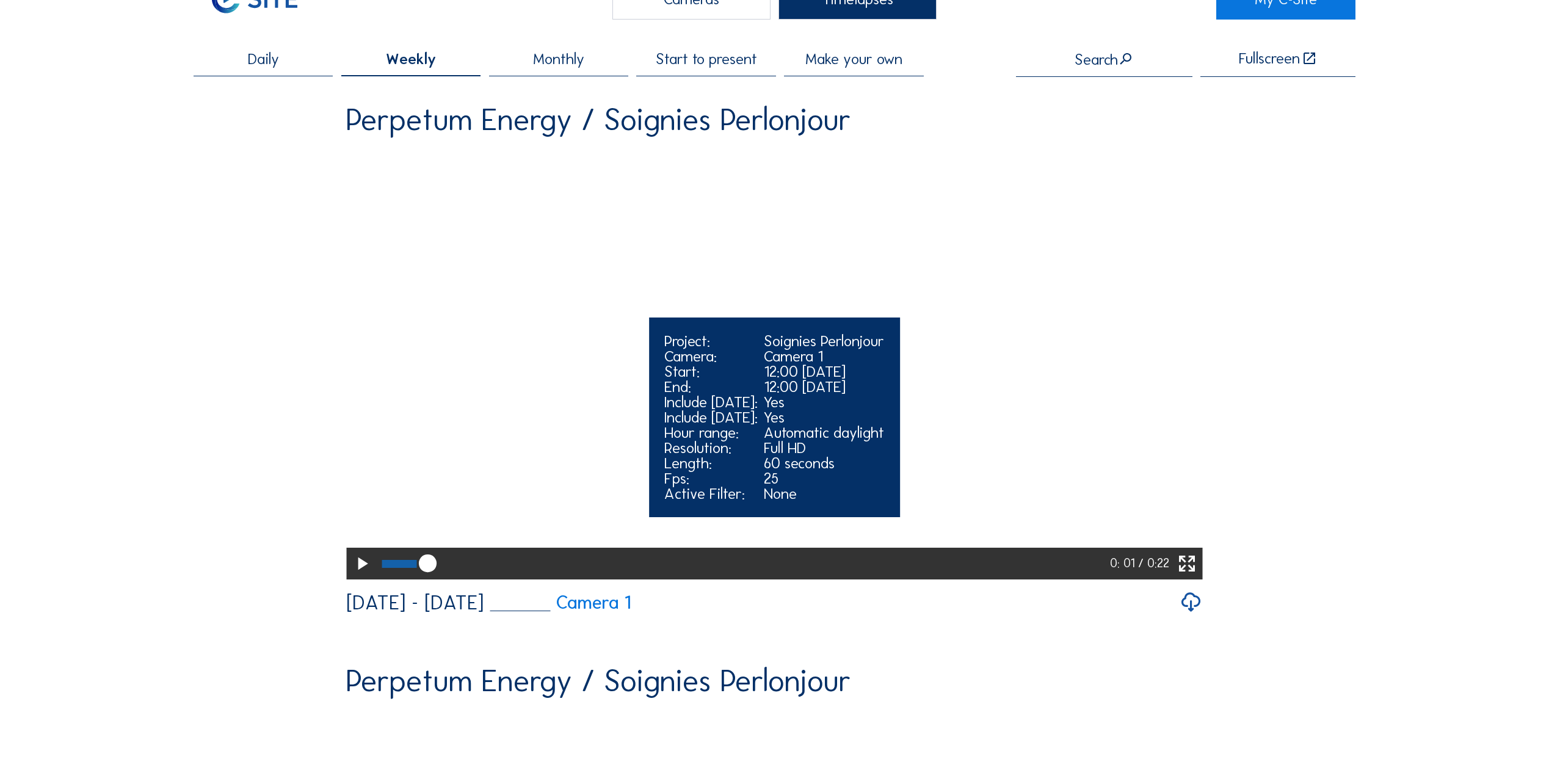
scroll to position [0, 0]
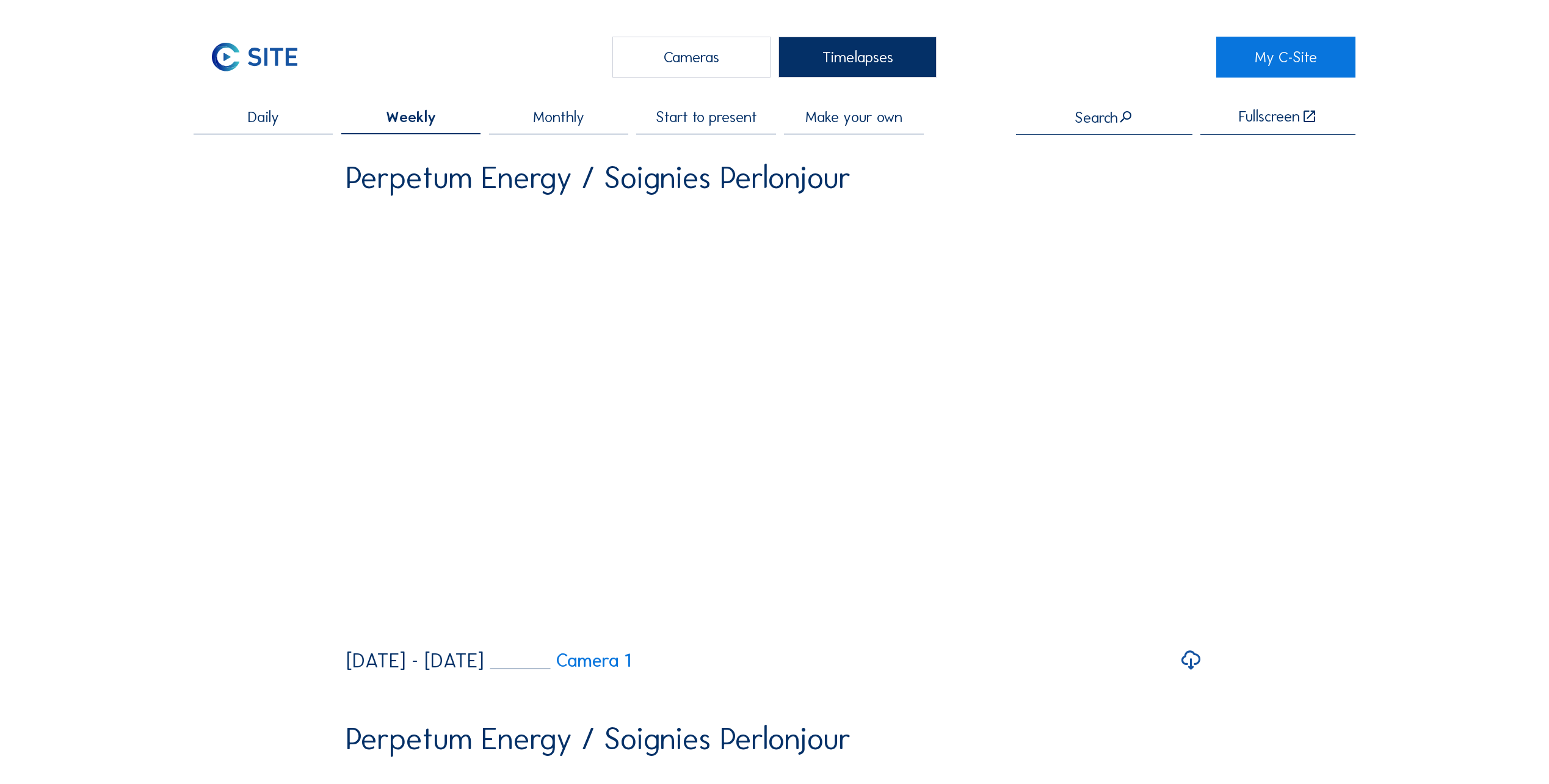
click at [724, 71] on div "Cameras" at bounding box center [692, 57] width 158 height 41
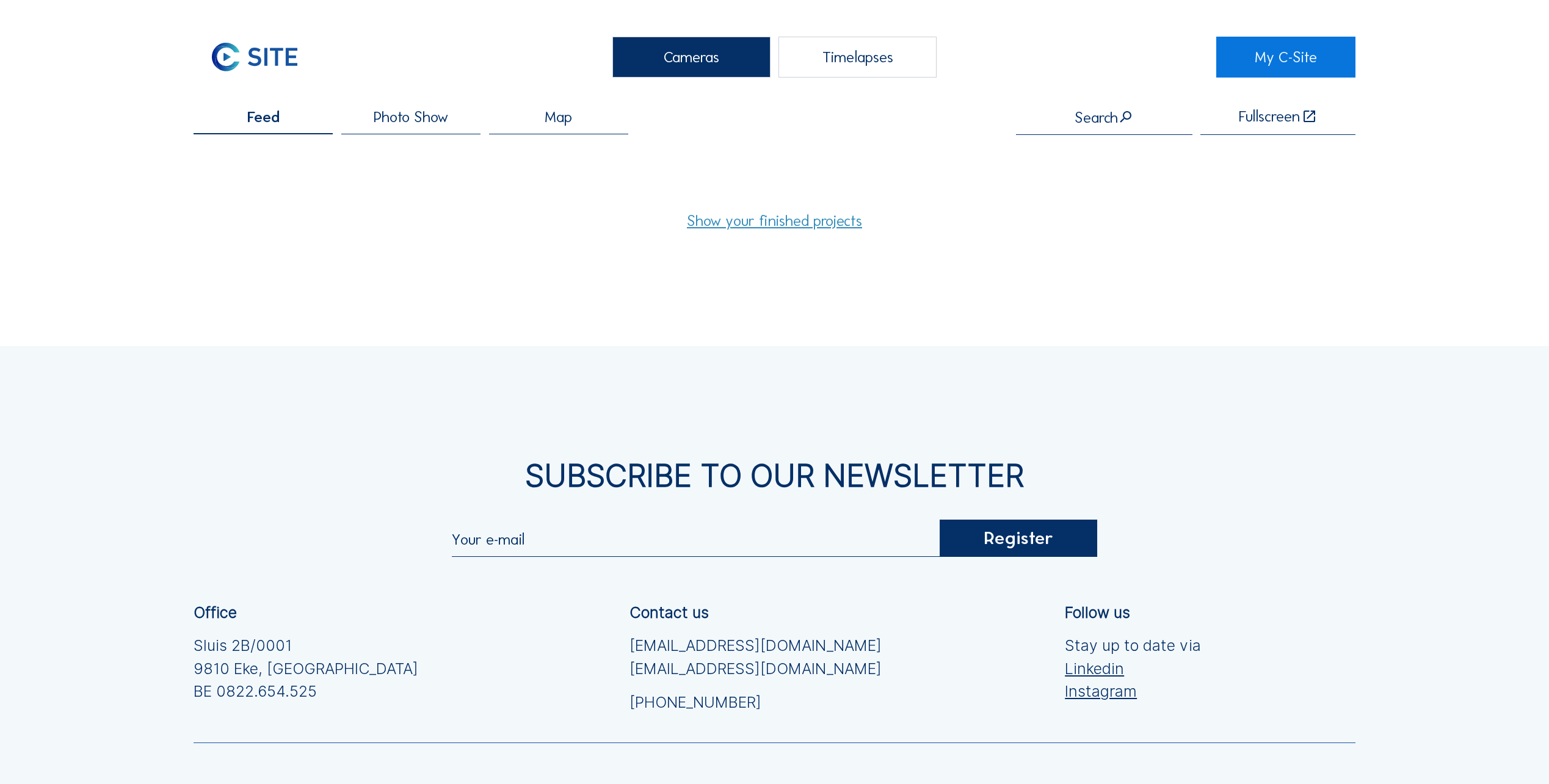
click at [411, 130] on div "Photo Show" at bounding box center [411, 121] width 139 height 25
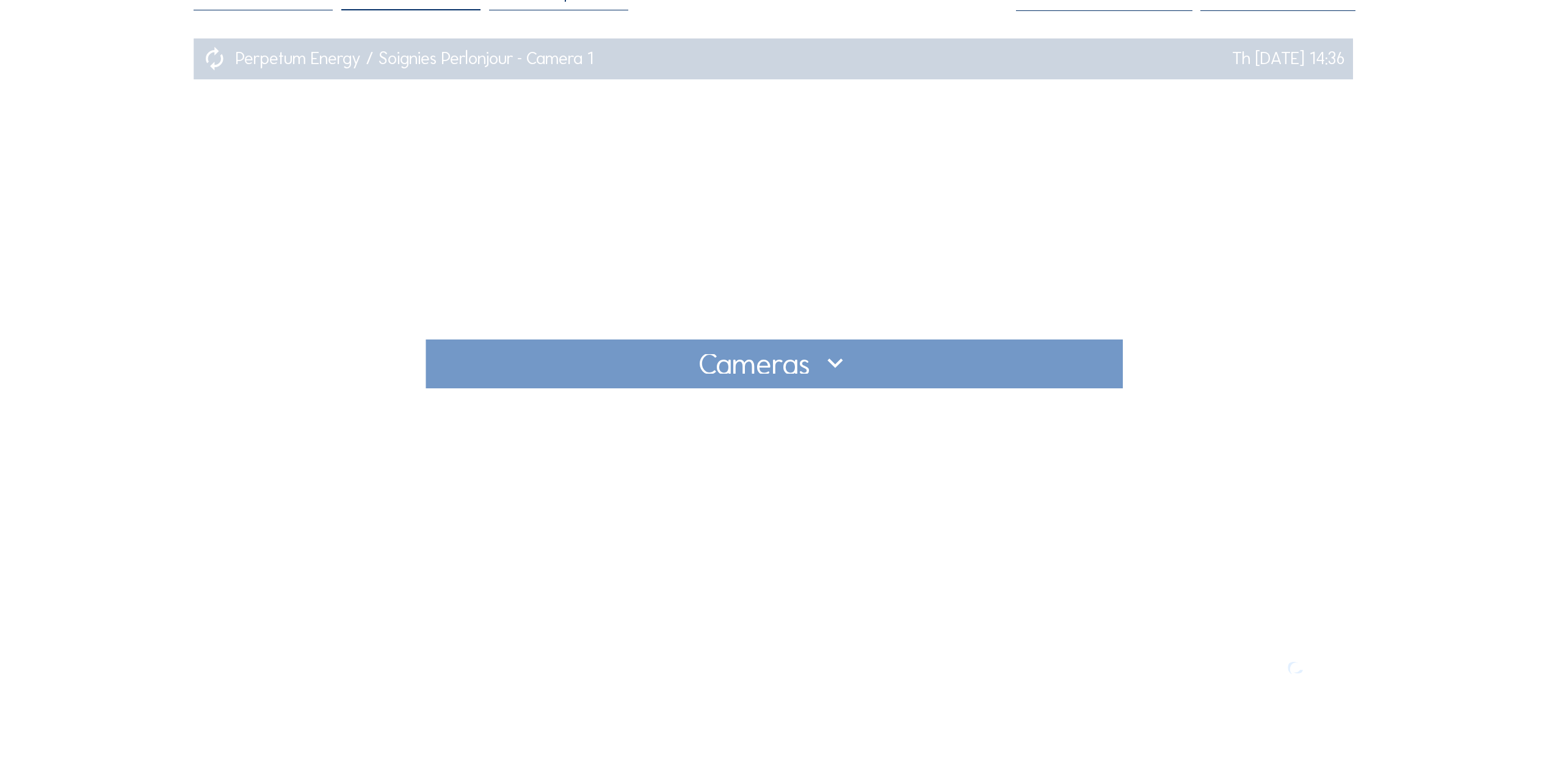
scroll to position [244, 0]
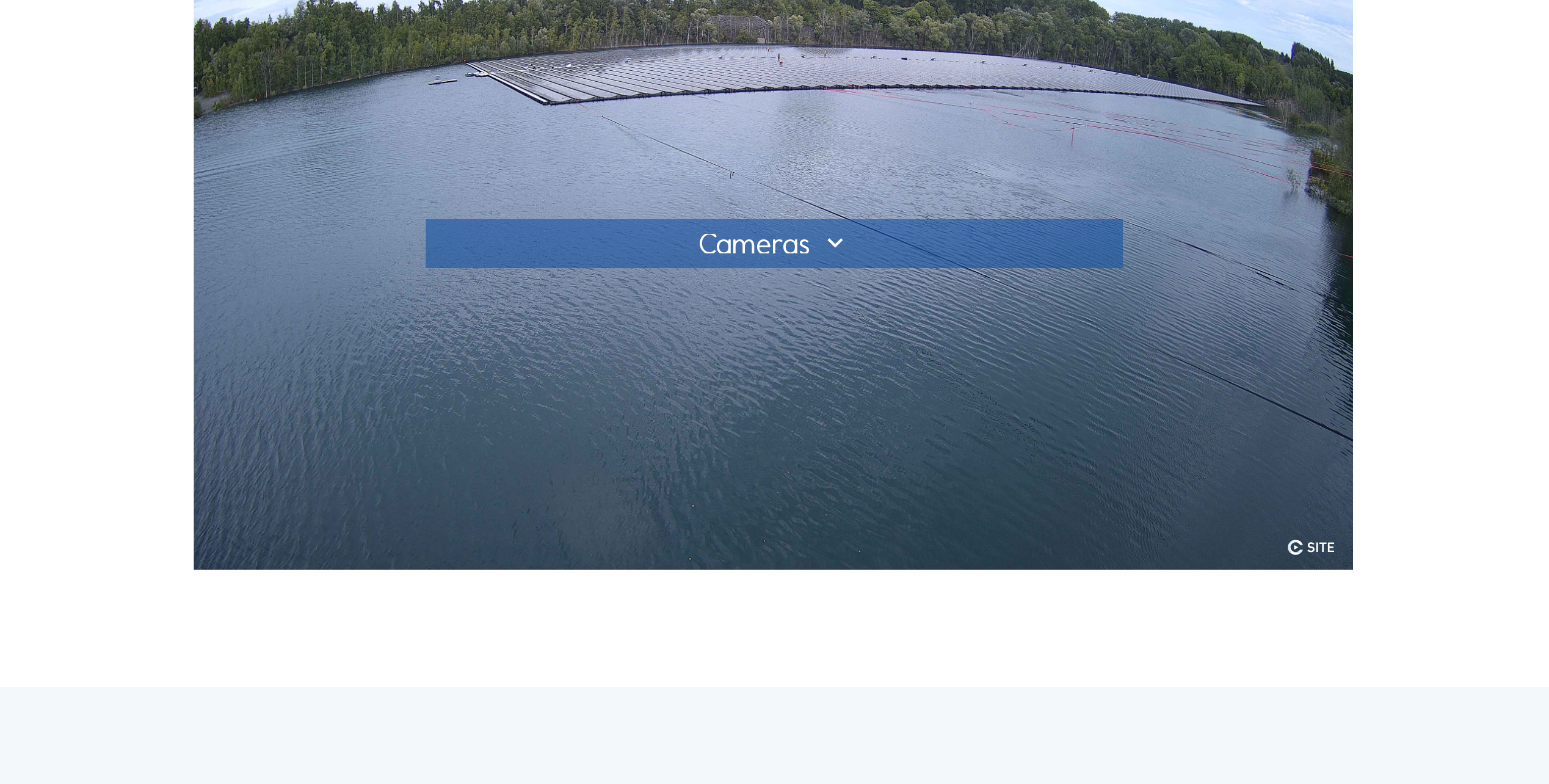
click at [673, 238] on div at bounding box center [774, 243] width 666 height 19
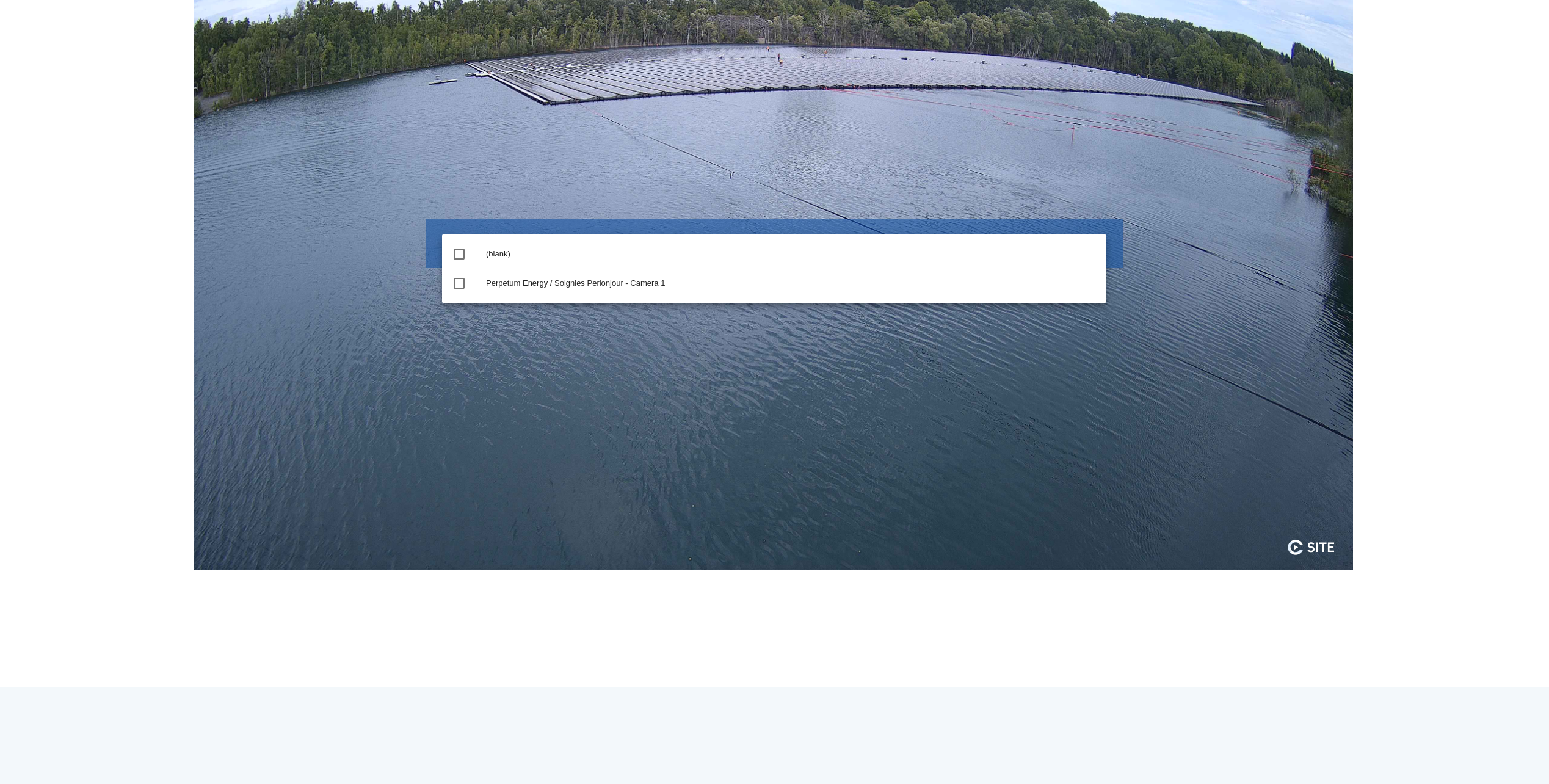
click at [658, 332] on img at bounding box center [773, 243] width 1160 height 651
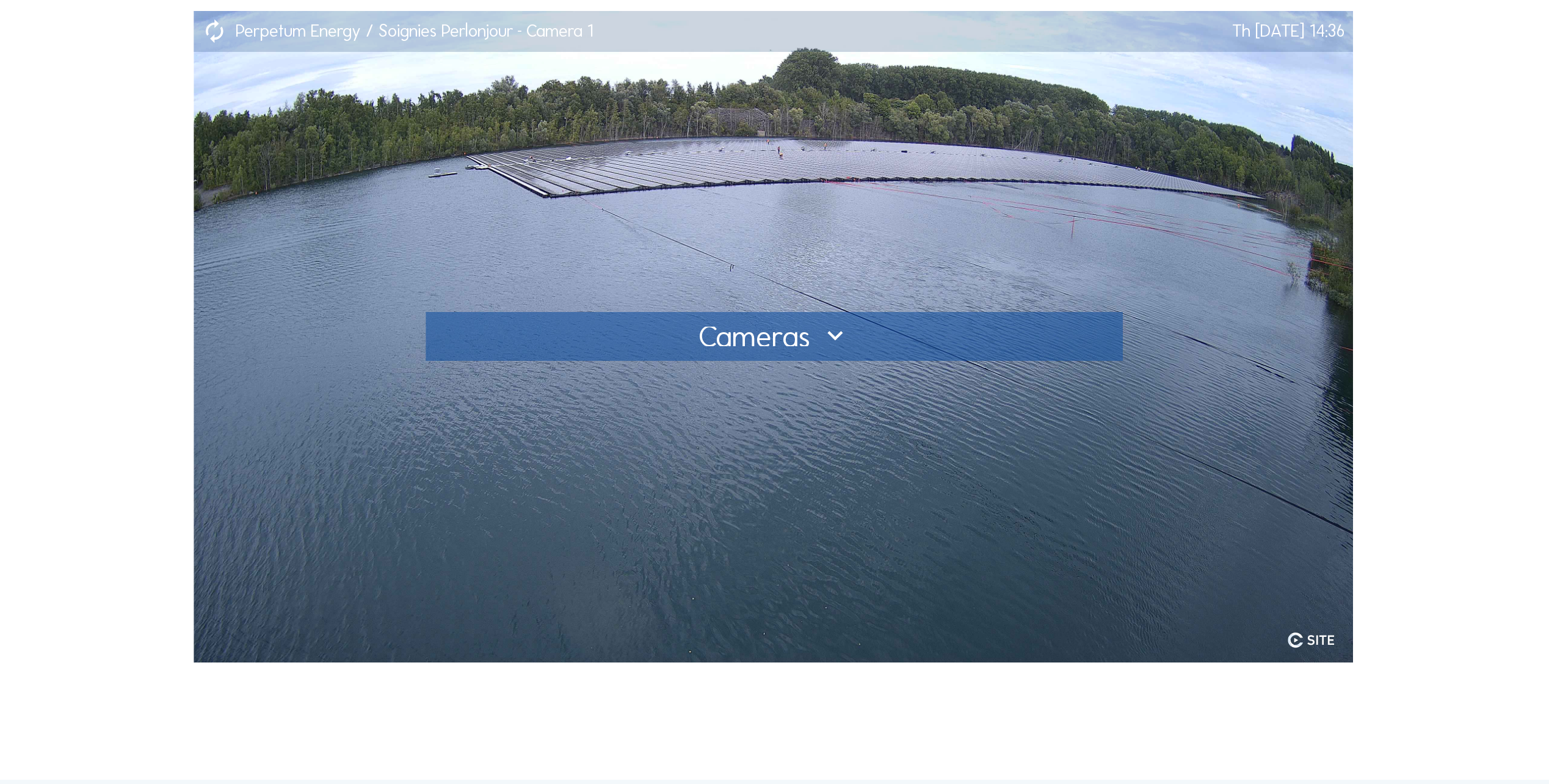
scroll to position [0, 0]
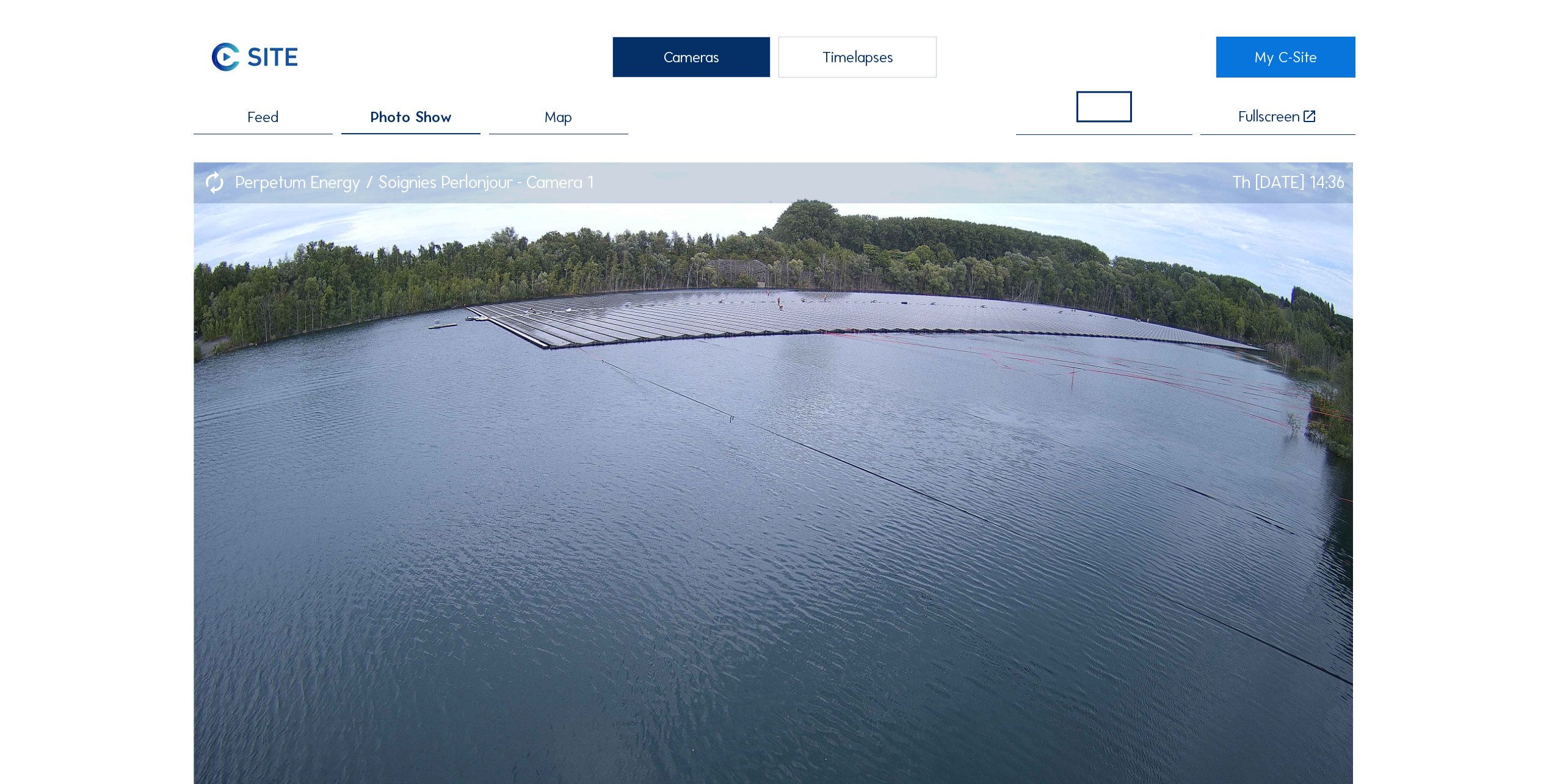
click at [564, 123] on span "Map" at bounding box center [558, 116] width 27 height 15
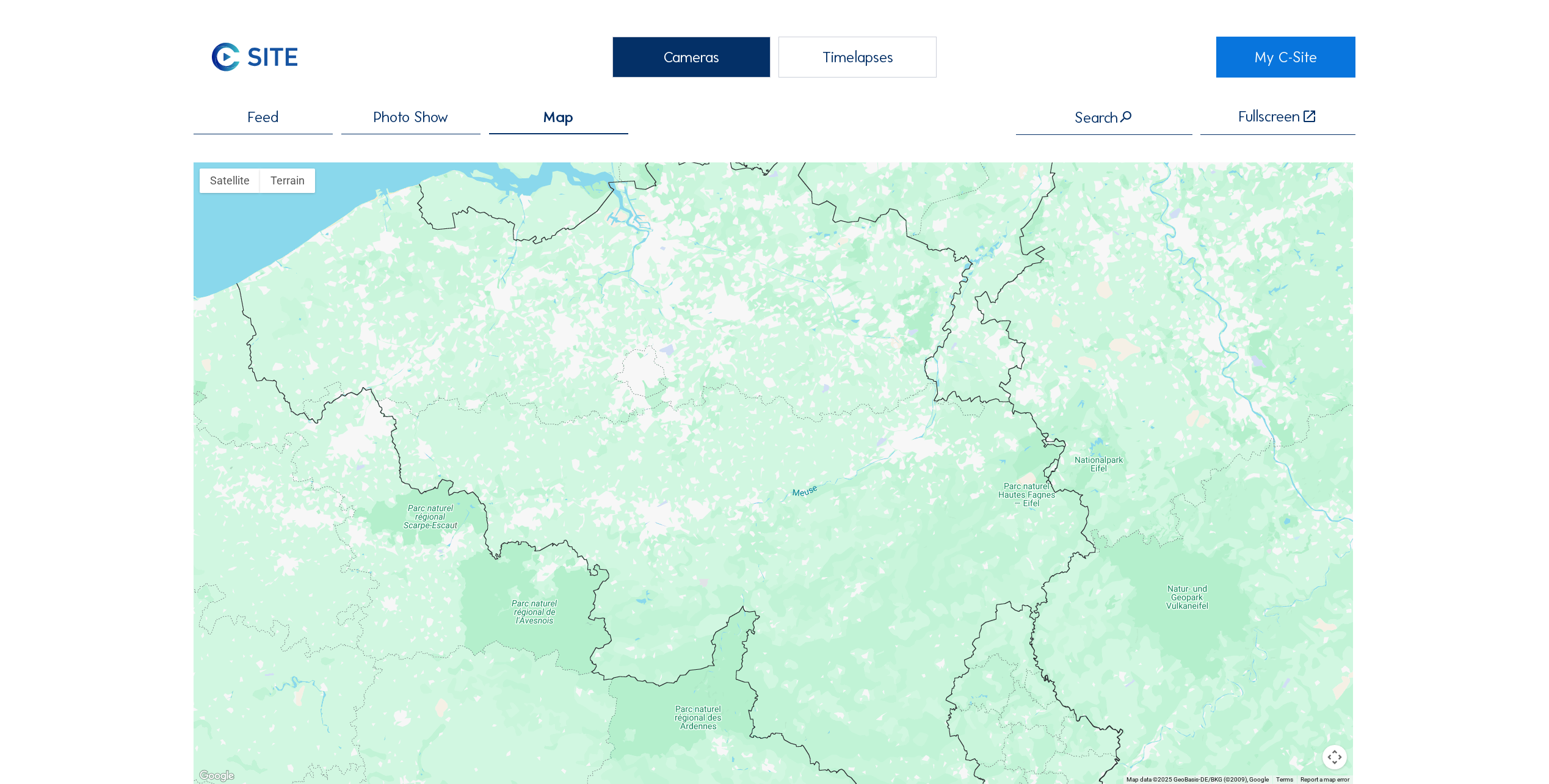
drag, startPoint x: 753, startPoint y: 338, endPoint x: 455, endPoint y: 156, distance: 349.2
click at [455, 156] on div "Feed Photo Show Map Search Fullscreen Use ctrl + scroll to zoom the map Satelli…" at bounding box center [774, 446] width 1162 height 675
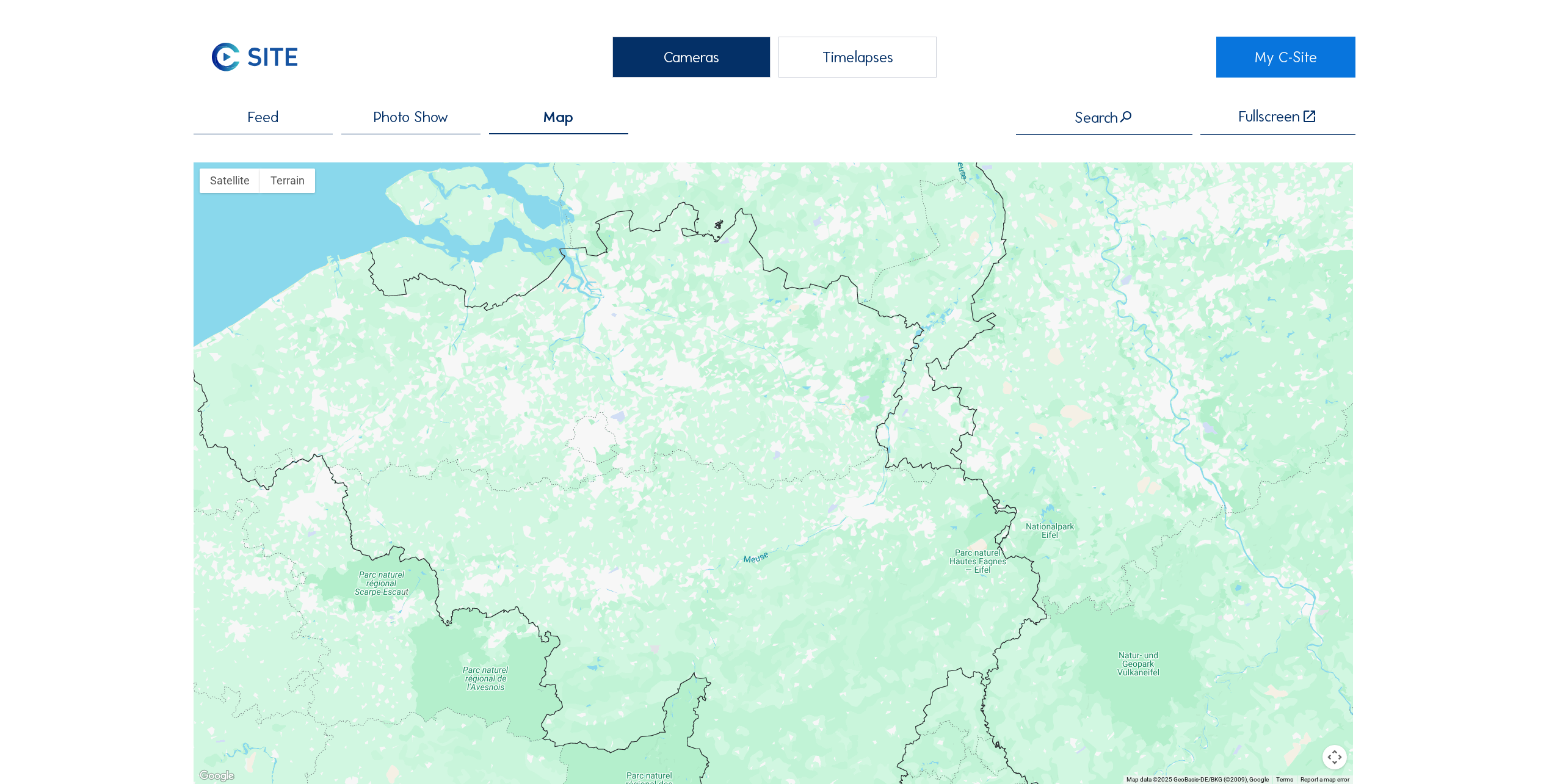
drag, startPoint x: 655, startPoint y: 404, endPoint x: 753, endPoint y: 273, distance: 163.6
click at [611, 467] on div at bounding box center [773, 473] width 1160 height 621
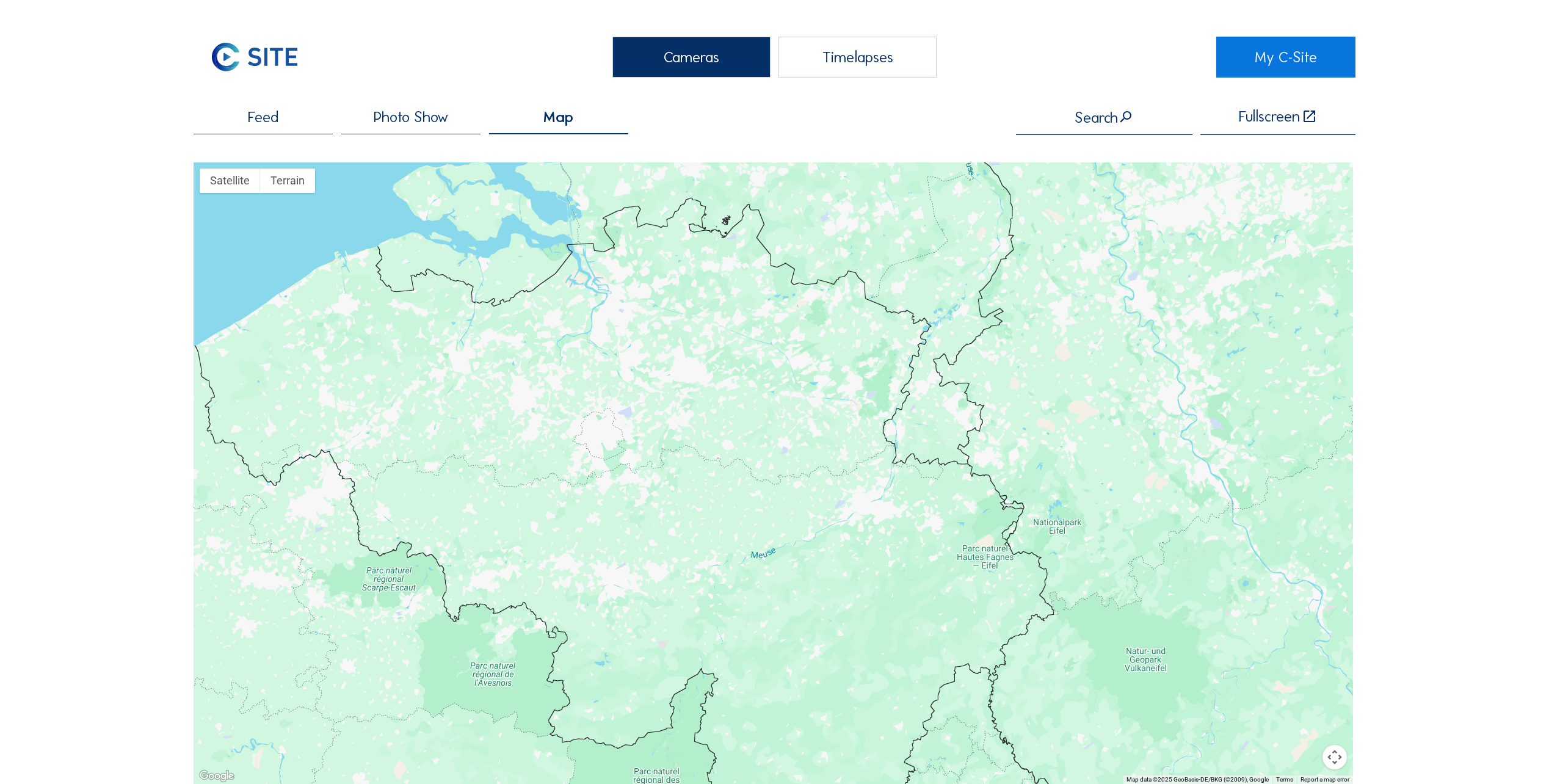
click at [859, 50] on div "Timelapses" at bounding box center [858, 57] width 158 height 41
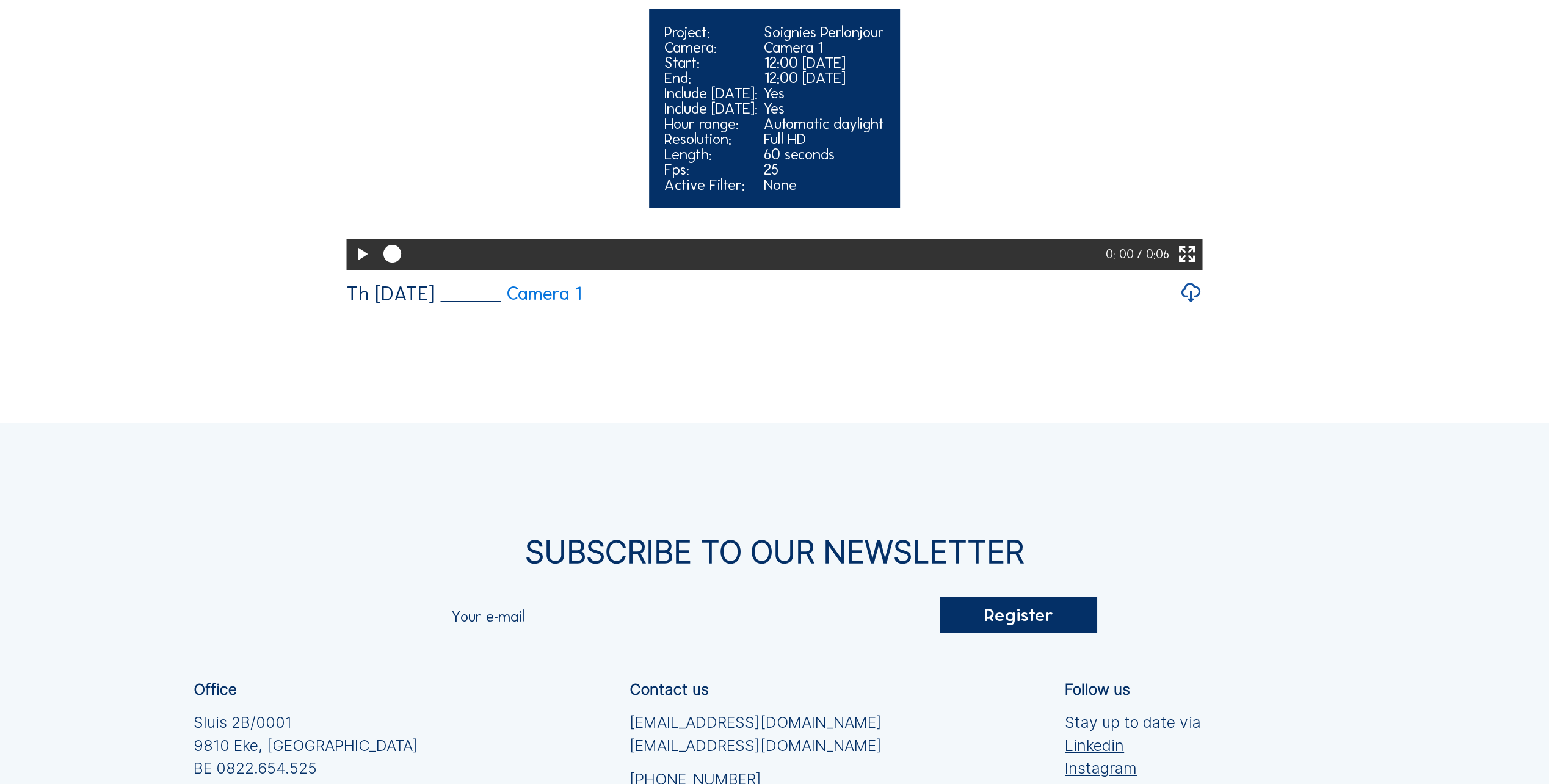
scroll to position [3167, 0]
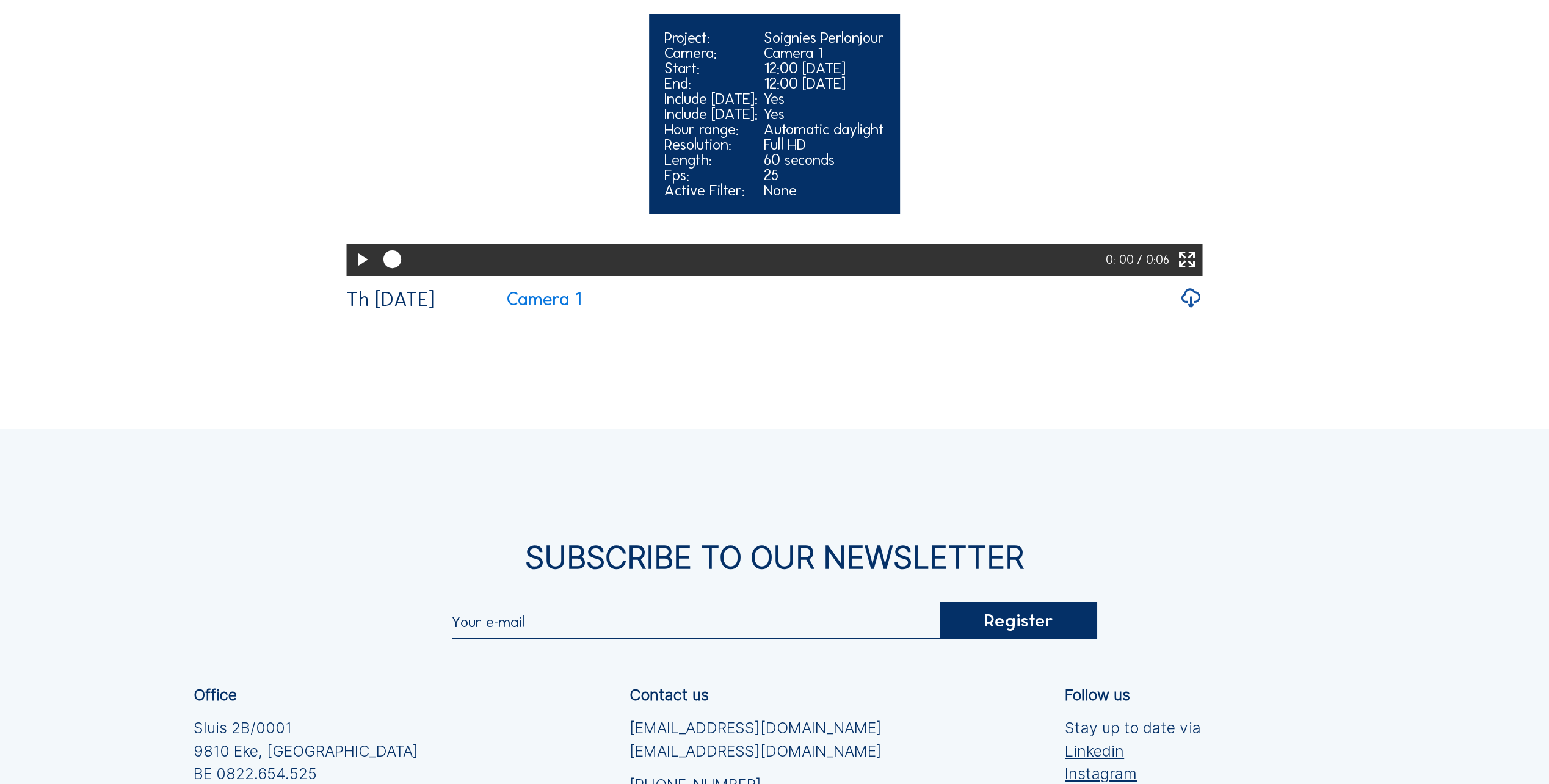
click at [597, 273] on video "Your browser does not support the video tag." at bounding box center [774, 59] width 856 height 428
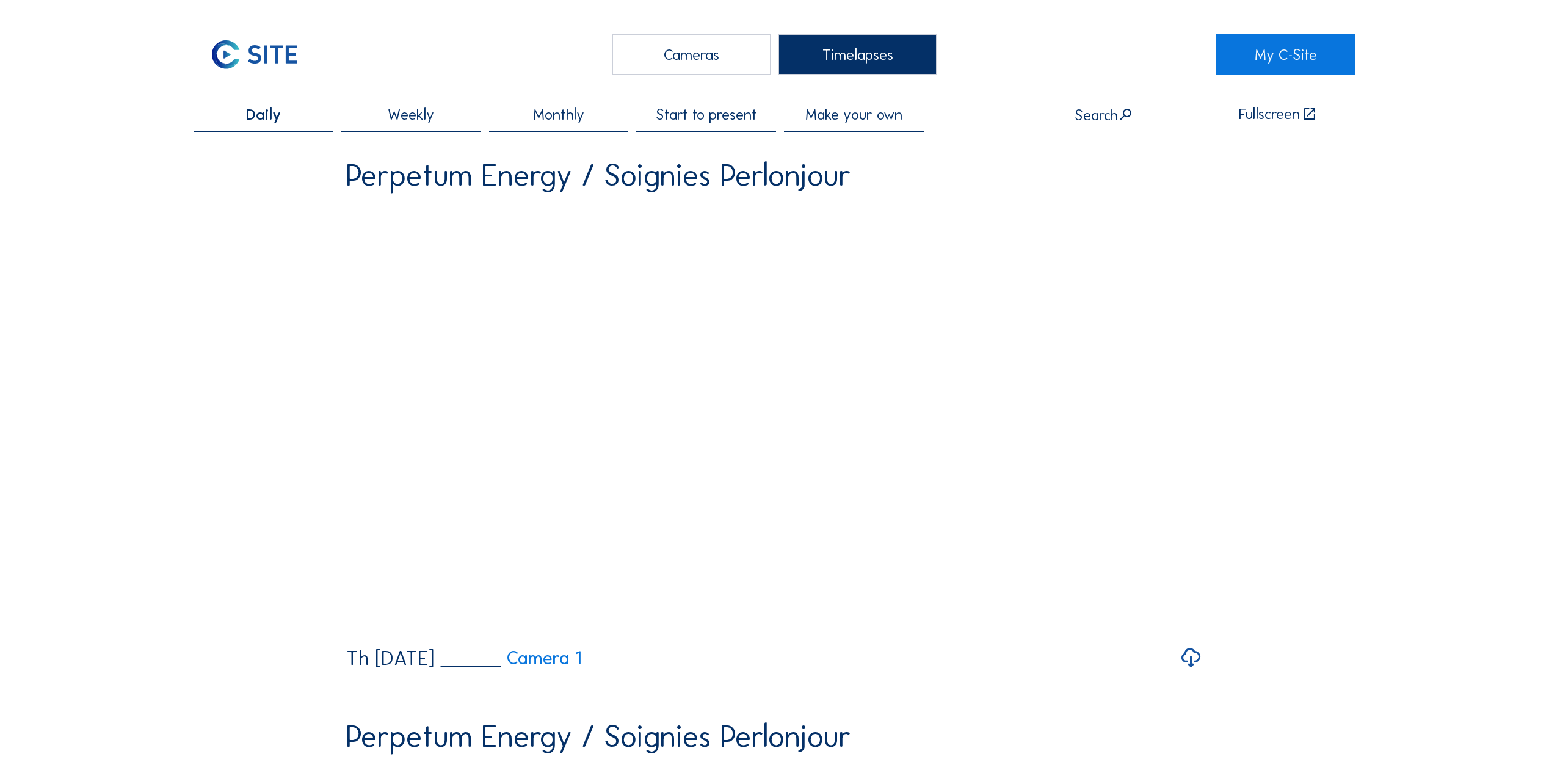
scroll to position [0, 0]
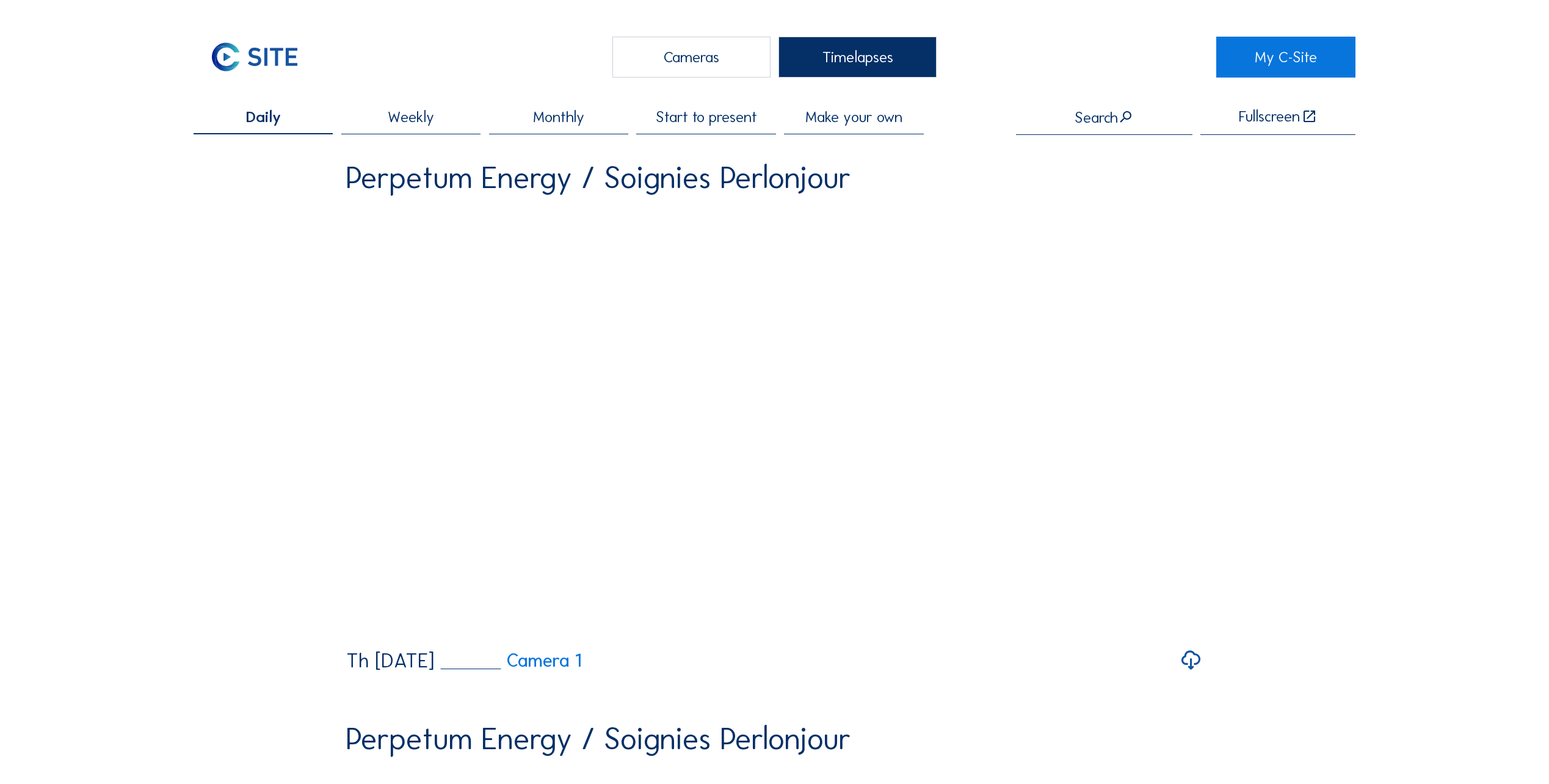
click at [280, 121] on span "Daily" at bounding box center [264, 116] width 35 height 15
click at [865, 120] on span "Make your own" at bounding box center [854, 116] width 97 height 15
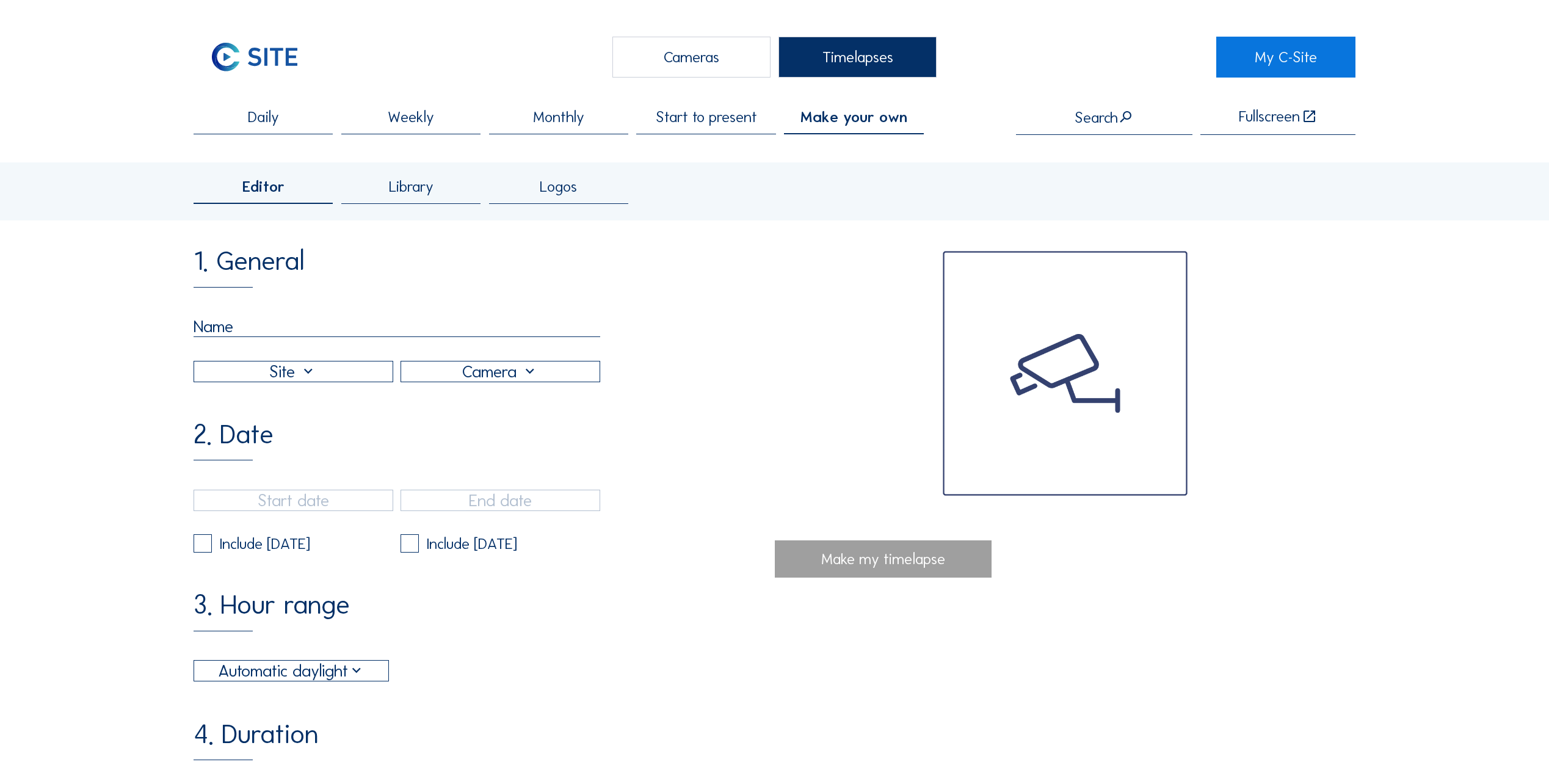
click at [726, 137] on div "Daily Weekly Monthly Start to present Make your own Search Fullscreen Editor Li…" at bounding box center [774, 662] width 1162 height 1107
click at [729, 132] on div "Start to present" at bounding box center [706, 121] width 139 height 25
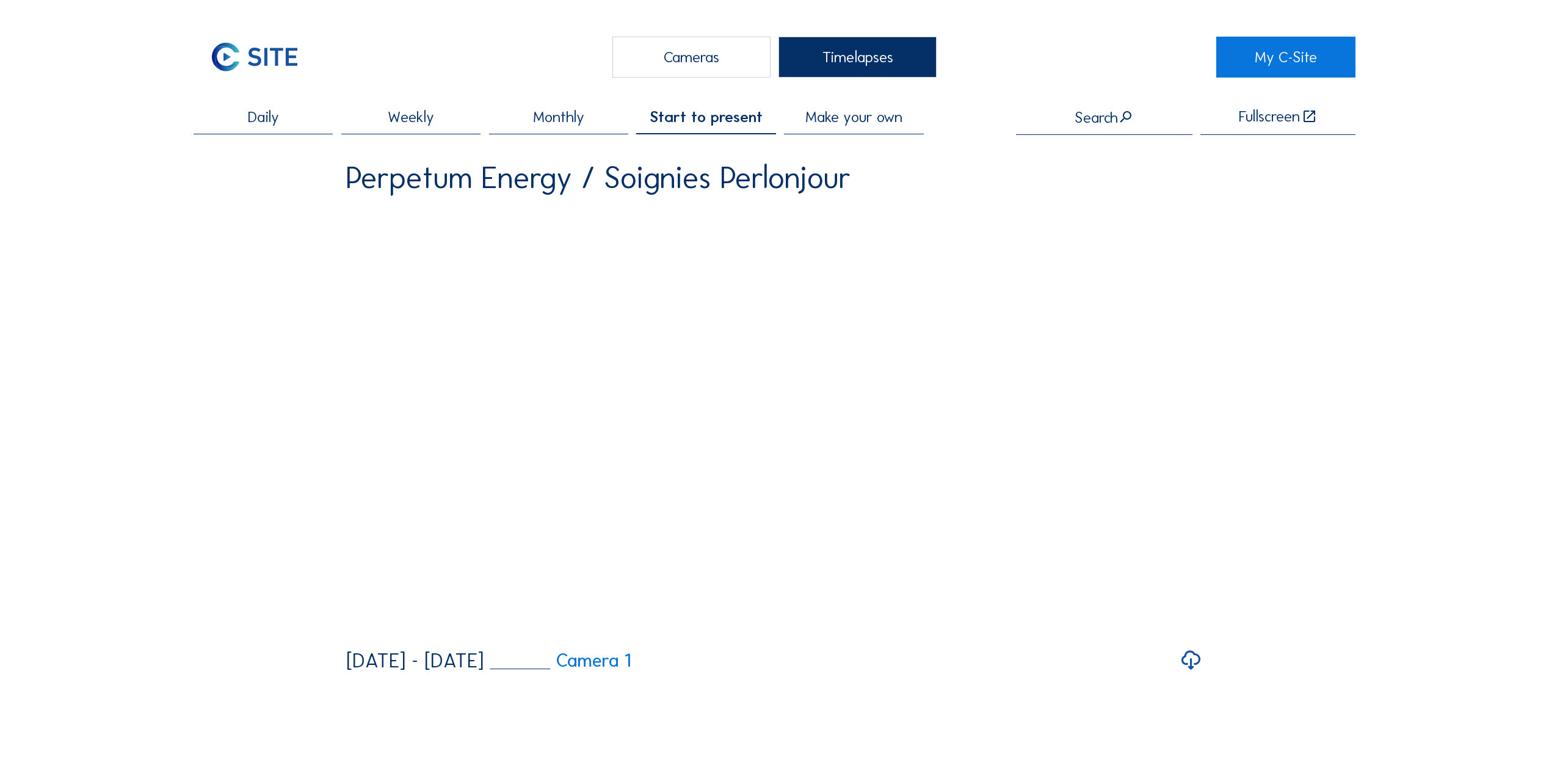
click at [433, 116] on span "Weekly" at bounding box center [411, 116] width 47 height 15
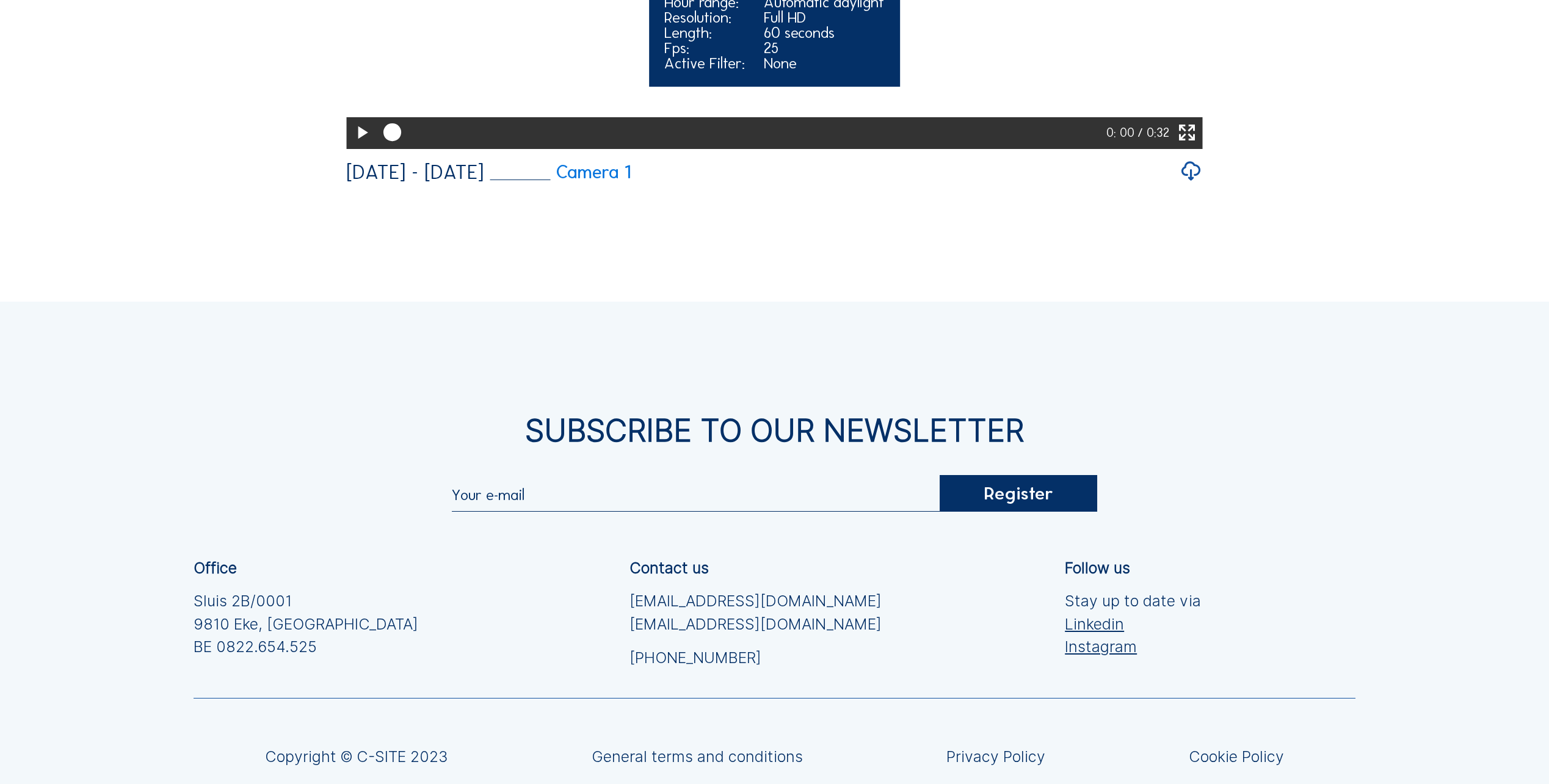
scroll to position [3288, 0]
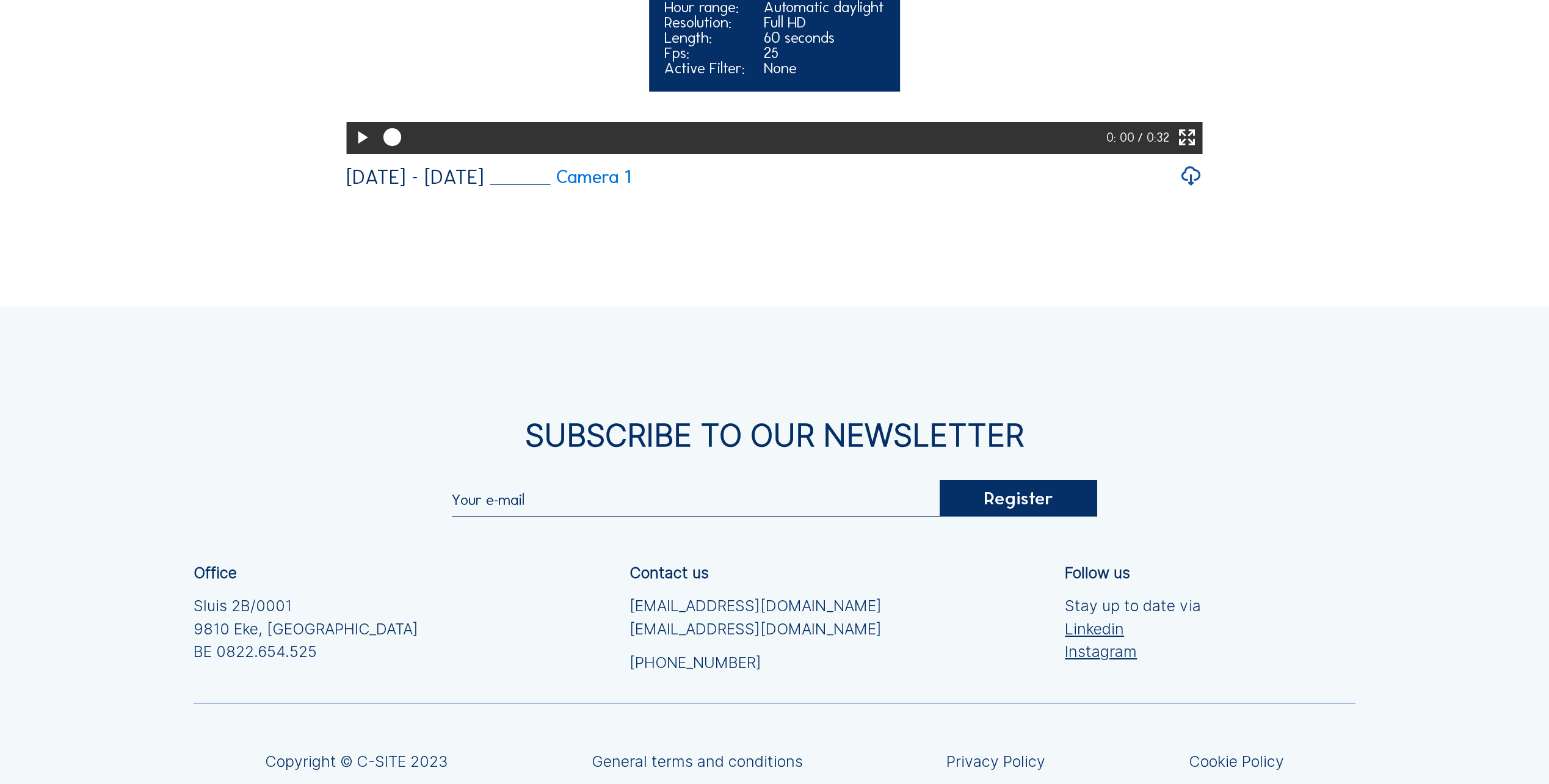
click at [356, 151] on icon at bounding box center [361, 137] width 21 height 25
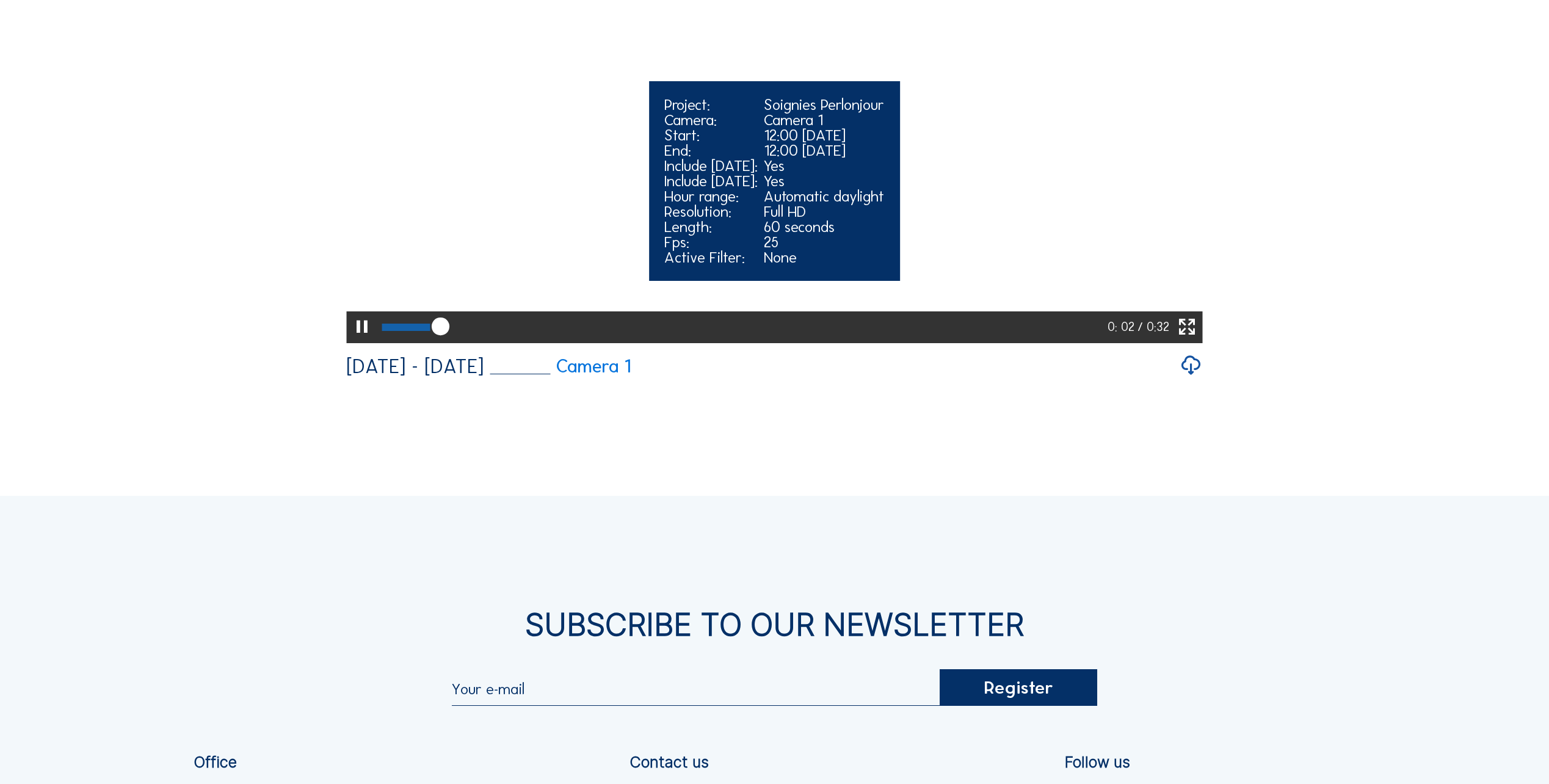
scroll to position [3045, 0]
